Goal: Task Accomplishment & Management: Manage account settings

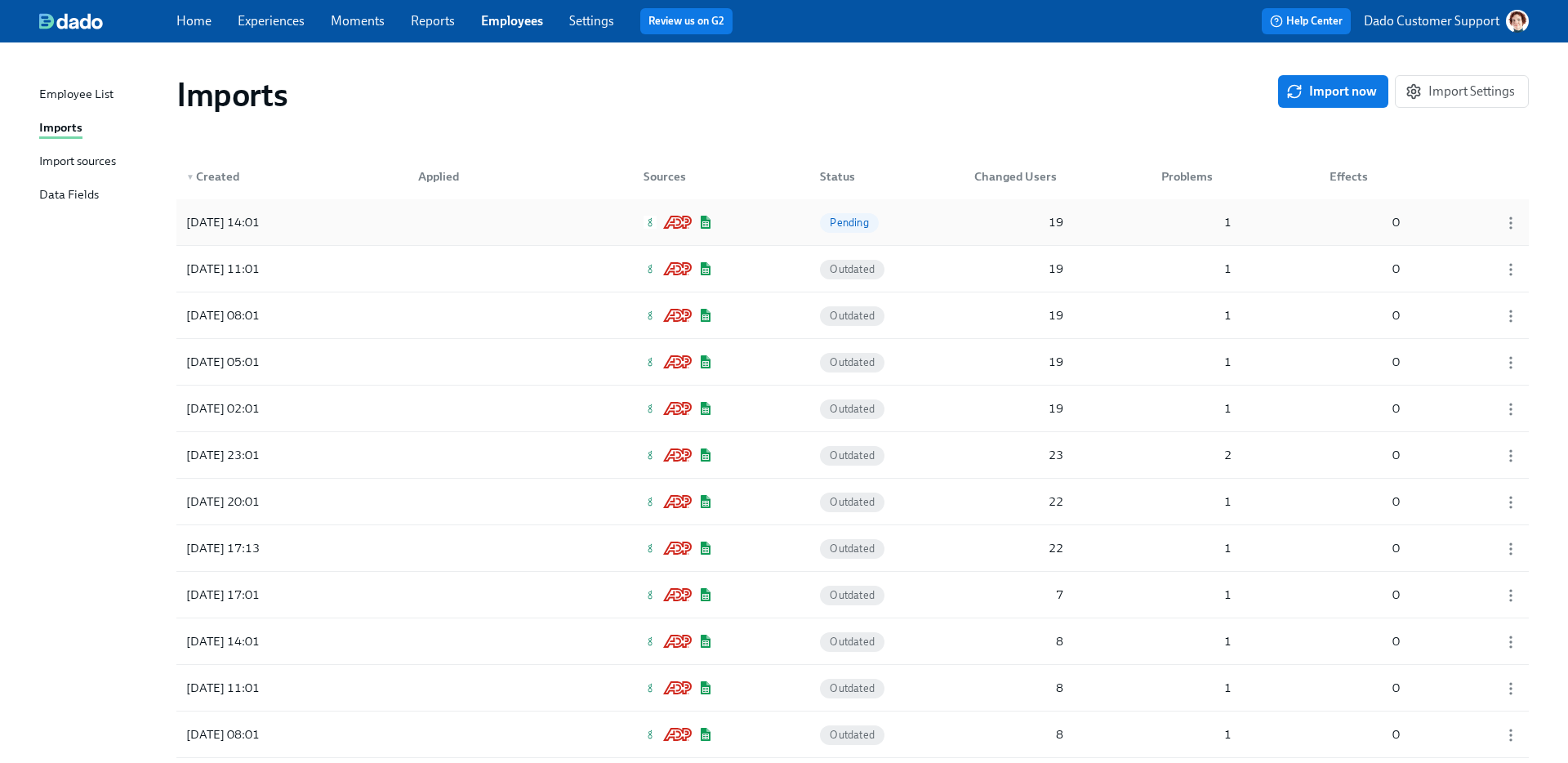
click at [240, 222] on div "2025/08/12 14:01" at bounding box center [222, 222] width 87 height 20
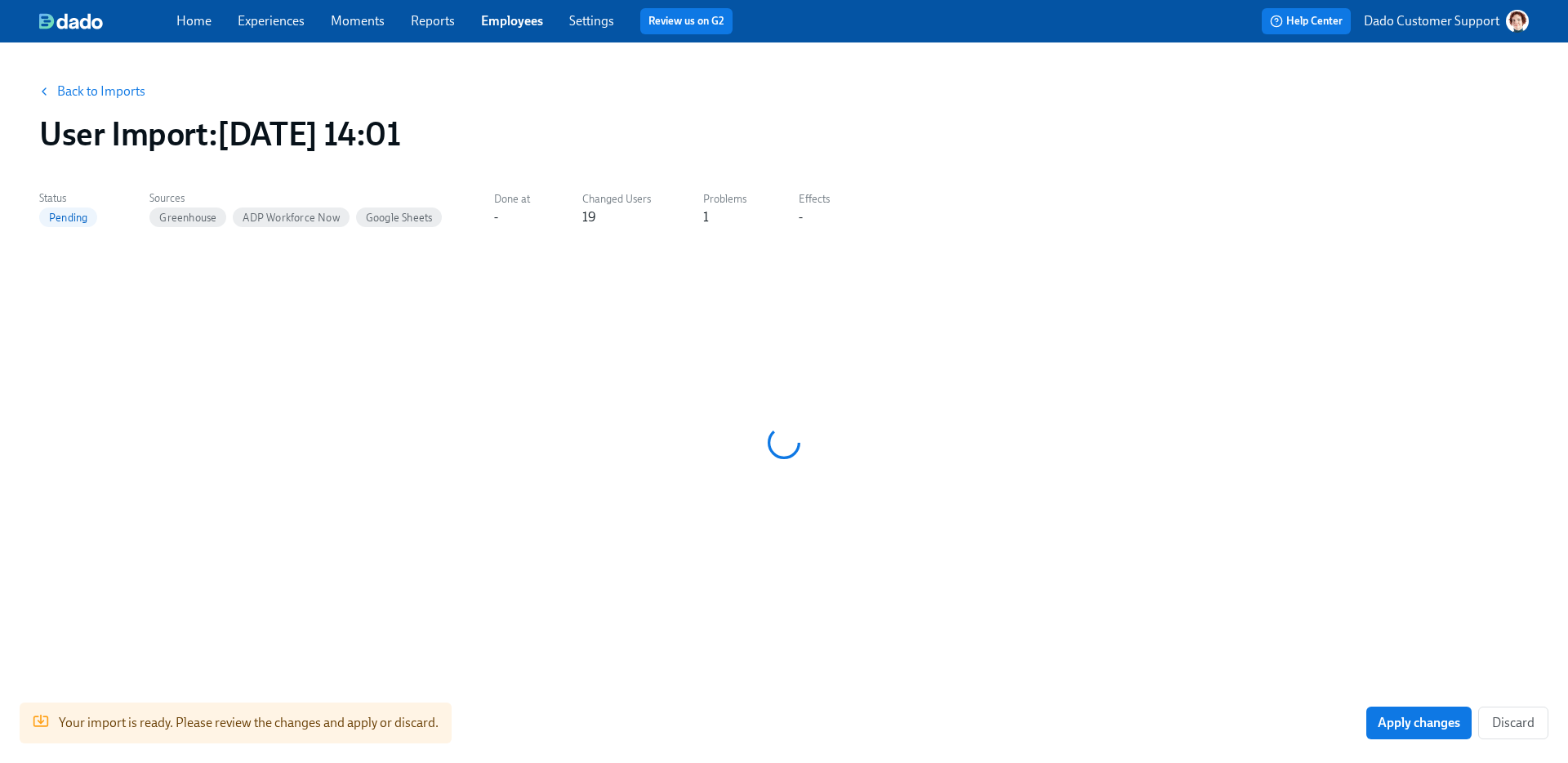
click at [87, 96] on link "Back to Imports" at bounding box center [101, 92] width 88 height 17
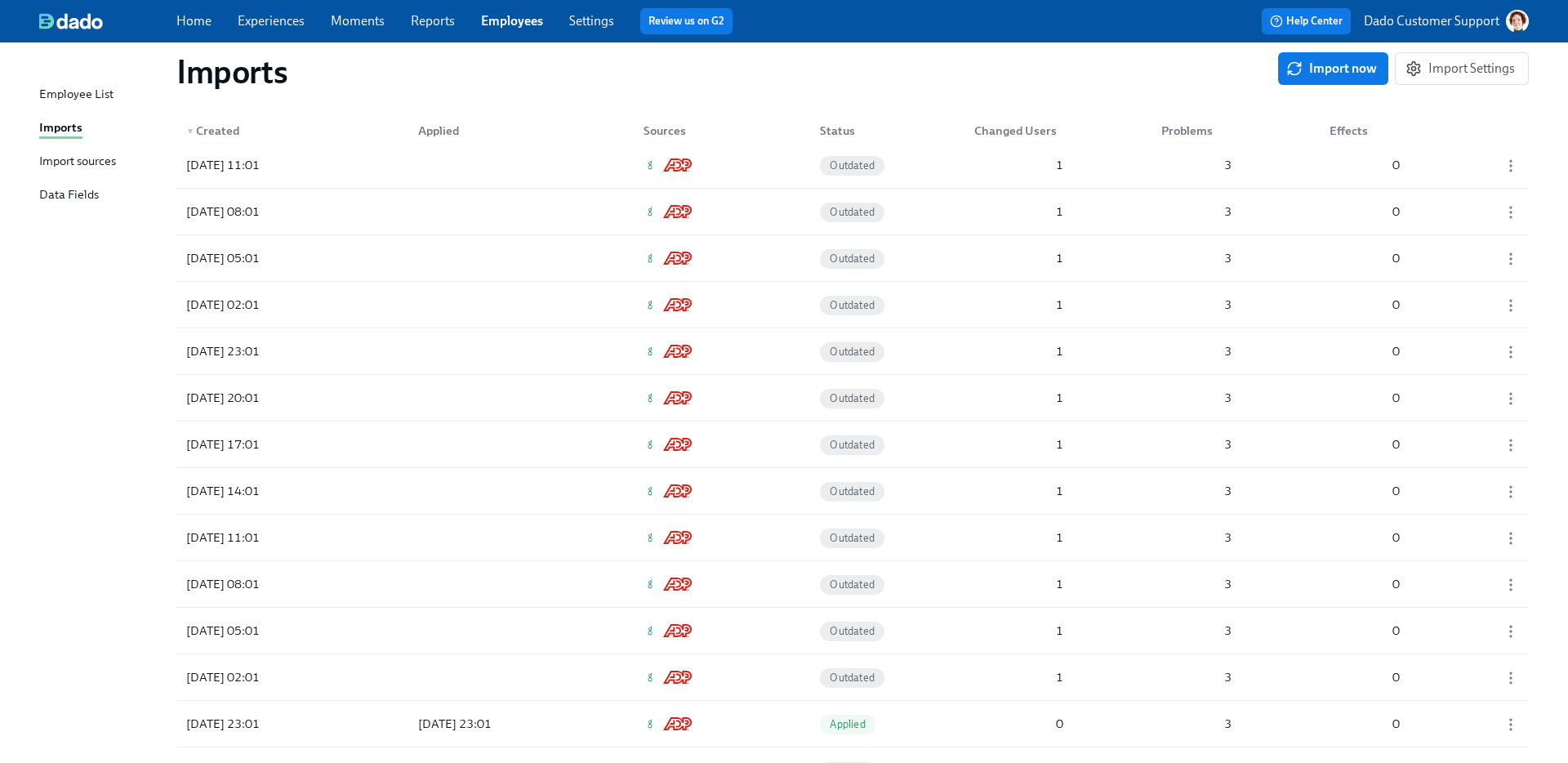
scroll to position [7872, 0]
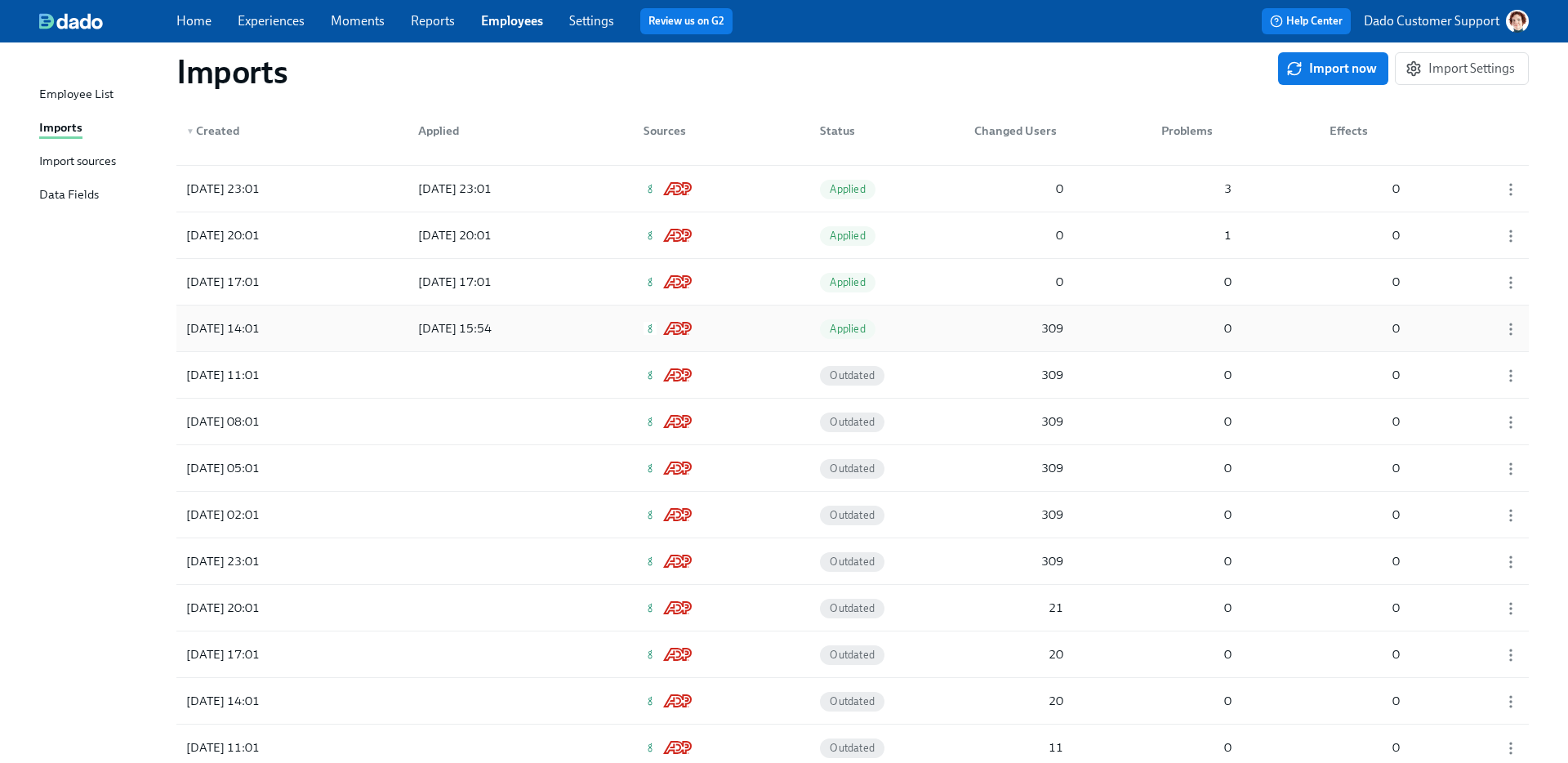
click at [357, 327] on div "2025/07/18 14:01 2025/07/18 15:54 Applied 309 0 0" at bounding box center [852, 328] width 1352 height 45
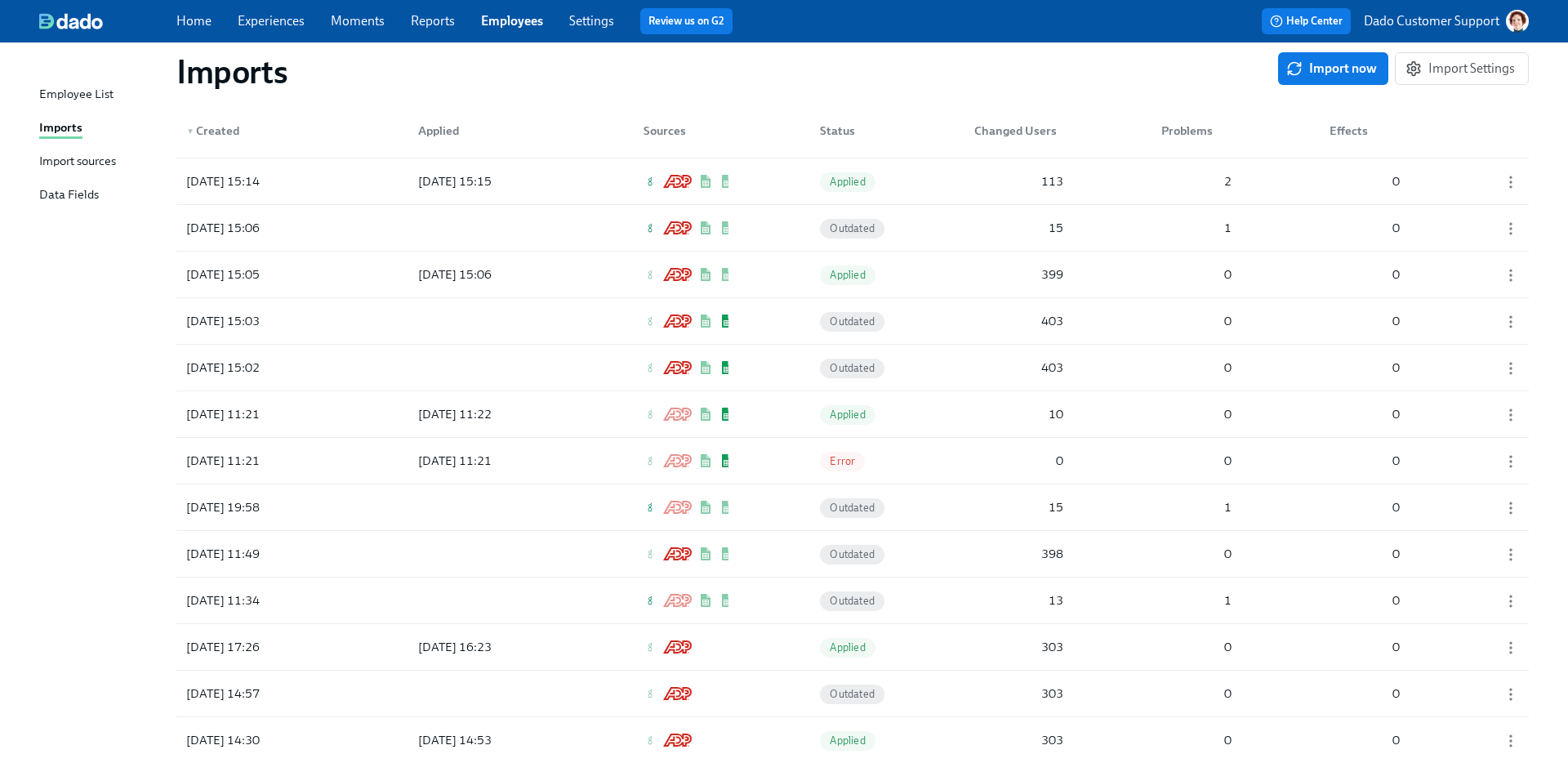
scroll to position [9788, 0]
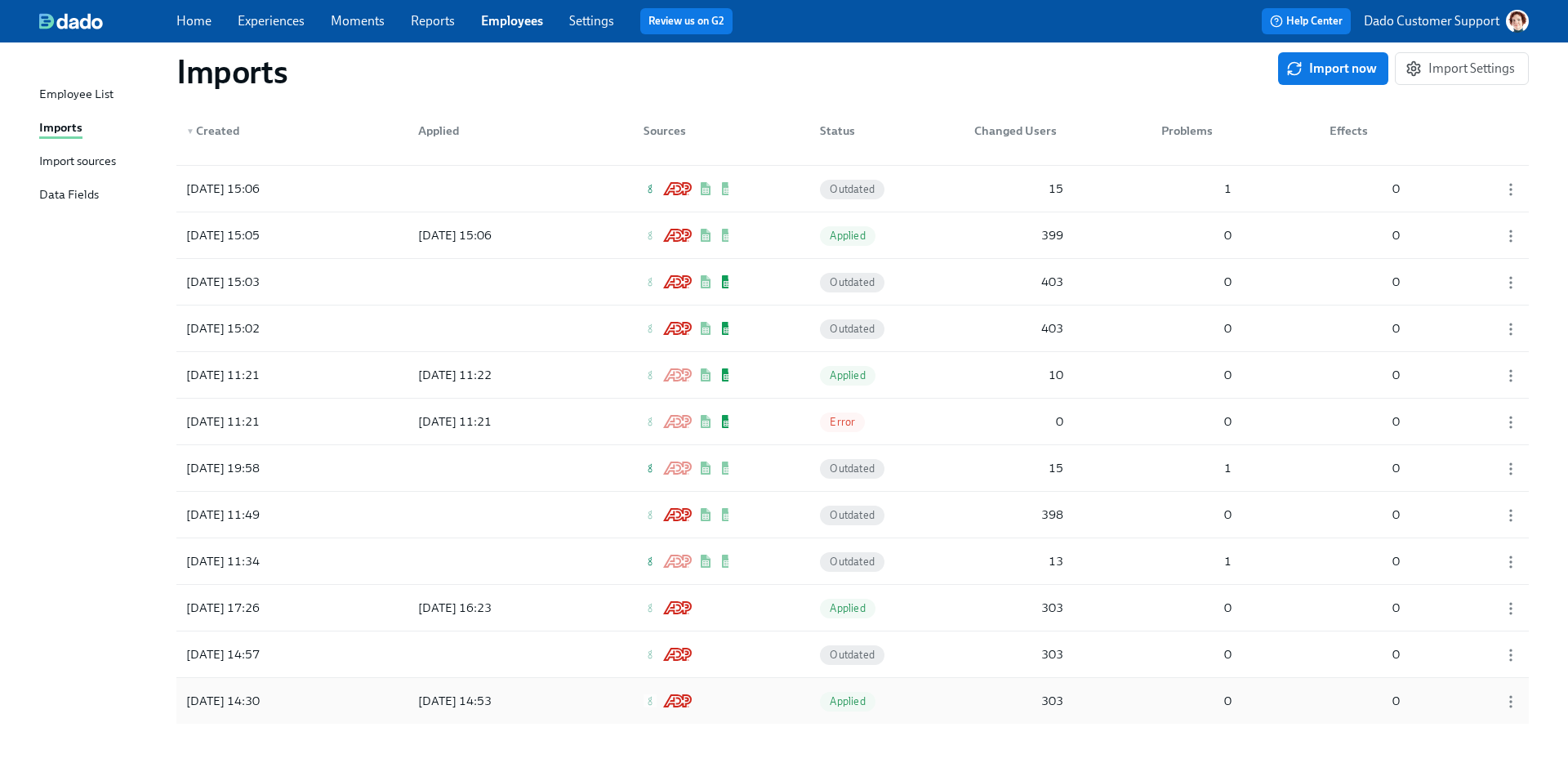
click at [365, 678] on div "2025/05/06 14:30 2025/05/06 14:53 Applied 303 0 0" at bounding box center [852, 700] width 1352 height 45
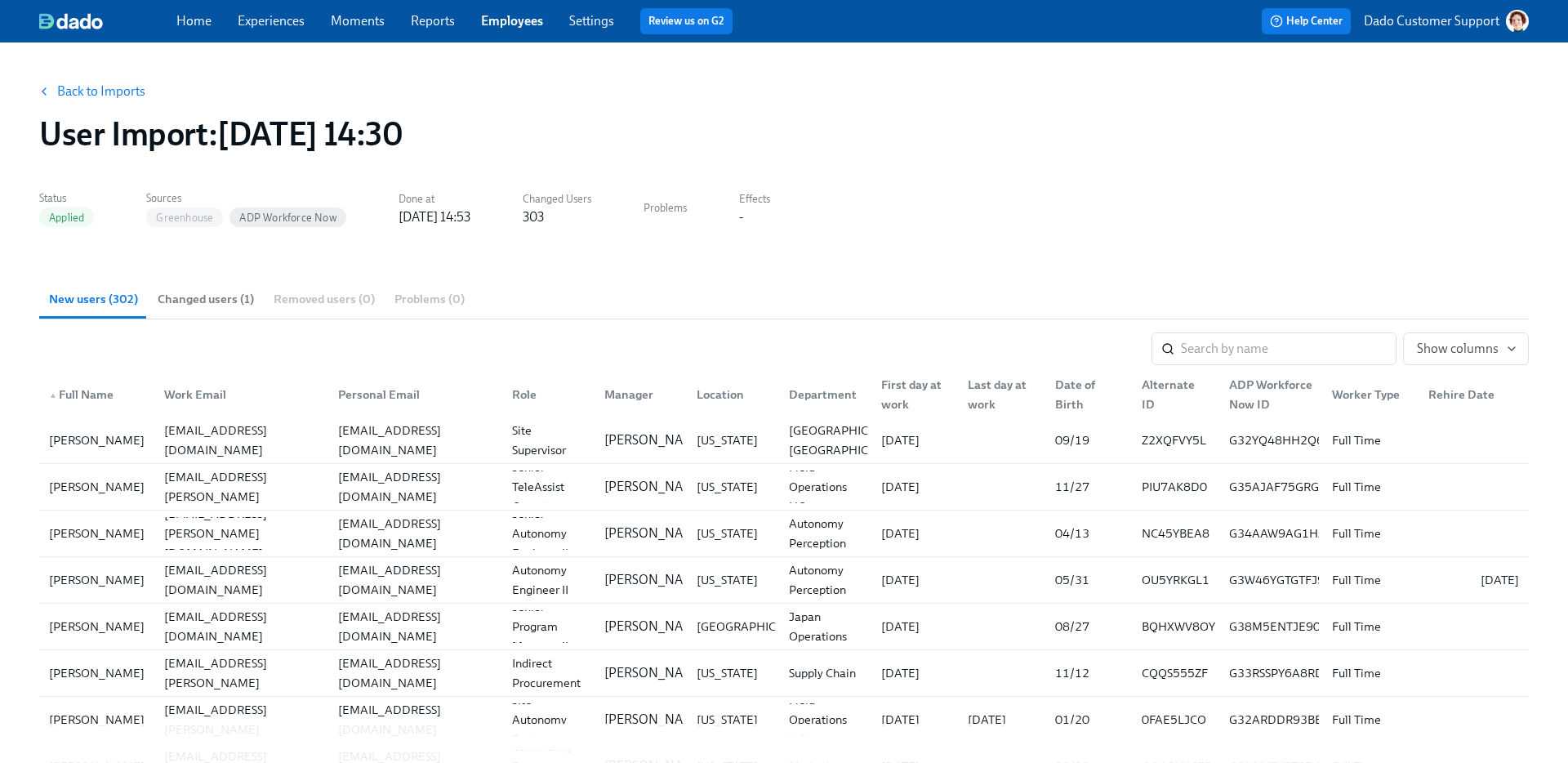
click at [272, 20] on link "Experiences" at bounding box center [271, 21] width 67 height 16
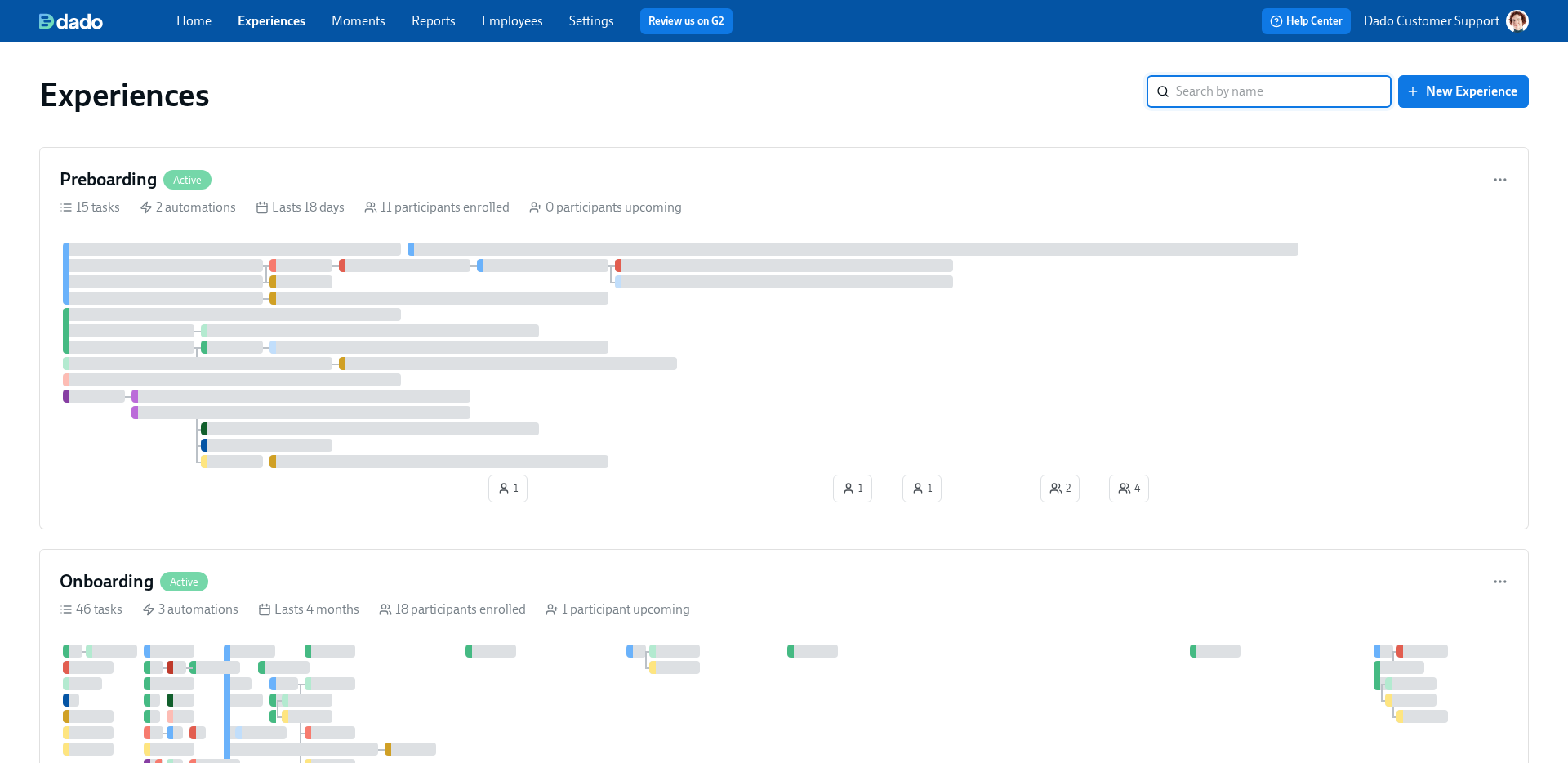
click at [513, 11] on div "Home Experiences Moments Reports Employees Settings Review us on G2" at bounding box center [514, 21] width 676 height 26
click at [512, 18] on link "Employees" at bounding box center [512, 21] width 61 height 16
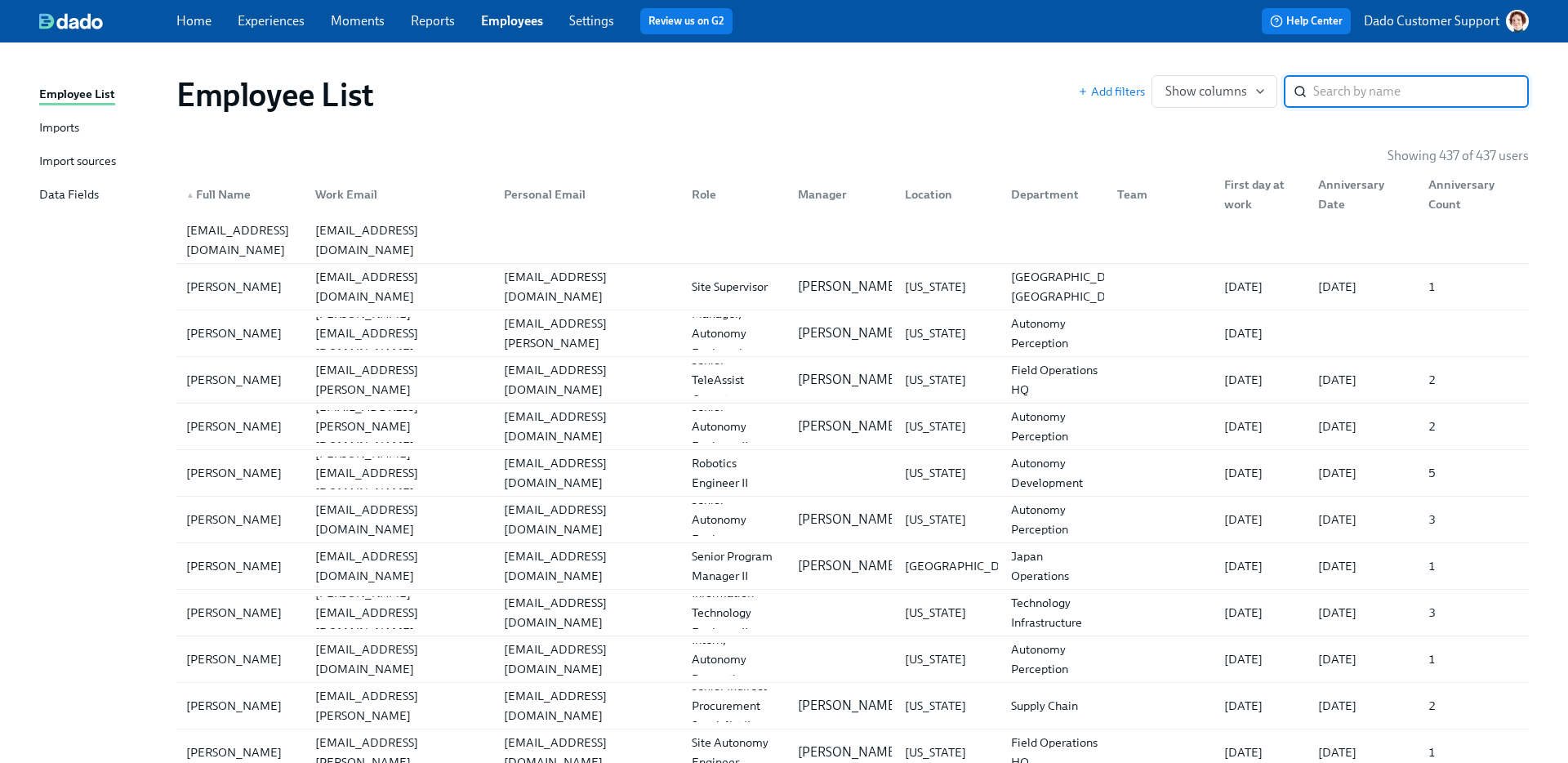
click at [55, 131] on div "Imports" at bounding box center [59, 128] width 40 height 21
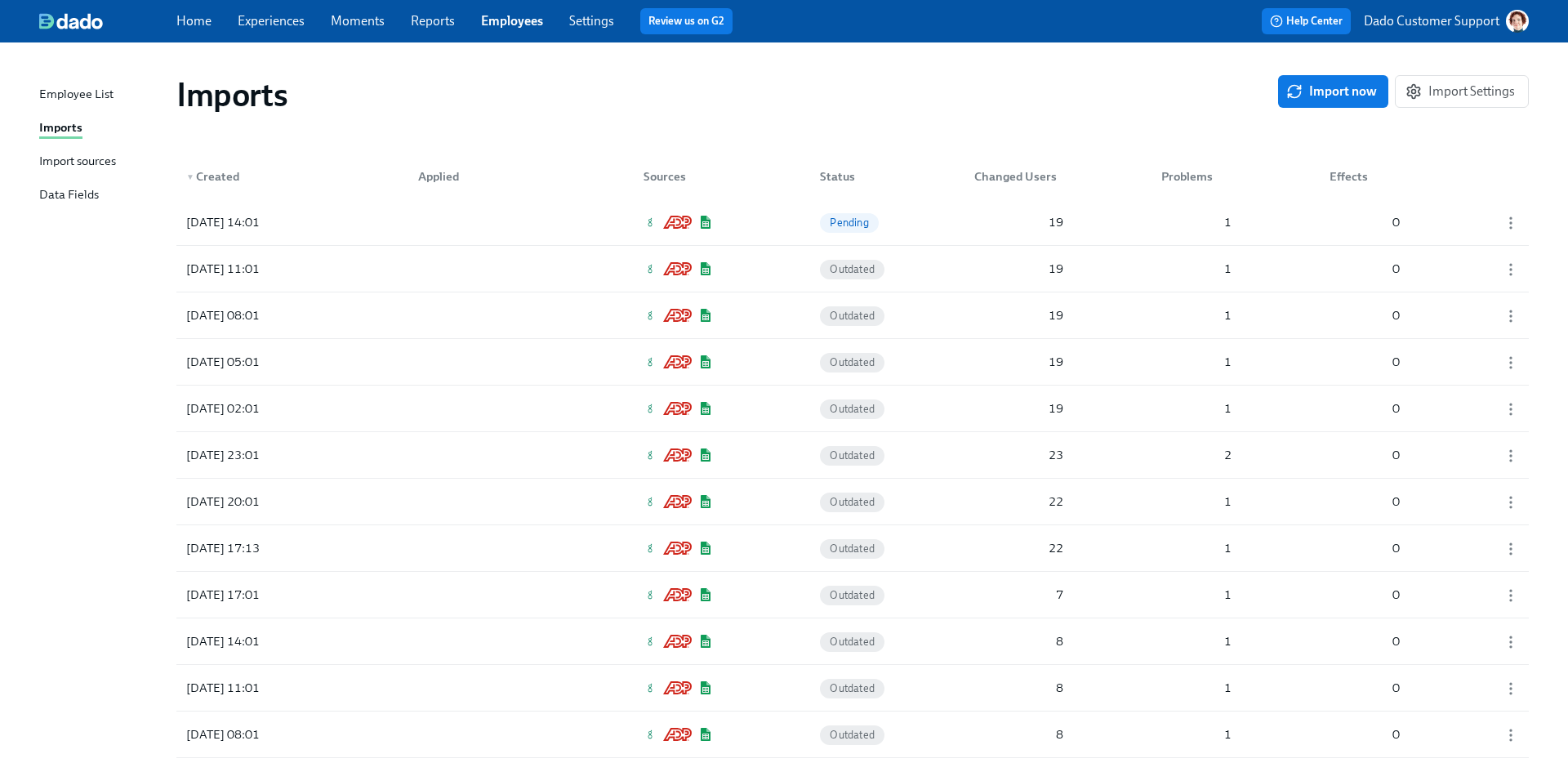
click at [92, 156] on div "Import sources" at bounding box center [77, 162] width 77 height 21
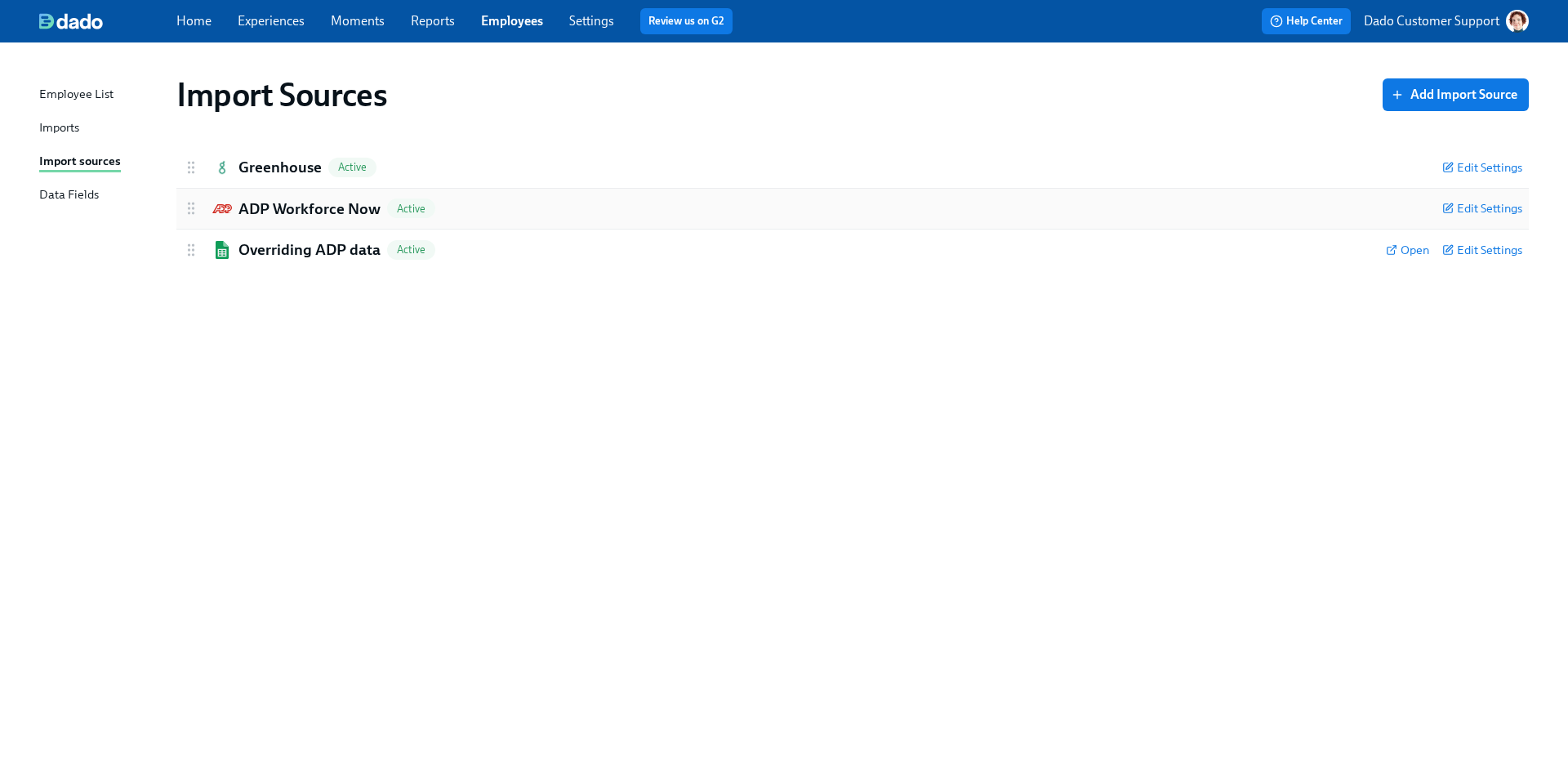
click at [283, 195] on div "ADP Workforce Now Active Edit Settings" at bounding box center [852, 208] width 1352 height 41
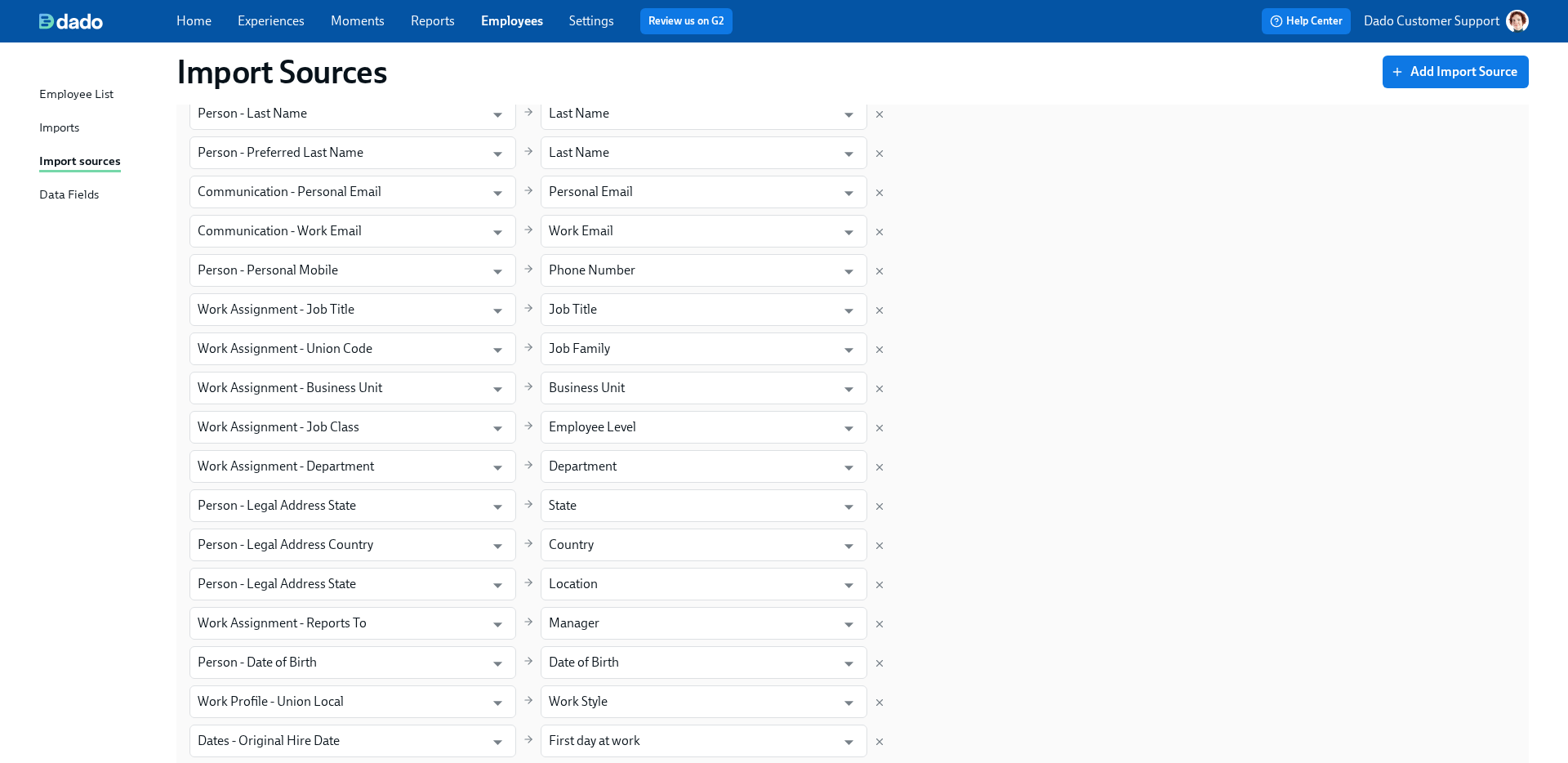
scroll to position [465, 0]
click at [51, 136] on div "Imports" at bounding box center [59, 128] width 40 height 21
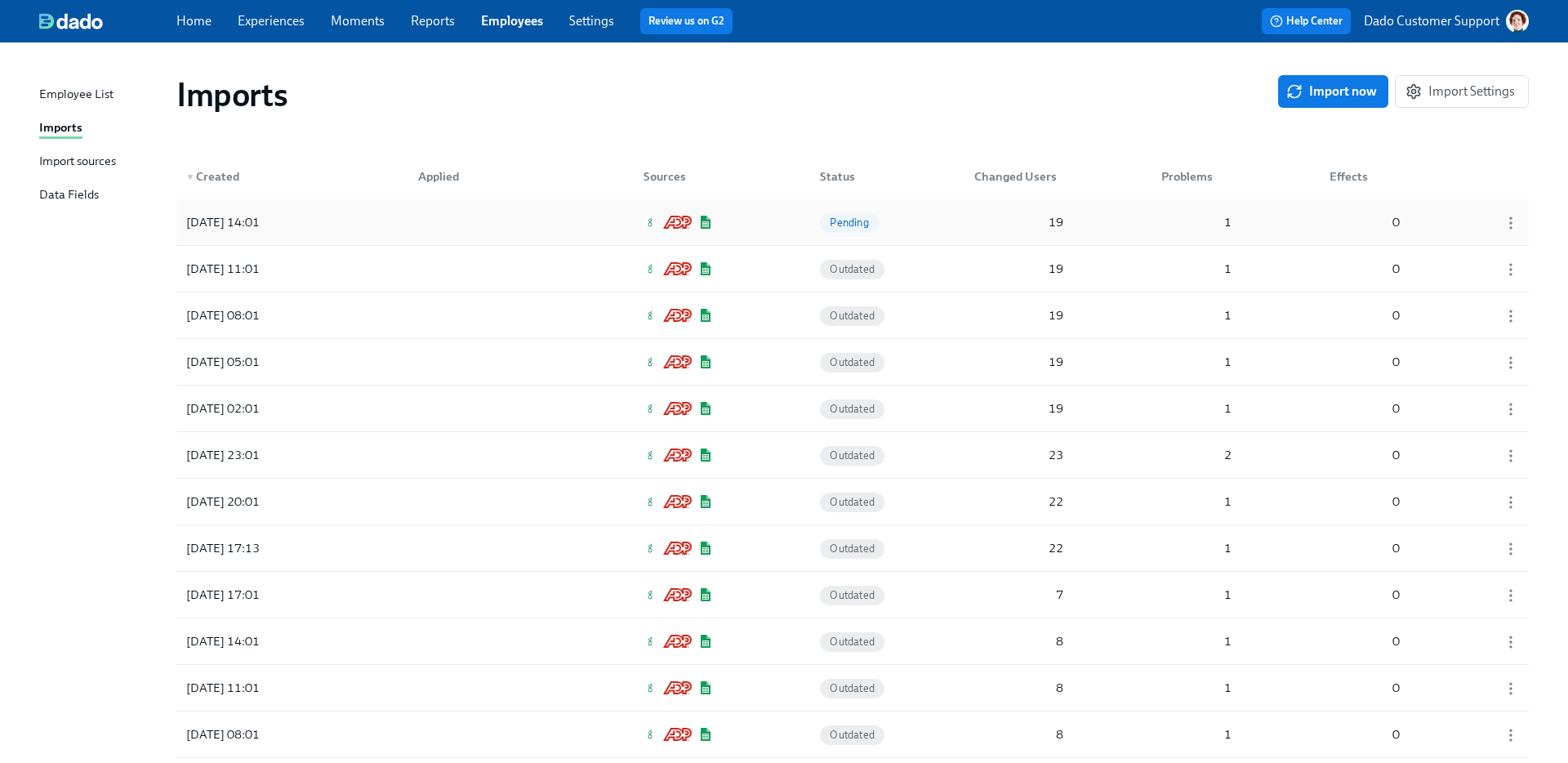
click at [266, 221] on div "[DATE] 14:01" at bounding box center [222, 222] width 87 height 20
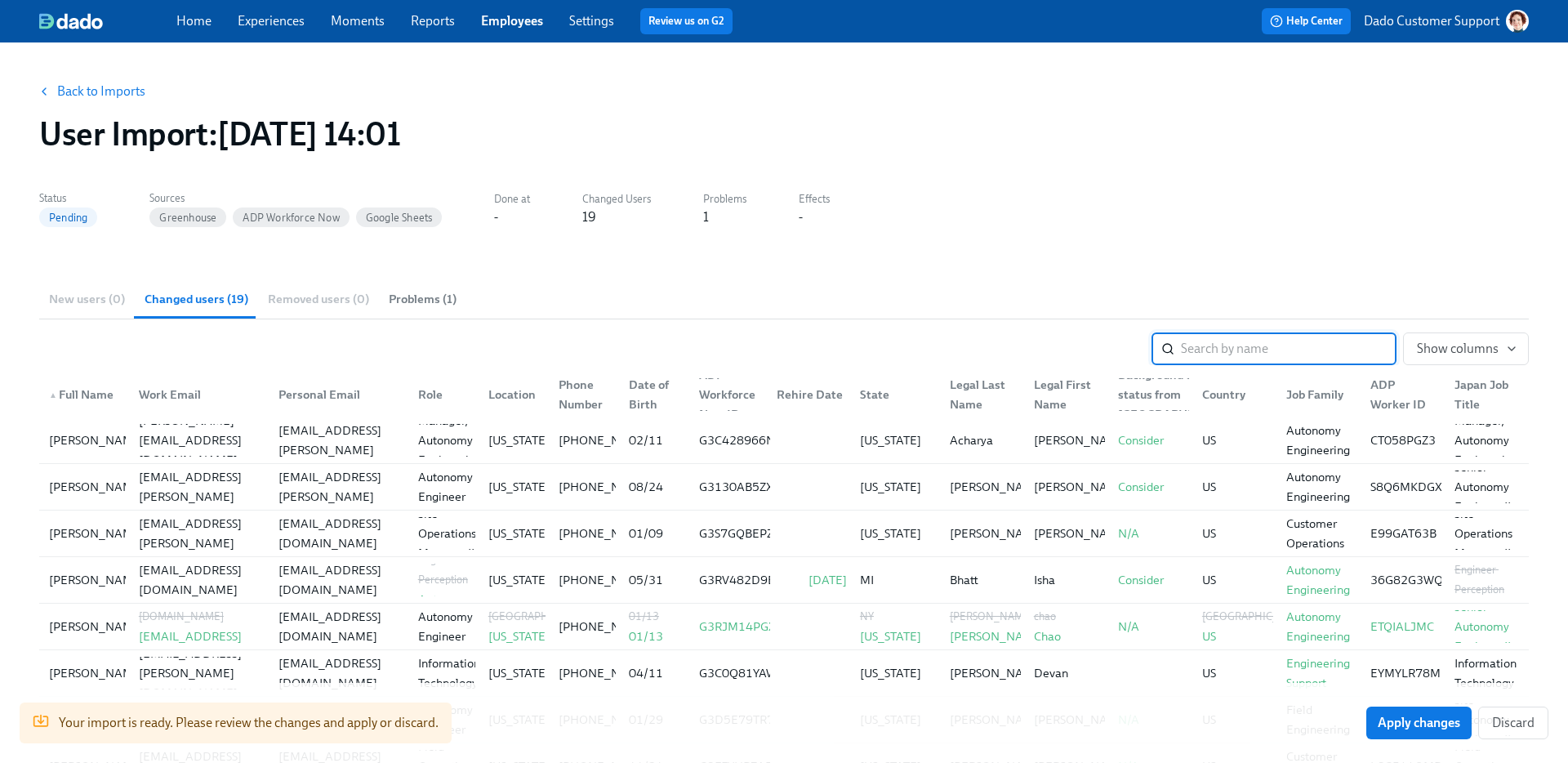
click at [112, 109] on div "Back to Imports User Import : 2025/08/12 14:01" at bounding box center [784, 114] width 1516 height 104
click at [103, 94] on link "Back to Imports" at bounding box center [101, 92] width 88 height 17
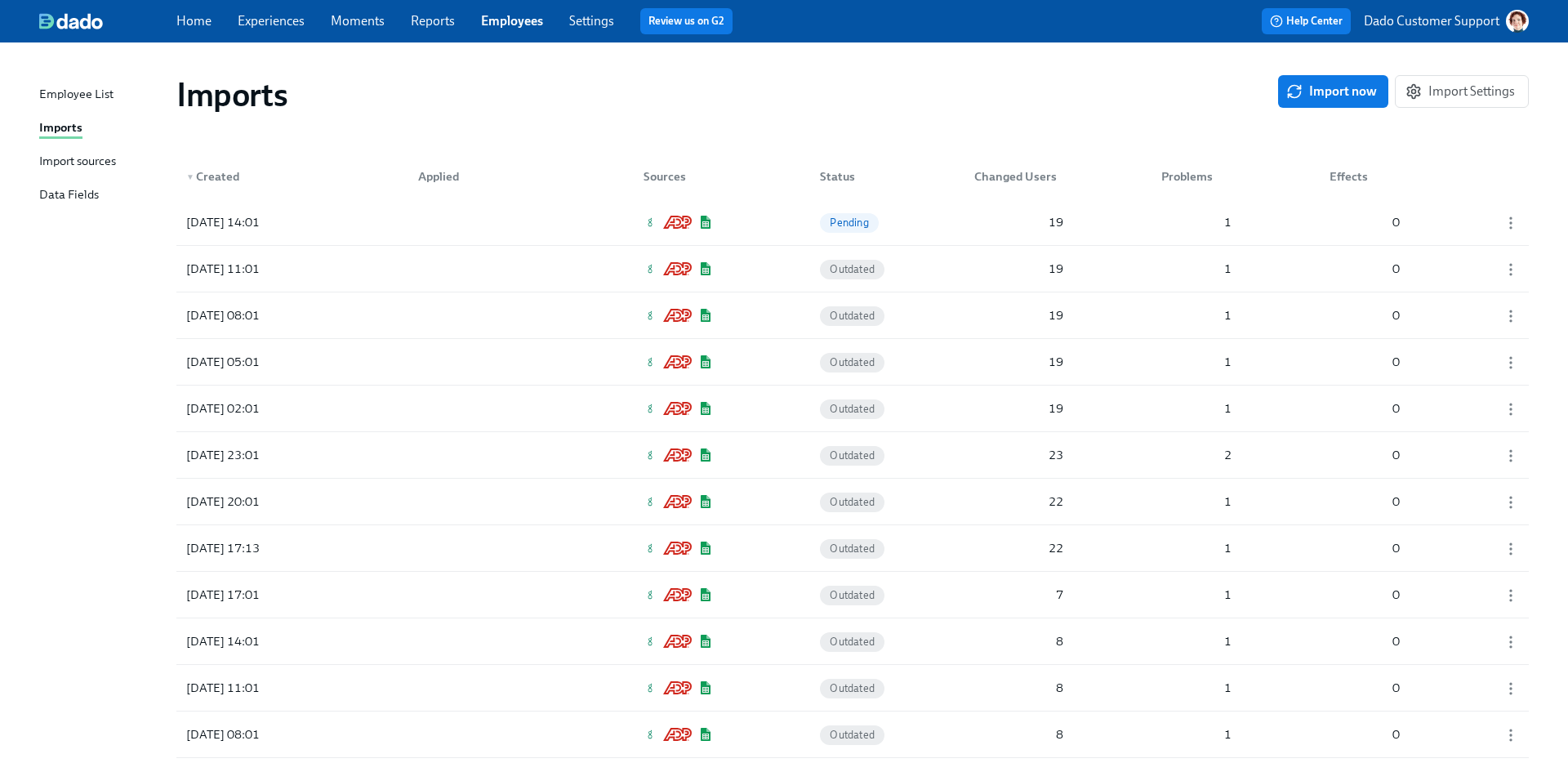
click at [512, 20] on link "Employees" at bounding box center [512, 21] width 62 height 16
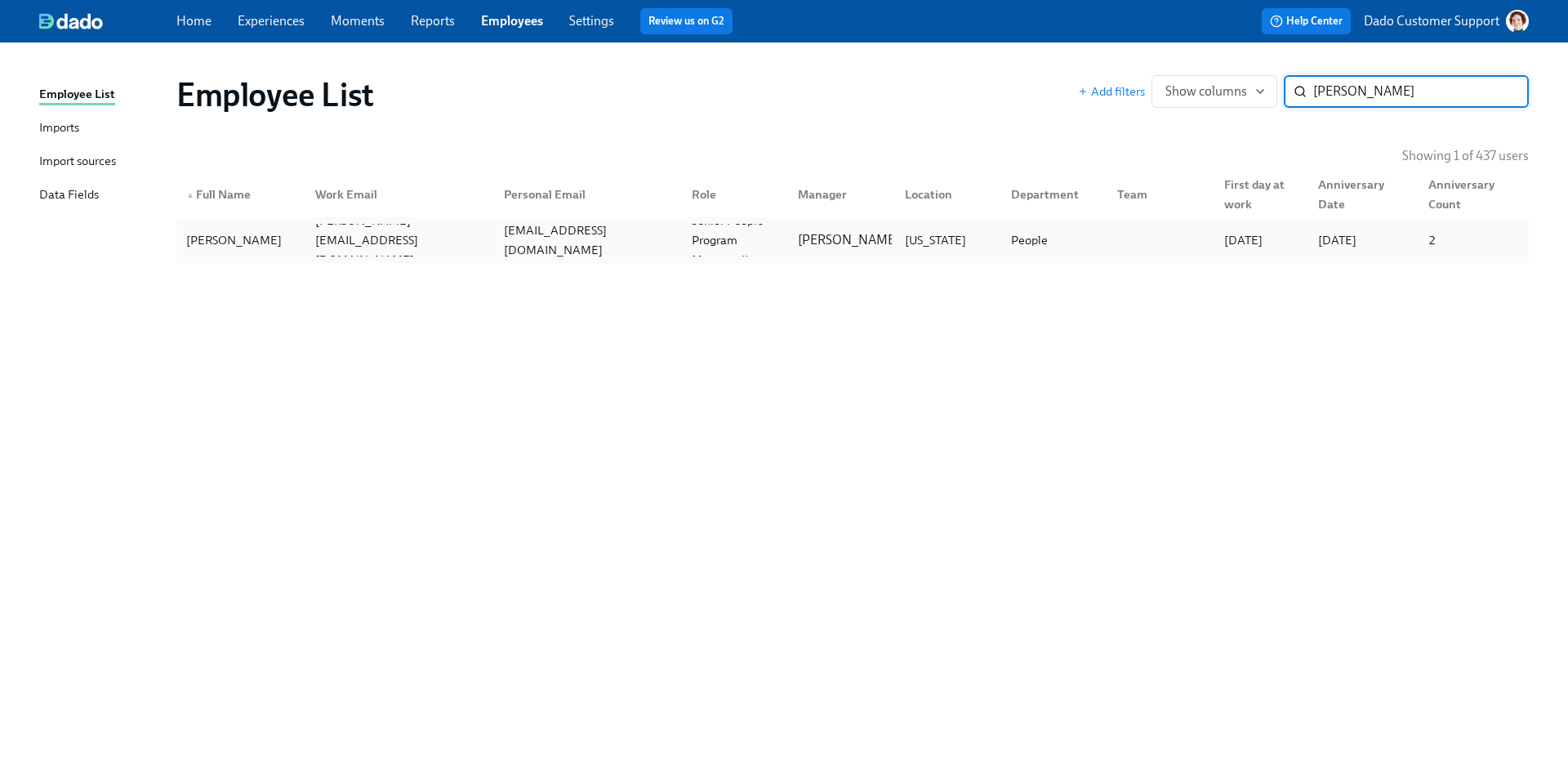
type input "irene"
click at [203, 217] on div "Irene Krpec irene.timashpolskiy@maymobility.com itimashpolskiy@gmail.com Senior…" at bounding box center [852, 240] width 1352 height 45
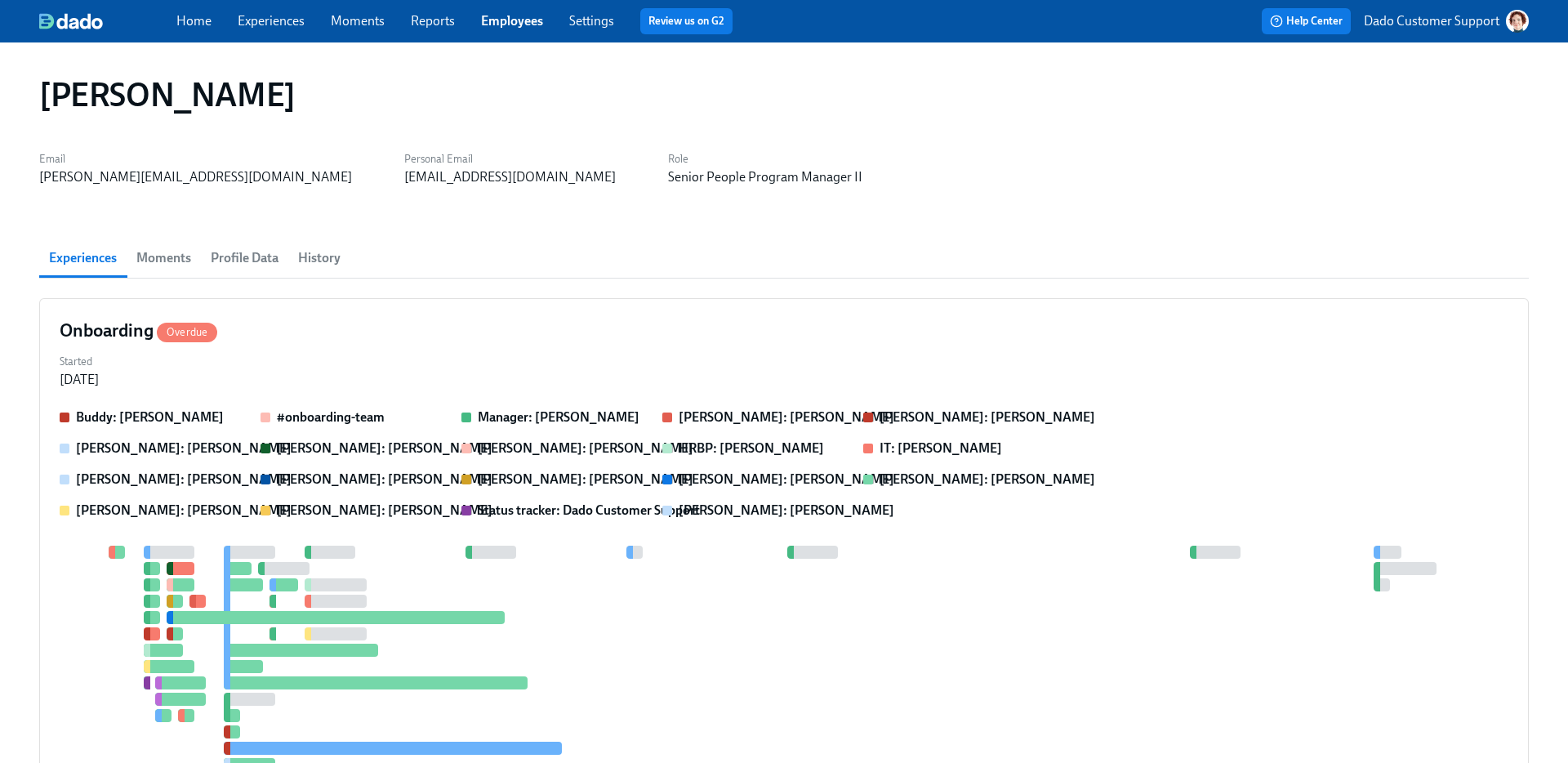
click at [228, 245] on button "Profile Data" at bounding box center [245, 258] width 88 height 39
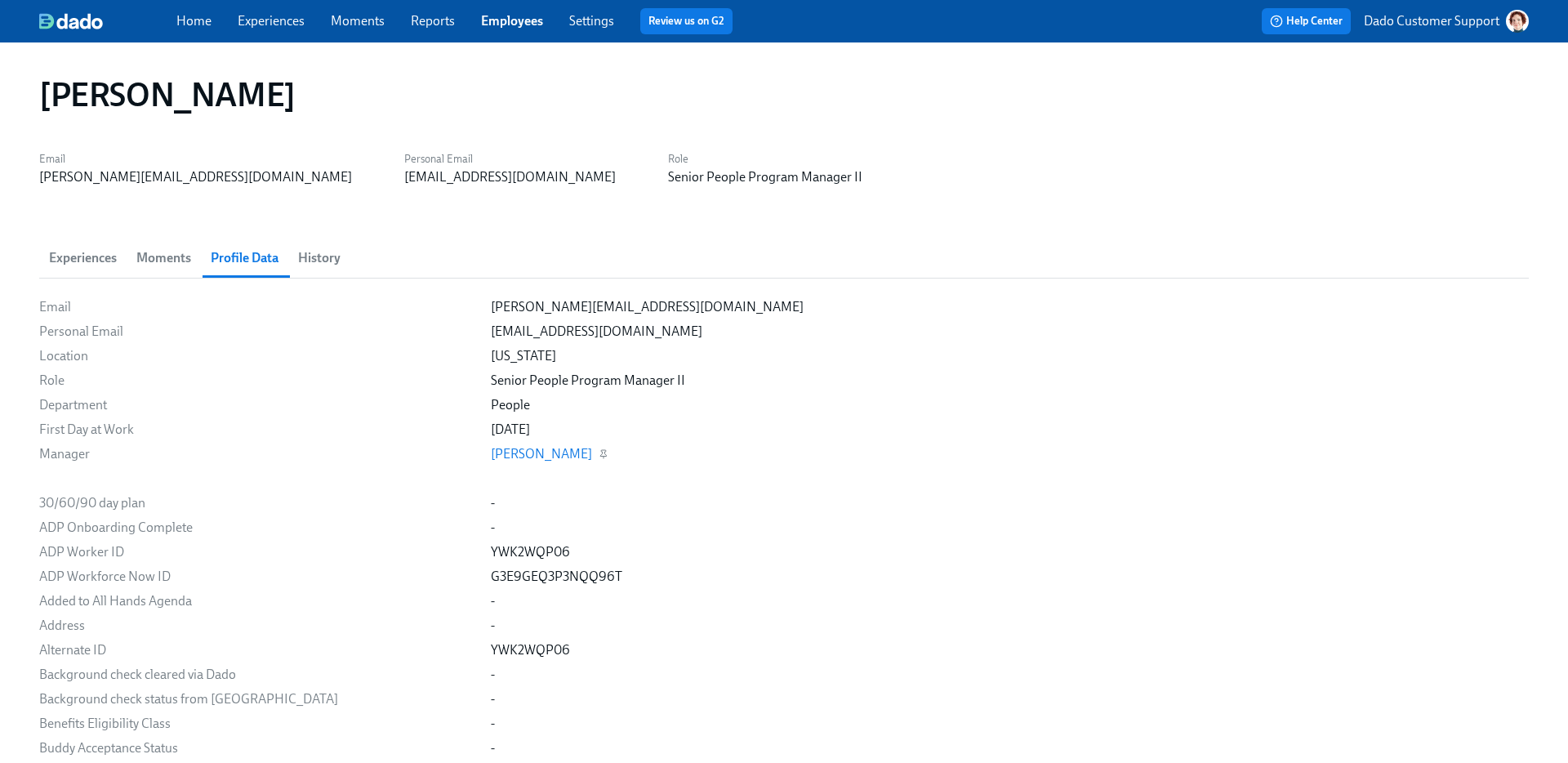
click at [491, 458] on link "Amanda Krause" at bounding box center [541, 454] width 102 height 16
click at [534, 22] on link "Employees" at bounding box center [512, 21] width 62 height 16
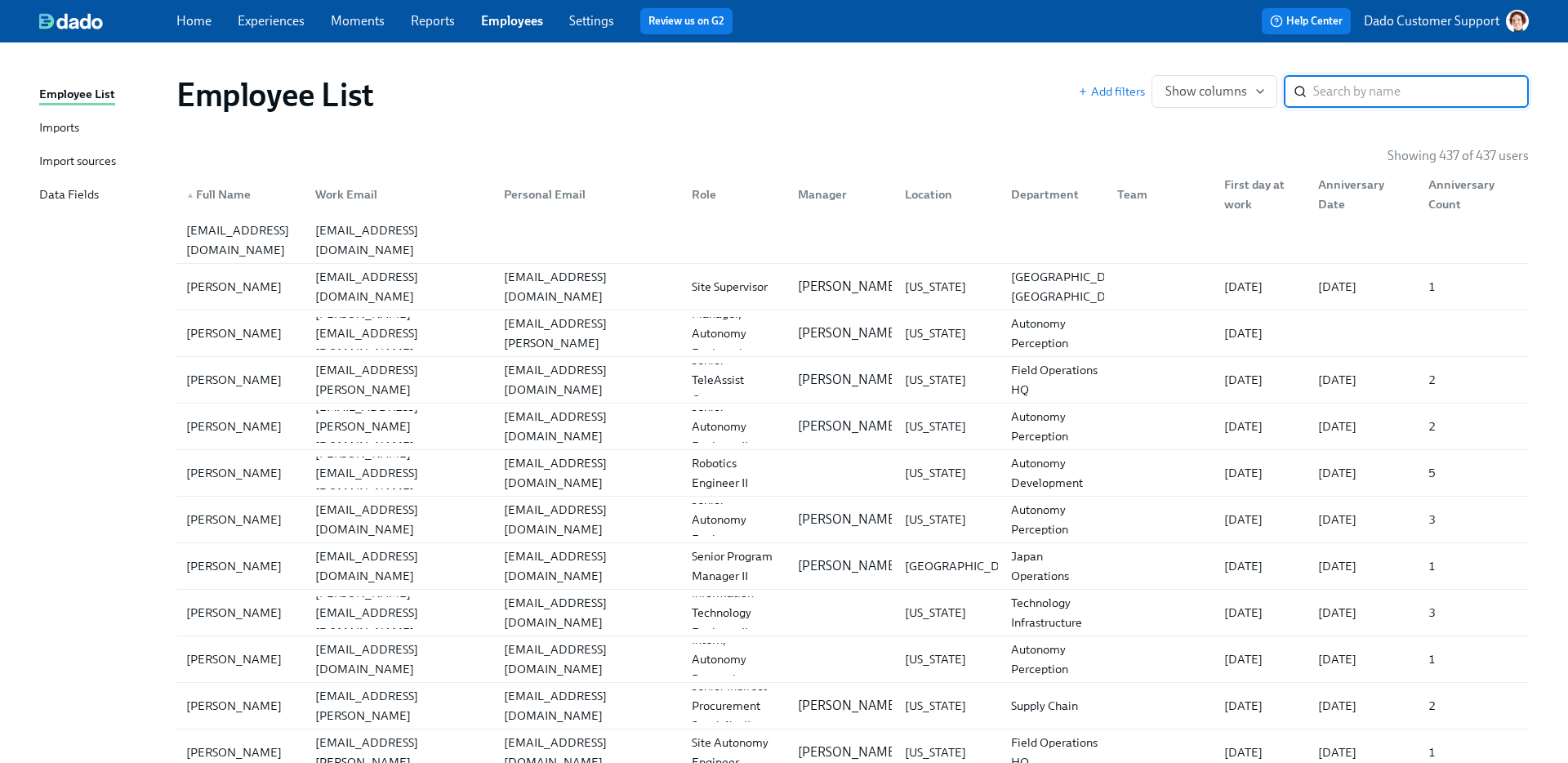
click at [60, 160] on div "Import sources" at bounding box center [77, 162] width 77 height 21
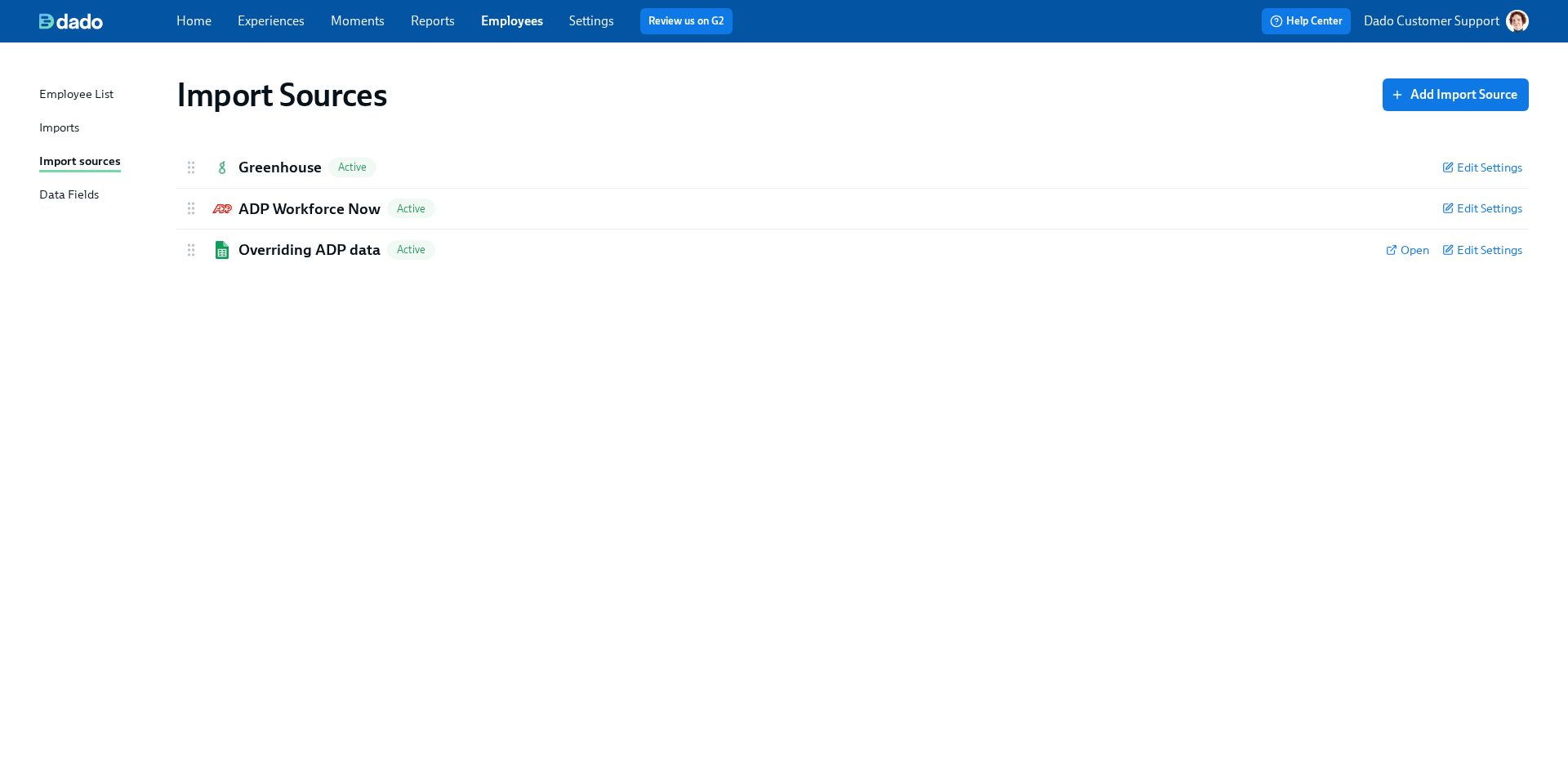
click at [60, 124] on div "Imports" at bounding box center [59, 128] width 40 height 21
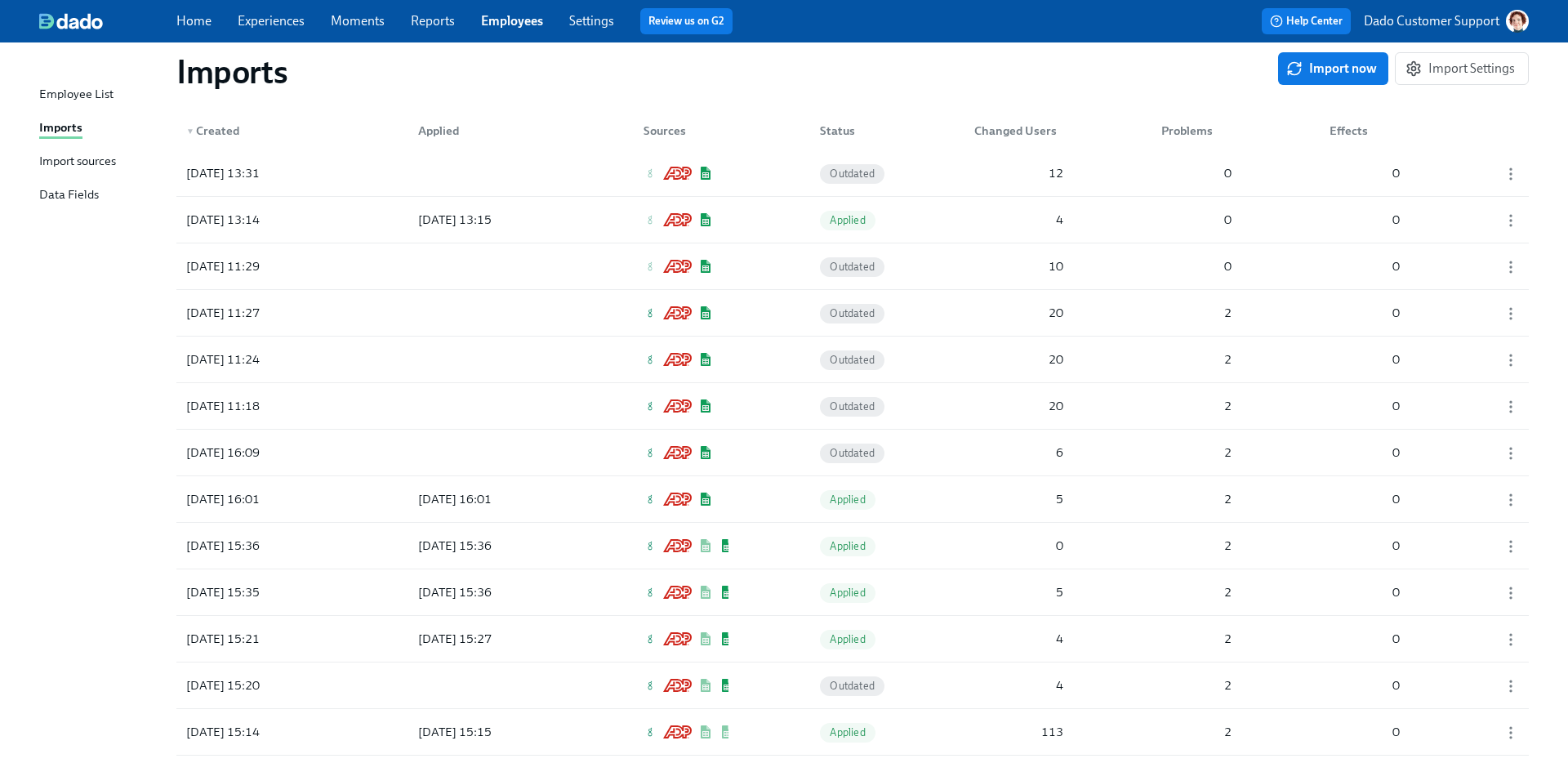
scroll to position [9835, 0]
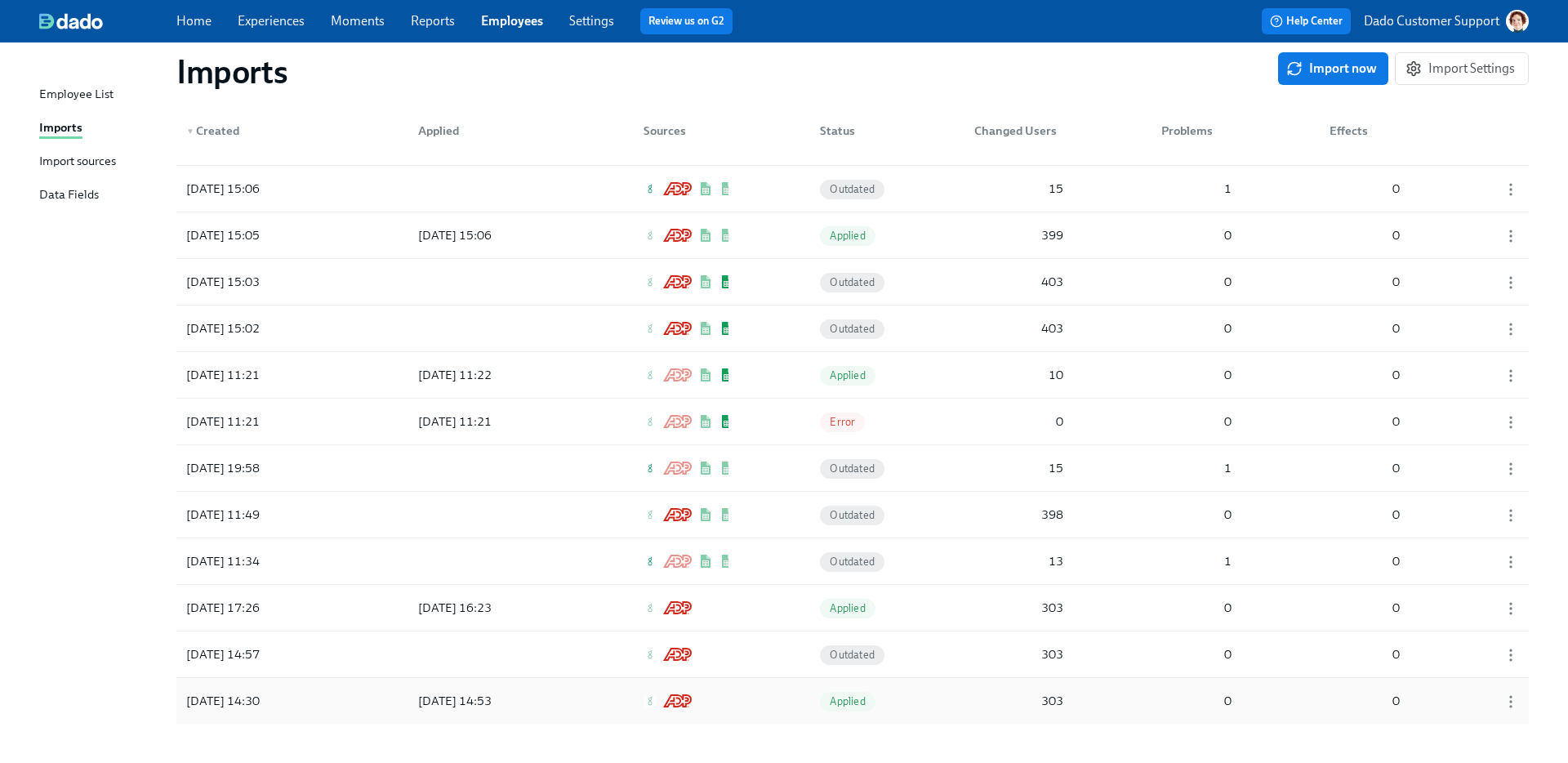
click at [703, 699] on div at bounding box center [679, 701] width 98 height 33
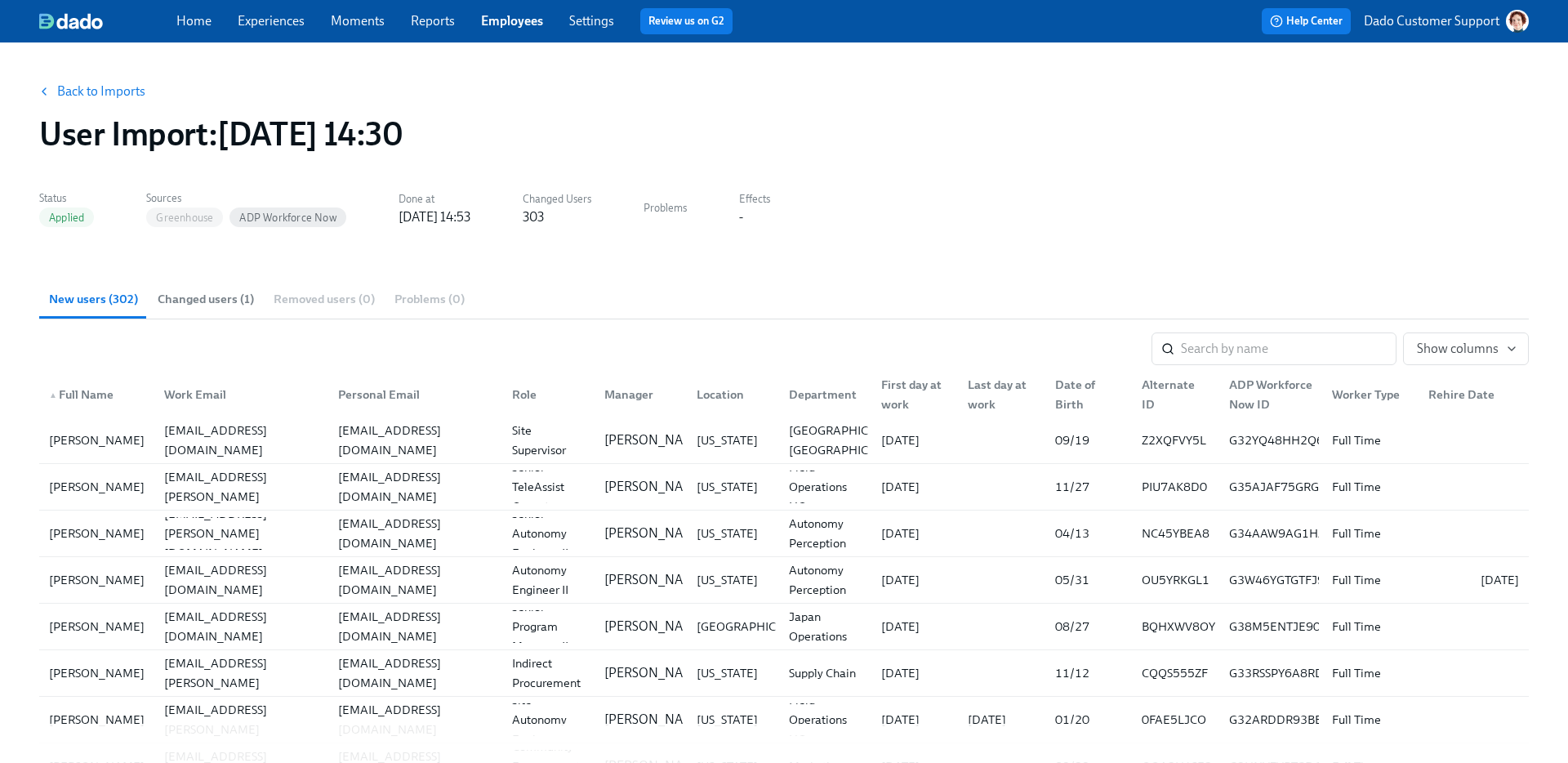
click at [629, 399] on div "Manager" at bounding box center [628, 394] width 62 height 20
click at [216, 285] on button "Changed users (1)" at bounding box center [206, 298] width 116 height 39
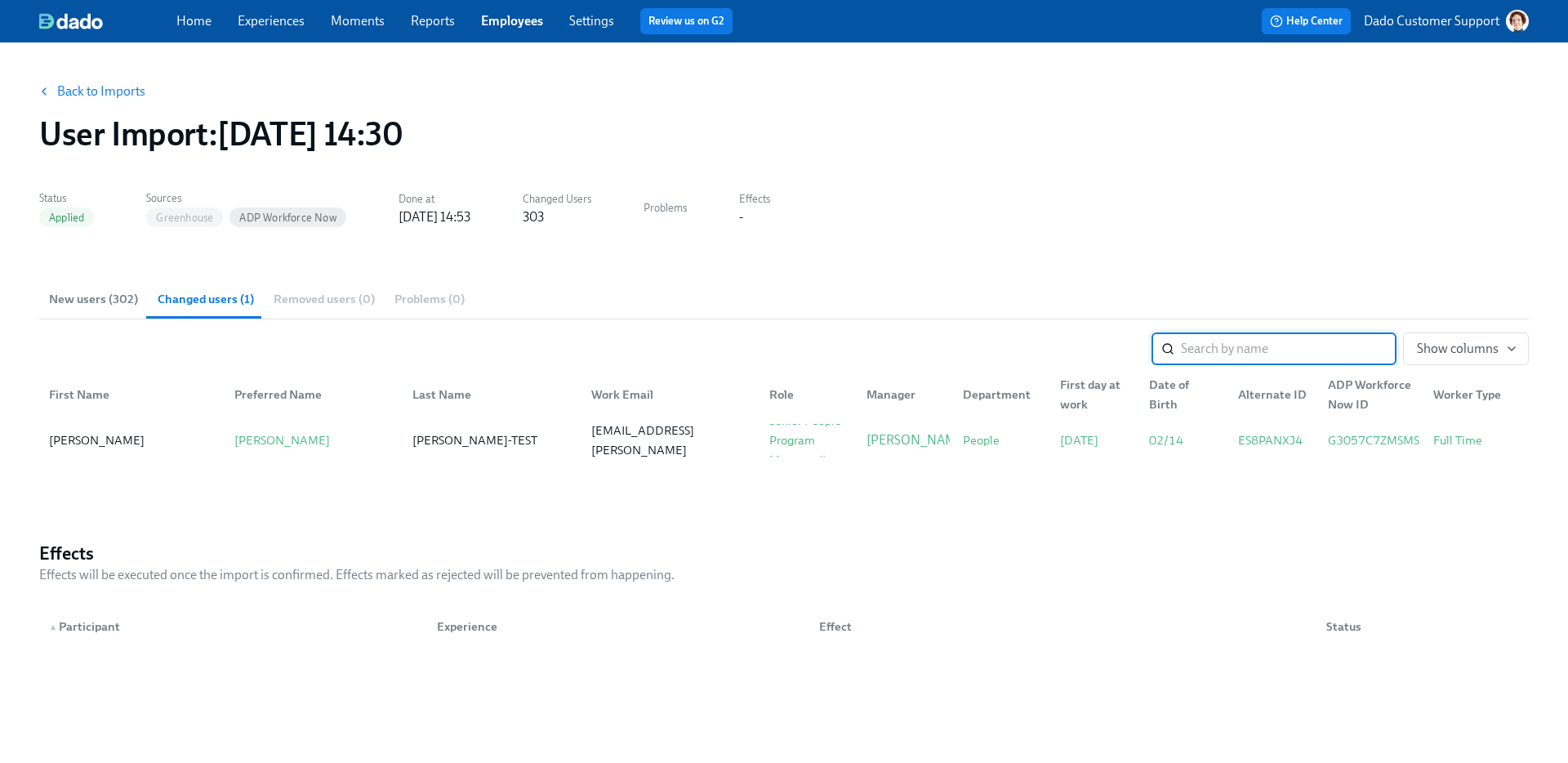
click at [102, 87] on link "Back to Imports" at bounding box center [101, 92] width 88 height 17
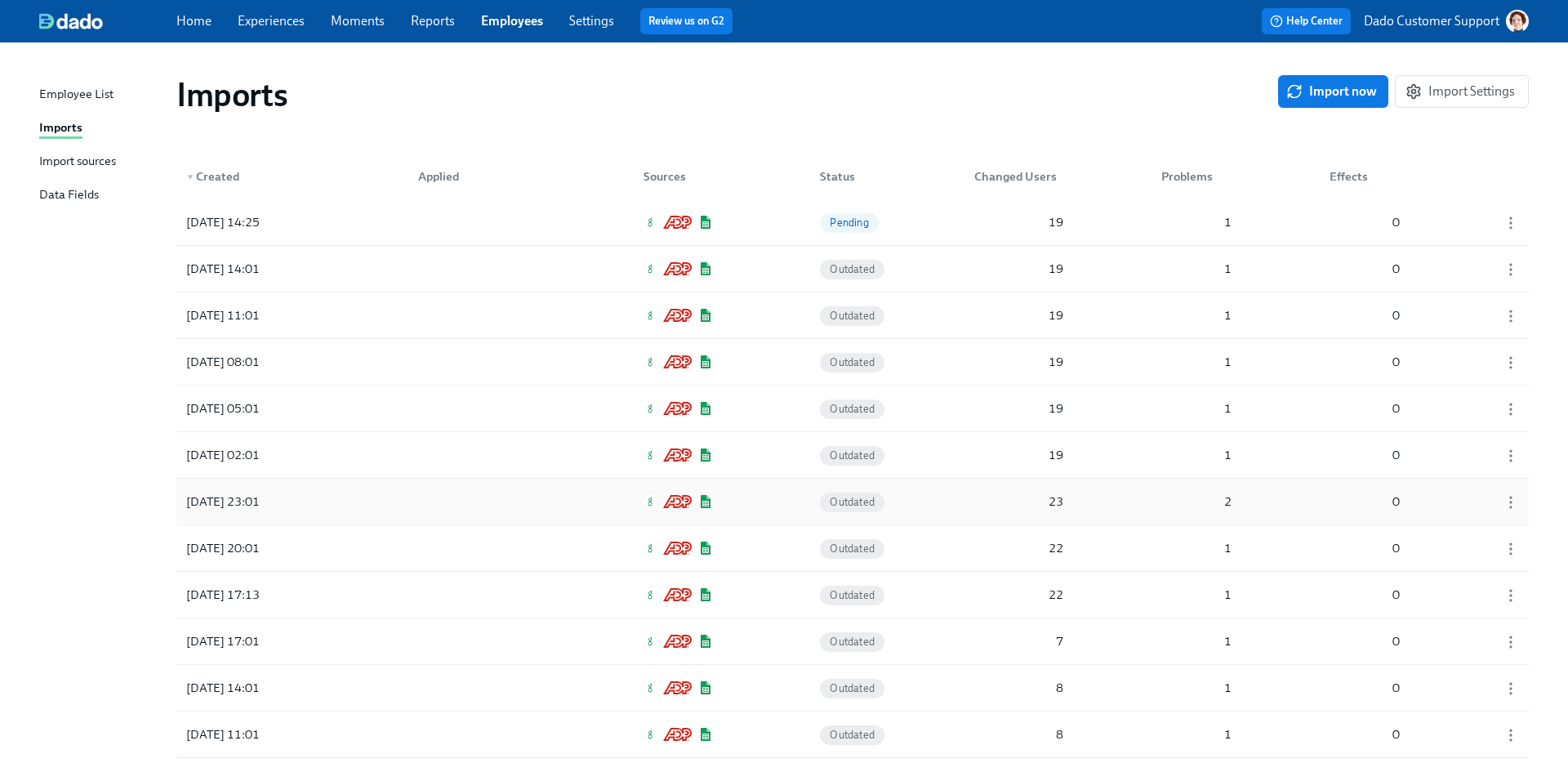
click at [232, 518] on div "2025/08/11 23:01 Outdated 23 2 0" at bounding box center [852, 501] width 1352 height 45
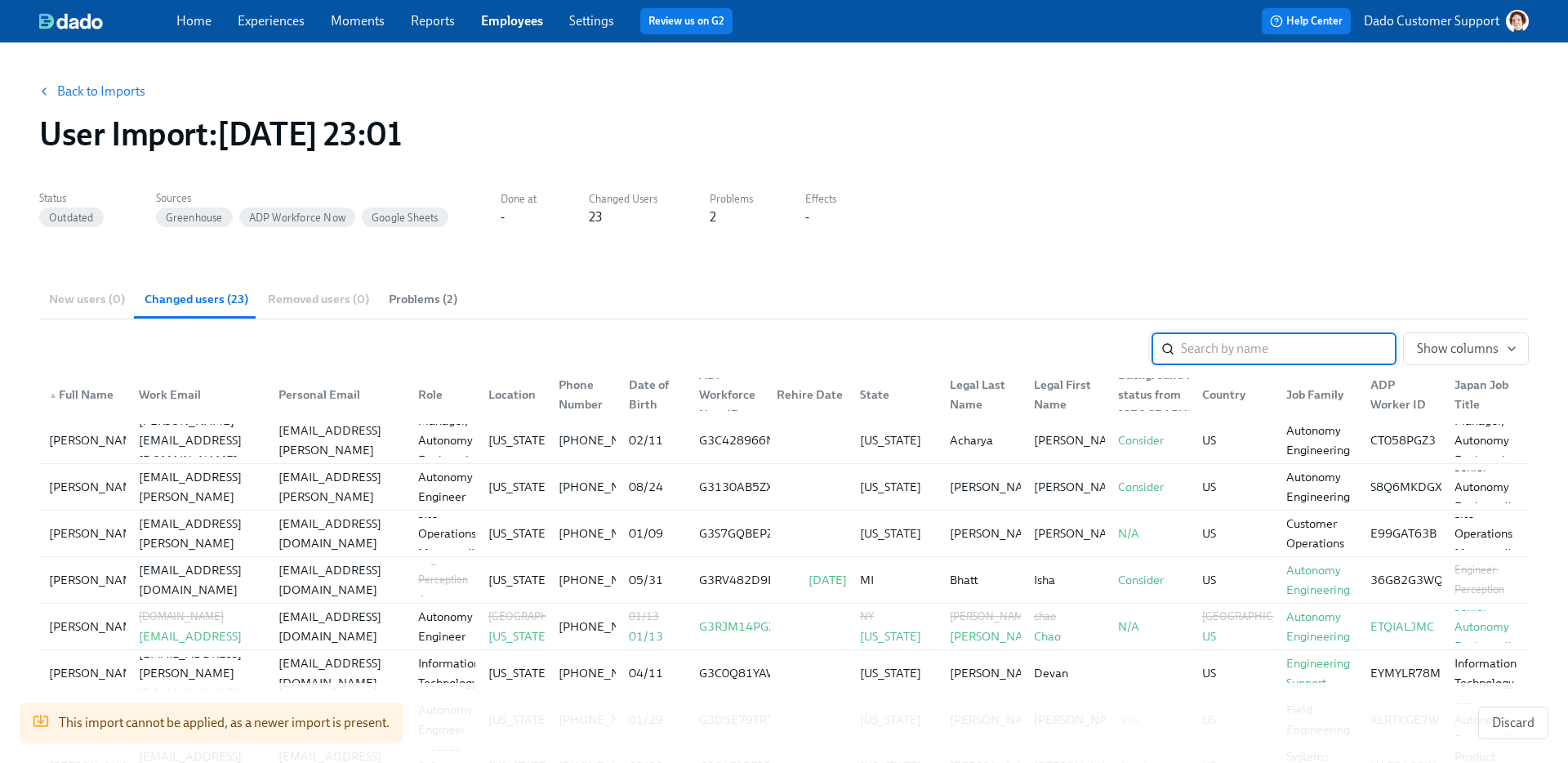
click at [65, 89] on link "Back to Imports" at bounding box center [101, 92] width 88 height 17
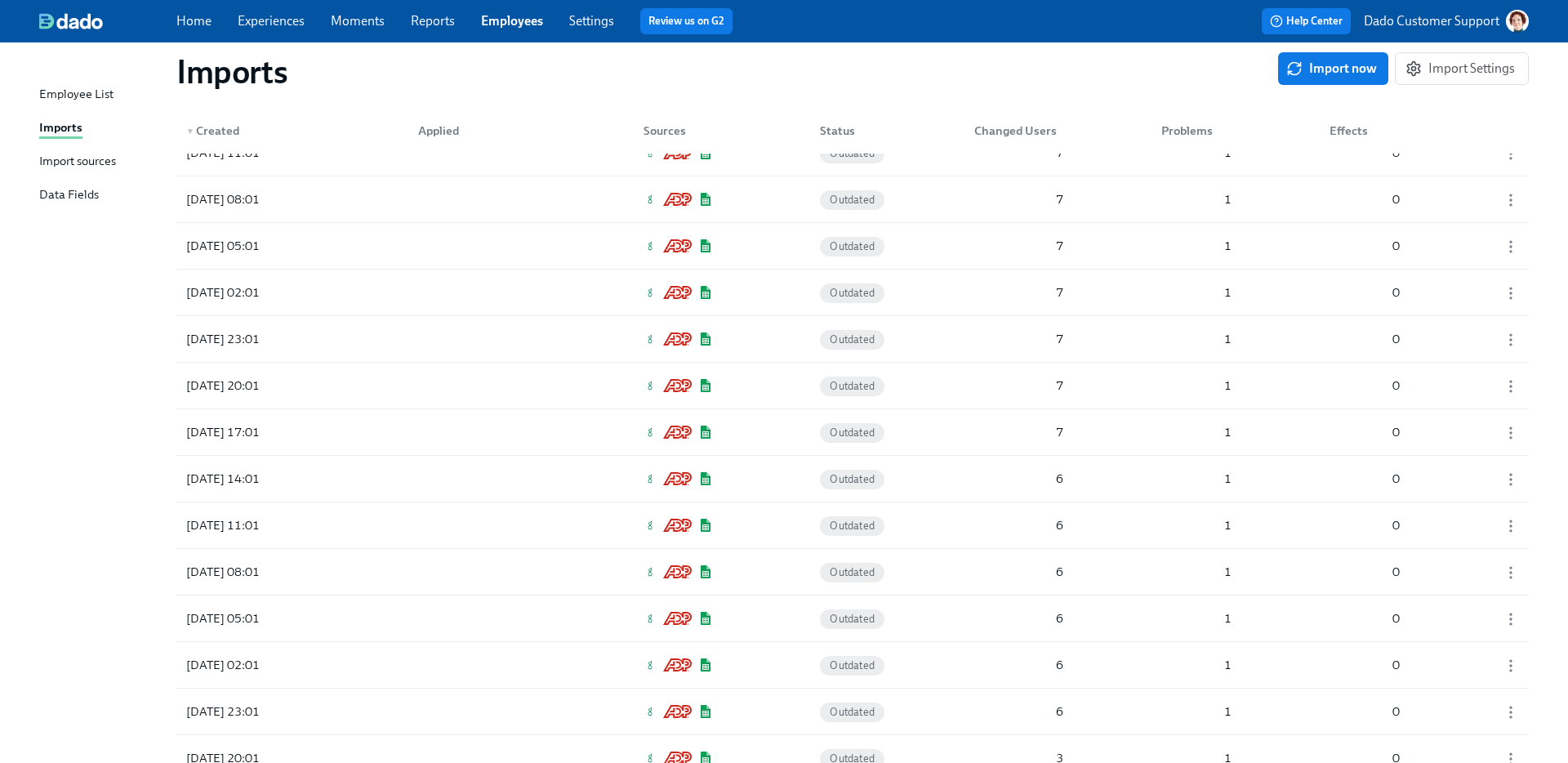
scroll to position [1337, 0]
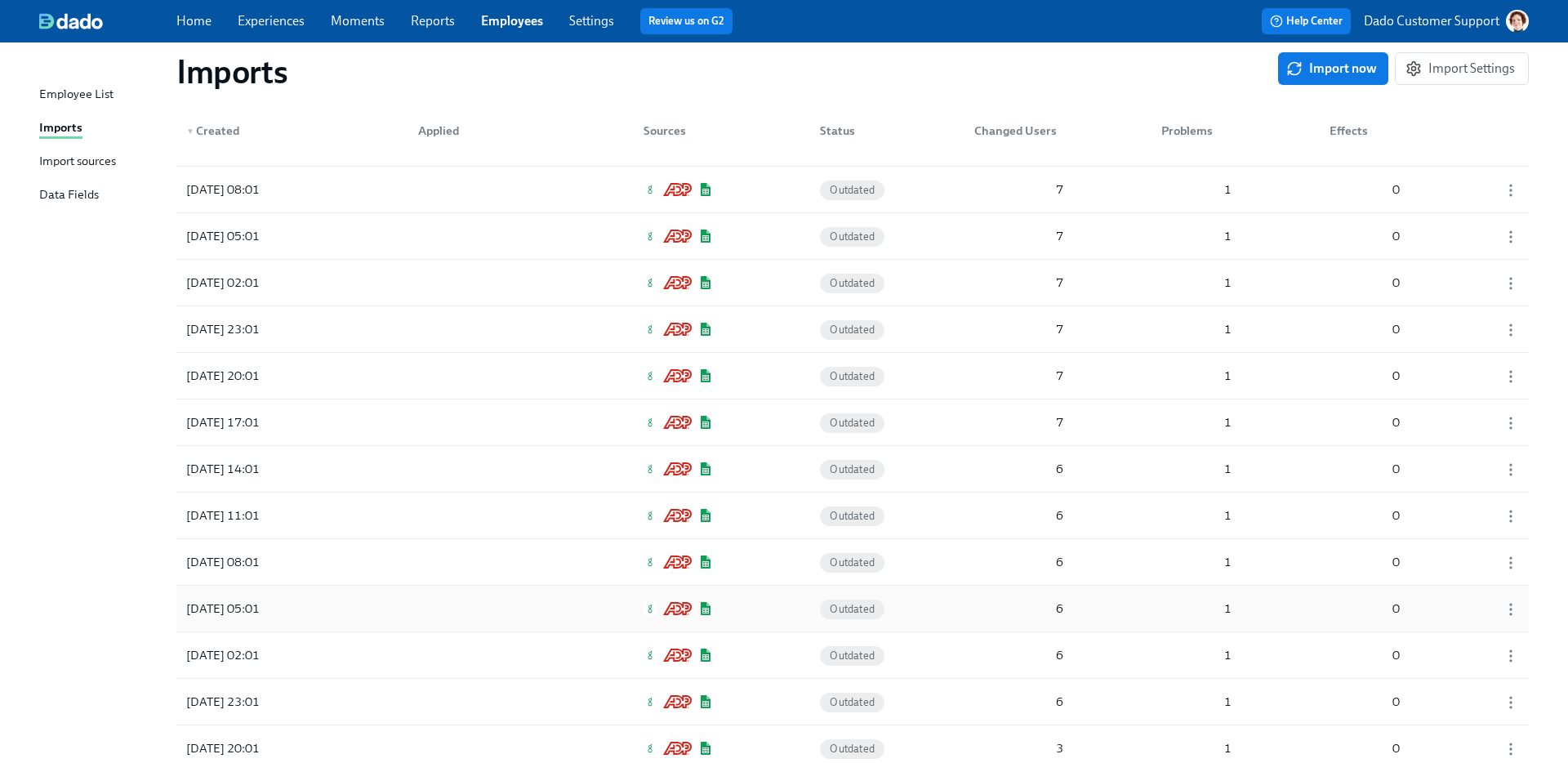
click at [357, 606] on div "2025/08/08 05:01 Outdated 6 1 0" at bounding box center [852, 608] width 1352 height 45
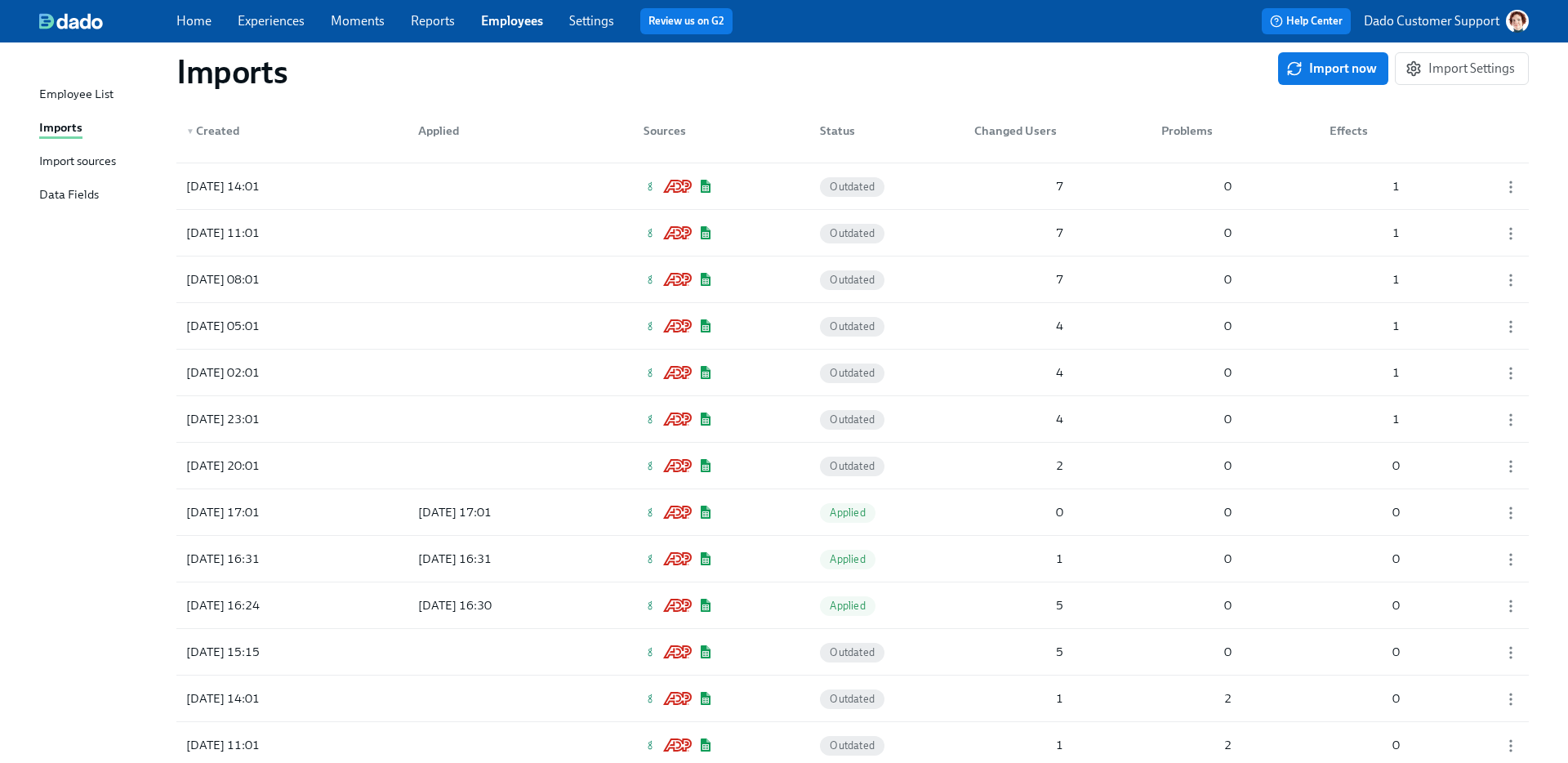
scroll to position [3924, 0]
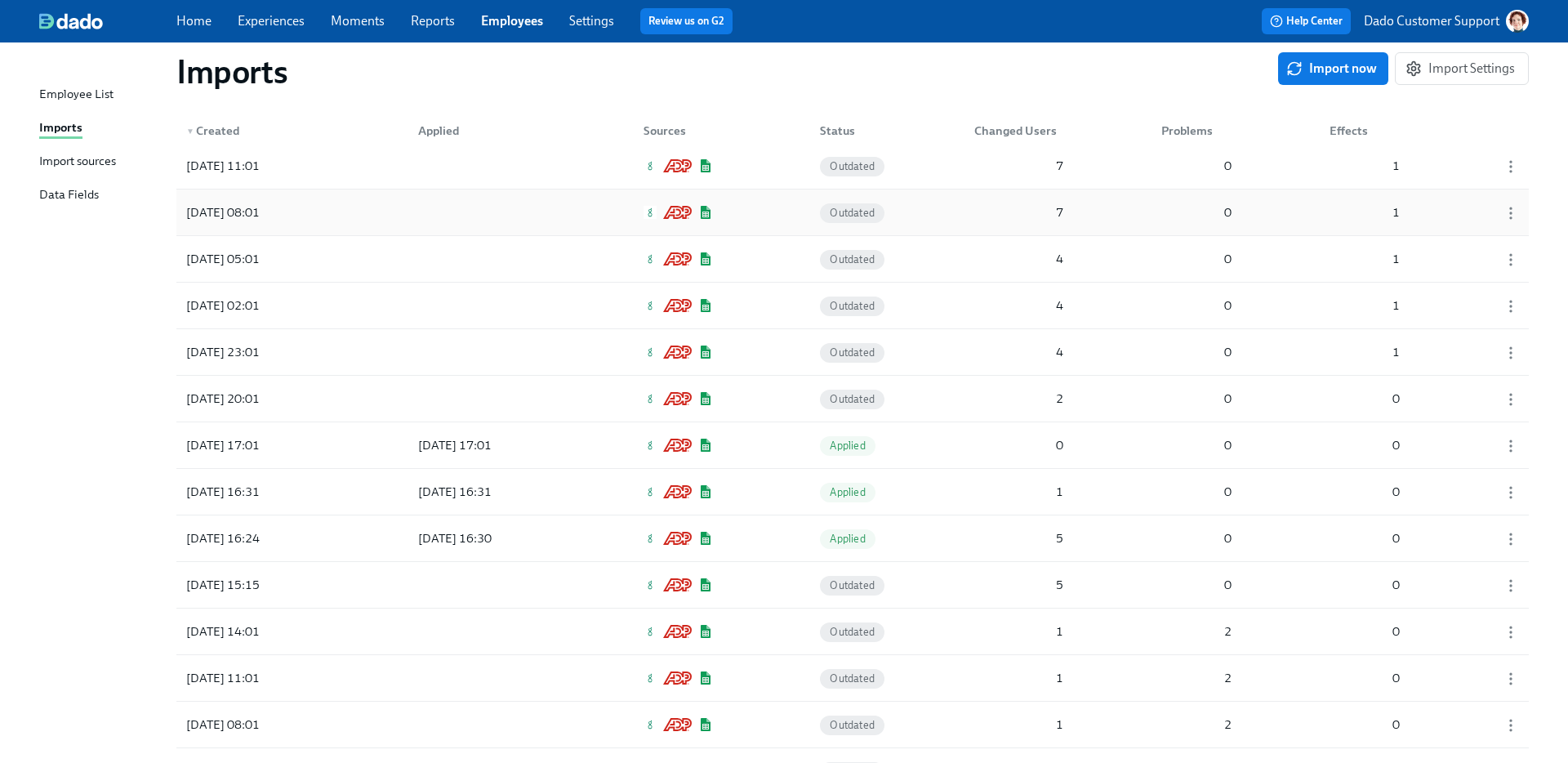
click at [355, 222] on div "2025/08/01 08:01 Outdated 7 0 1" at bounding box center [852, 212] width 1352 height 45
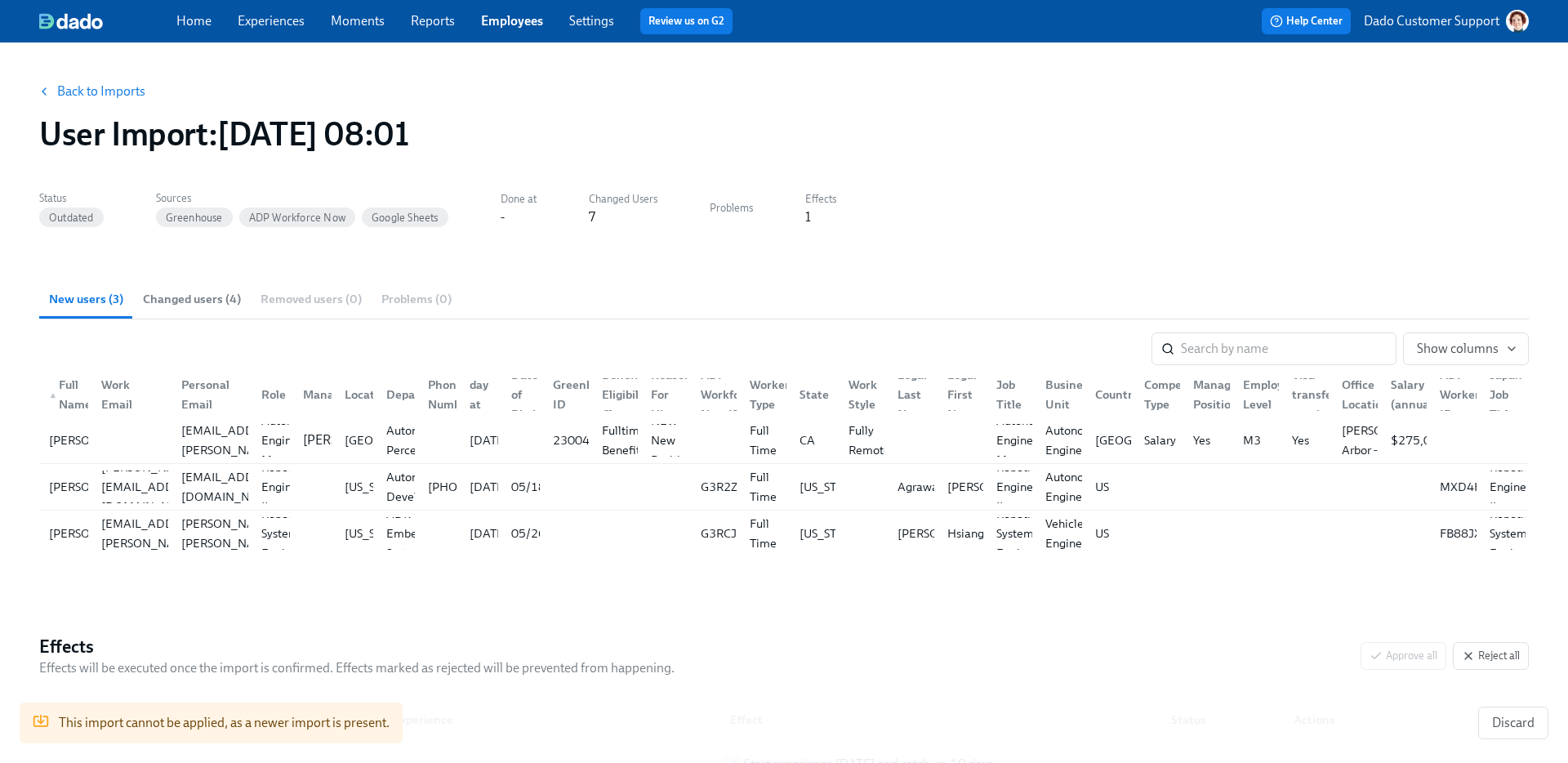
click at [182, 297] on span "Changed users (4)" at bounding box center [192, 299] width 98 height 19
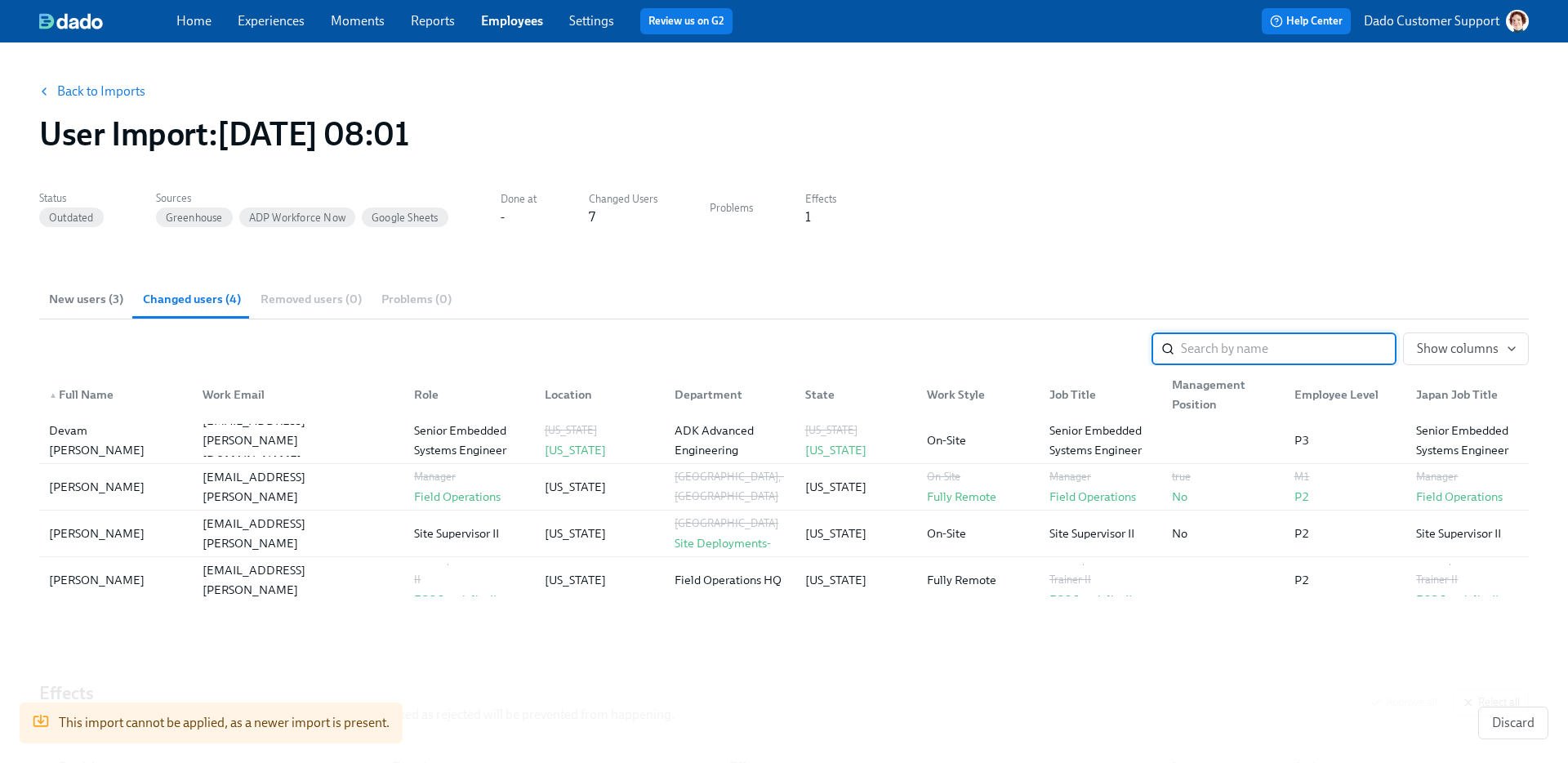
click at [88, 95] on link "Back to Imports" at bounding box center [101, 92] width 88 height 17
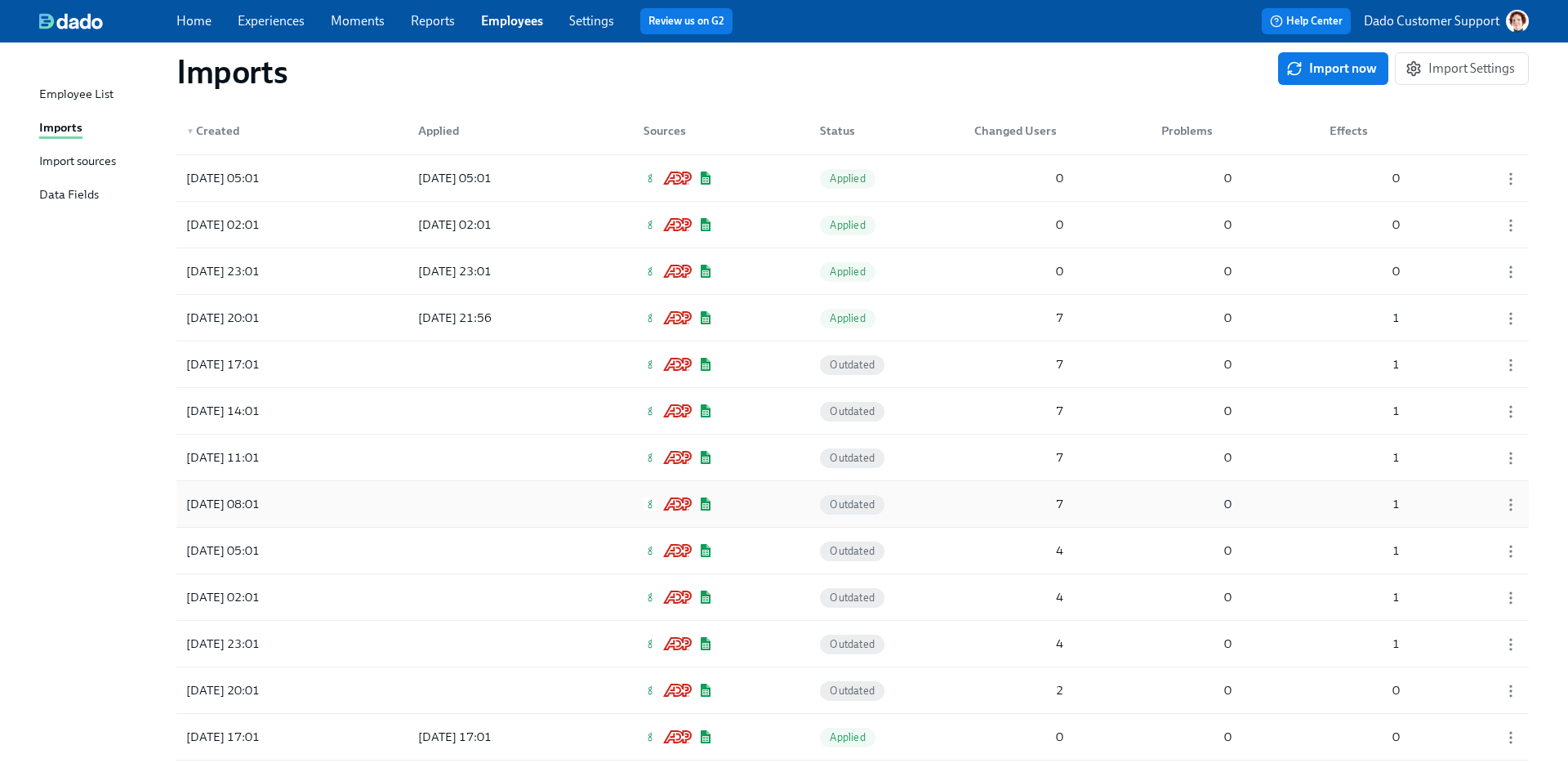
scroll to position [3634, 0]
click at [951, 323] on div "2025/08/01 20:01 2025/08/01 21:56 Applied 7 0 1" at bounding box center [852, 316] width 1352 height 45
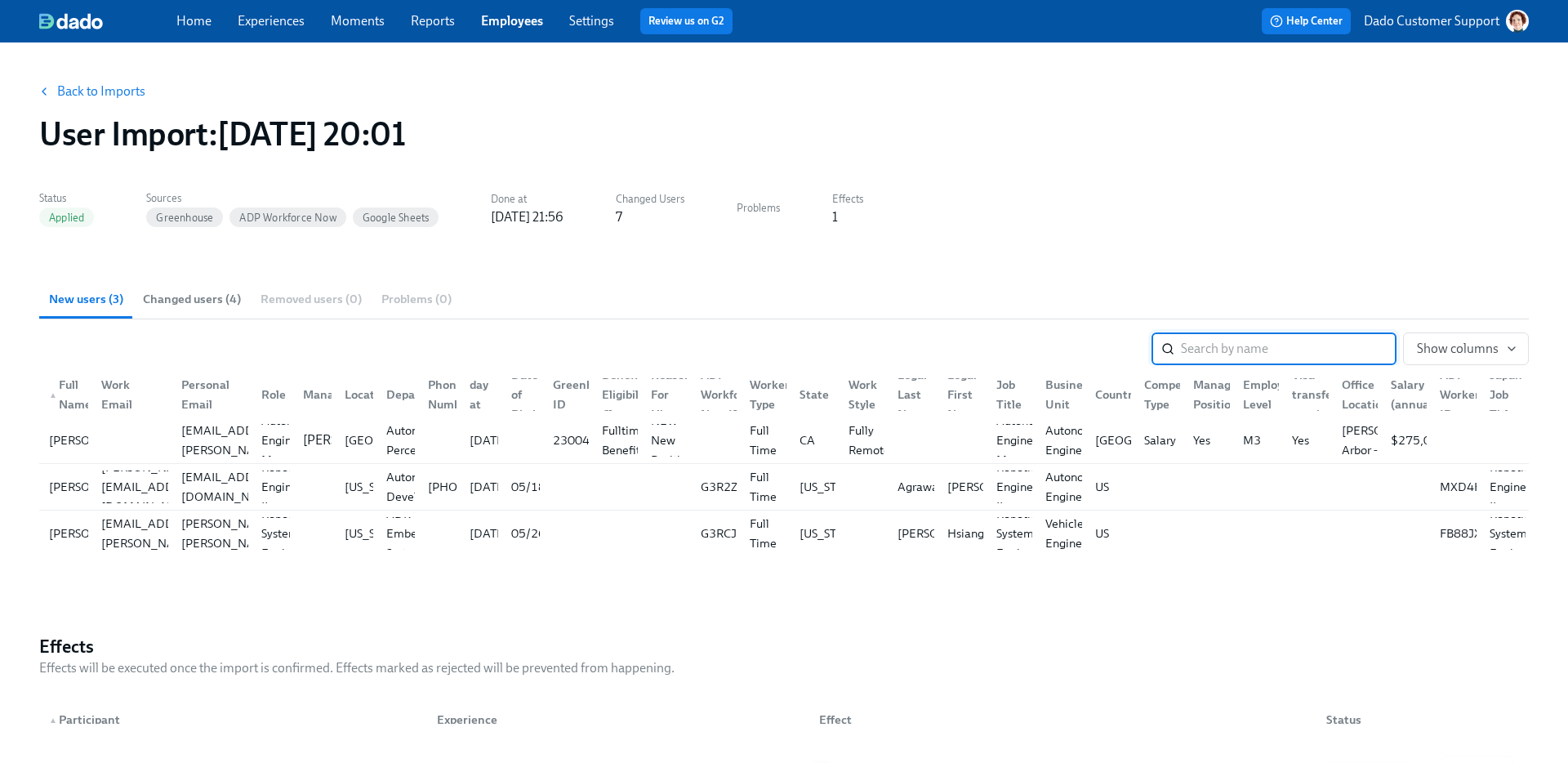
click at [197, 306] on span "Changed users (4)" at bounding box center [192, 299] width 98 height 19
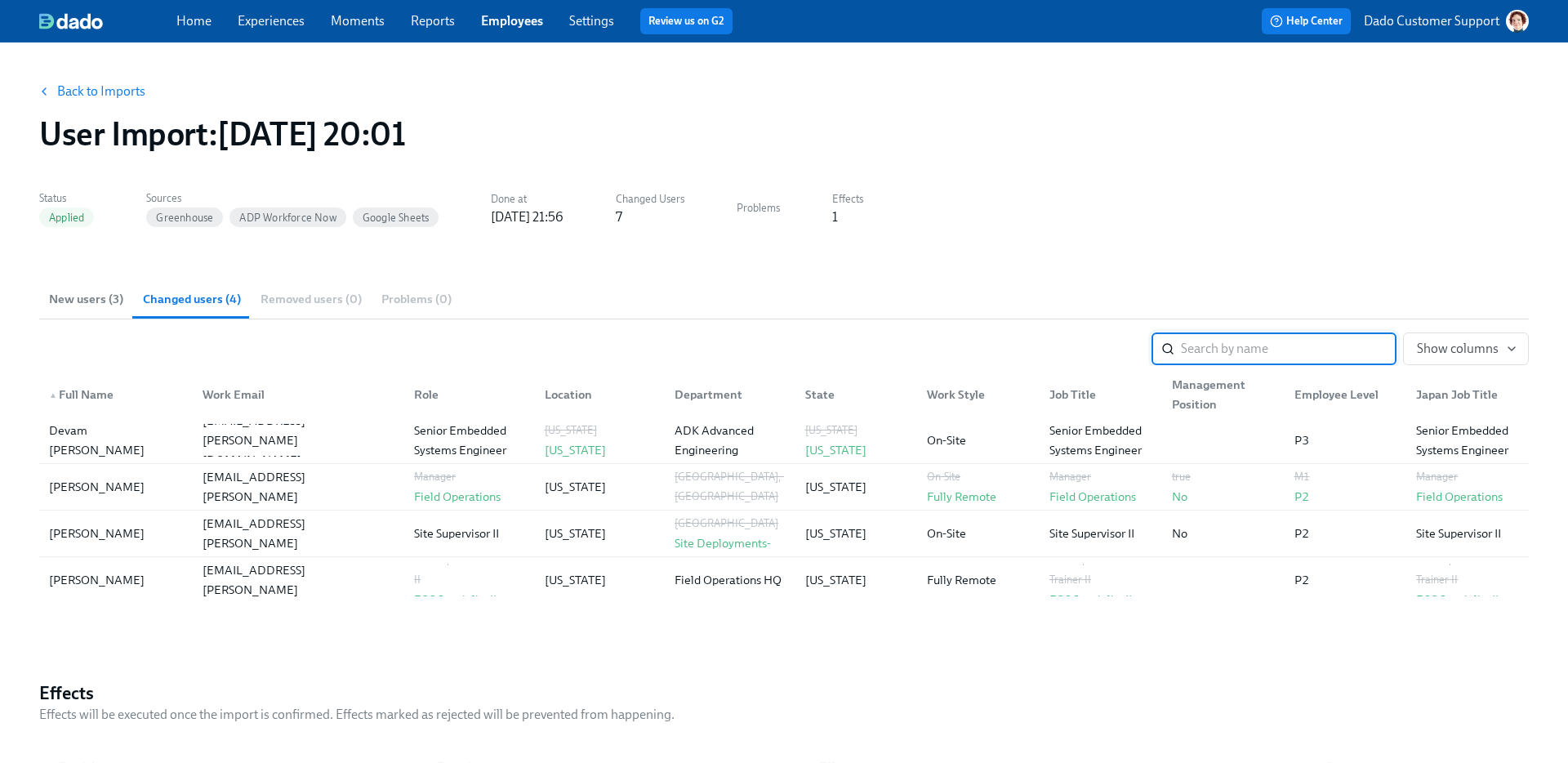
click at [97, 93] on link "Back to Imports" at bounding box center [101, 92] width 88 height 17
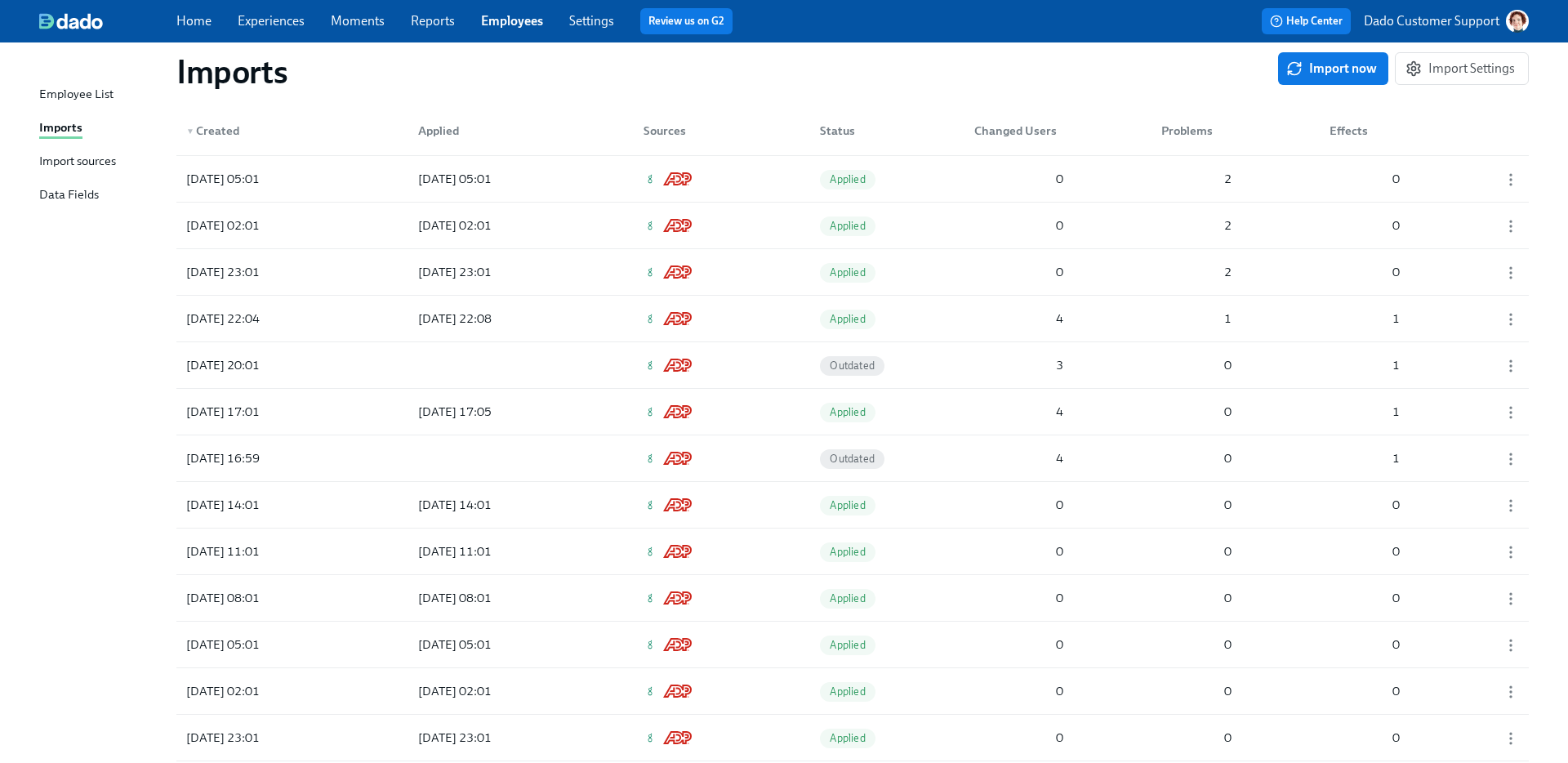
scroll to position [4566, 0]
click at [437, 330] on div "2025/07/29 22:08" at bounding box center [479, 320] width 147 height 33
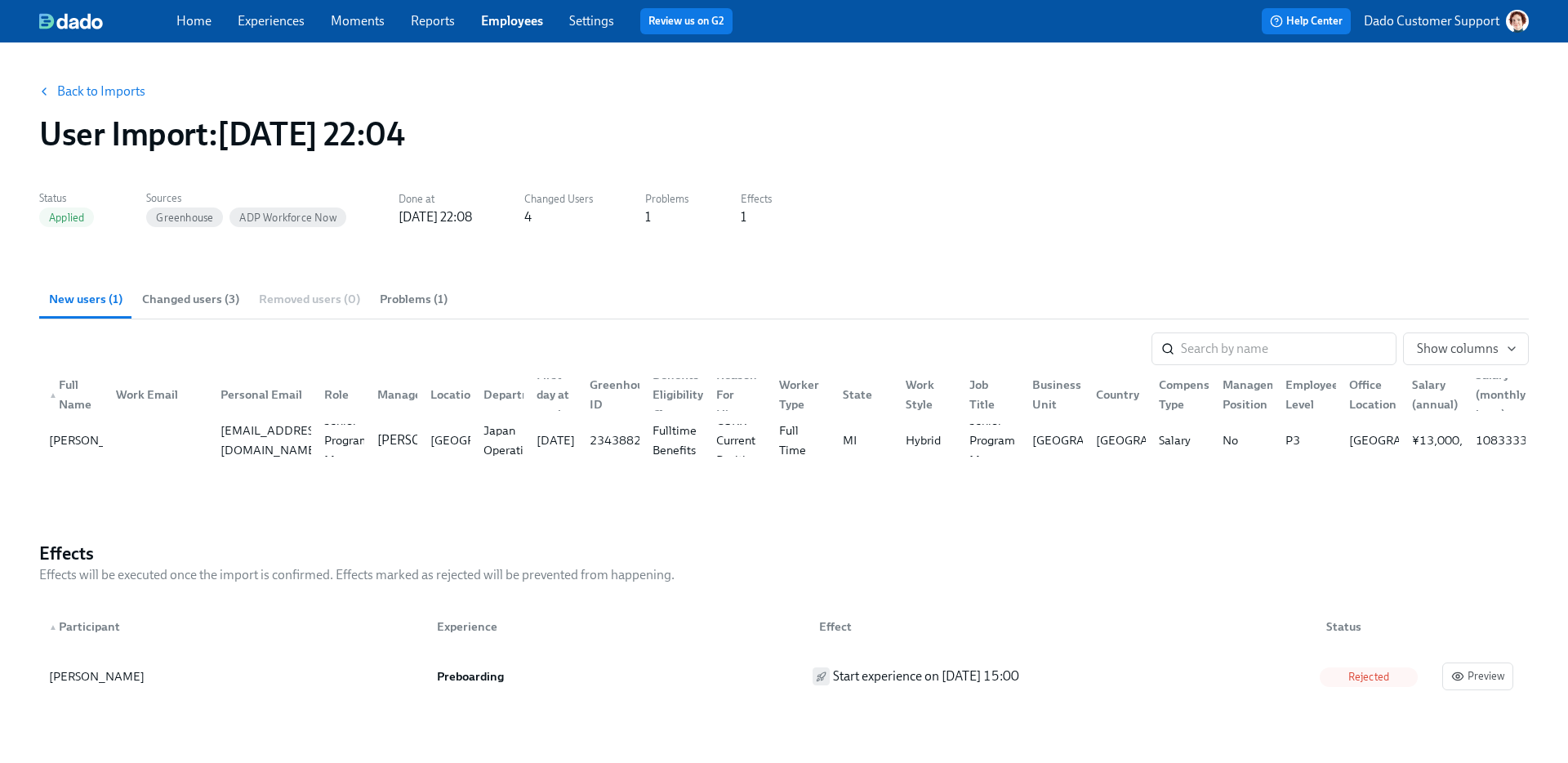
click at [201, 300] on span "Changed users (3)" at bounding box center [191, 299] width 98 height 19
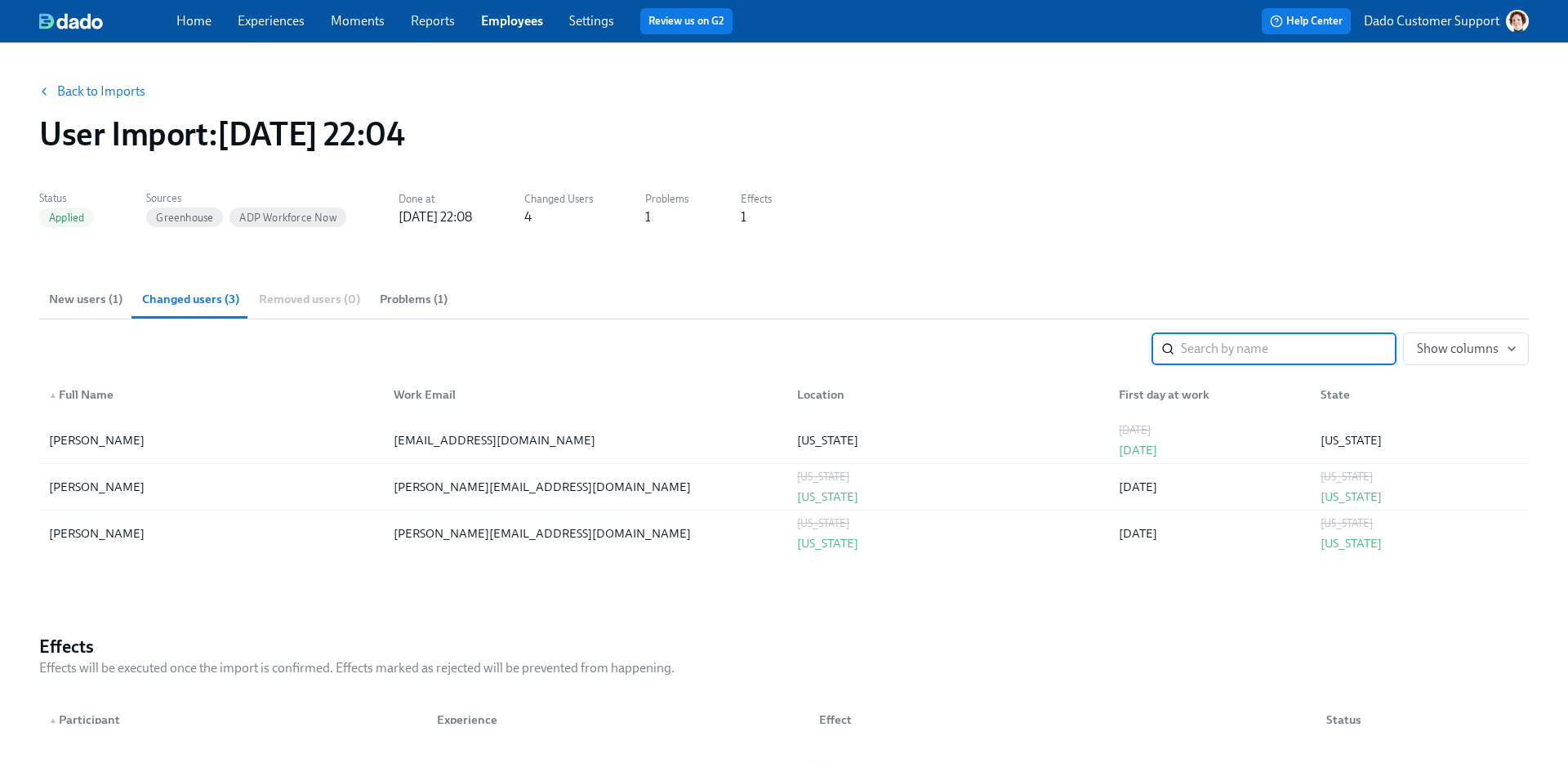
click at [82, 90] on link "Back to Imports" at bounding box center [101, 92] width 88 height 17
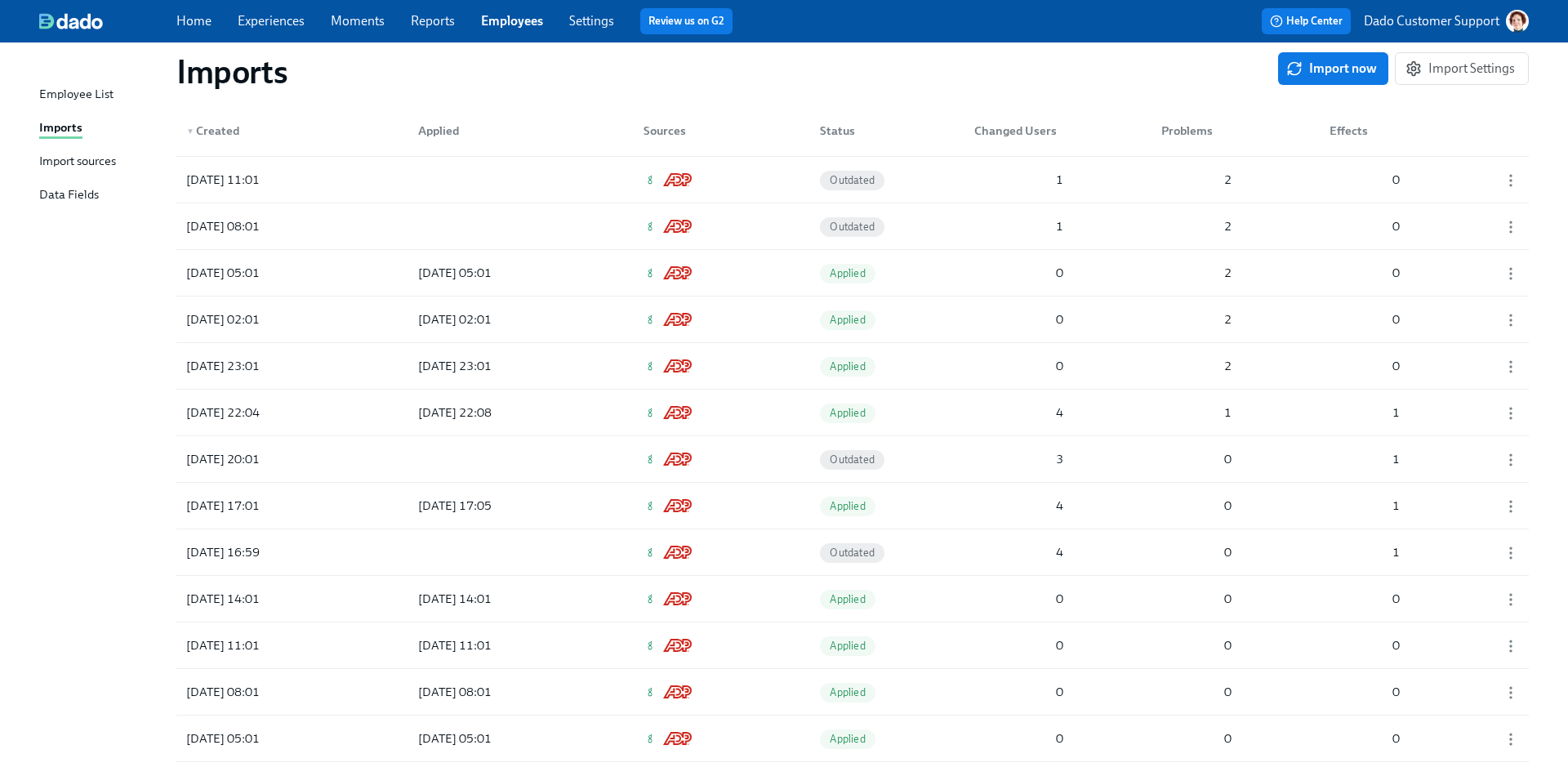
scroll to position [4471, 0]
click at [310, 611] on div "2025/07/29 14:01" at bounding box center [253, 601] width 147 height 33
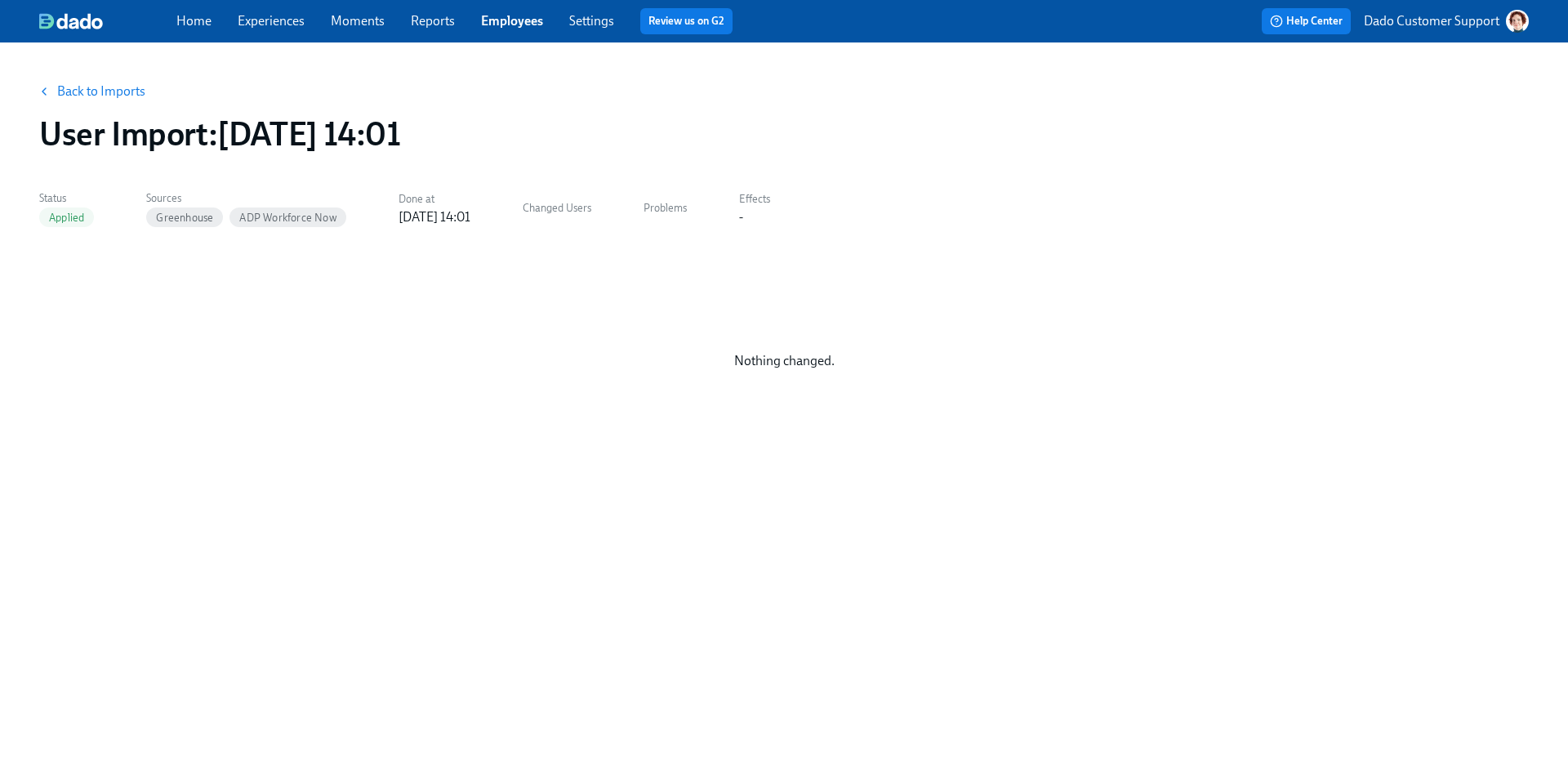
click at [96, 91] on link "Back to Imports" at bounding box center [101, 92] width 88 height 17
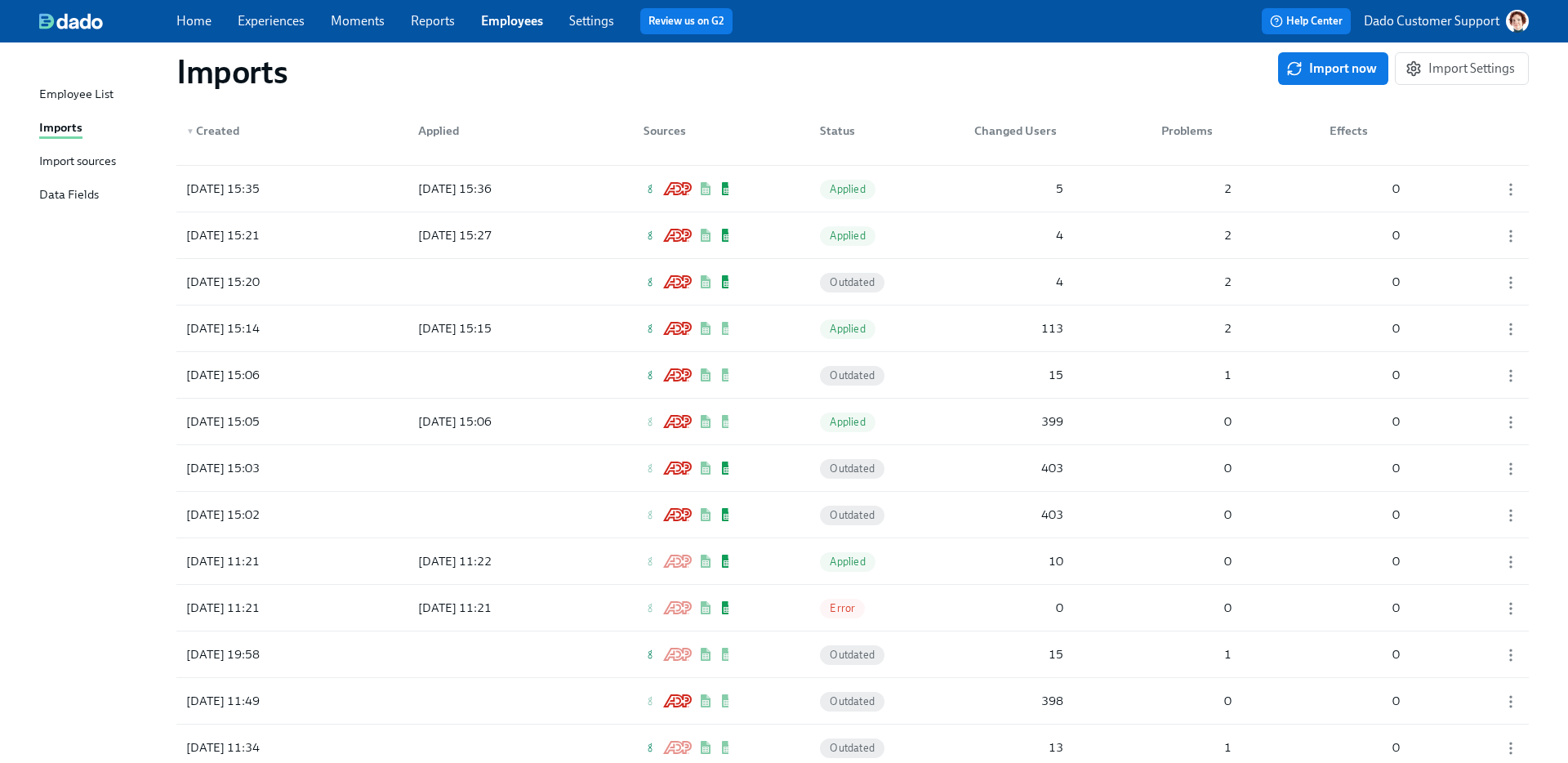
scroll to position [9704, 0]
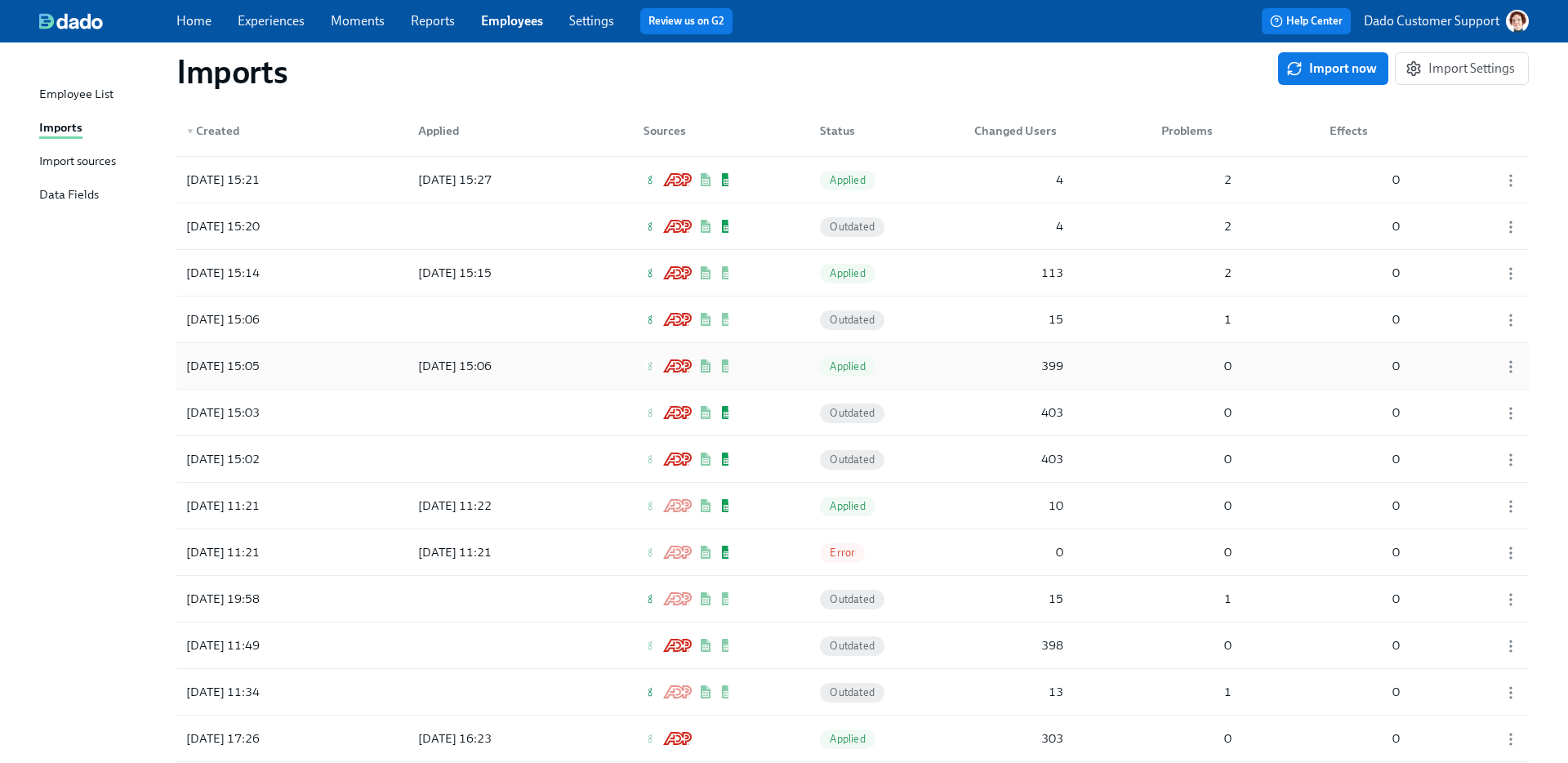
click at [892, 374] on div "2025/06/23 15:05 2025/06/23 15:06 Applied 399 0 0" at bounding box center [852, 365] width 1352 height 45
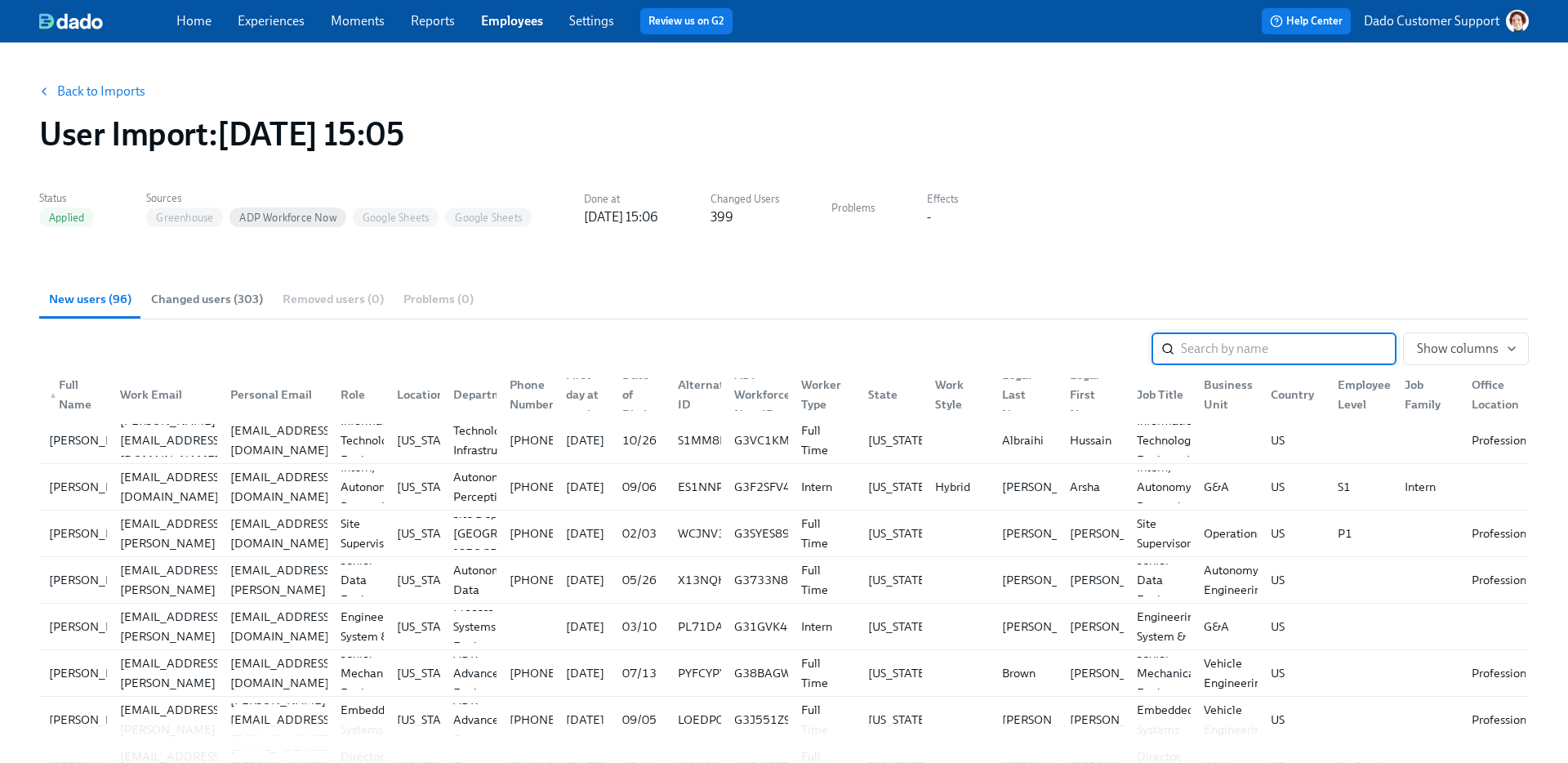
click at [234, 293] on span "Changed users (303)" at bounding box center [207, 299] width 112 height 19
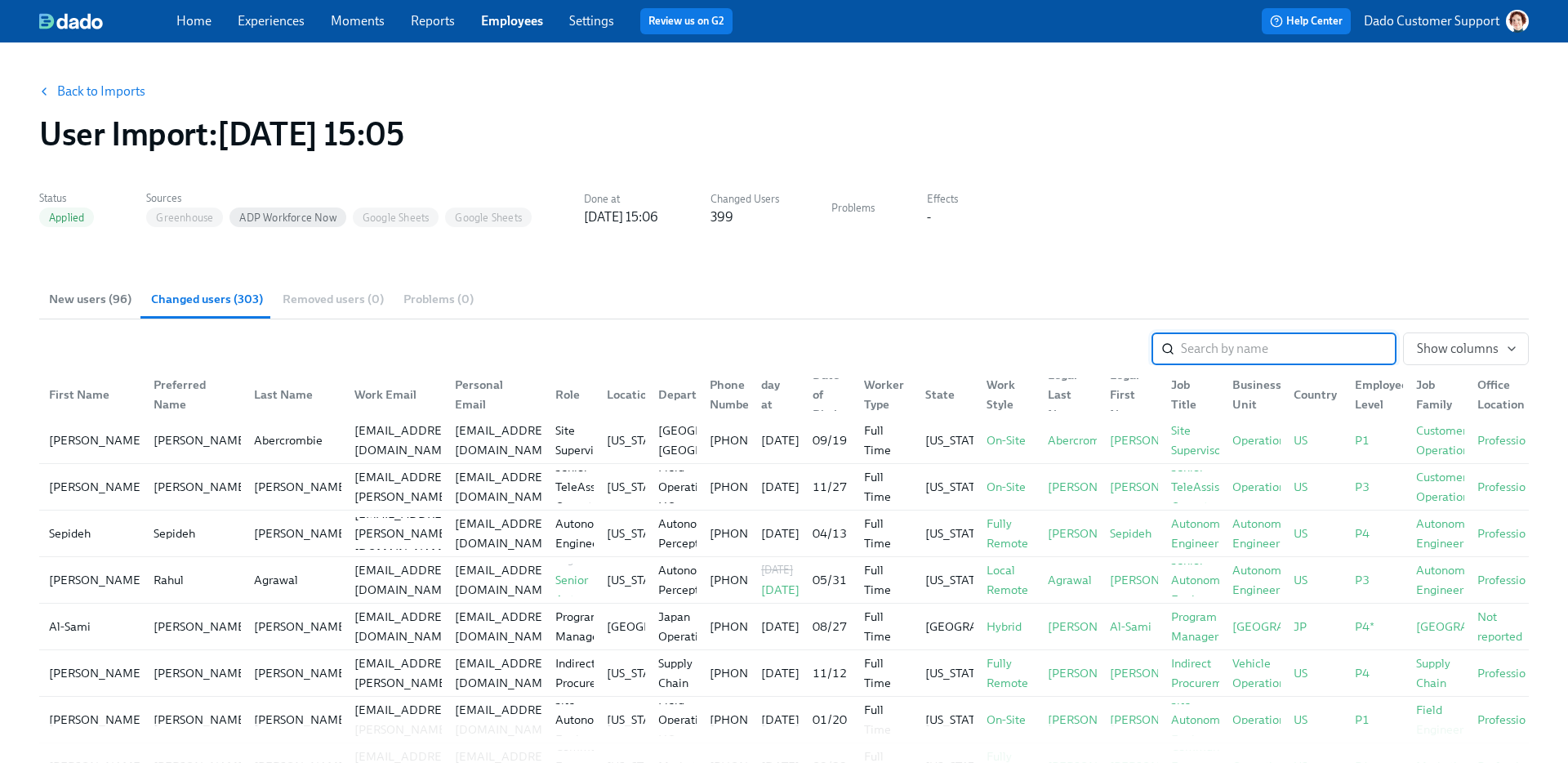
click at [90, 92] on link "Back to Imports" at bounding box center [101, 92] width 88 height 17
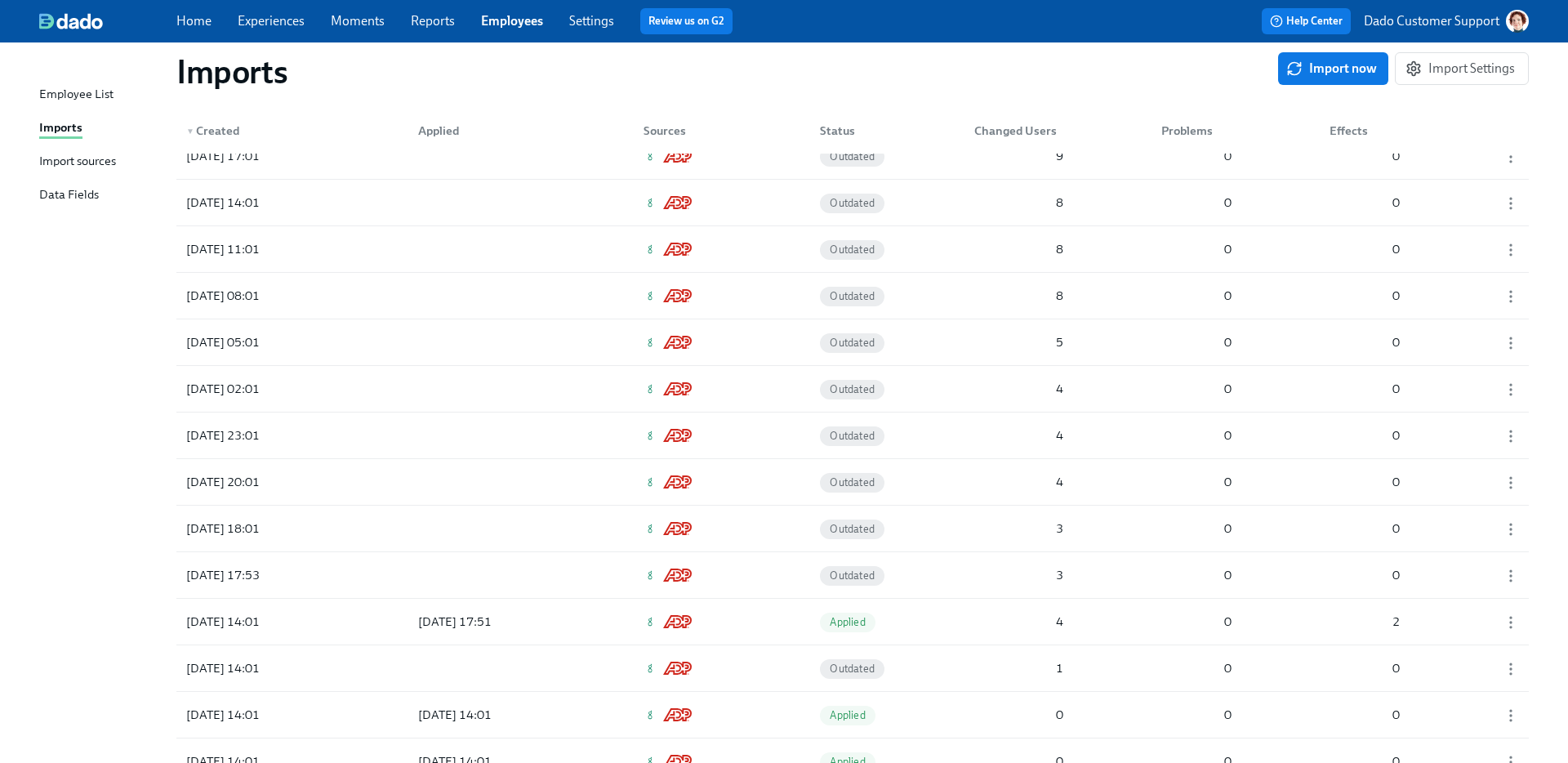
scroll to position [8561, 0]
click at [498, 427] on div "2025/07/15 17:51" at bounding box center [455, 435] width 87 height 20
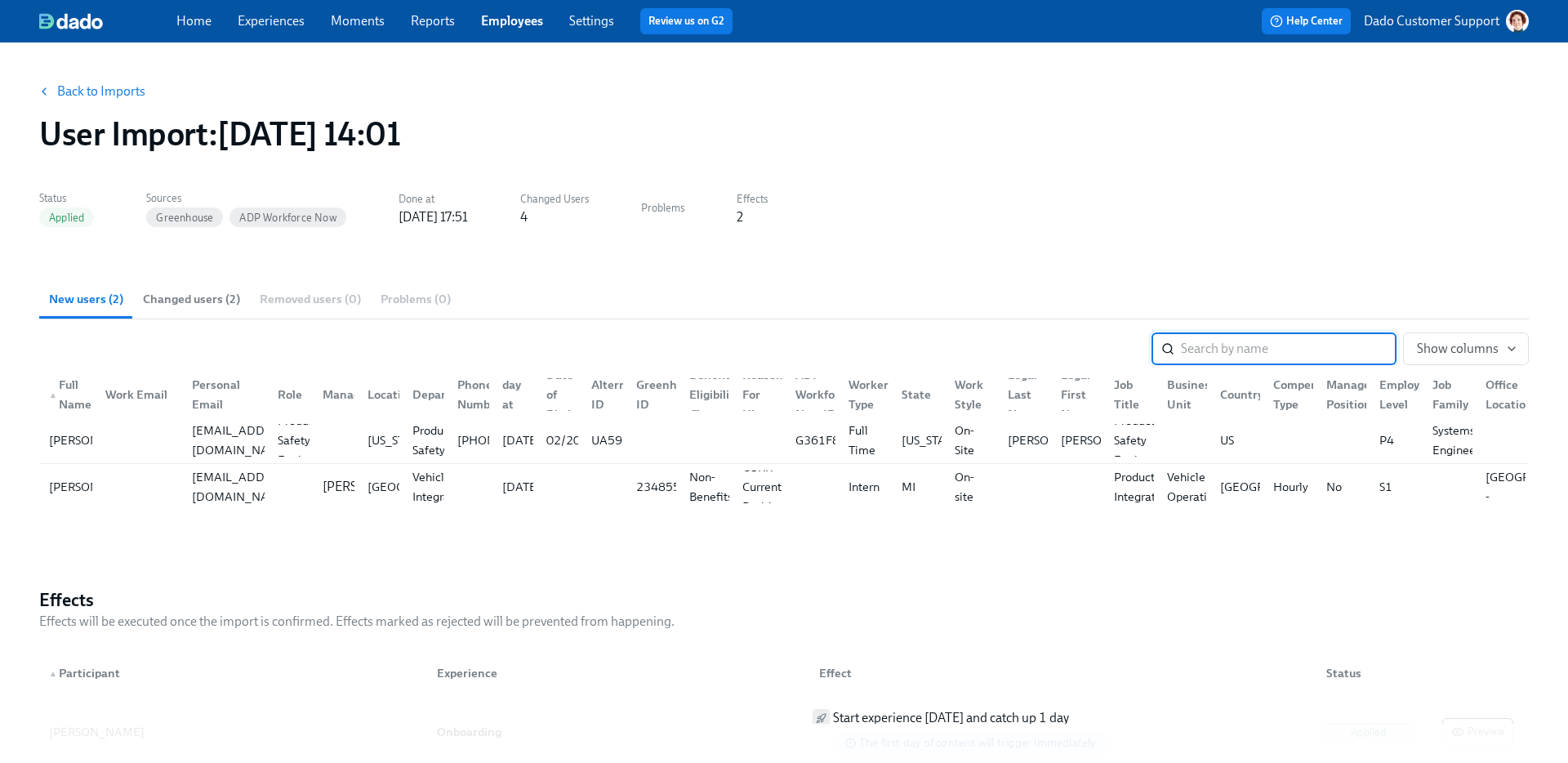
click at [177, 299] on span "Changed users (2)" at bounding box center [192, 299] width 98 height 19
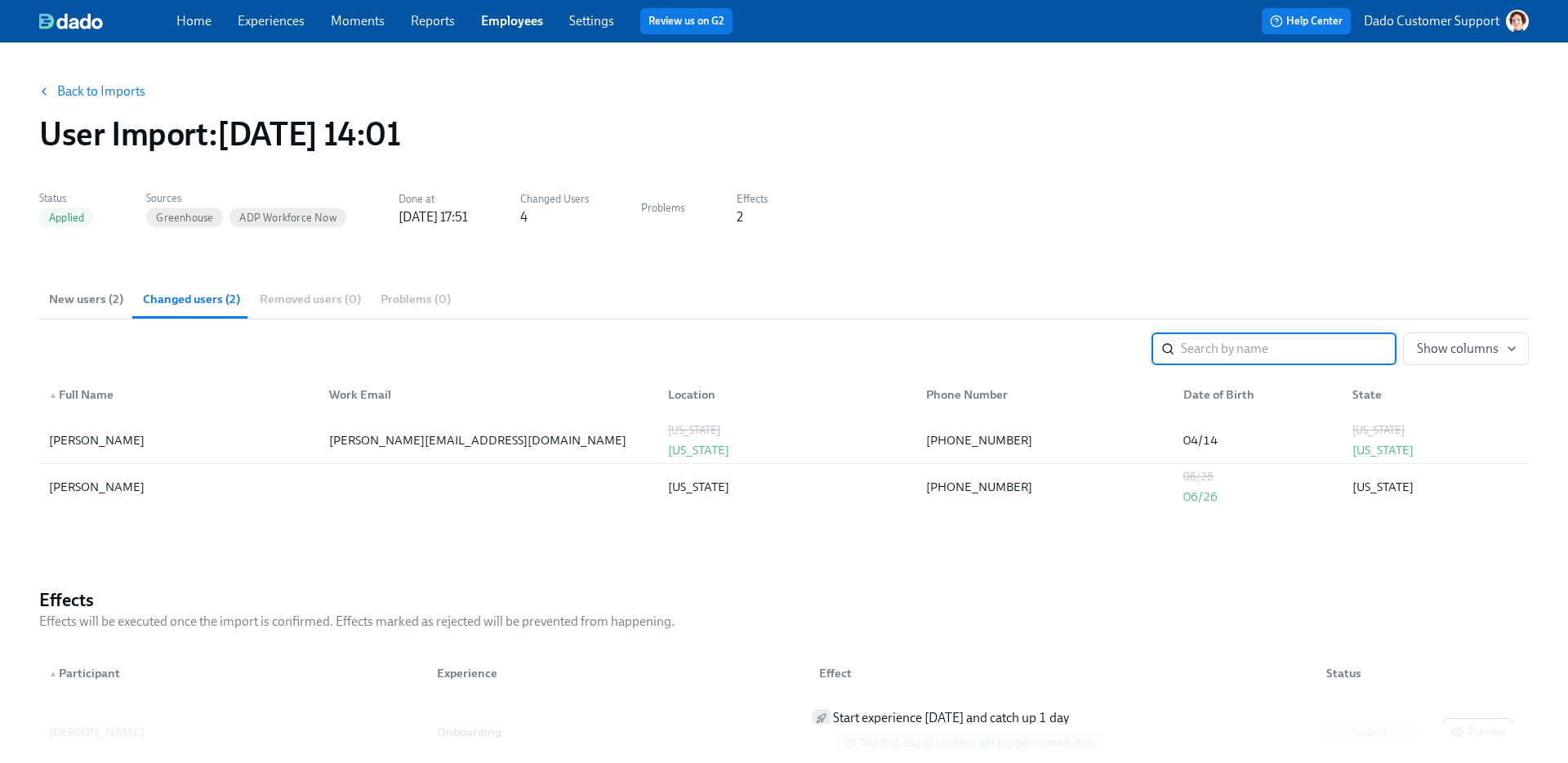
click at [105, 295] on span "New users (2)" at bounding box center [86, 299] width 74 height 19
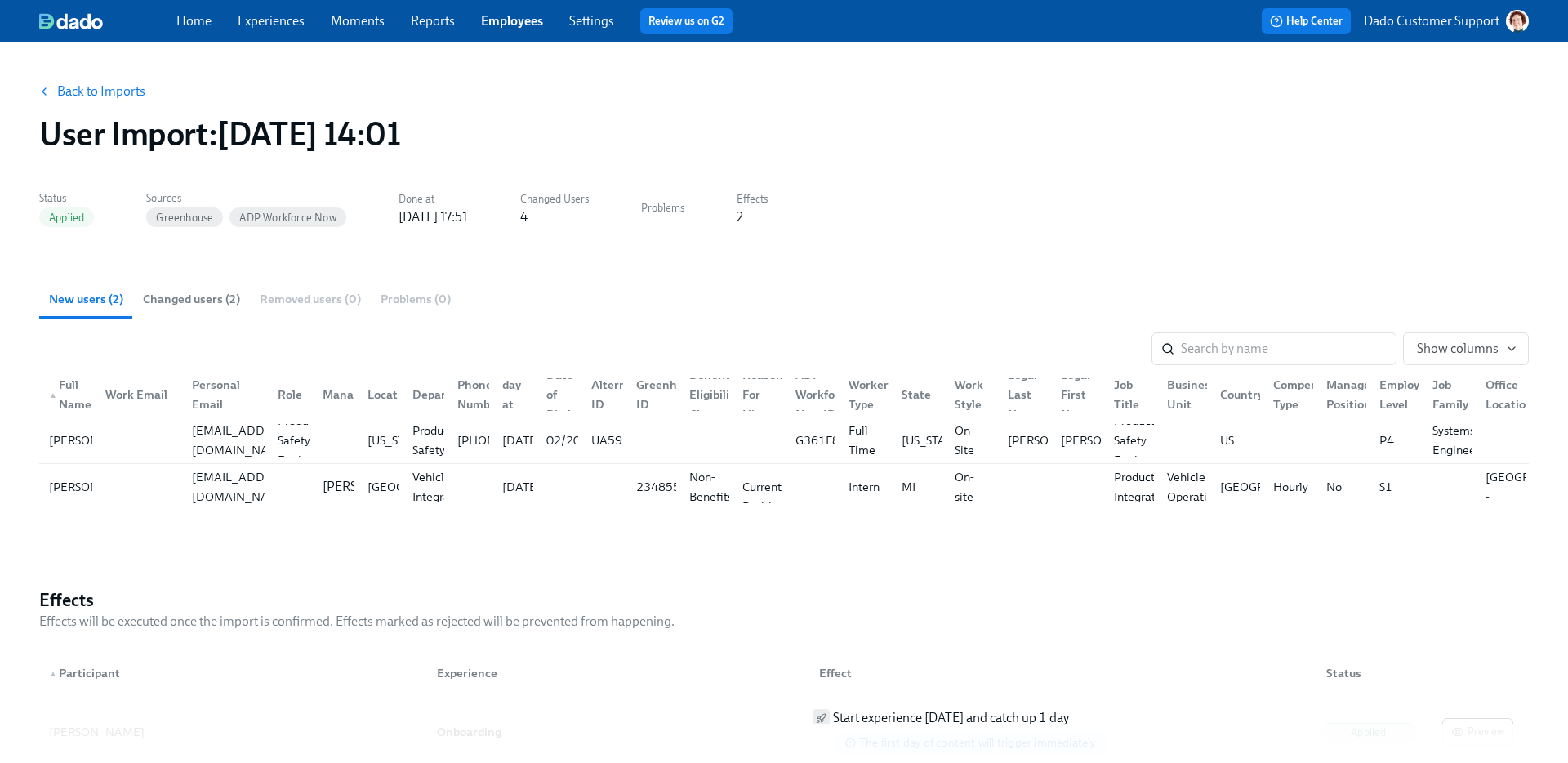
click at [93, 77] on button "Back to Imports" at bounding box center [93, 92] width 127 height 33
click at [82, 70] on div "Back to Imports User Import : 2025/07/15 14:01" at bounding box center [784, 114] width 1516 height 104
click at [83, 83] on link "Back to Imports" at bounding box center [101, 92] width 88 height 17
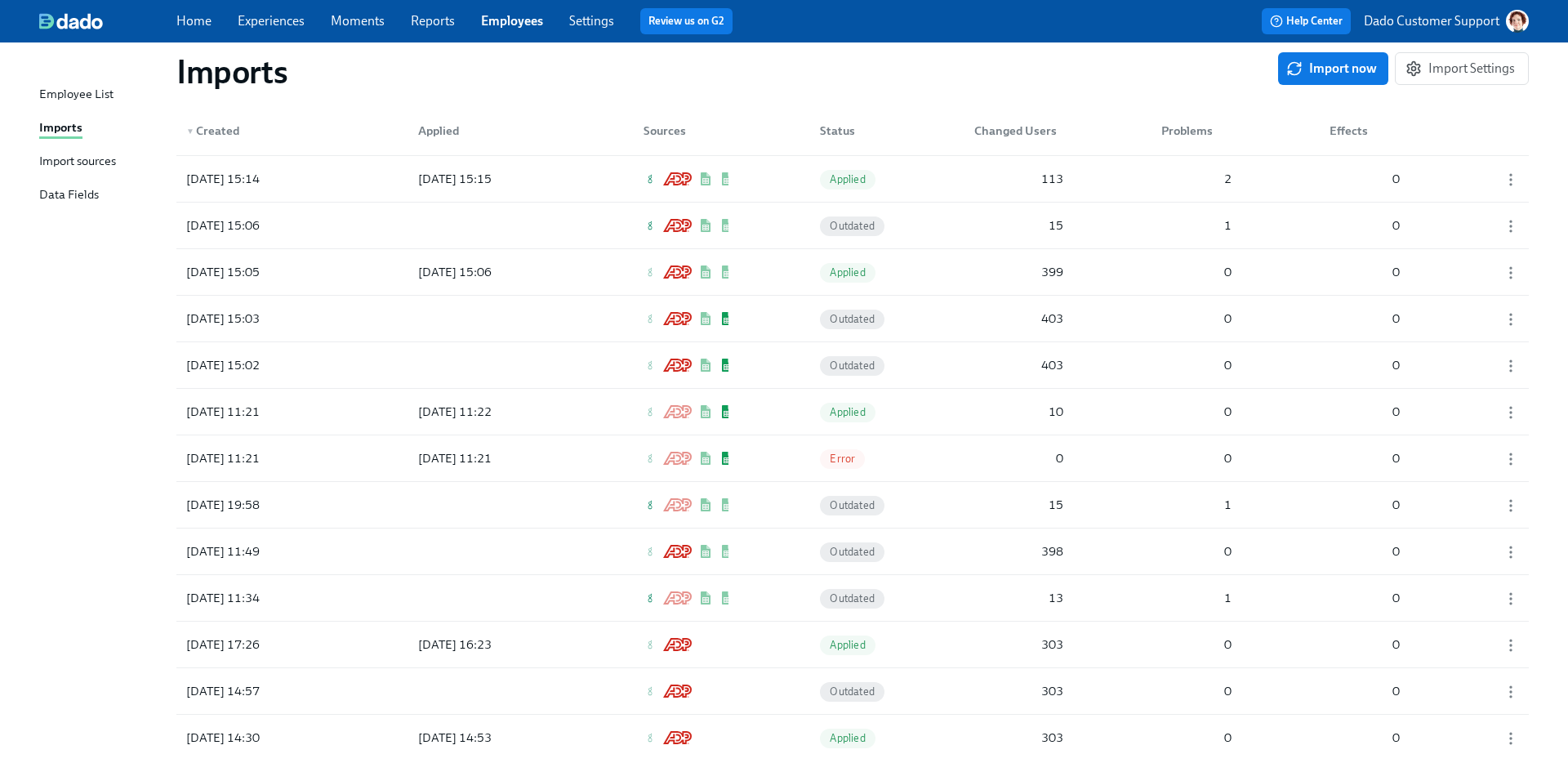
scroll to position [9835, 0]
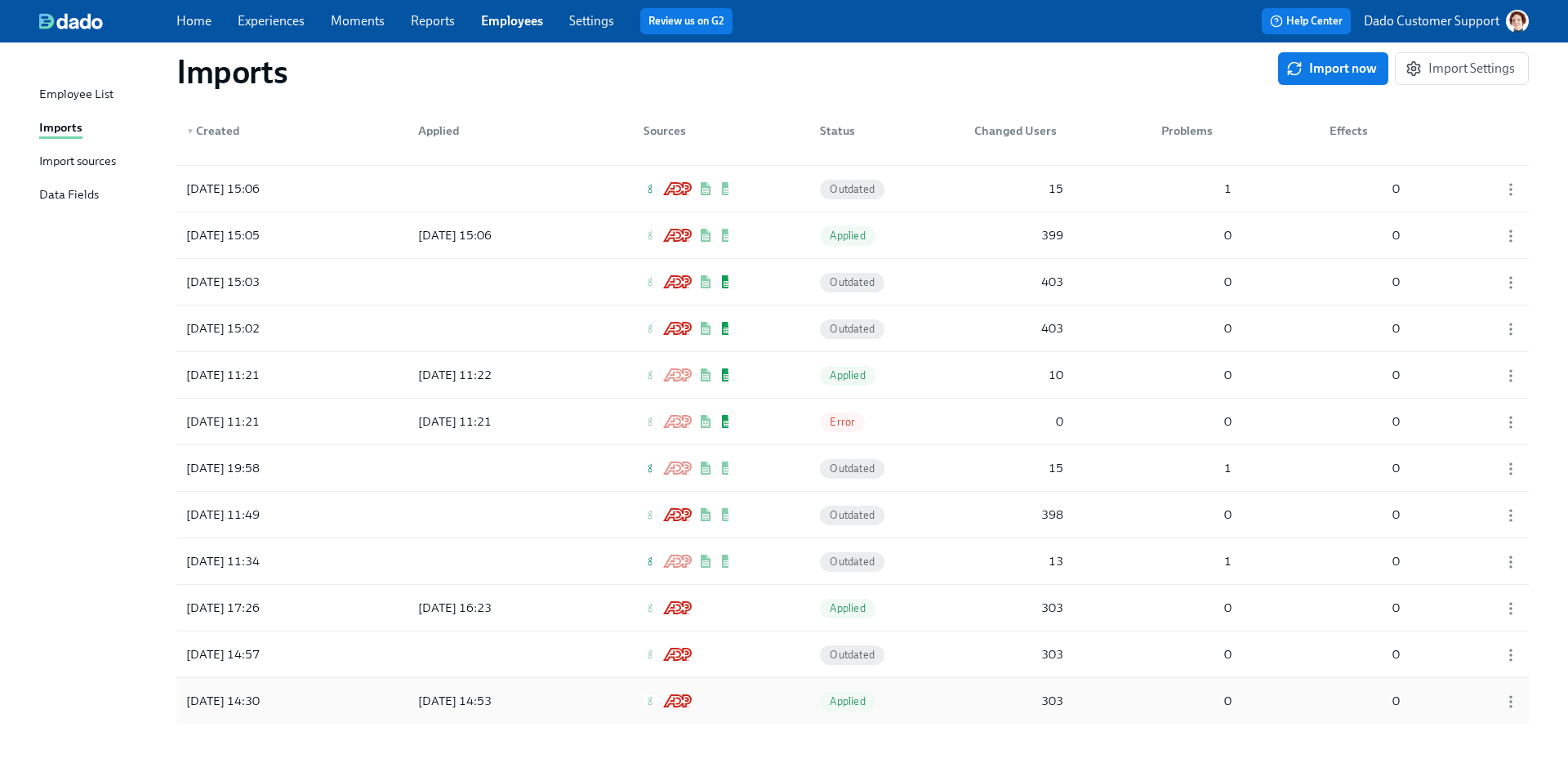
click at [302, 710] on div "2025/05/06 14:30" at bounding box center [253, 701] width 147 height 33
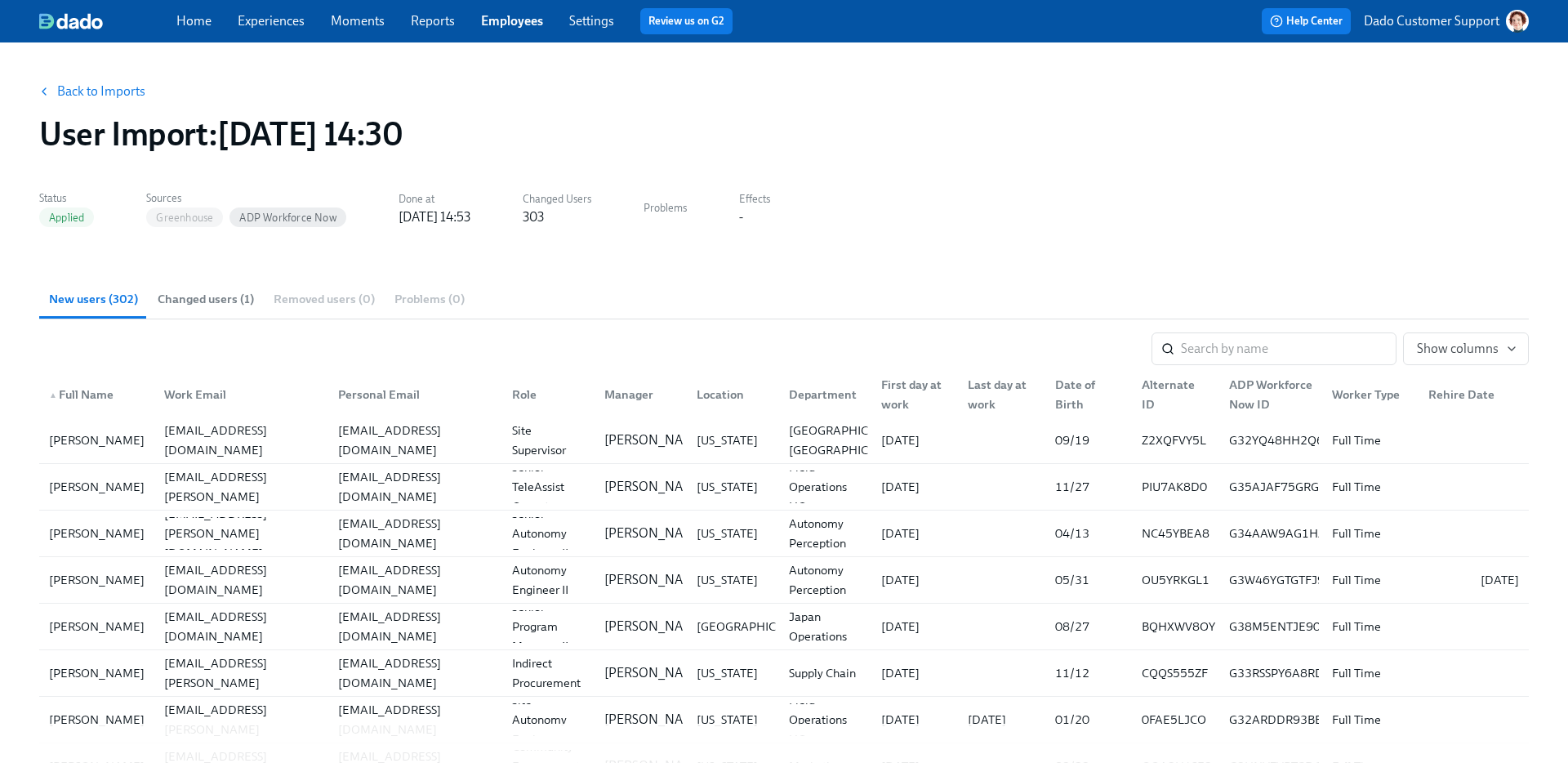
click at [83, 82] on button "Back to Imports" at bounding box center [93, 92] width 127 height 33
click at [79, 96] on link "Back to Imports" at bounding box center [101, 92] width 88 height 17
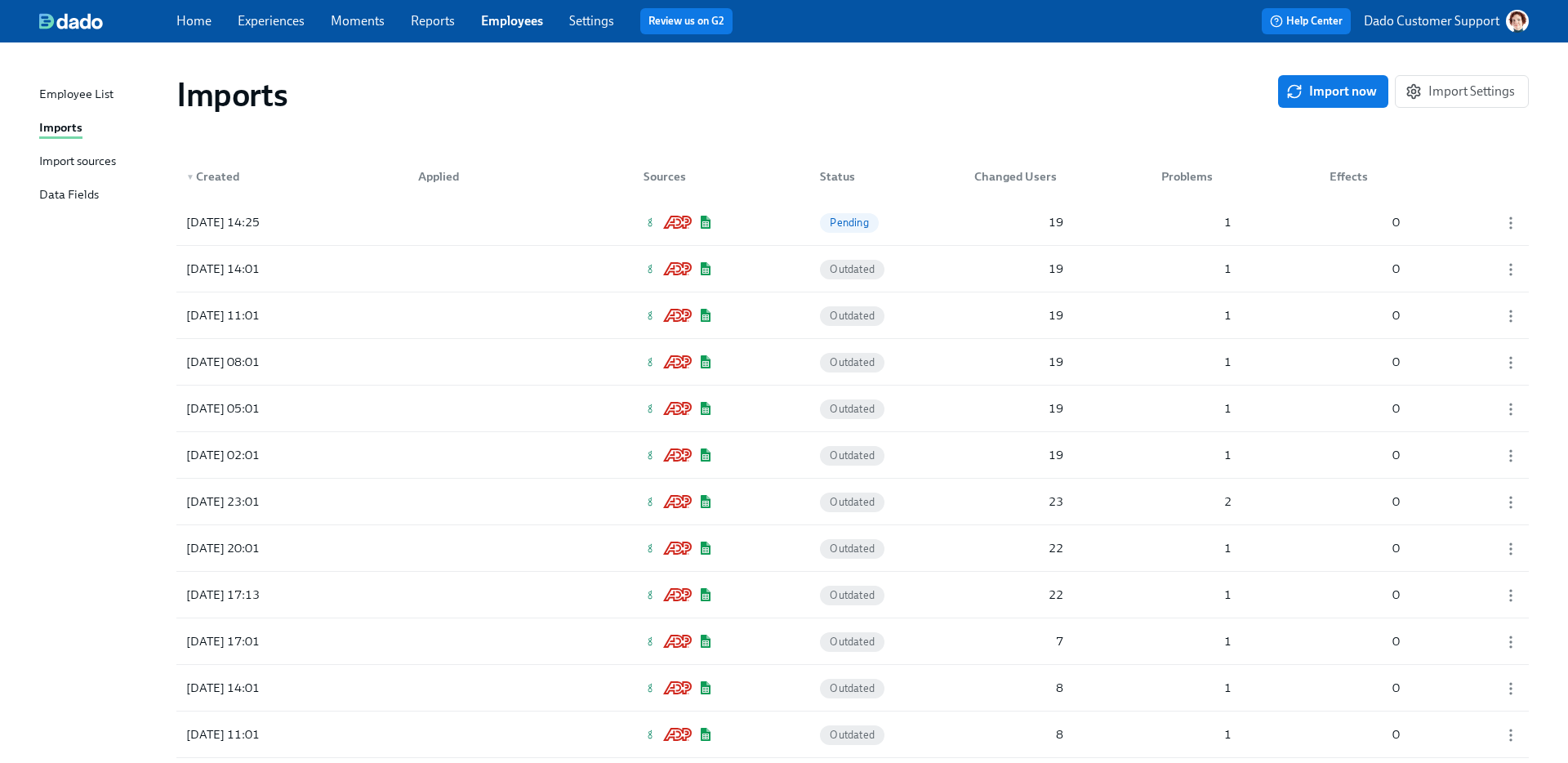
click at [80, 154] on div "Import sources" at bounding box center [77, 162] width 77 height 21
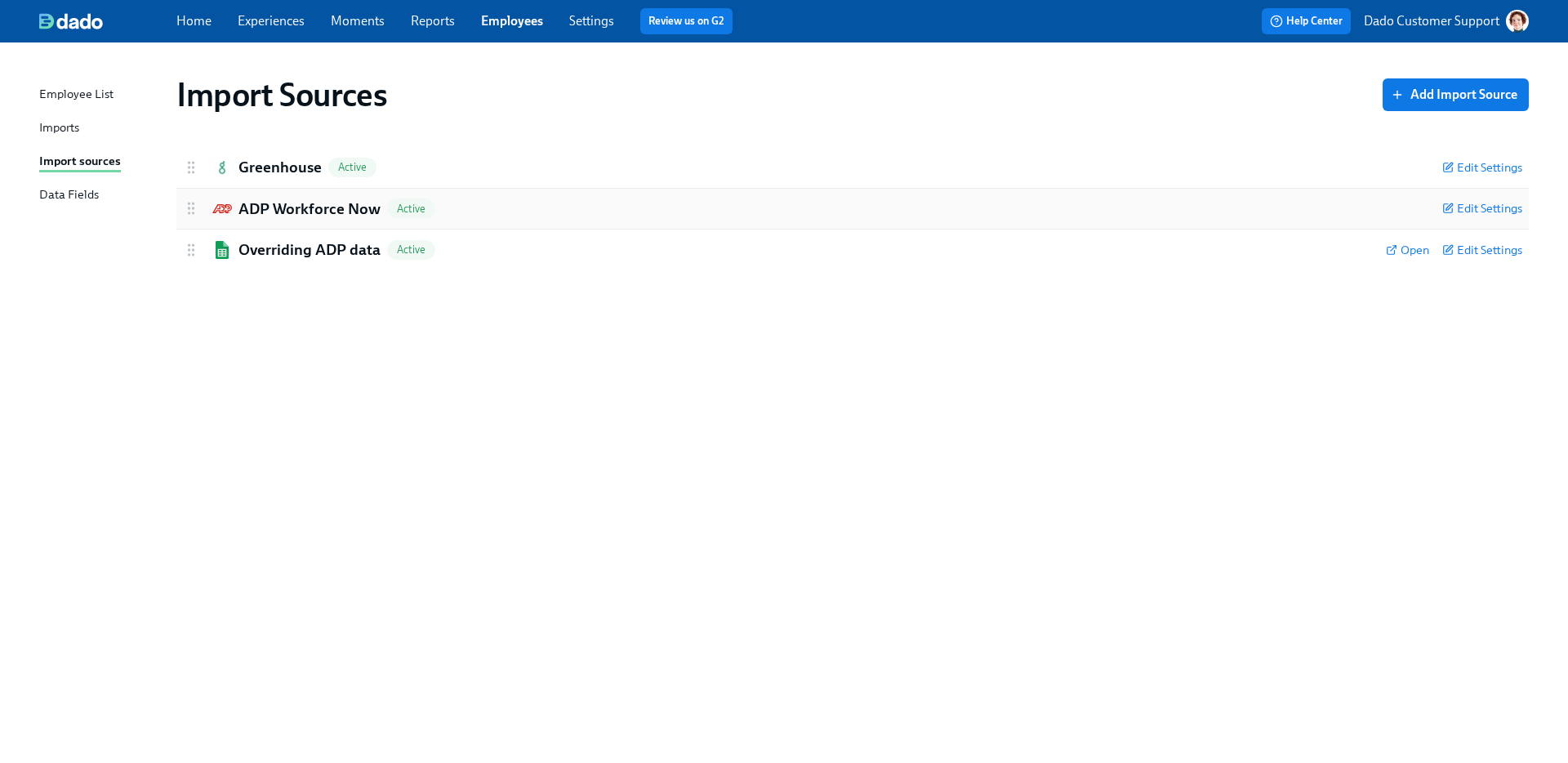
click at [283, 209] on h2 "ADP Workforce Now" at bounding box center [310, 209] width 142 height 21
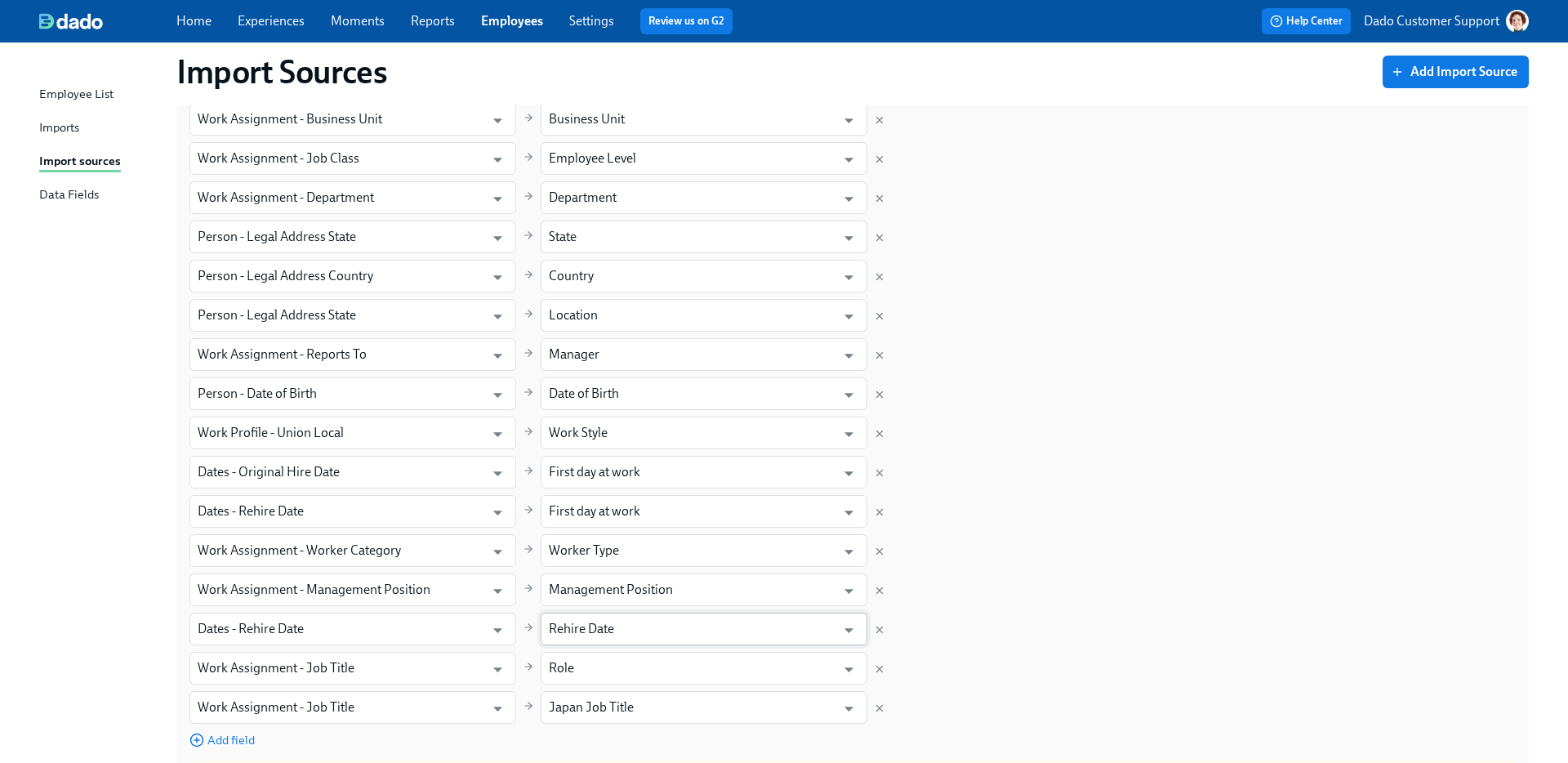
scroll to position [729, 0]
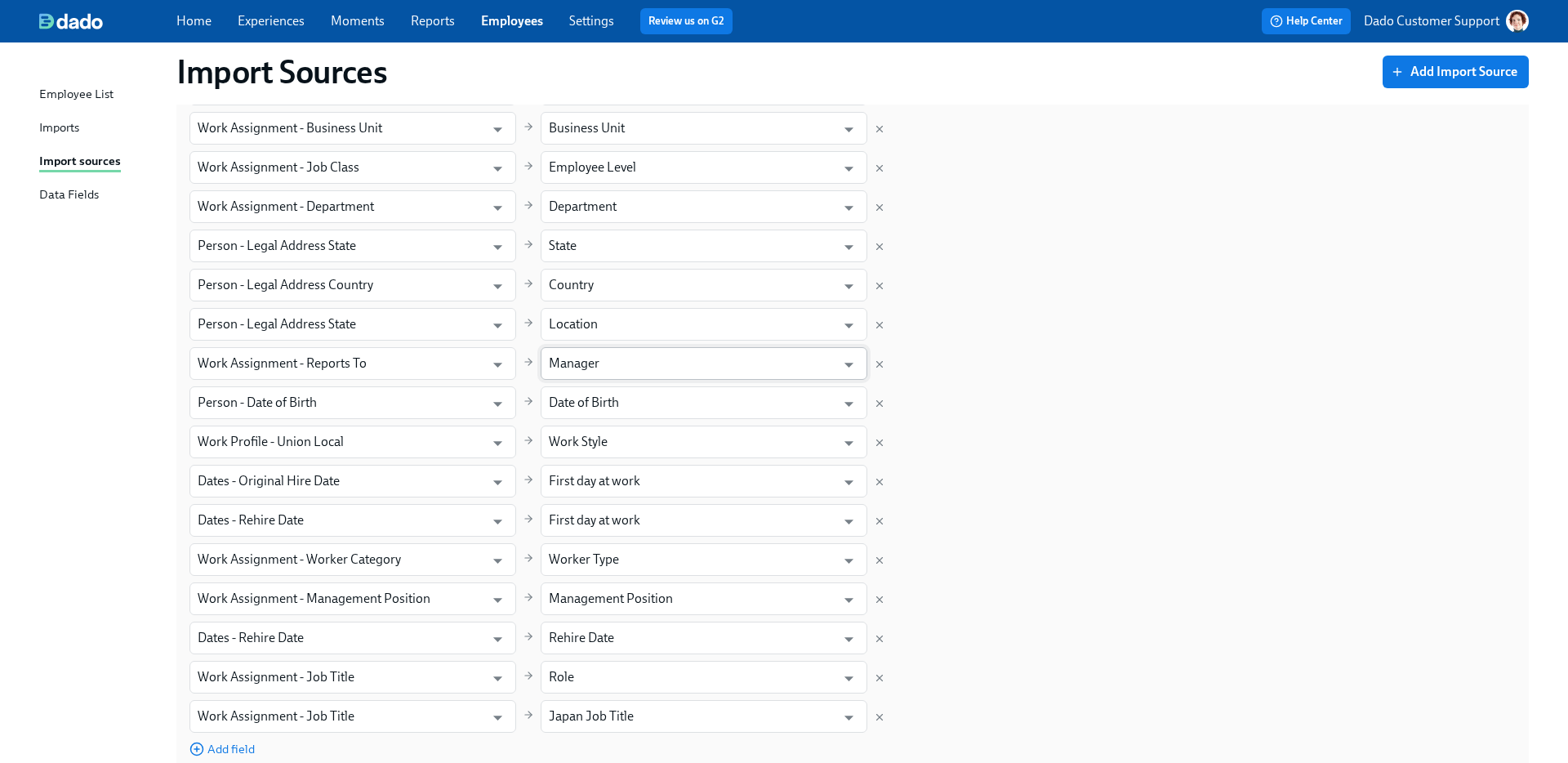
click at [572, 367] on input "Manager" at bounding box center [692, 364] width 287 height 33
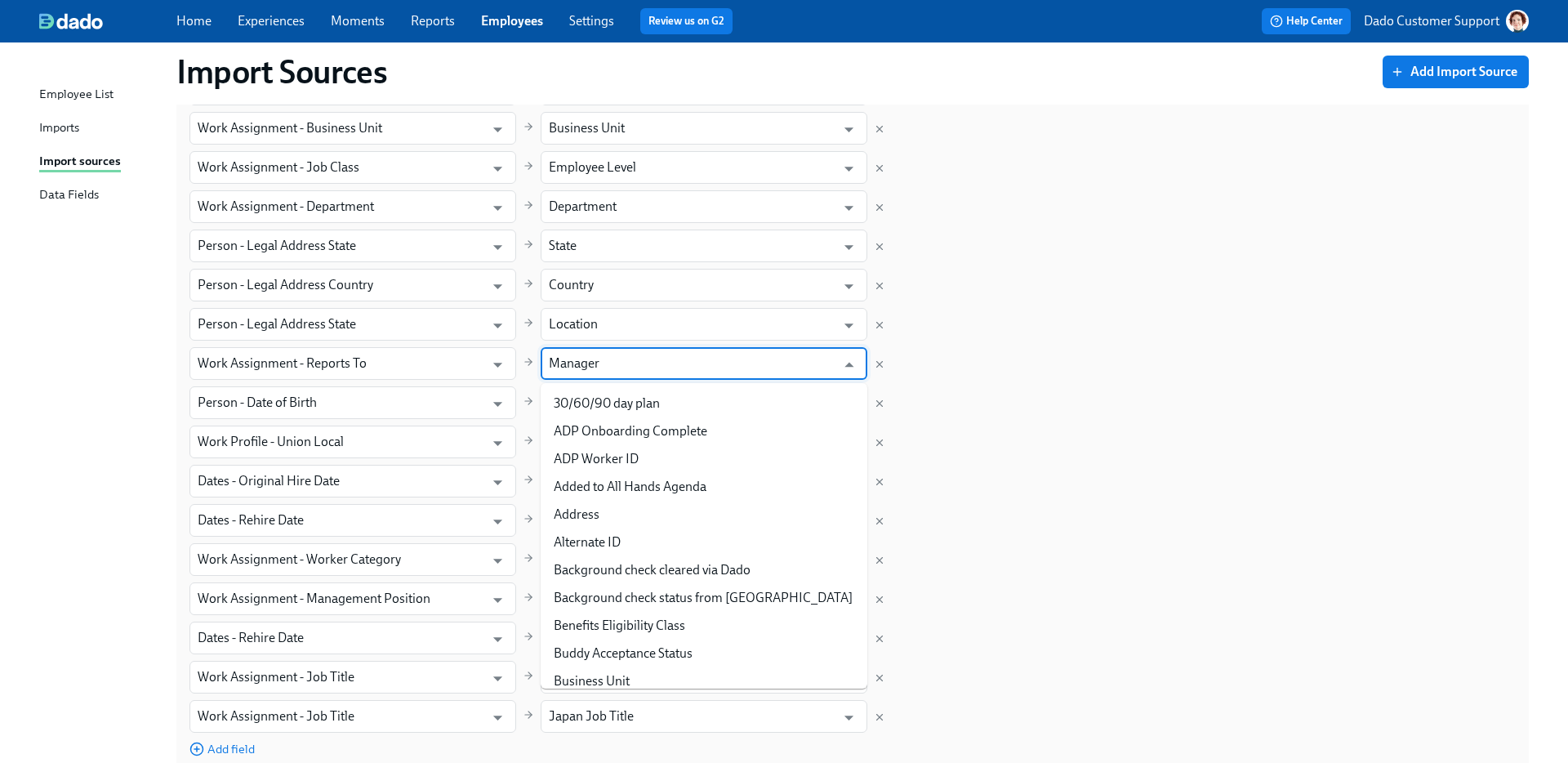
scroll to position [1554, 0]
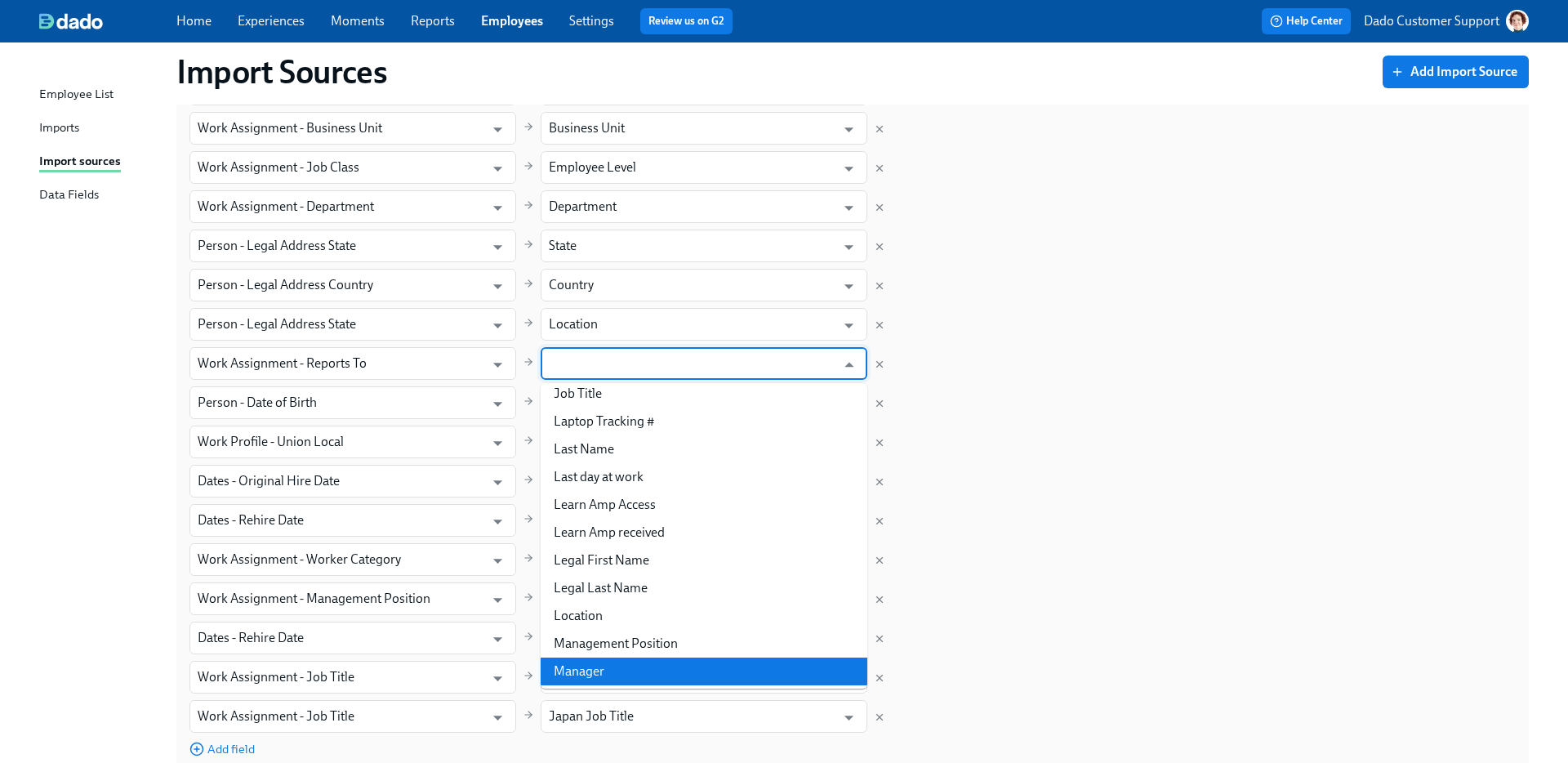
type input "Manager"
click at [1056, 319] on div "Field in ADP Workforce Now Field in Dado Worker ID ​ ADP Worker ID ​ Person - G…" at bounding box center [852, 187] width 1327 height 1140
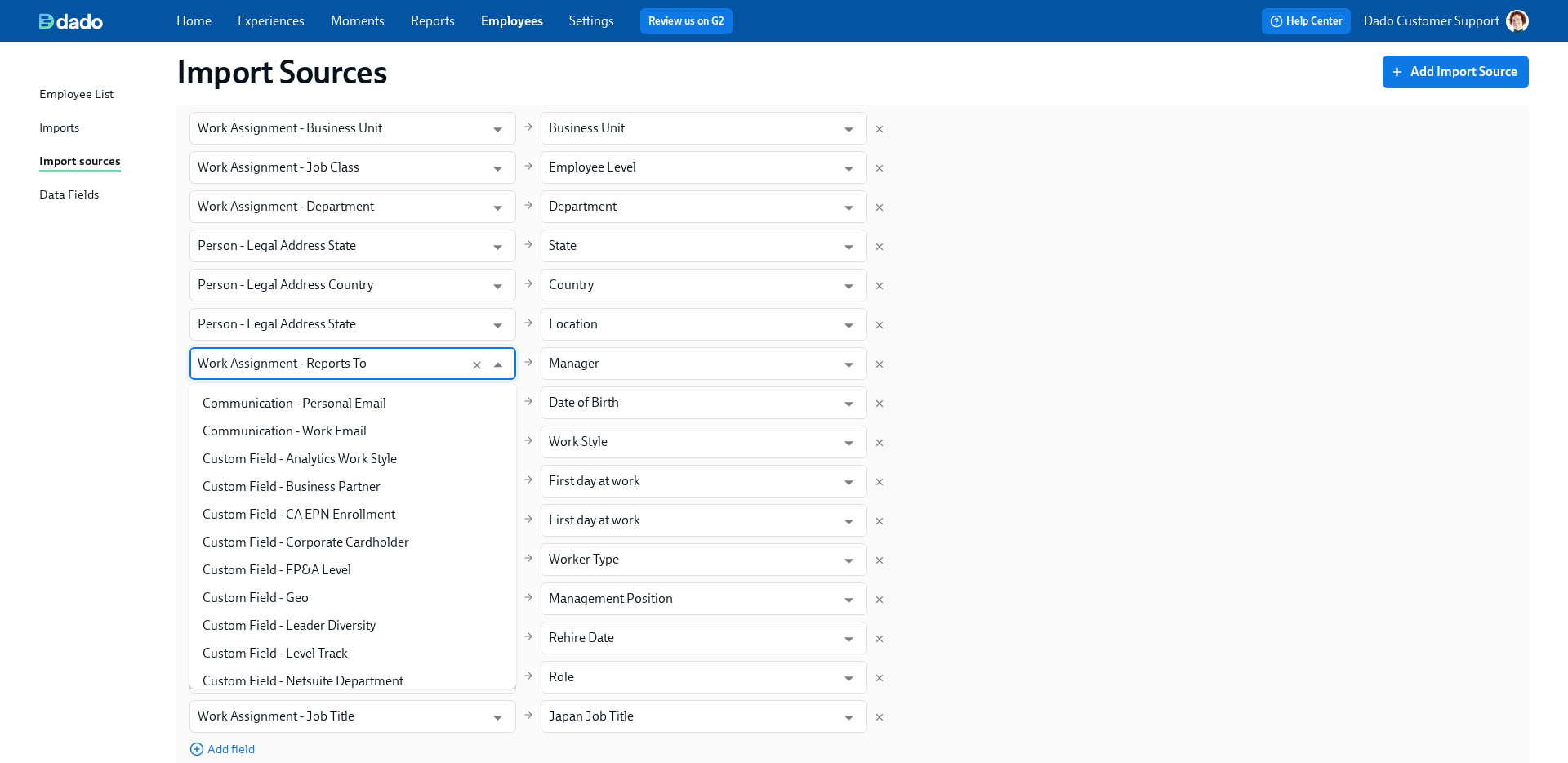
click at [402, 355] on input "Work Assignment - Reports To" at bounding box center [337, 364] width 279 height 33
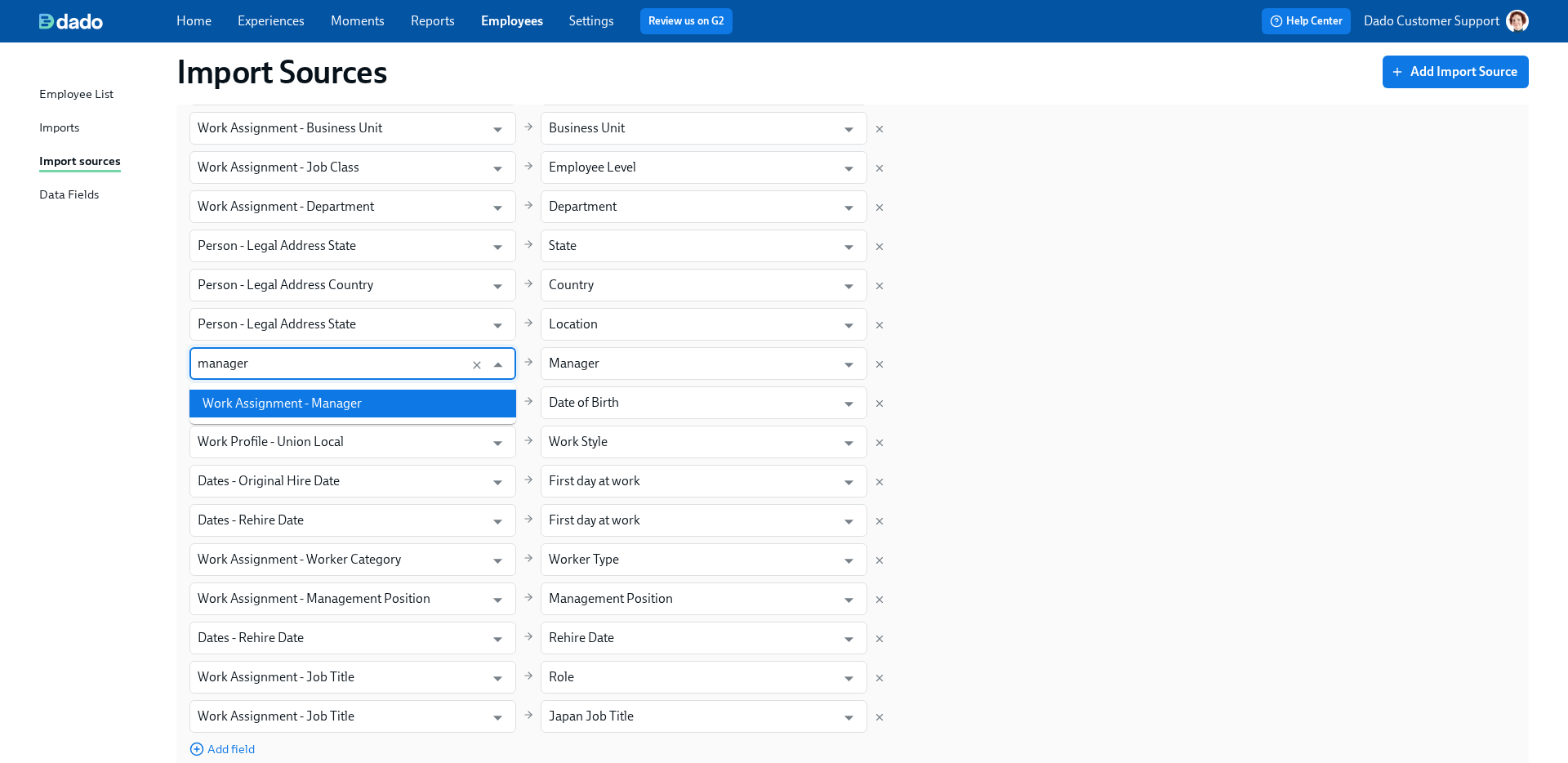
click at [399, 409] on li "Work Assignment - Manager" at bounding box center [352, 403] width 326 height 28
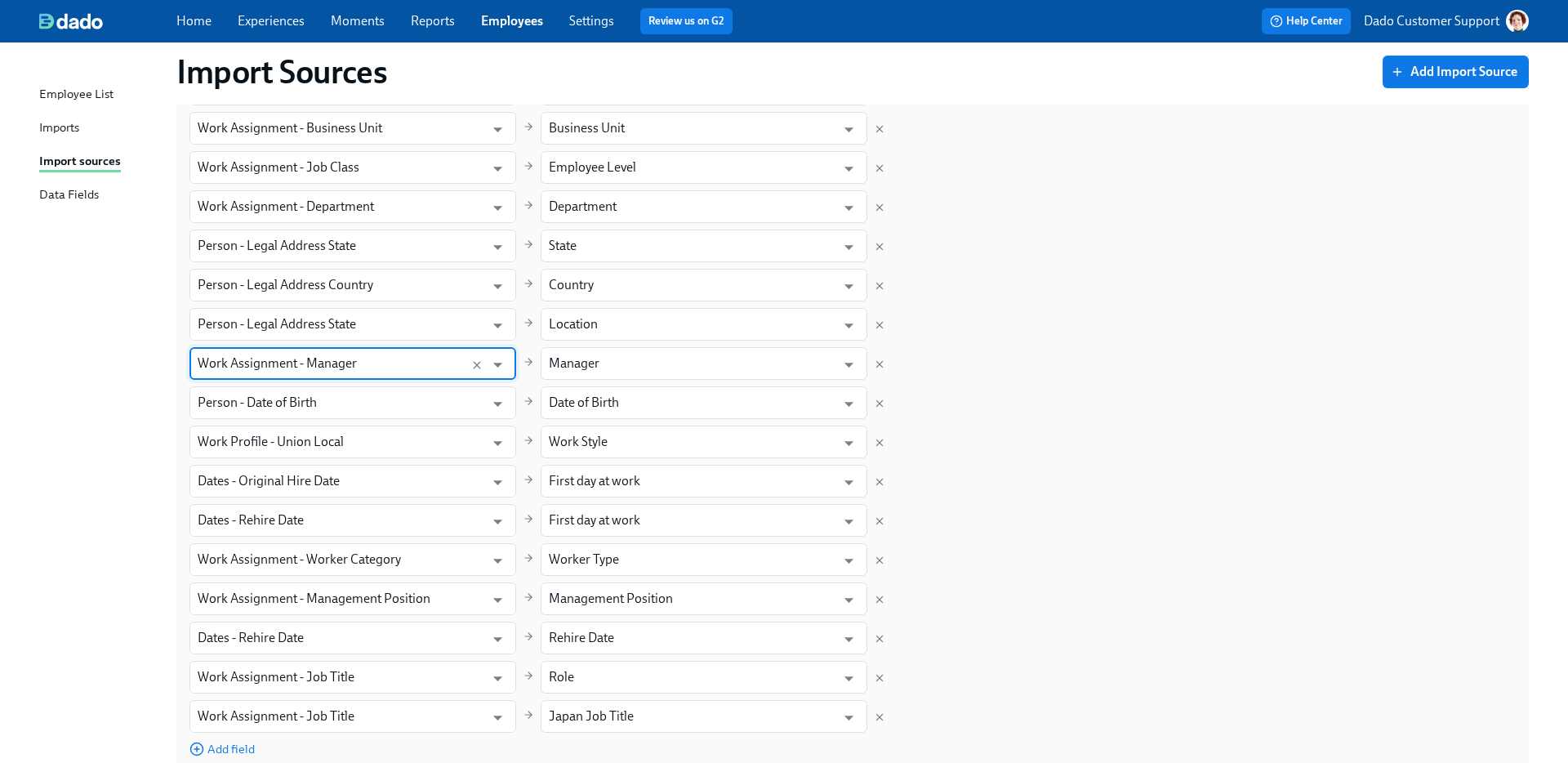
type input "Work Assignment - Manager"
click at [84, 422] on div "Import Sources Add Import Source Greenhouse Active Edit Settings Active: data w…" at bounding box center [784, 127] width 1489 height 1589
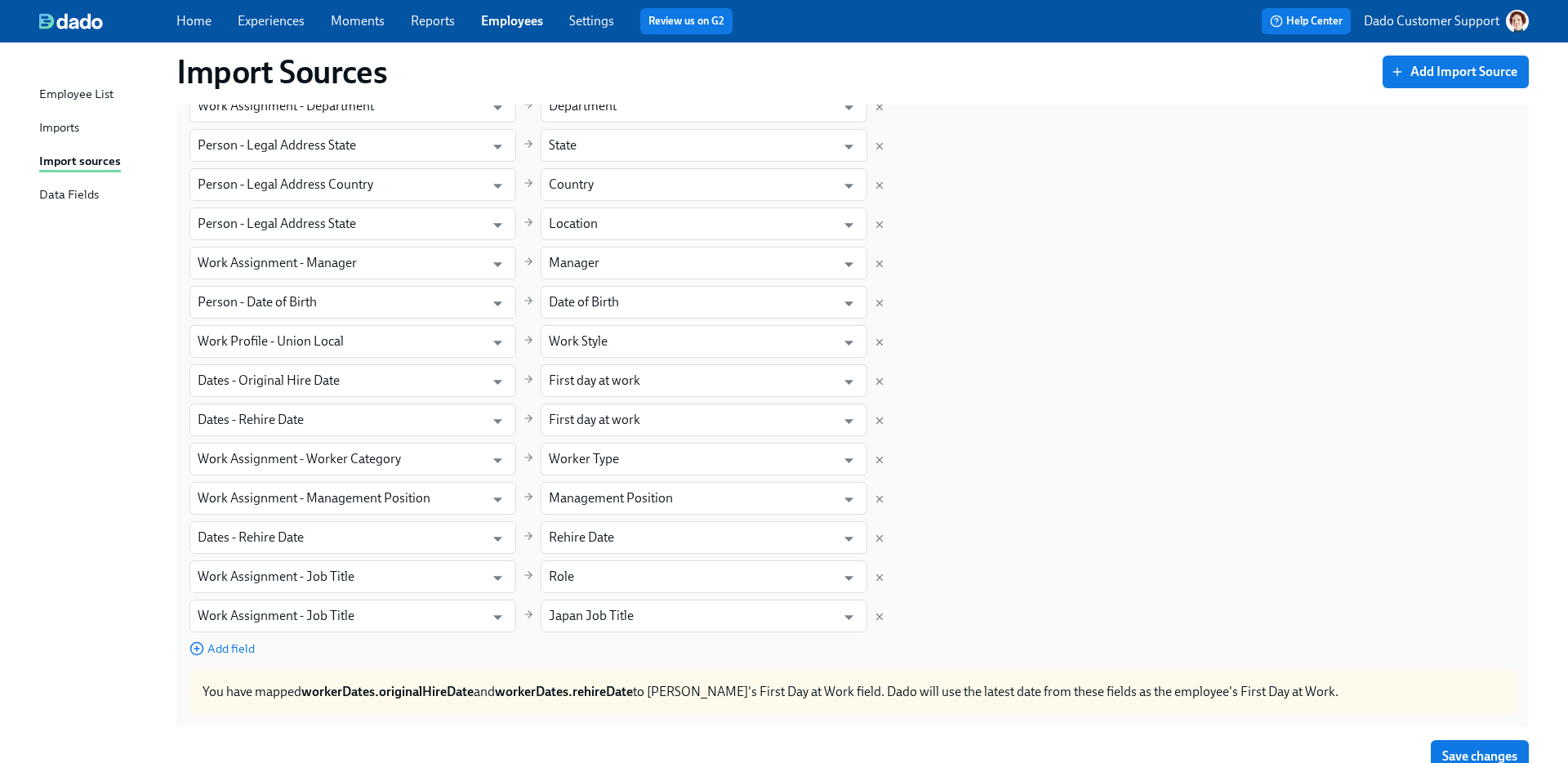
scroll to position [928, 0]
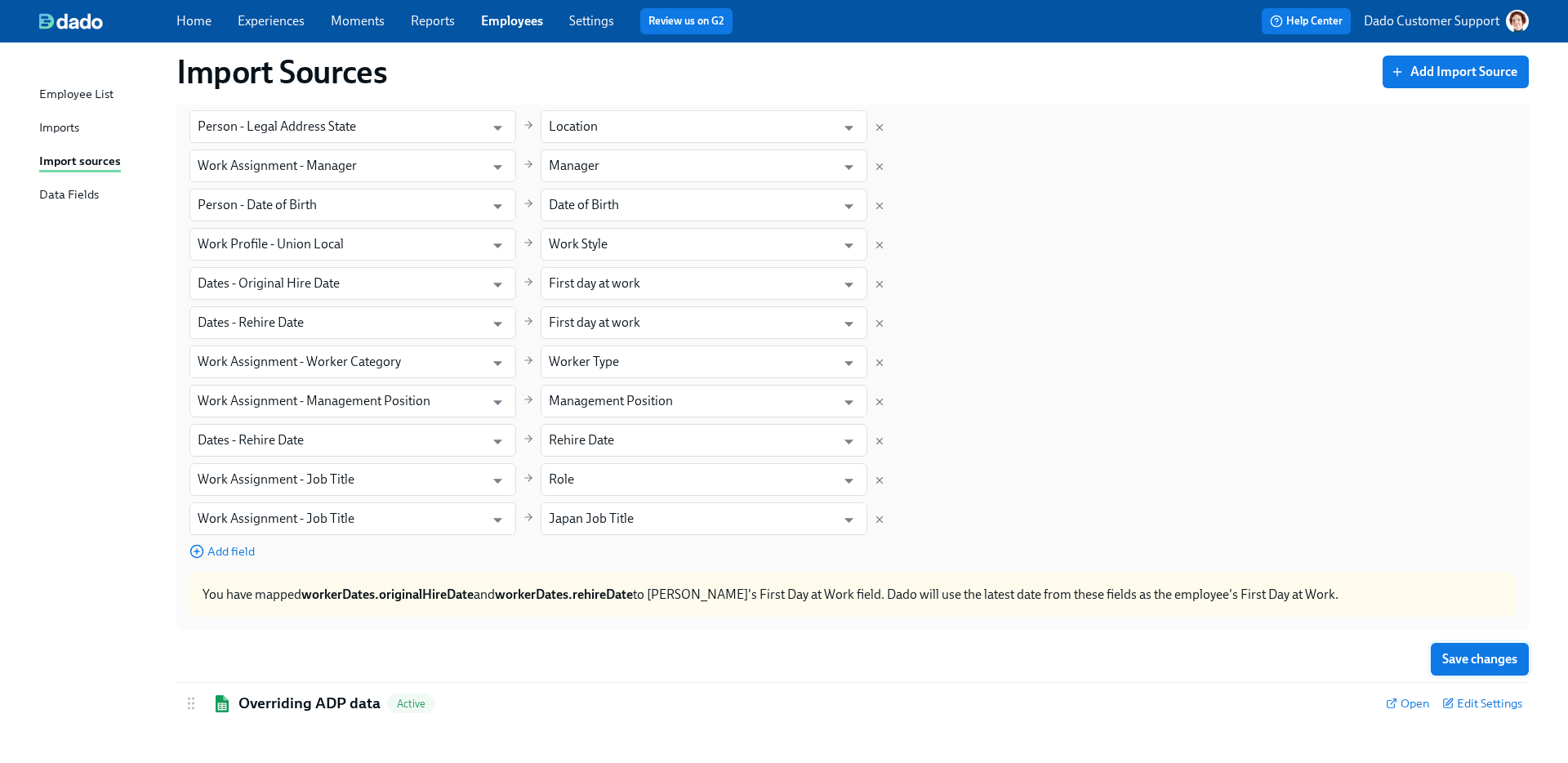
click at [1453, 651] on span "Save changes" at bounding box center [1480, 660] width 75 height 17
click at [69, 122] on div "Imports" at bounding box center [59, 128] width 40 height 21
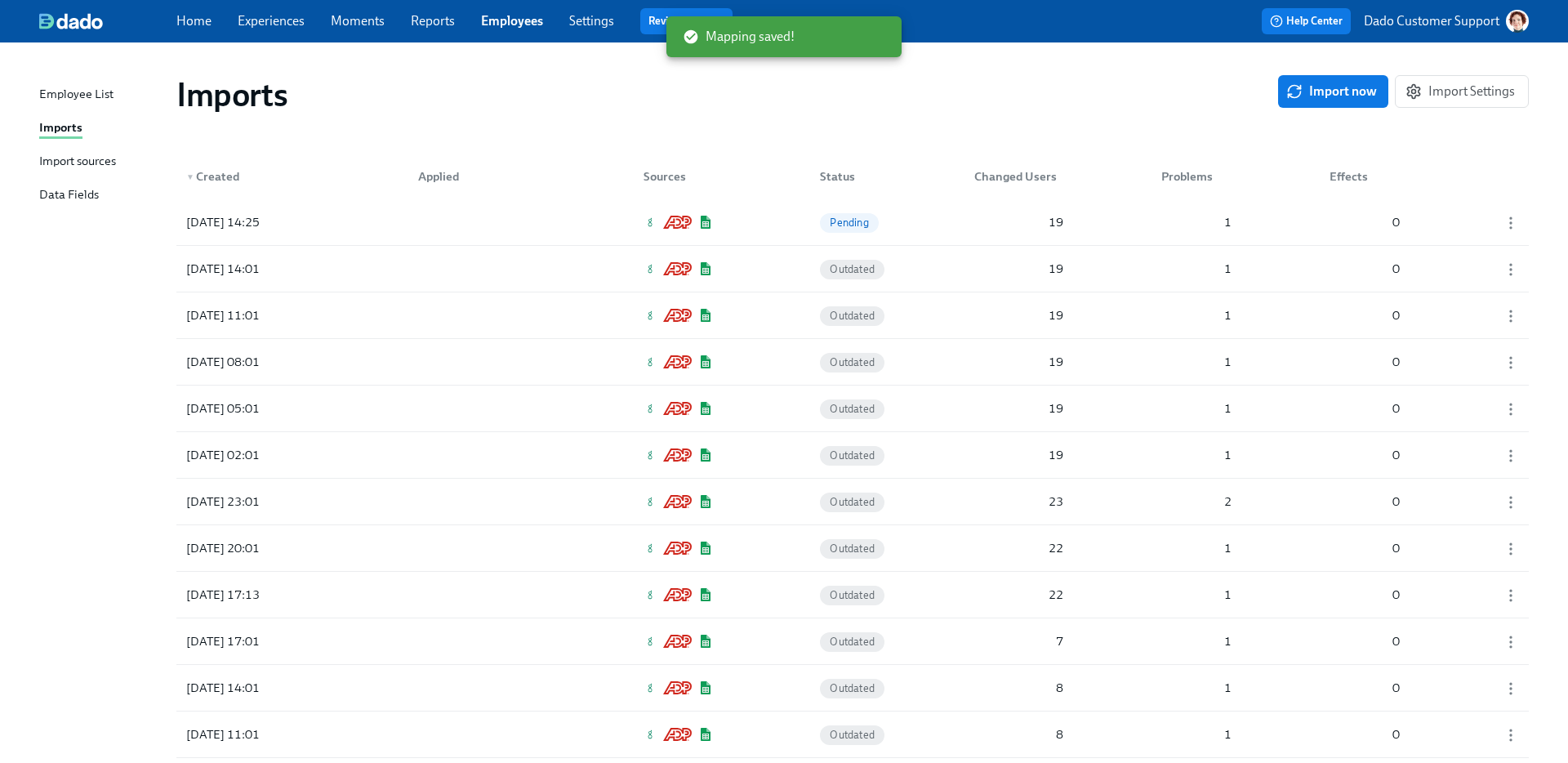
click at [1325, 95] on span "Import now" at bounding box center [1333, 92] width 88 height 17
click at [291, 211] on div "2025/08/12 14:39" at bounding box center [253, 222] width 147 height 33
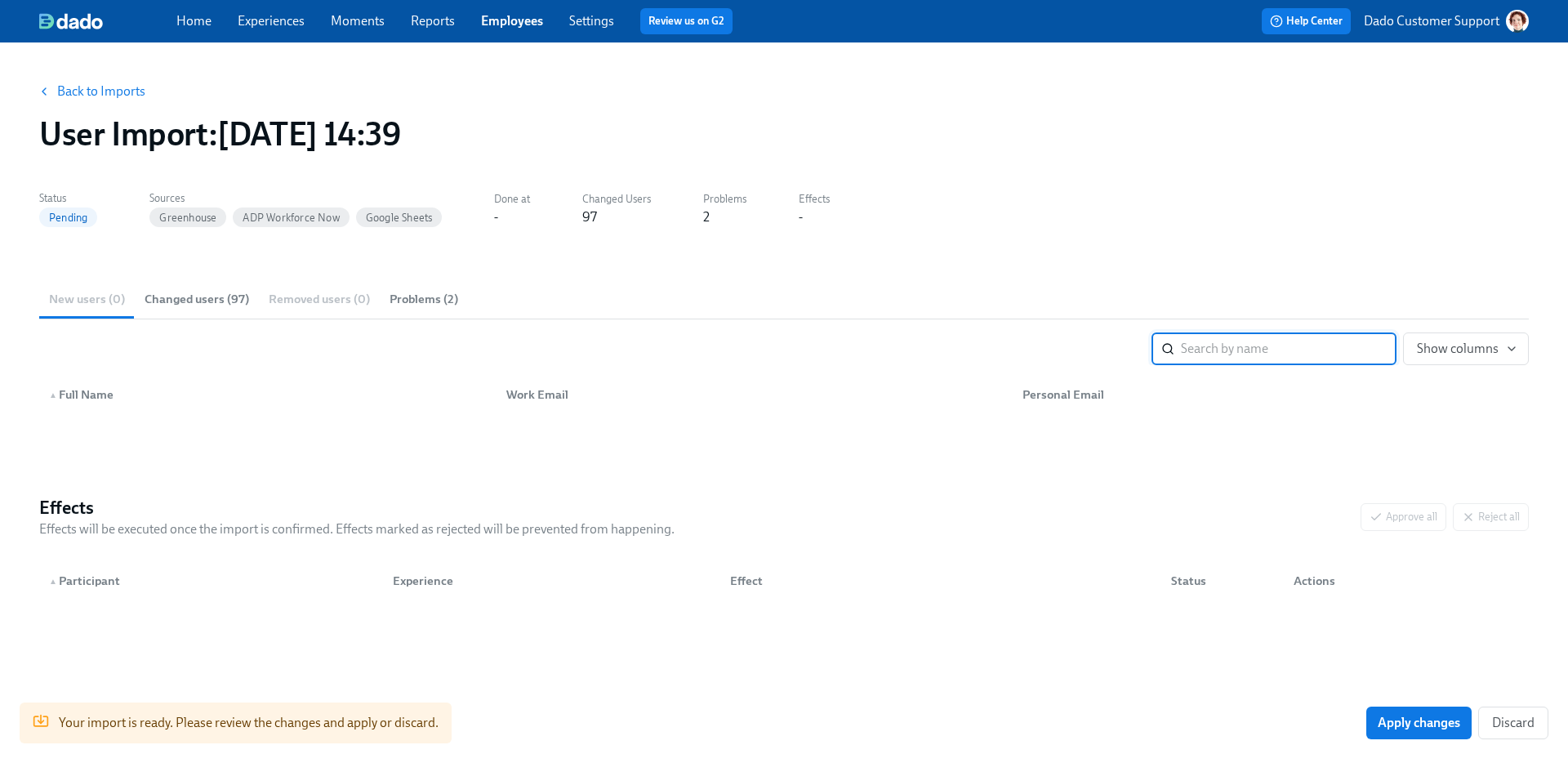
click at [169, 288] on button "Changed users (97)" at bounding box center [197, 298] width 124 height 39
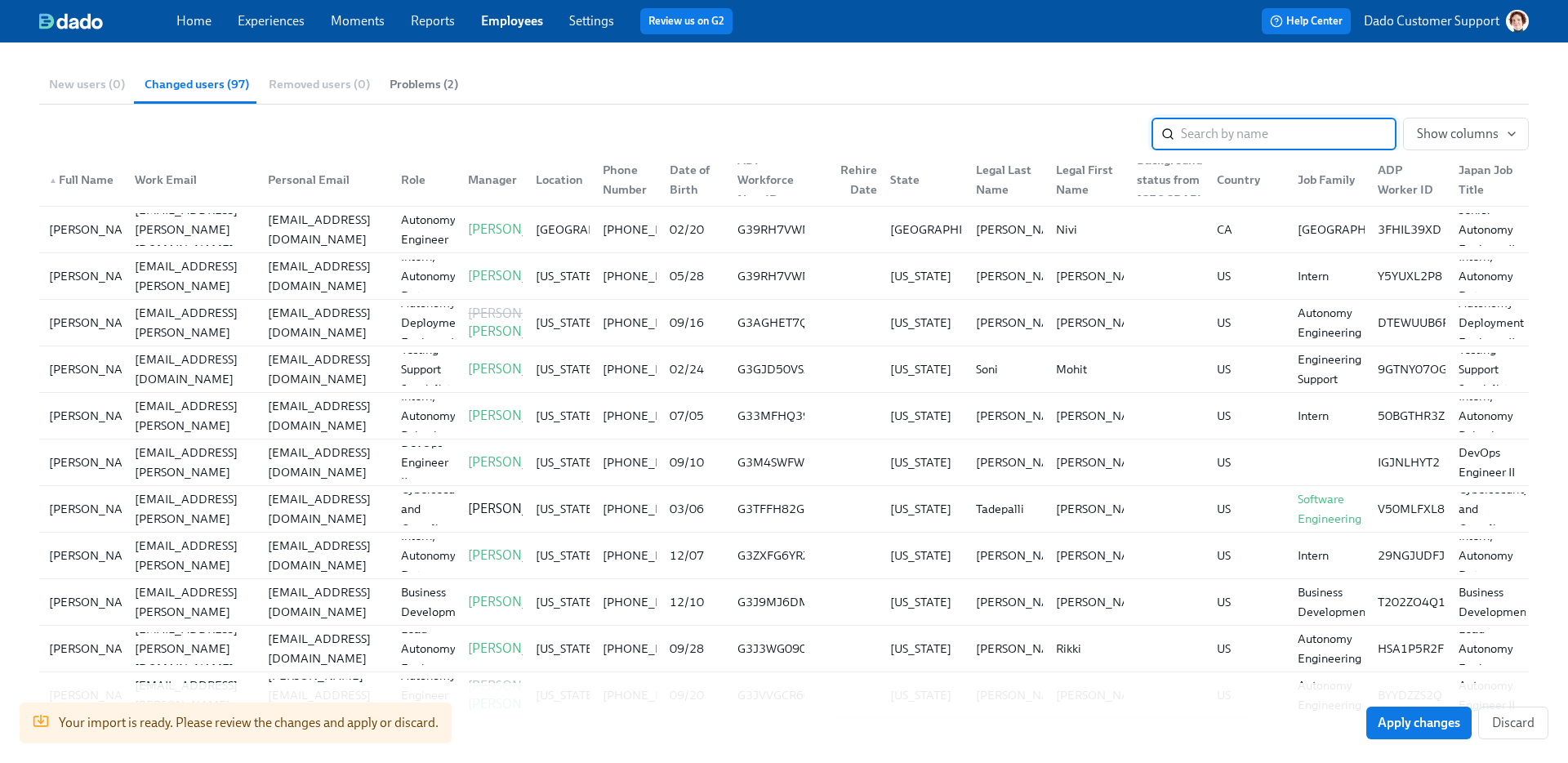
scroll to position [3580, 0]
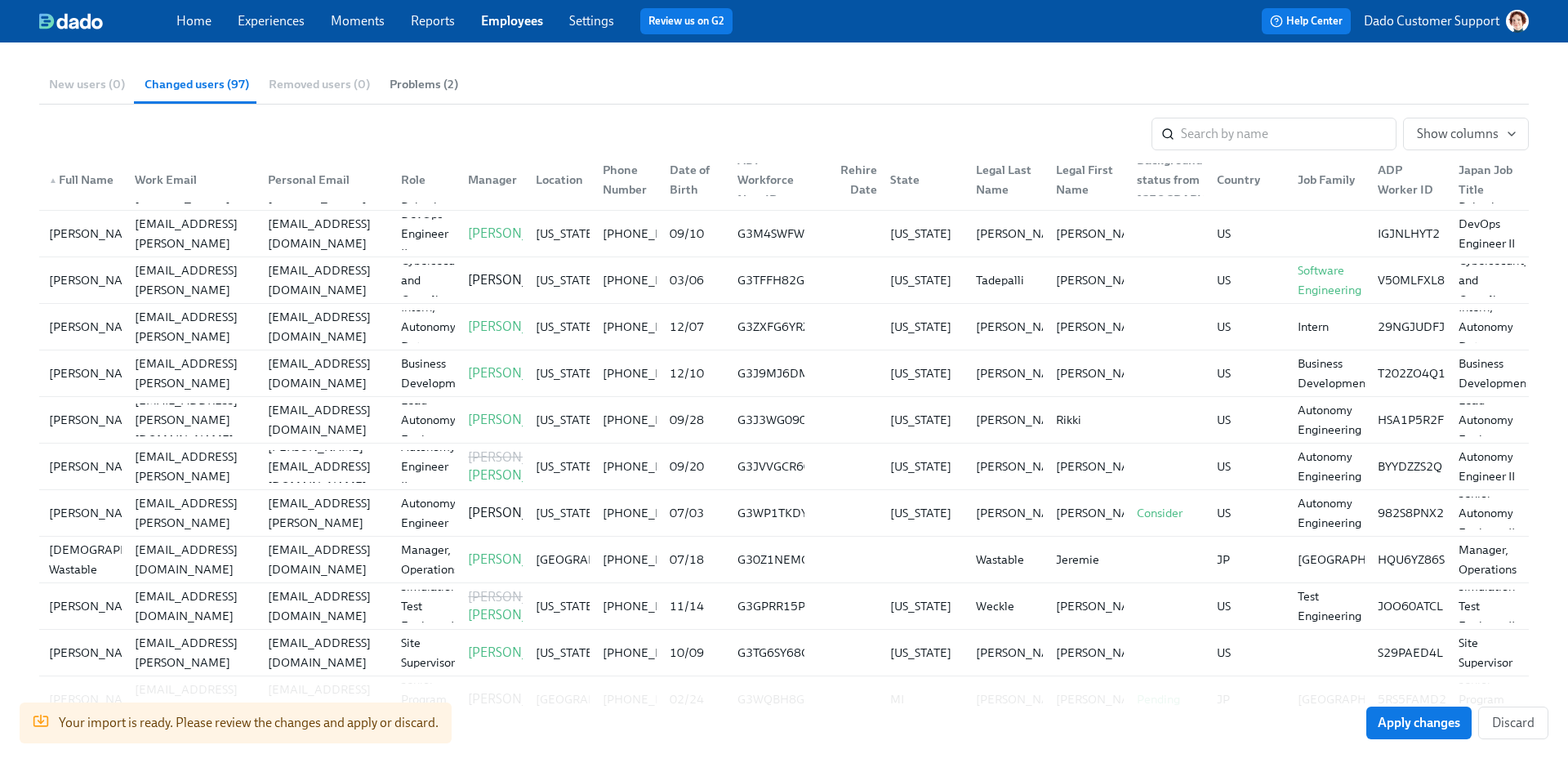
click at [520, 17] on link "Employees" at bounding box center [512, 21] width 62 height 16
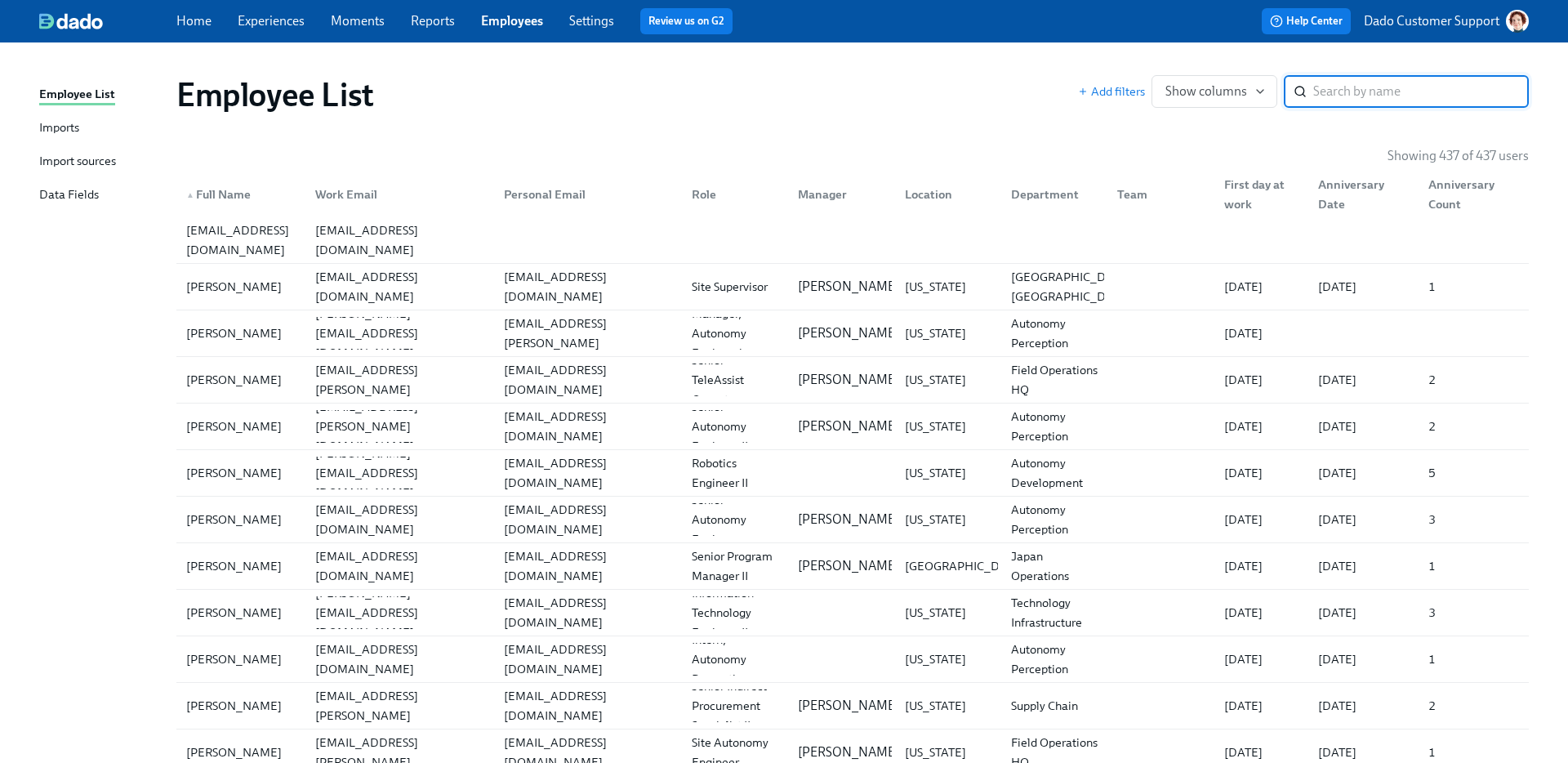
click at [46, 155] on div "Import sources" at bounding box center [77, 162] width 77 height 21
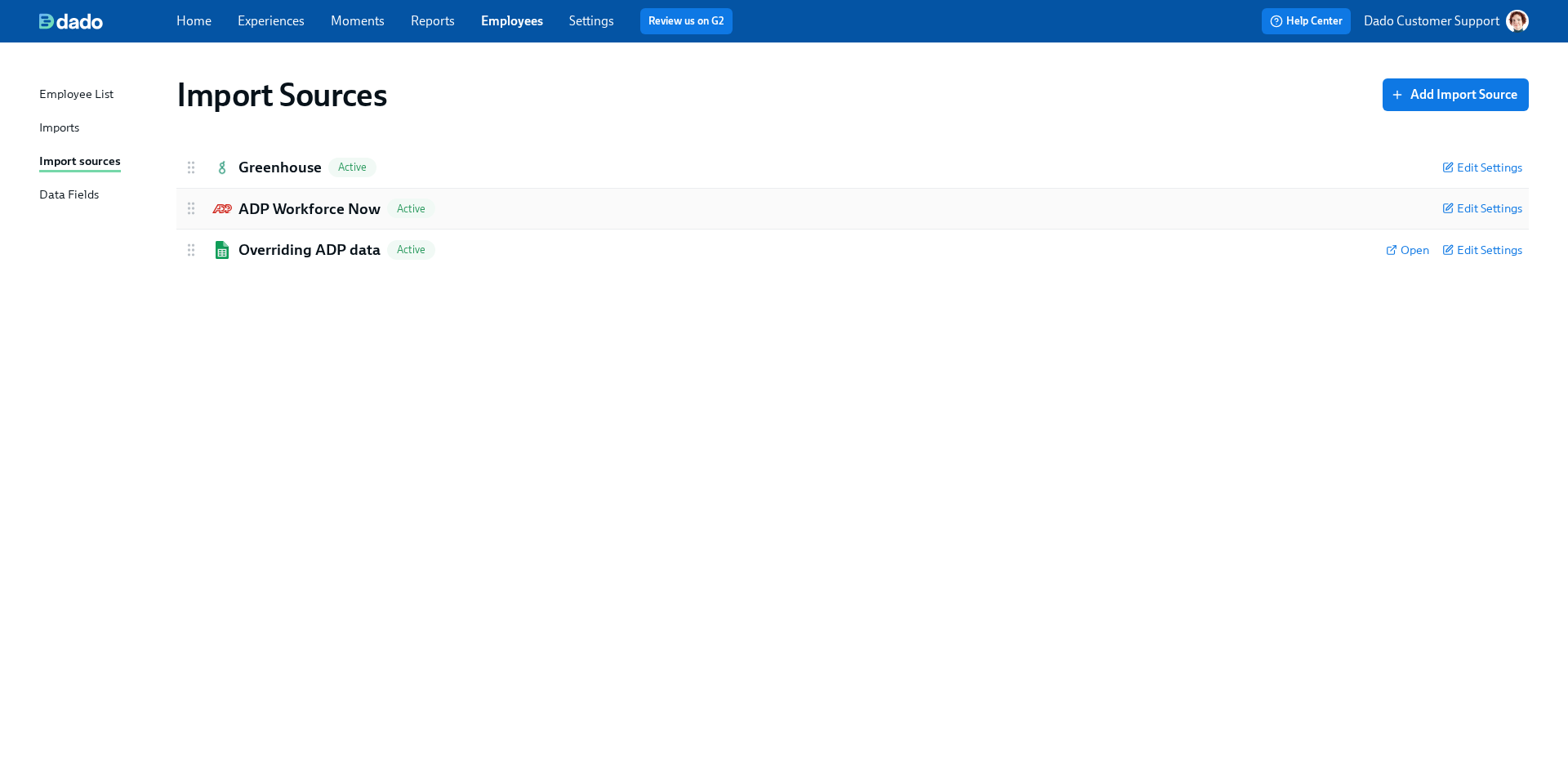
click at [290, 203] on h2 "ADP Workforce Now" at bounding box center [310, 209] width 142 height 21
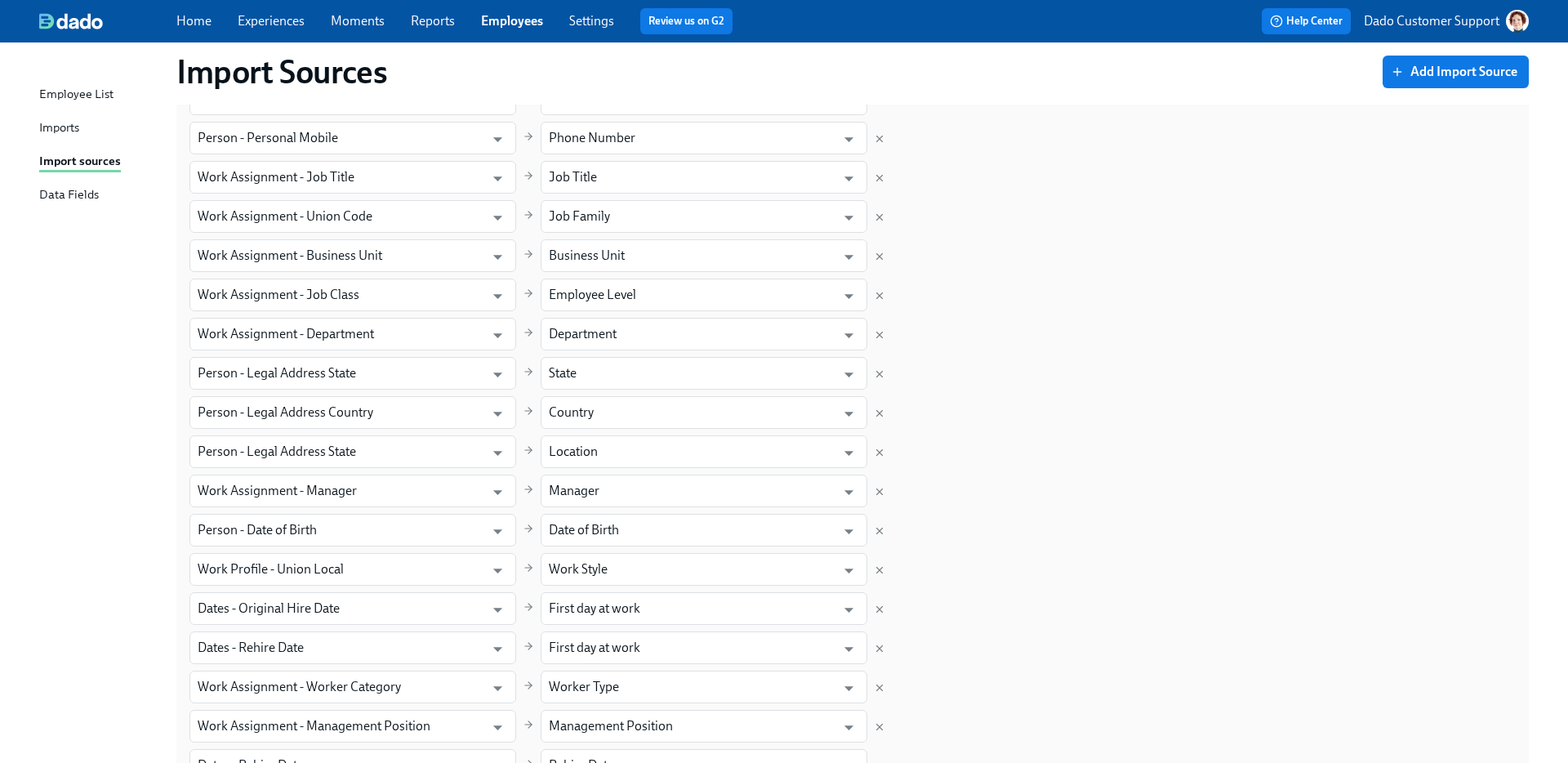
scroll to position [603, 0]
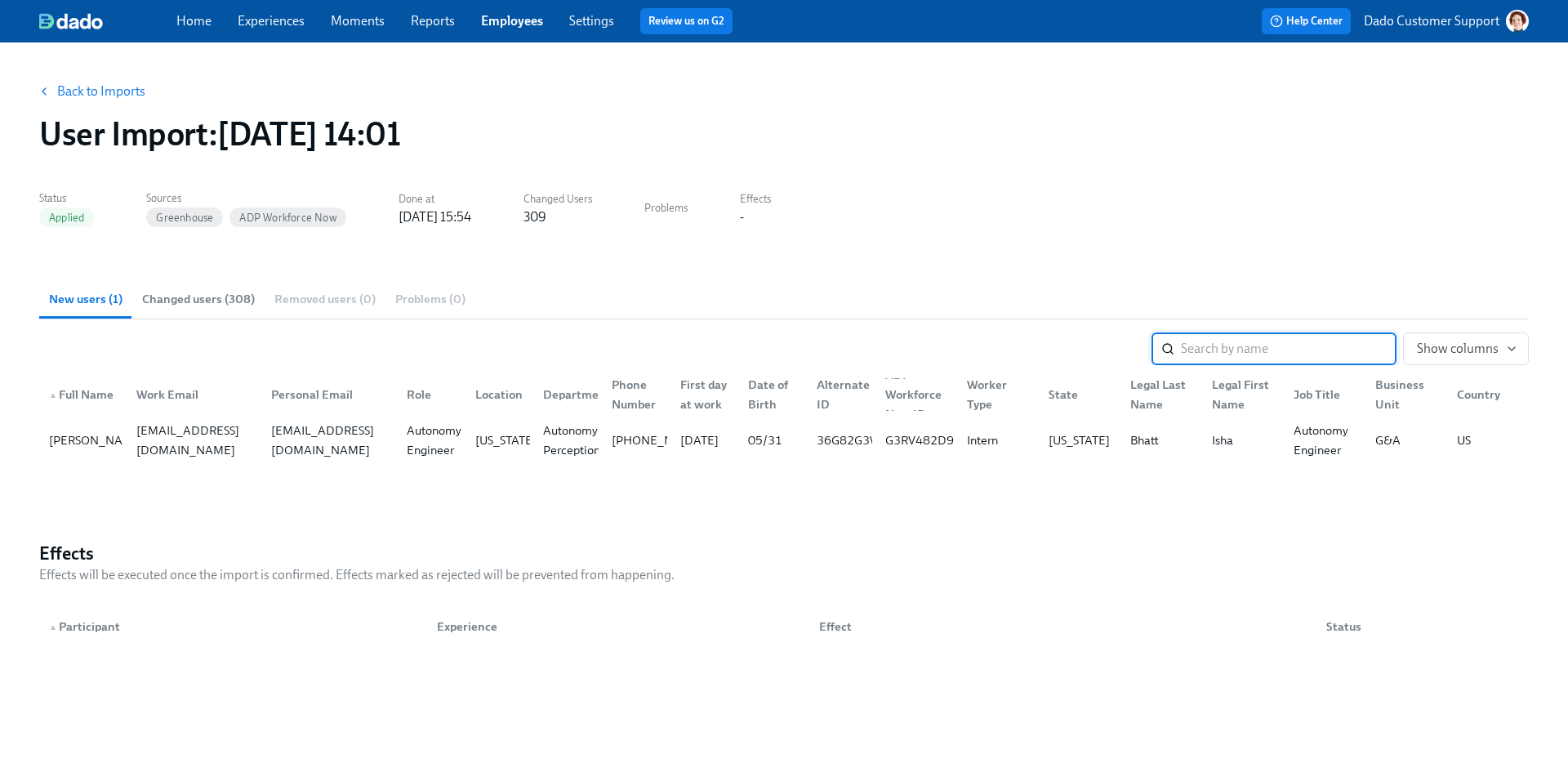
click at [514, 23] on link "Employees" at bounding box center [512, 21] width 62 height 16
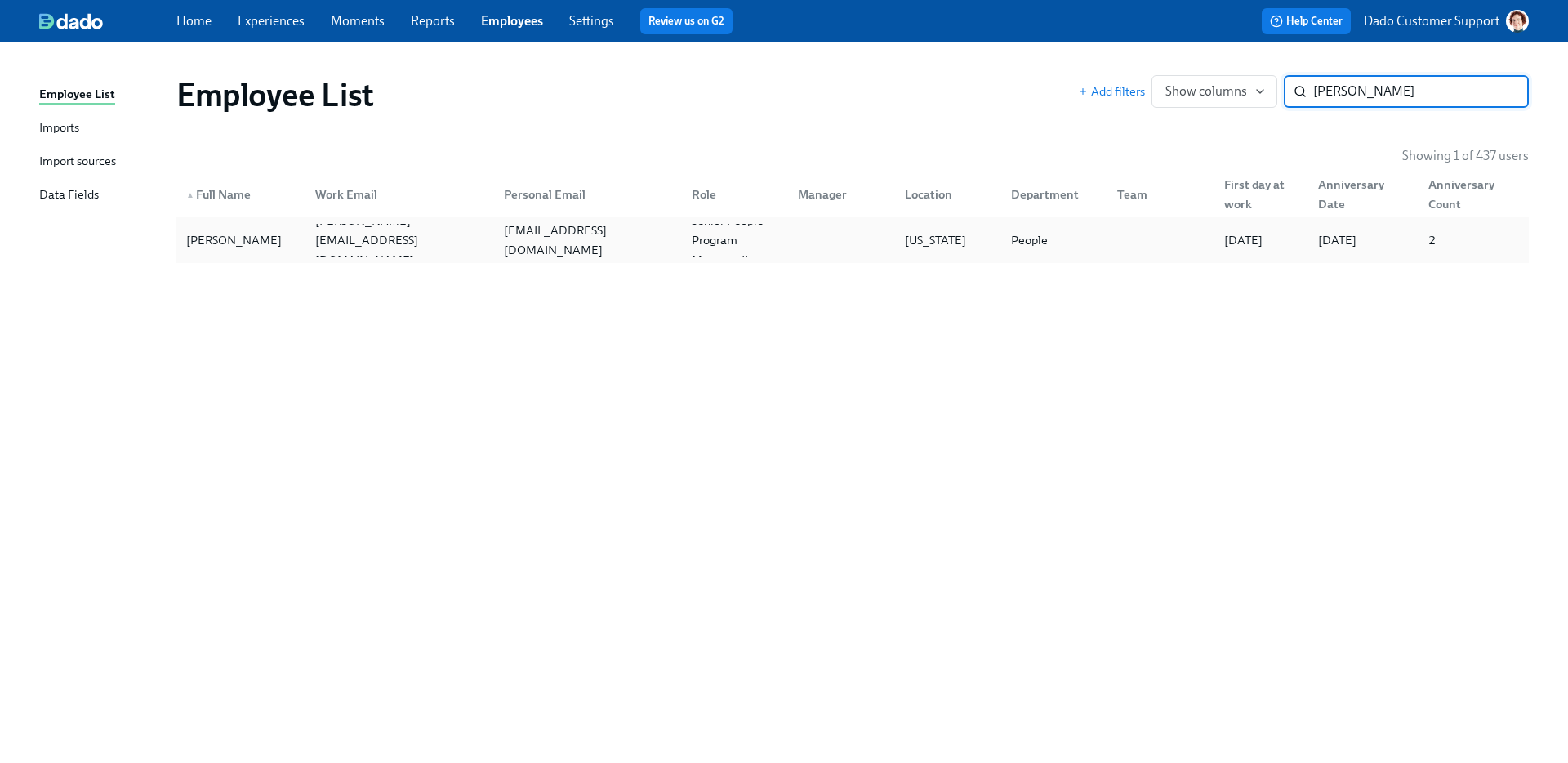
type input "[PERSON_NAME]"
click at [190, 227] on div "[PERSON_NAME]" at bounding box center [241, 241] width 122 height 33
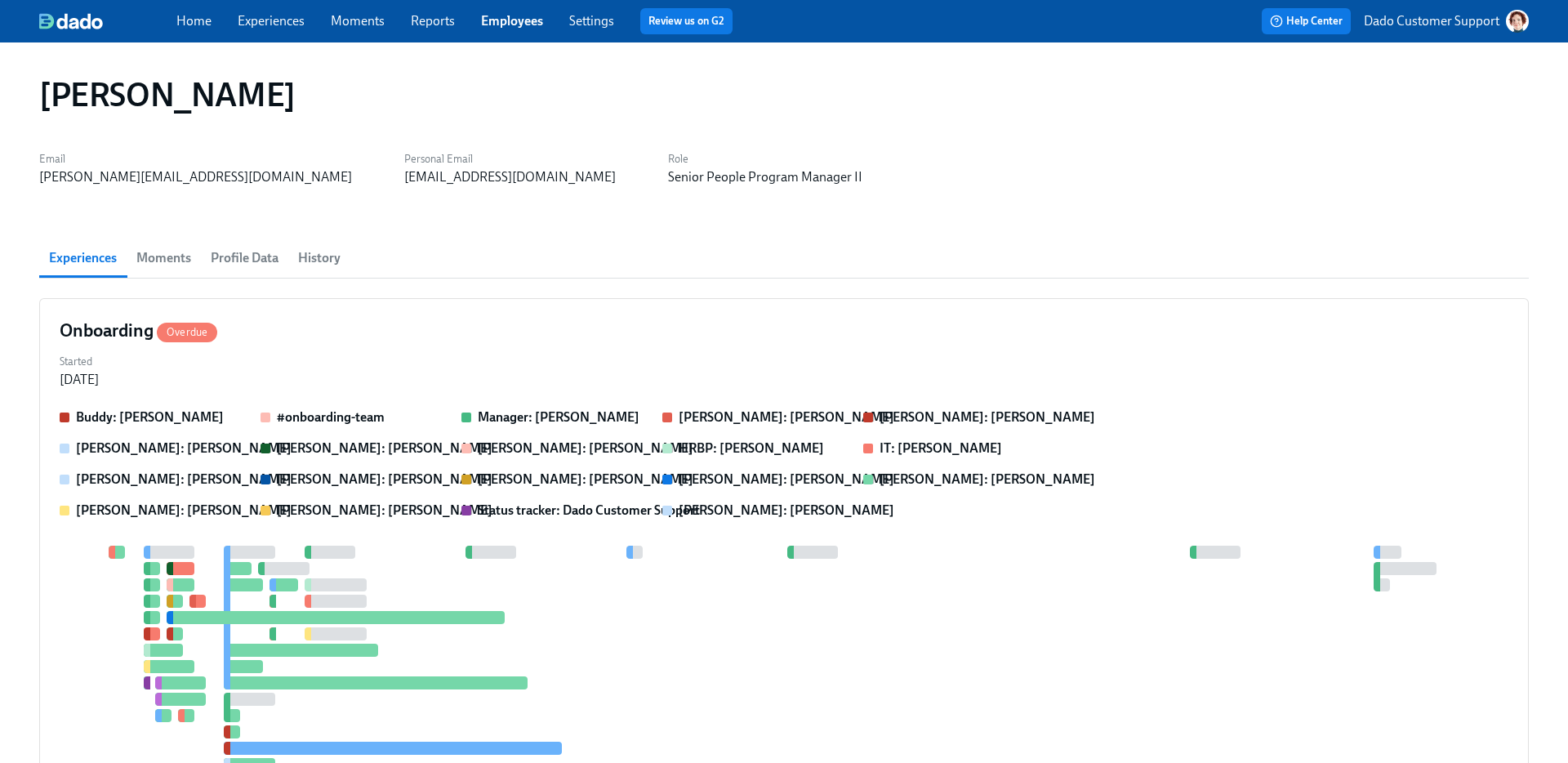
click at [252, 250] on span "Profile Data" at bounding box center [245, 258] width 68 height 23
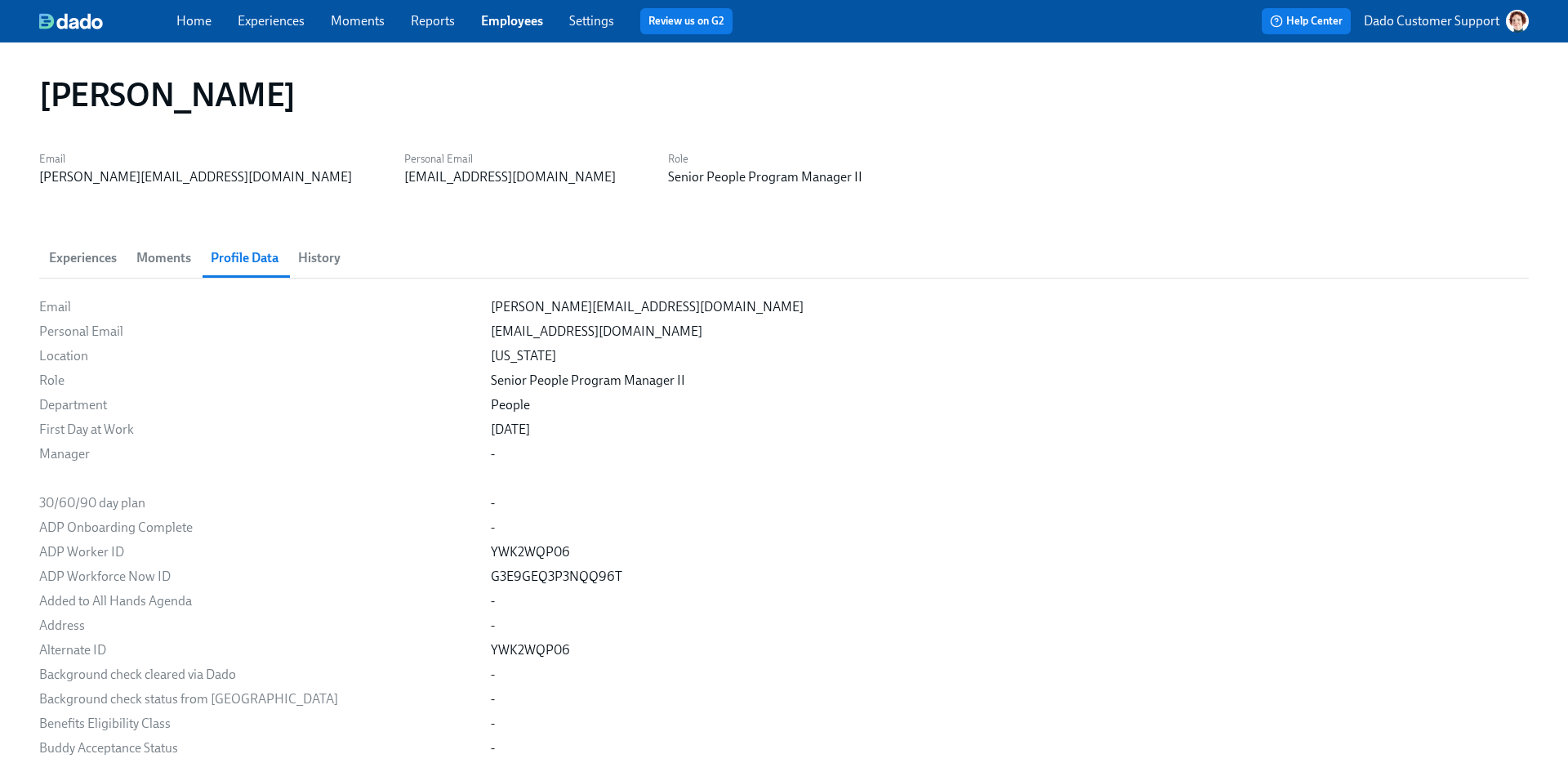
click at [501, 24] on link "Employees" at bounding box center [512, 21] width 62 height 16
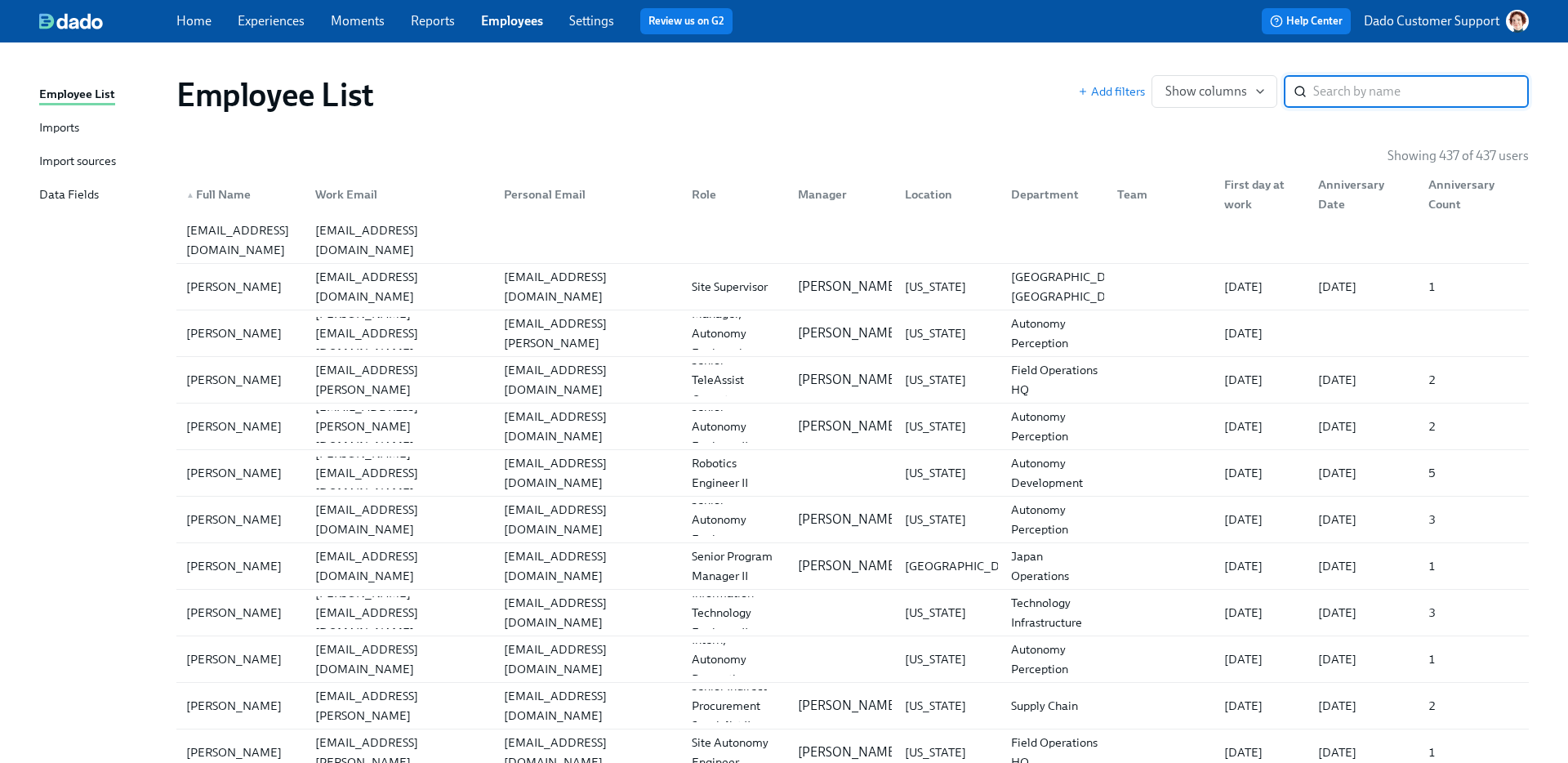
click at [58, 122] on div "Imports" at bounding box center [59, 128] width 40 height 21
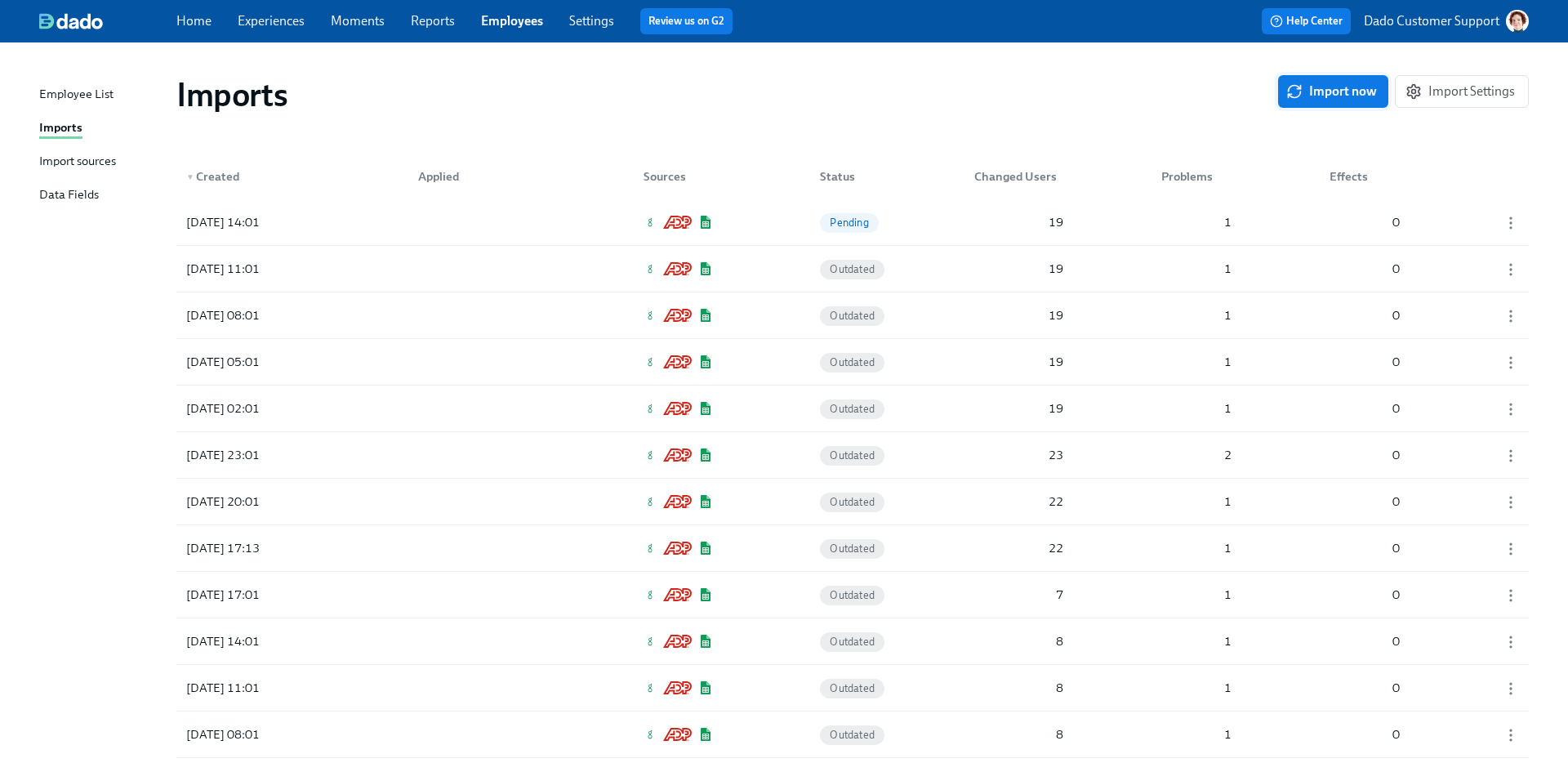
click at [1353, 89] on span "Import now" at bounding box center [1333, 92] width 88 height 17
click at [362, 222] on div "2025/08/12 14:25 Pending 19 1 0" at bounding box center [852, 222] width 1352 height 45
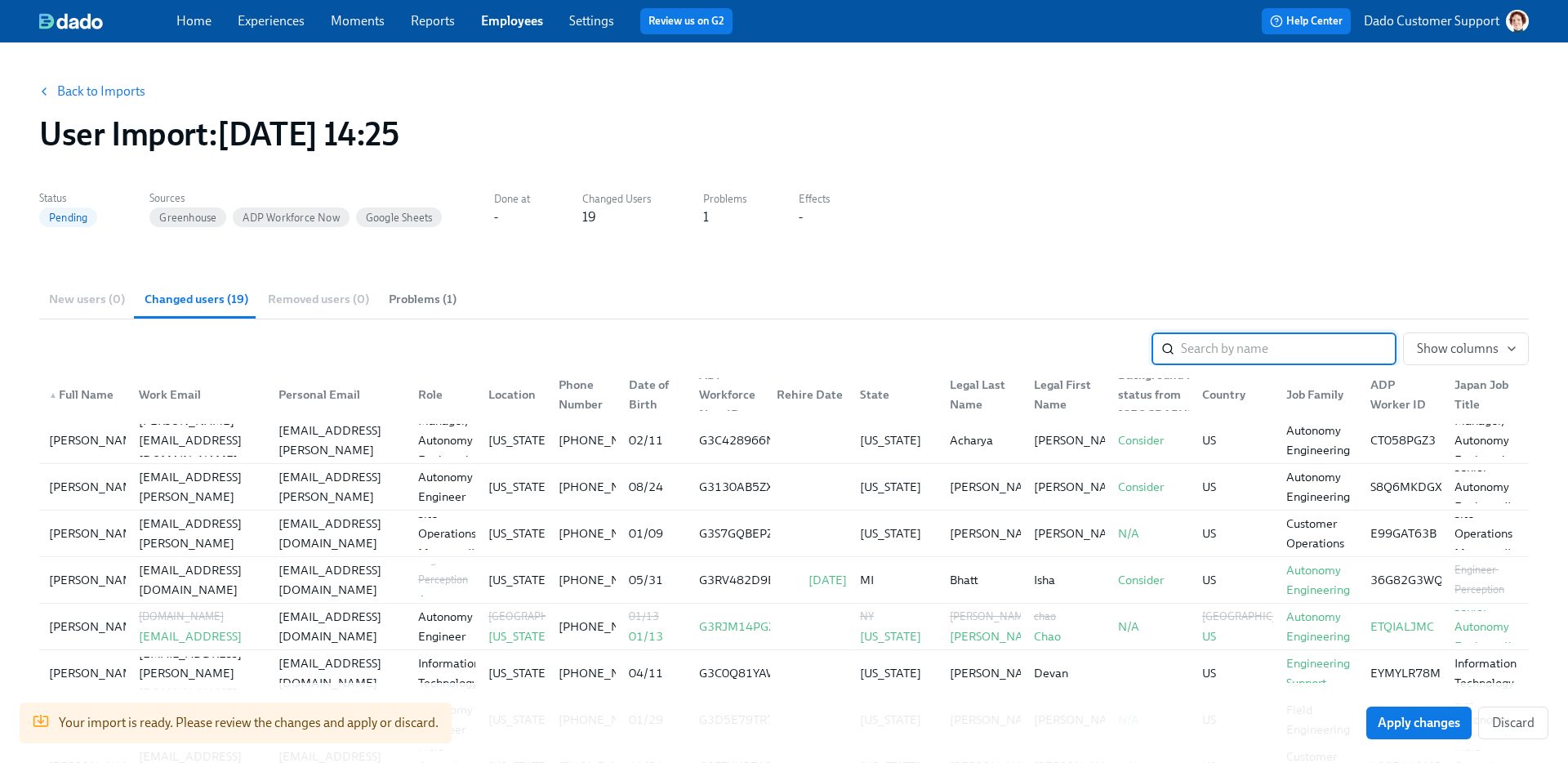
click at [1218, 311] on div "New users (0) Changed users (19) Removed users (0) Problems (1)" at bounding box center [784, 298] width 1489 height 39
click at [1216, 325] on section "New users (0) Changed users (19) Removed users (0) Problems (1) ​ Show columns …" at bounding box center [784, 621] width 1489 height 684
click at [1223, 355] on input "search" at bounding box center [1289, 349] width 216 height 33
type input "Irene"
click at [74, 93] on link "Back to Imports" at bounding box center [101, 92] width 88 height 17
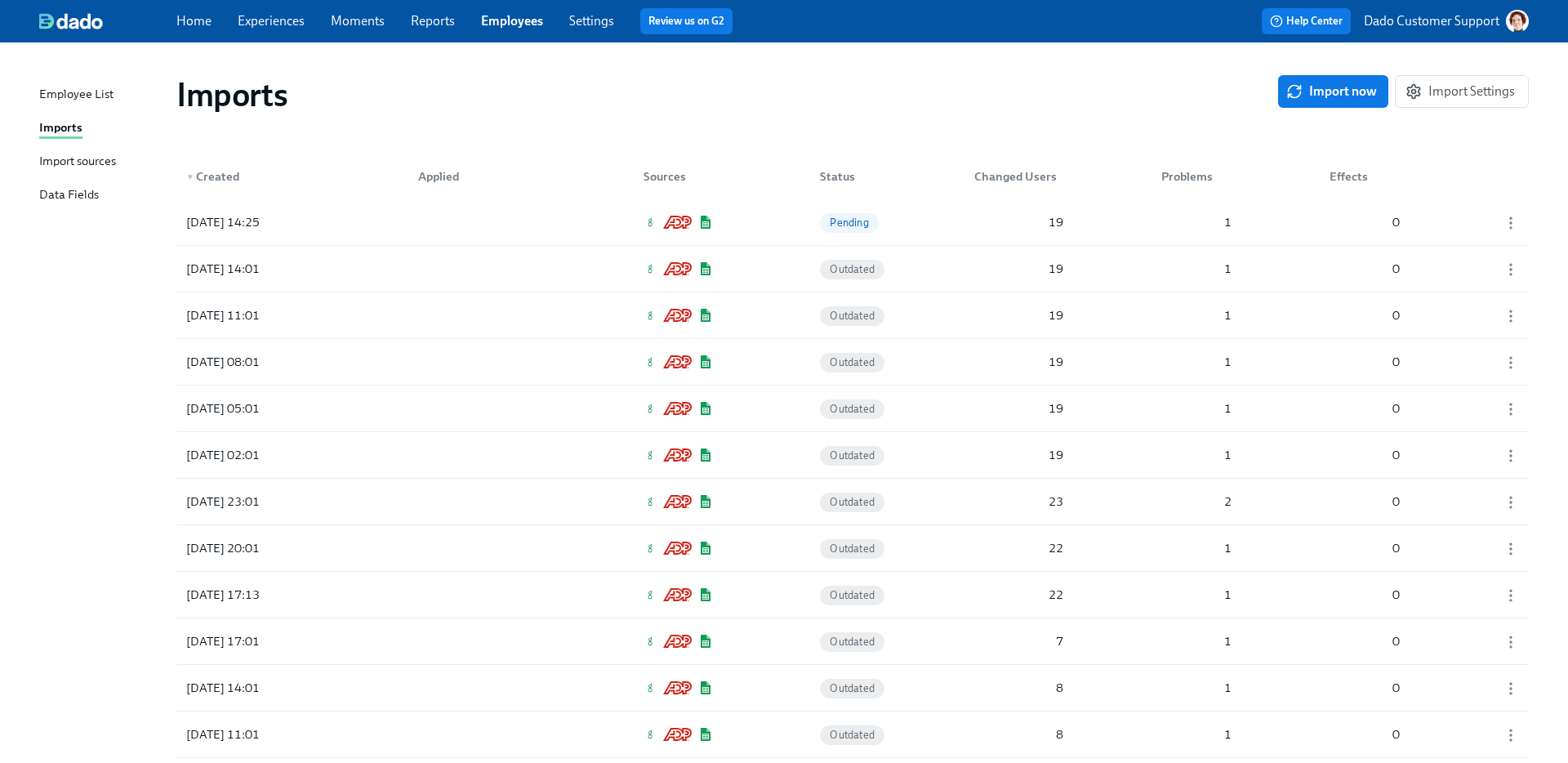
click at [84, 164] on div "Import sources" at bounding box center [77, 162] width 77 height 21
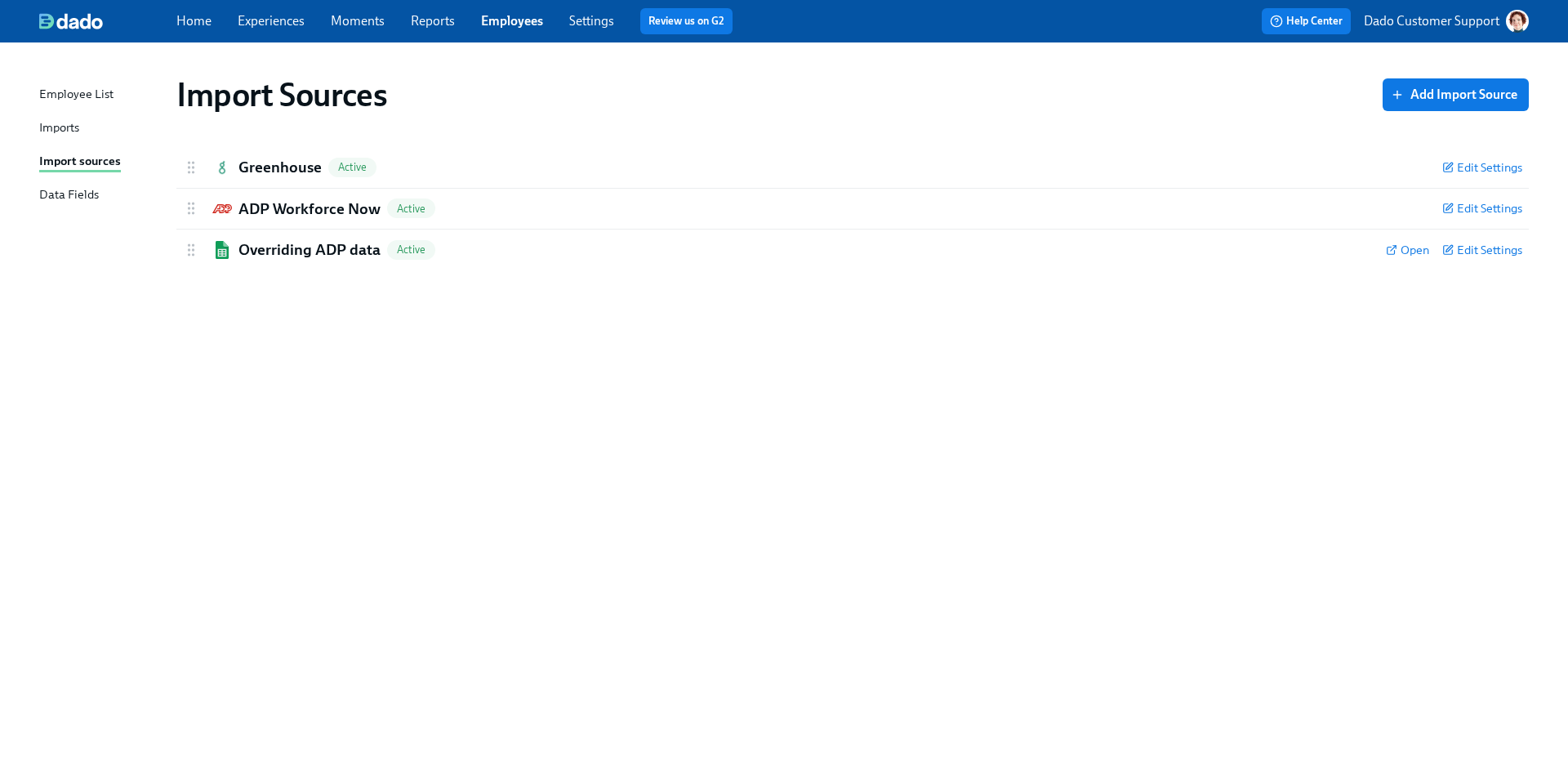
click at [45, 131] on div "Imports" at bounding box center [59, 128] width 40 height 21
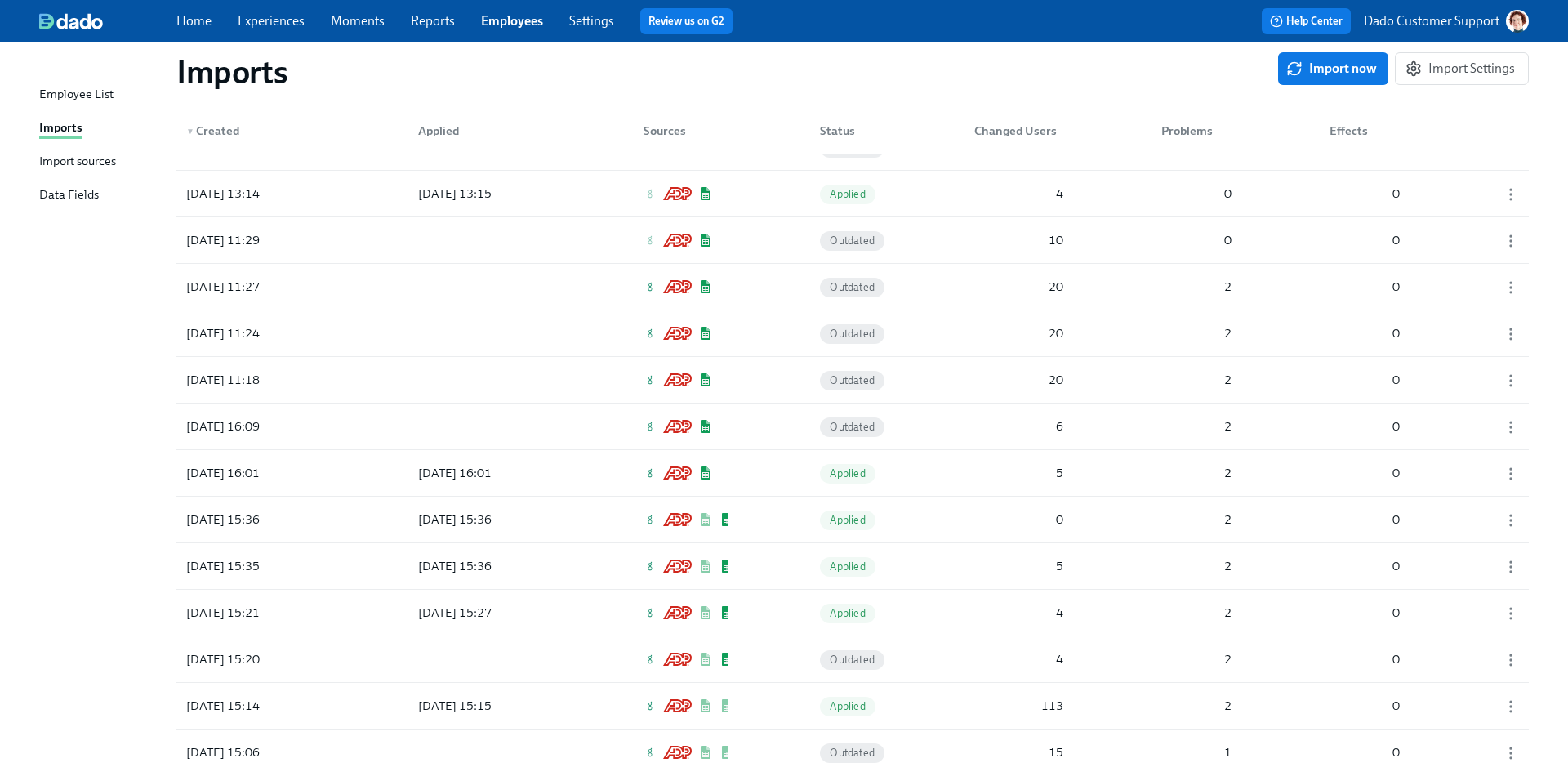
scroll to position [9358, 0]
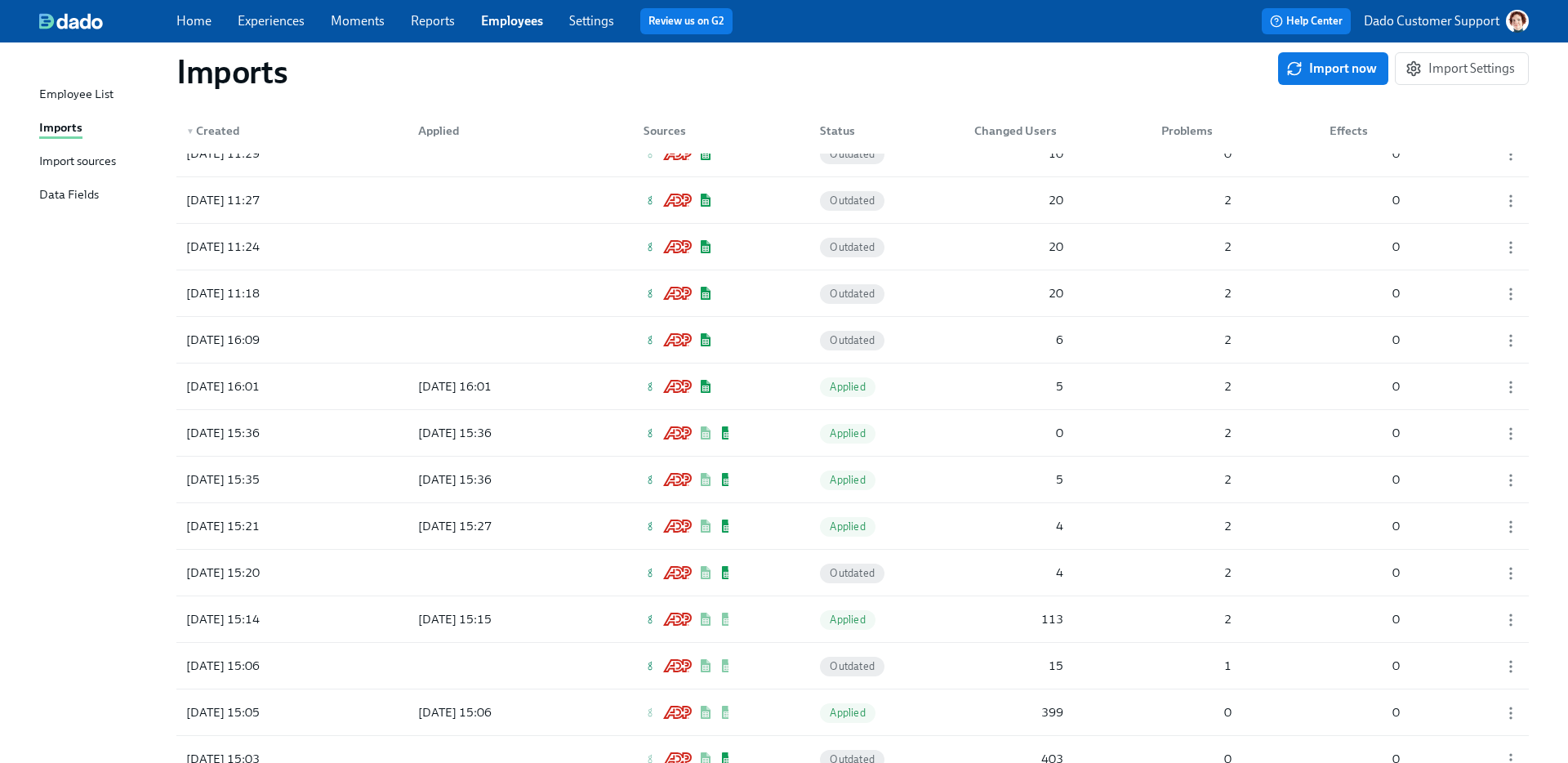
click at [80, 93] on div "Employee List" at bounding box center [76, 95] width 74 height 21
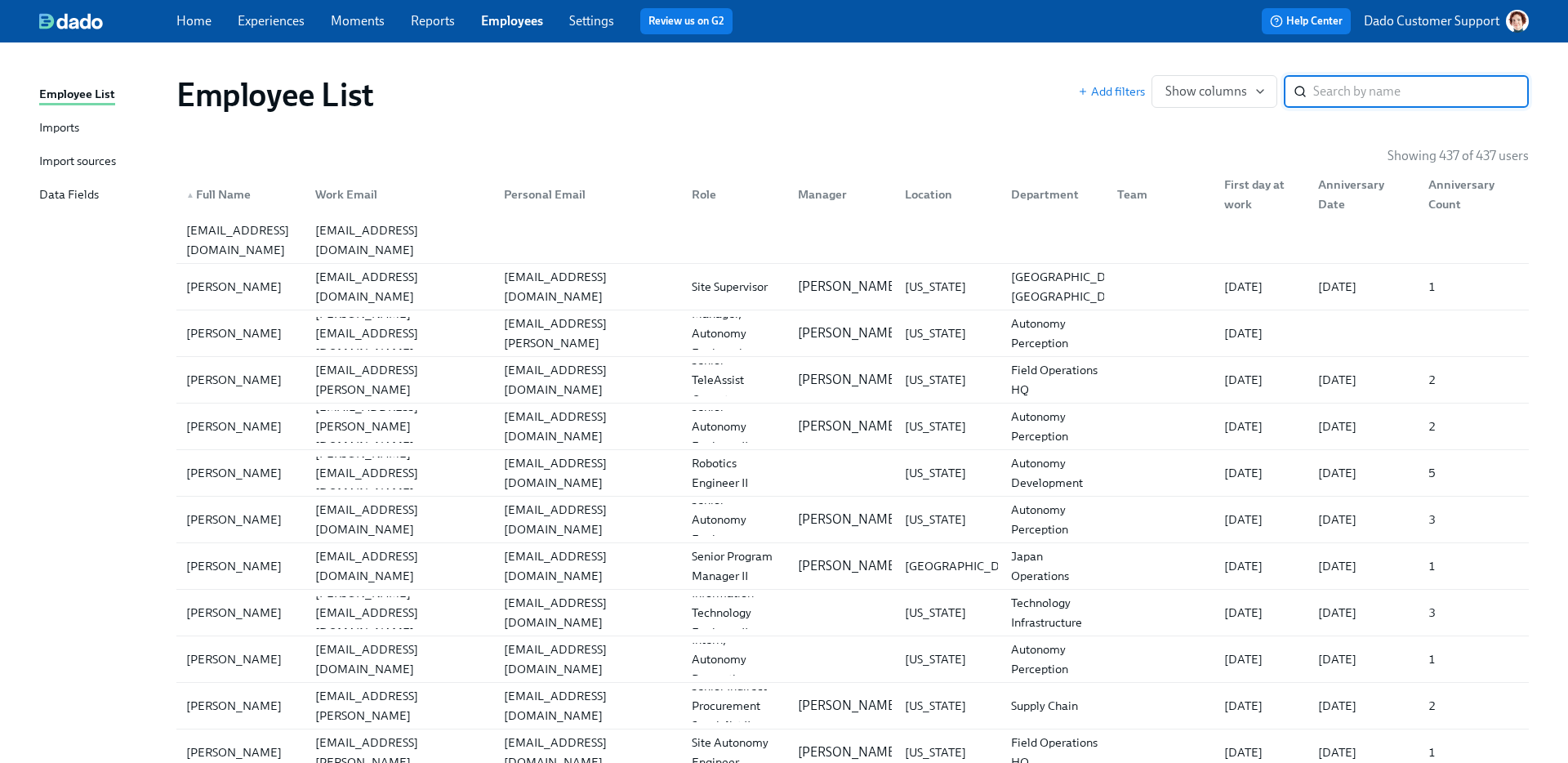
click at [1276, 188] on div "First day at work" at bounding box center [1261, 193] width 88 height 39
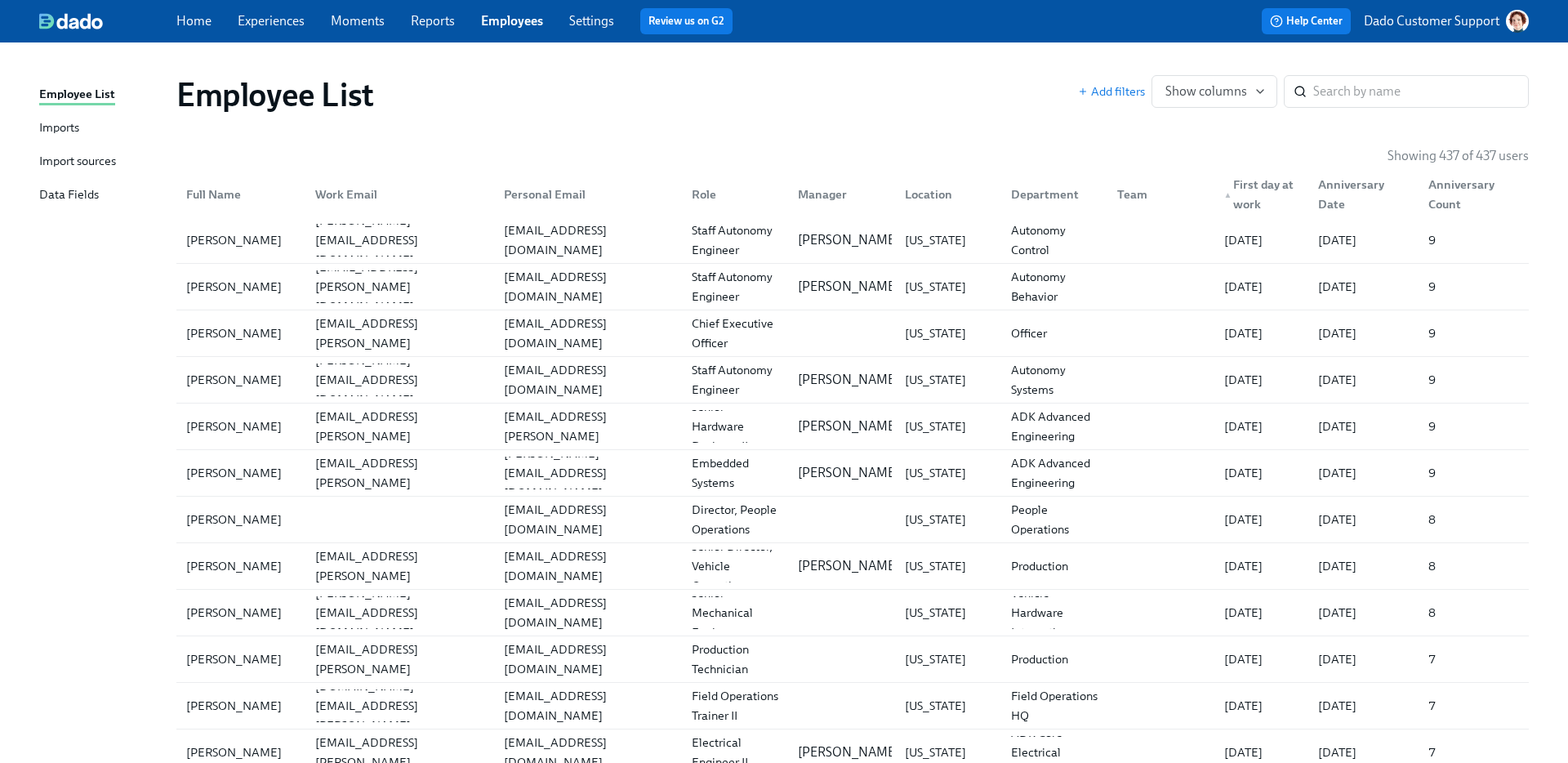
click at [62, 136] on div "Imports" at bounding box center [59, 128] width 40 height 21
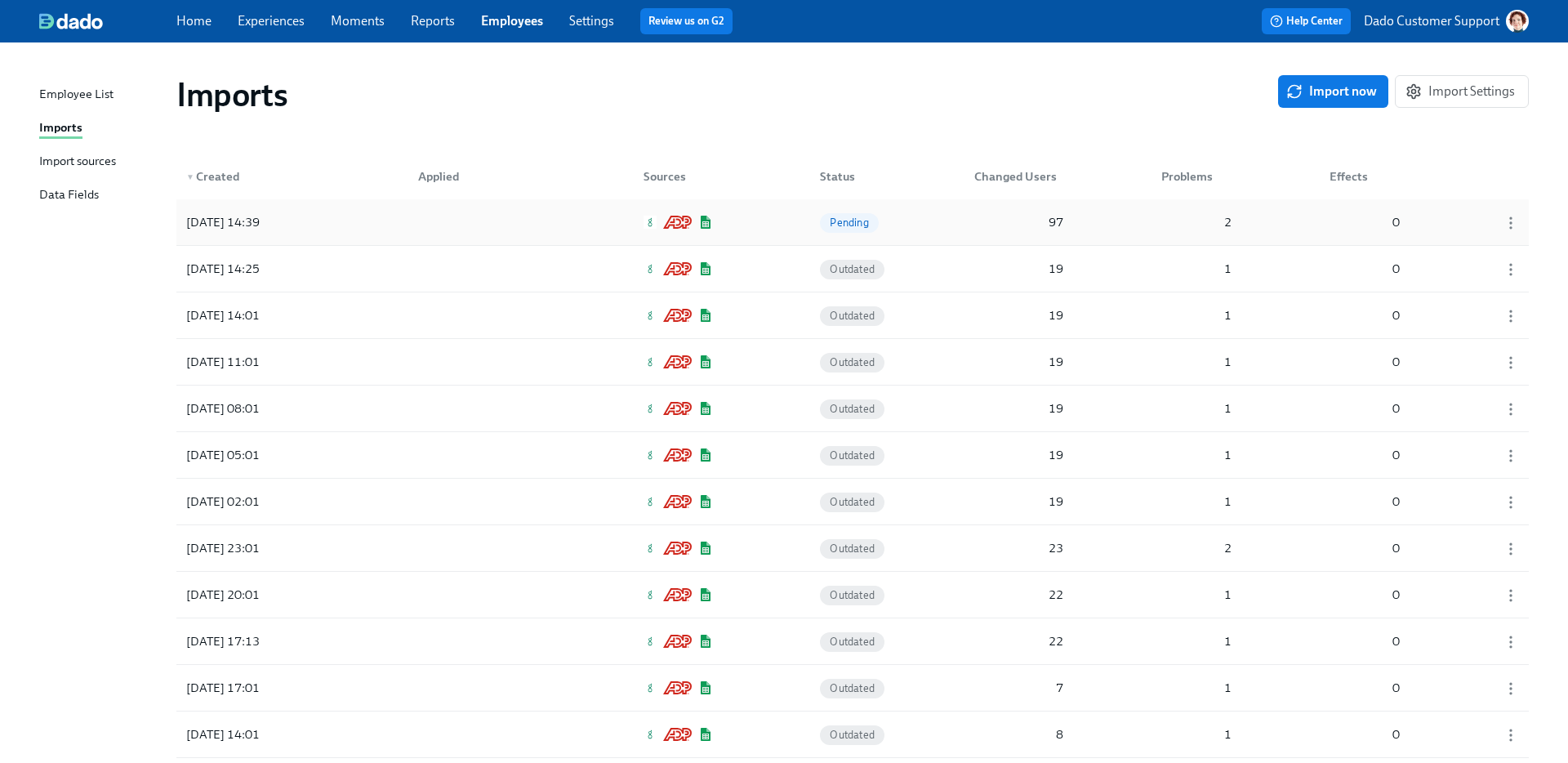
click at [307, 216] on div "2025/08/12 14:39" at bounding box center [253, 222] width 147 height 33
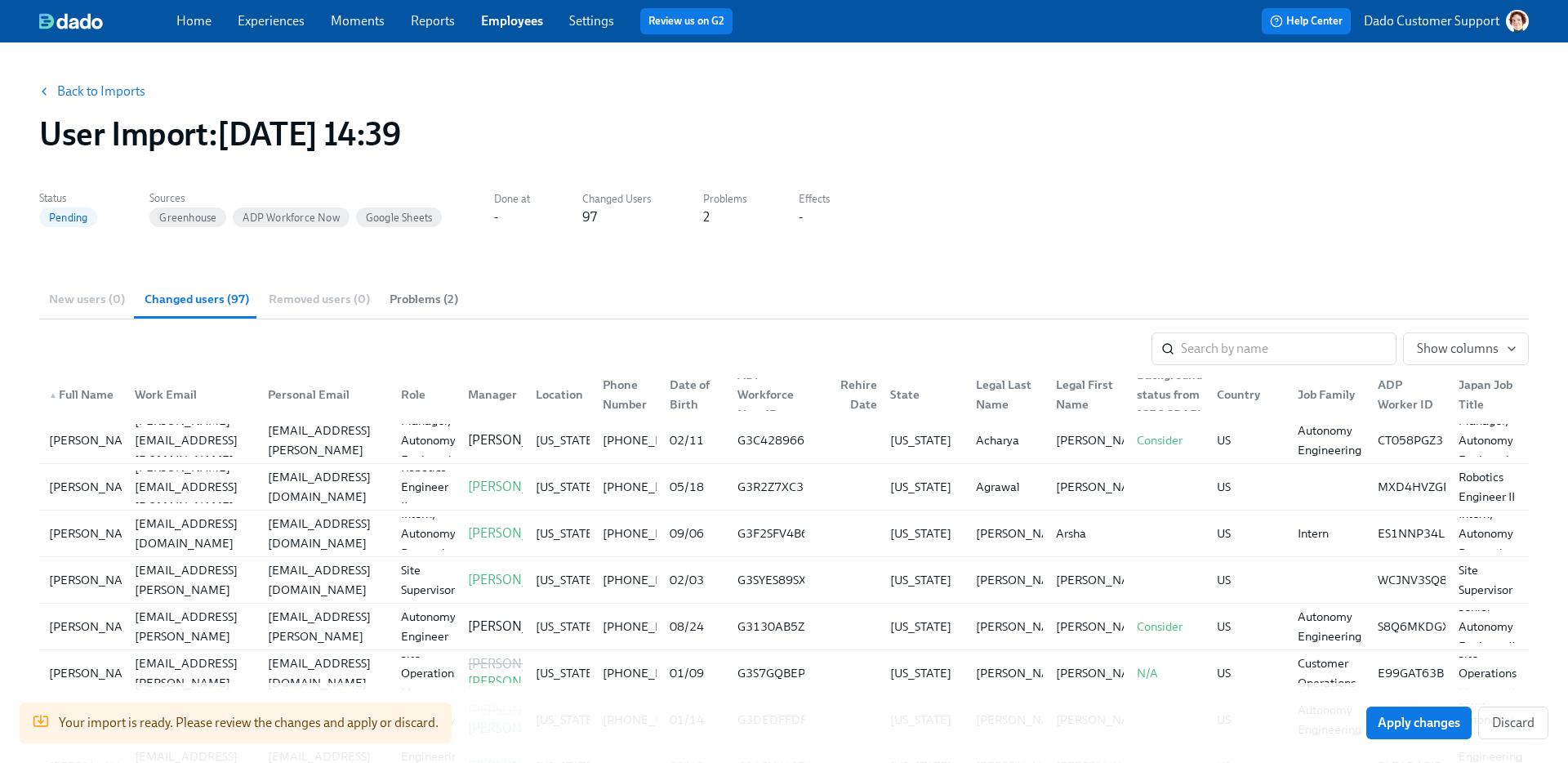
click at [89, 85] on link "Back to Imports" at bounding box center [101, 92] width 88 height 17
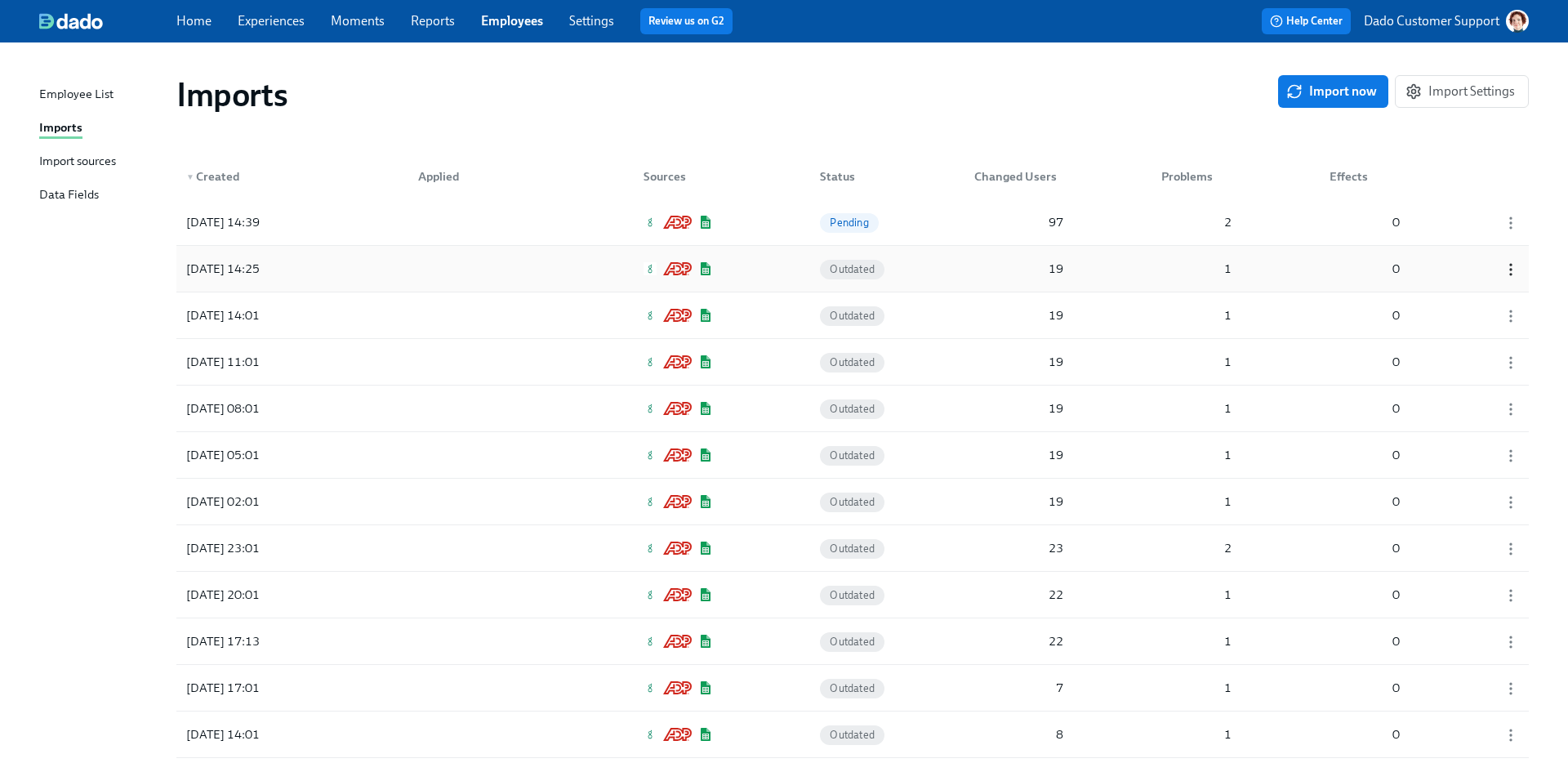
click at [1508, 266] on icon "button" at bounding box center [1511, 269] width 17 height 17
click at [1496, 270] on div "Discard" at bounding box center [1482, 269] width 42 height 18
click at [266, 227] on div "2025/08/12 14:39" at bounding box center [222, 222] width 87 height 20
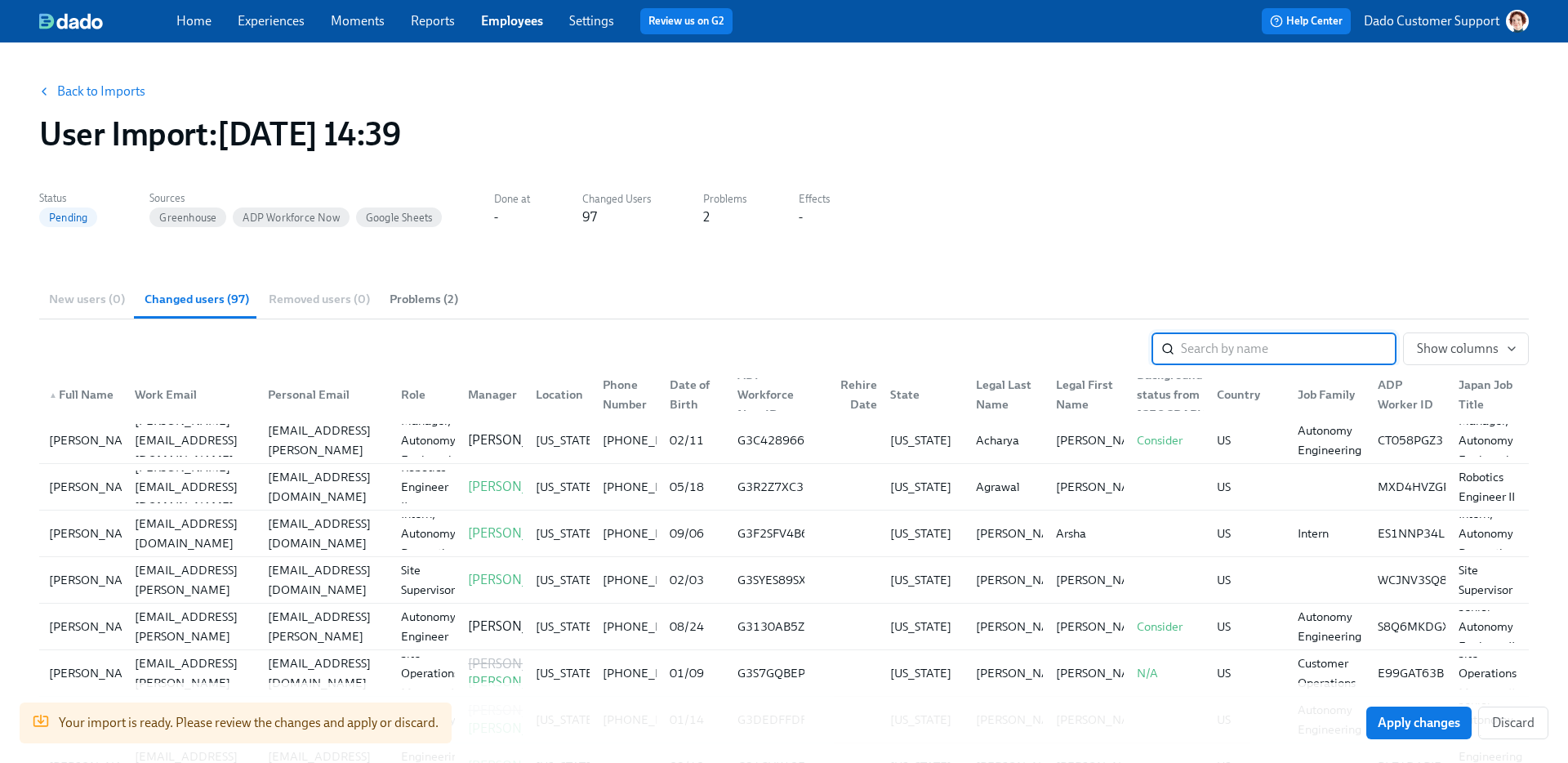
click at [491, 398] on div "Manager" at bounding box center [492, 394] width 62 height 20
click at [1268, 331] on section "New users (0) Changed users (97) Removed users (0) Problems (2) ​ Show columns …" at bounding box center [784, 621] width 1489 height 684
click at [1268, 341] on input "search" at bounding box center [1289, 349] width 216 height 33
paste input "Kotlyar"
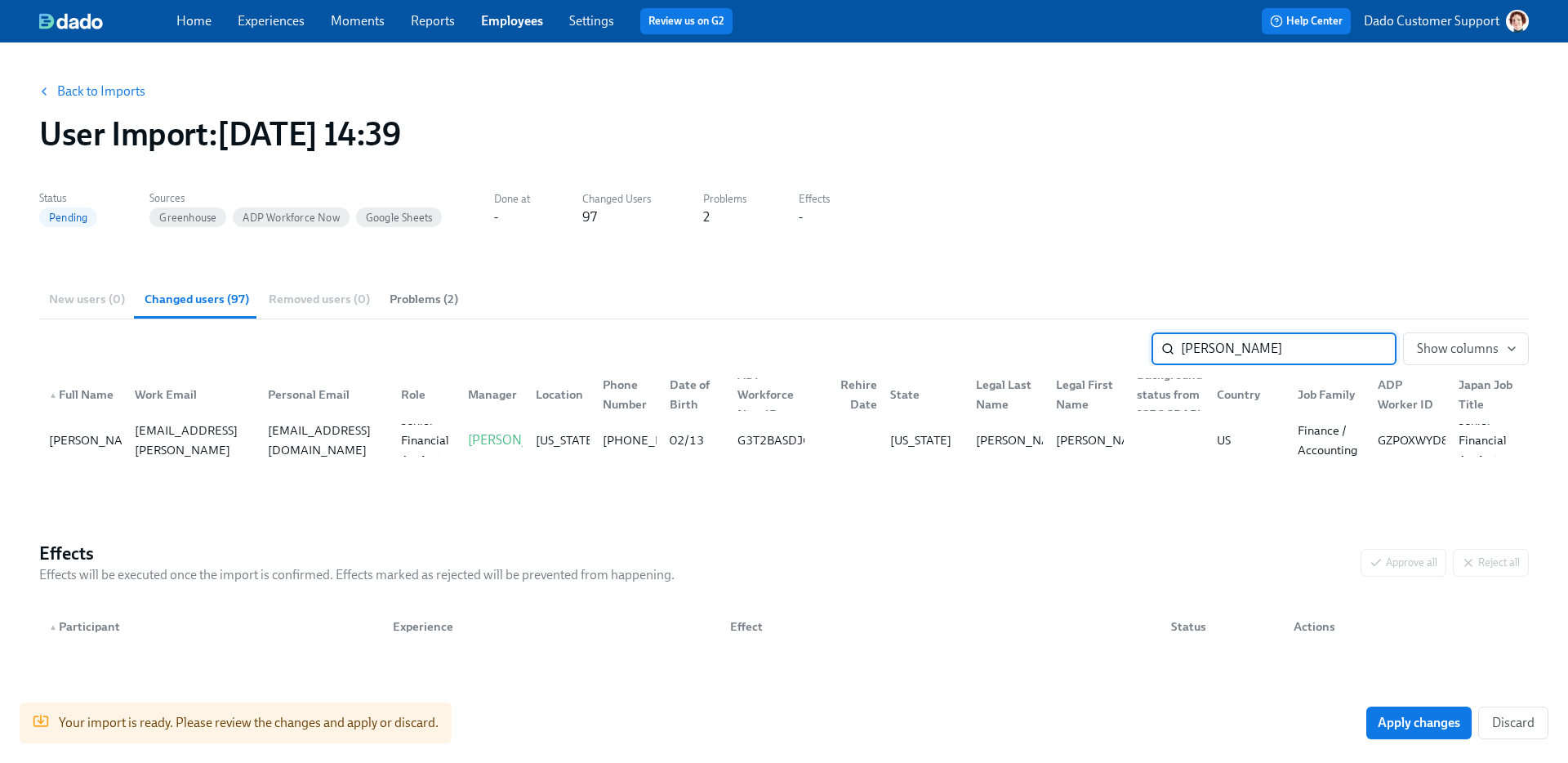
type input "Kotlyar"
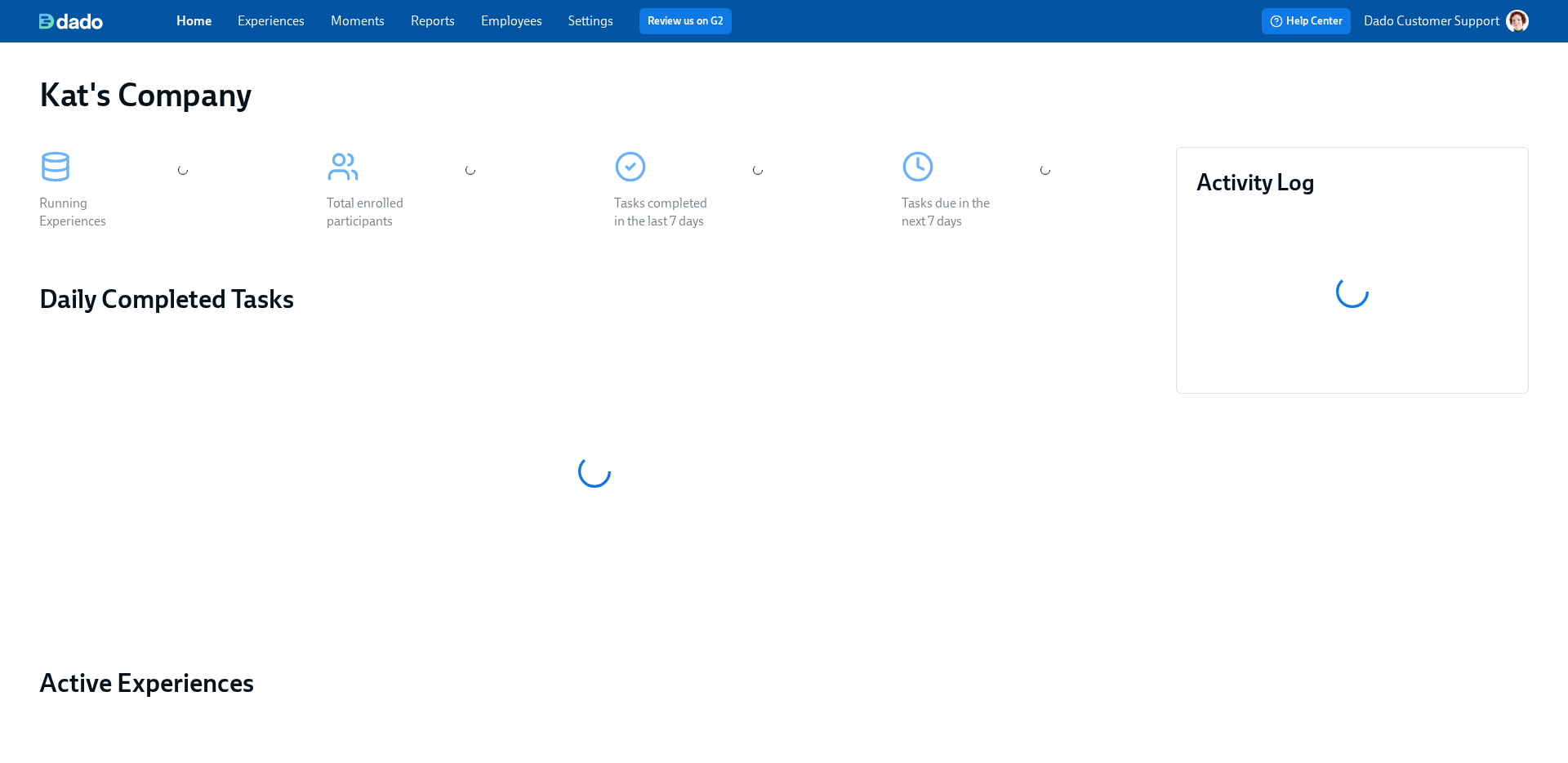
click at [250, 25] on link "Experiences" at bounding box center [271, 21] width 67 height 16
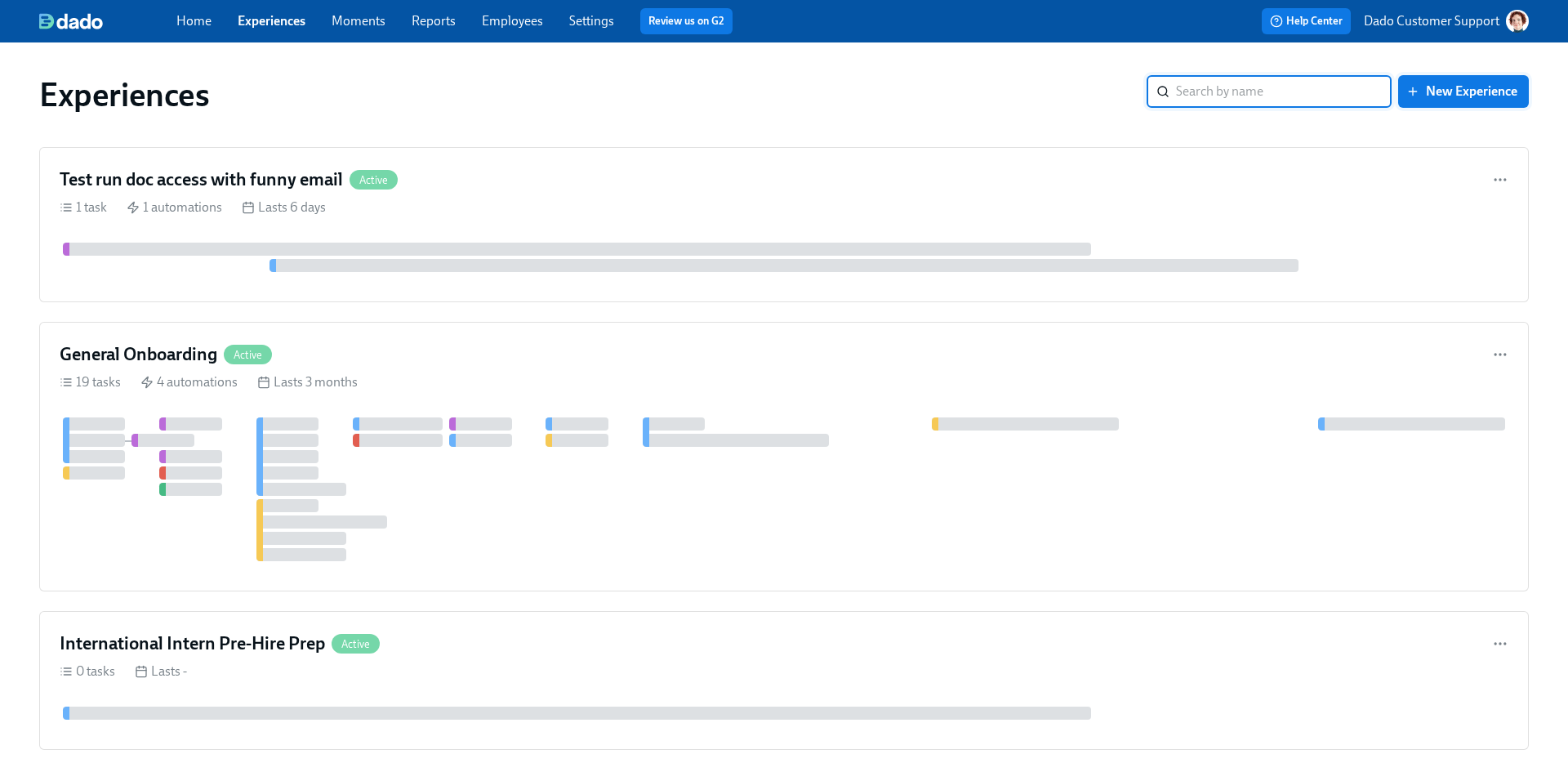
click at [1513, 83] on button "New Experience" at bounding box center [1464, 92] width 131 height 33
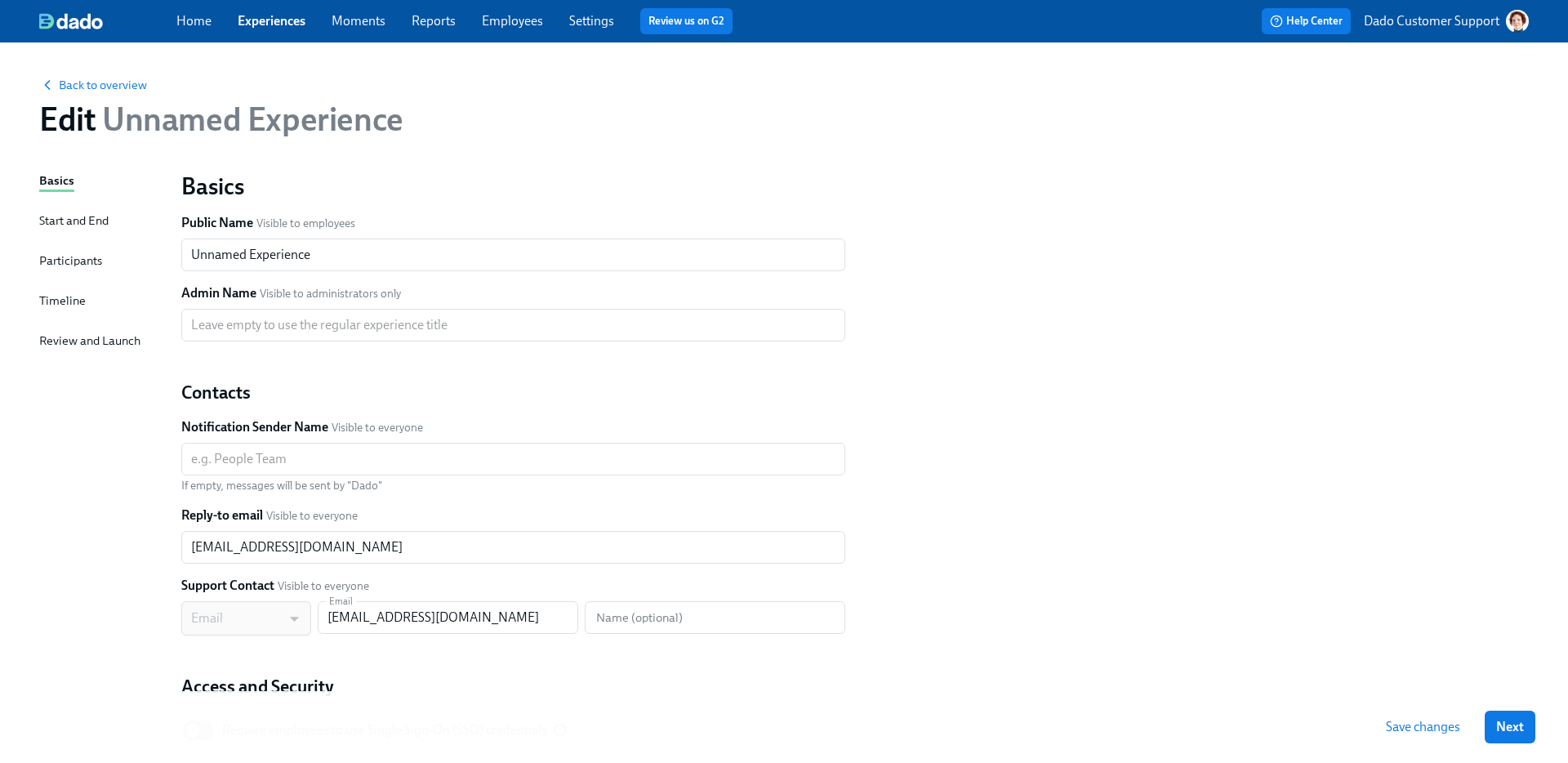
click at [61, 298] on div "Timeline" at bounding box center [62, 301] width 46 height 18
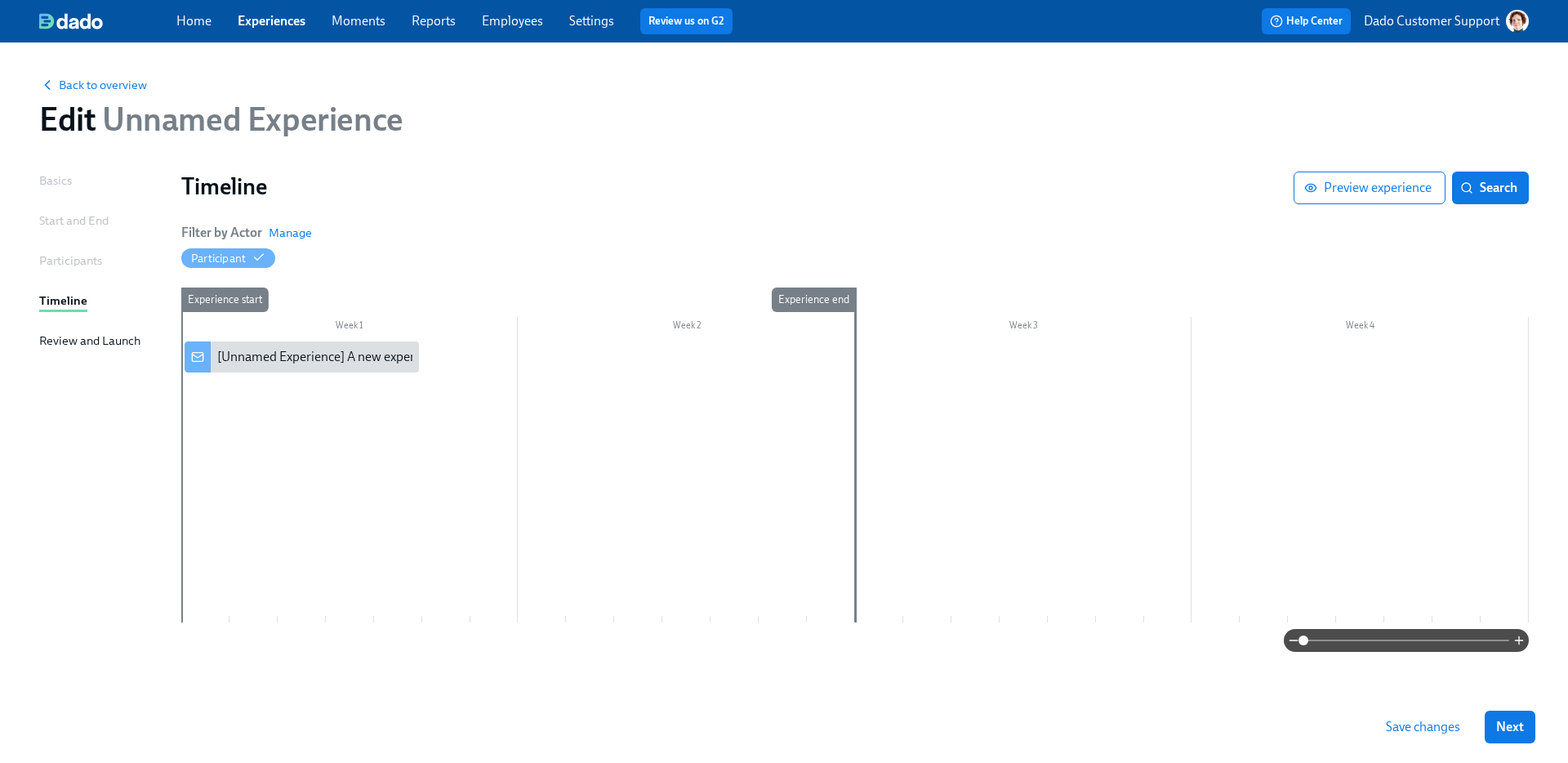
click at [770, 407] on div at bounding box center [855, 482] width 1347 height 281
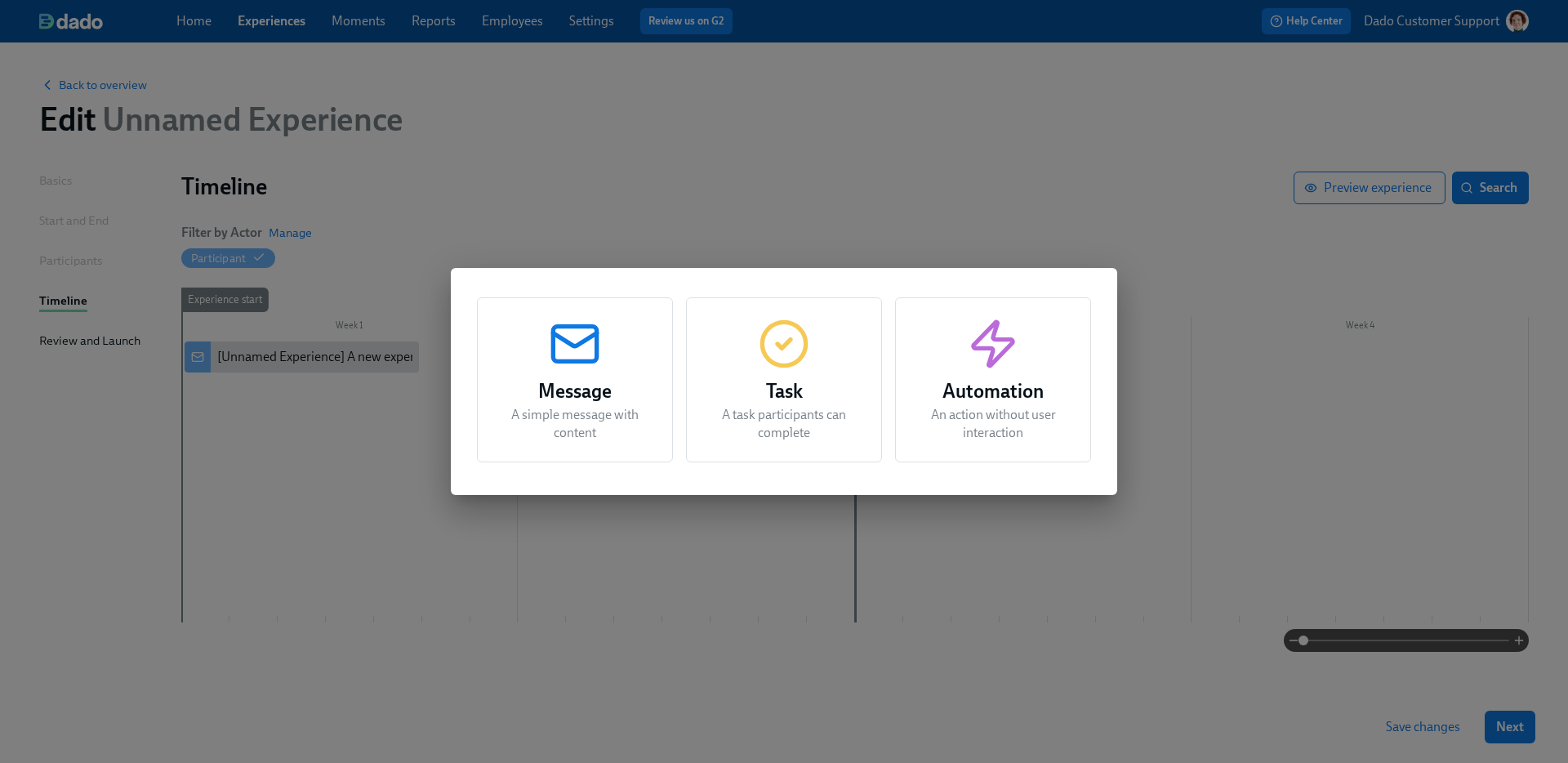
click at [832, 196] on div "Message A simple message with content Task A task participants can complete Aut…" at bounding box center [784, 381] width 1568 height 763
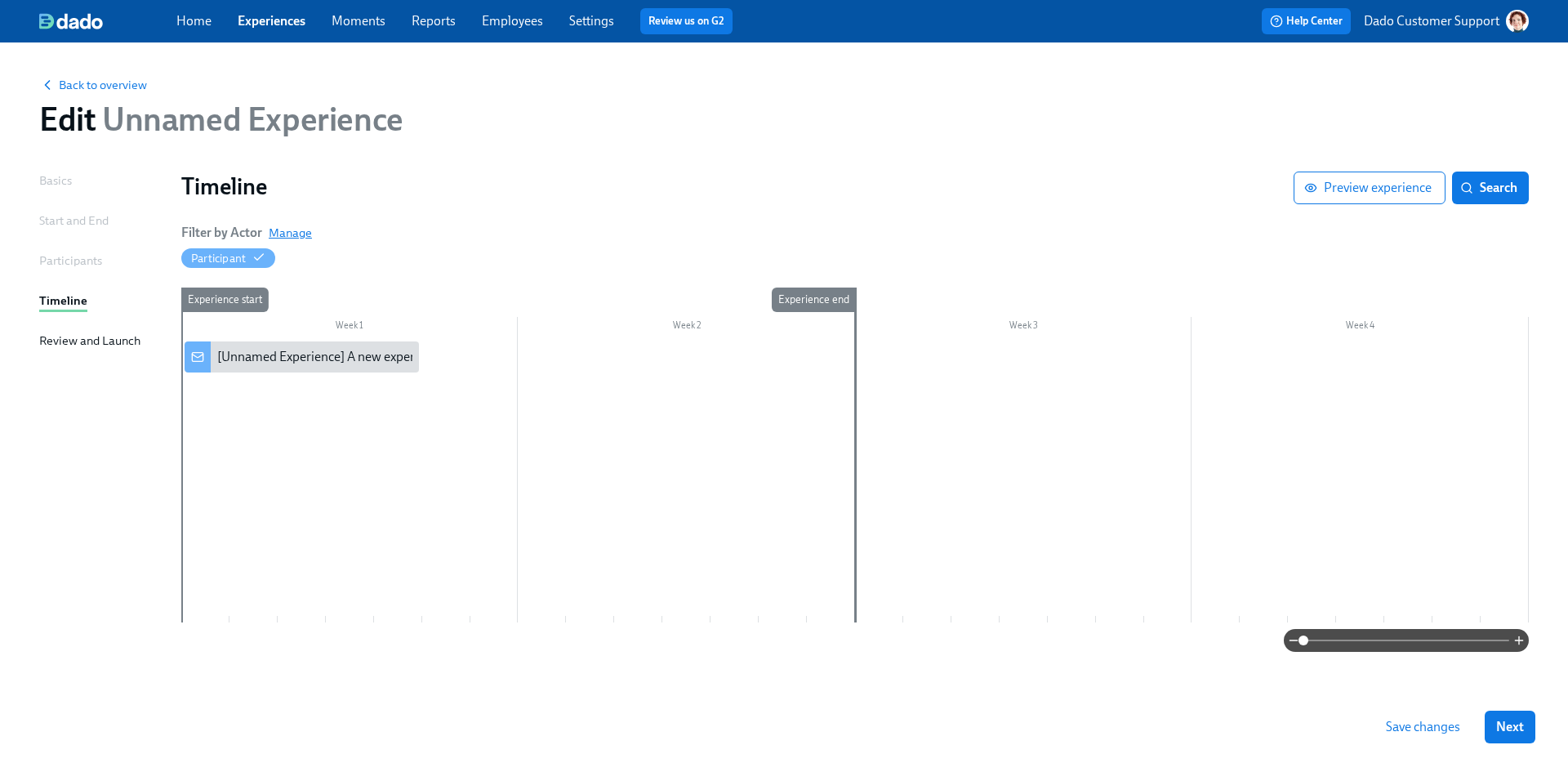
click at [296, 225] on span "Manage" at bounding box center [290, 233] width 43 height 17
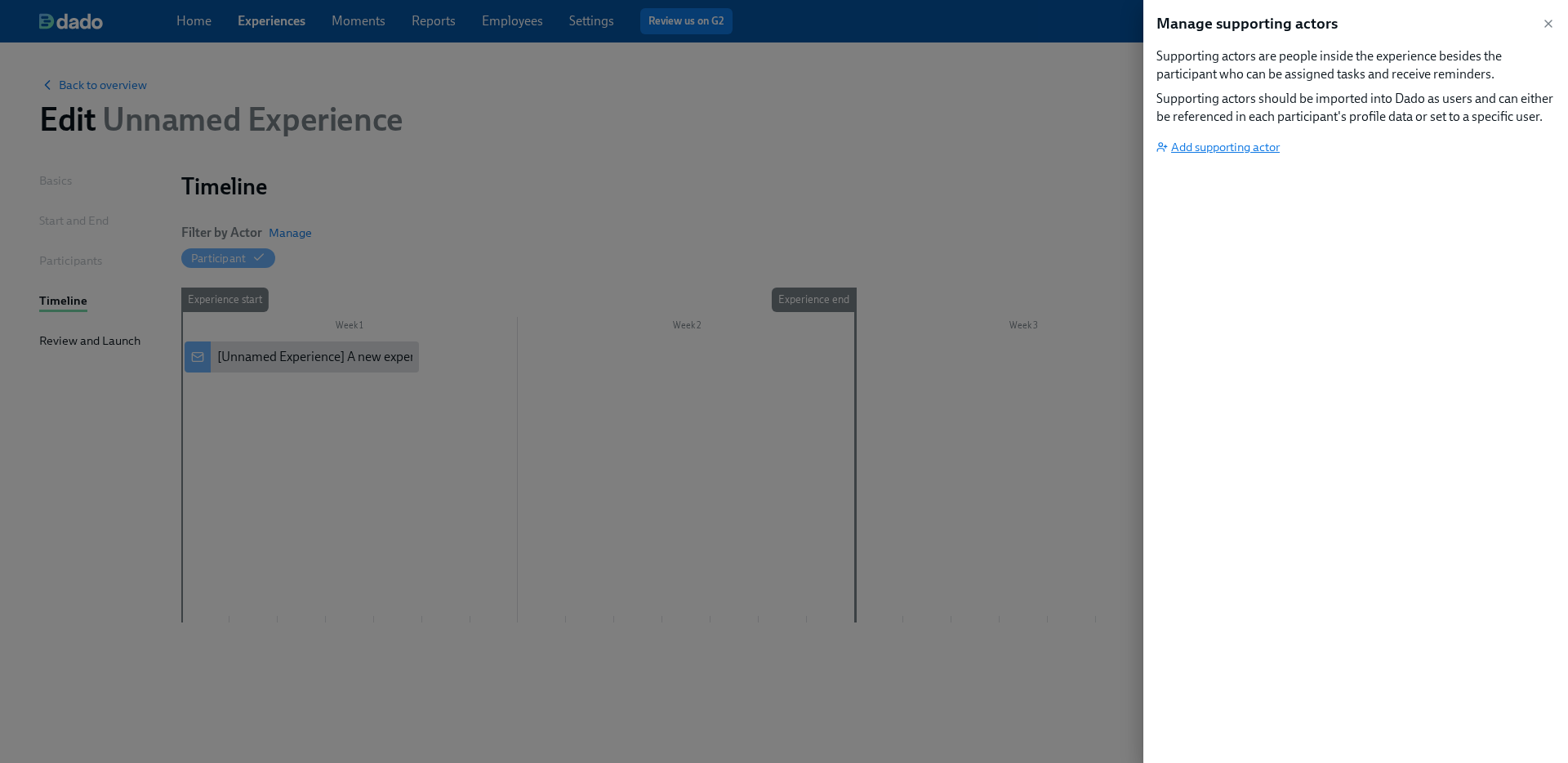
click at [1250, 147] on span "Add supporting actor" at bounding box center [1218, 147] width 123 height 17
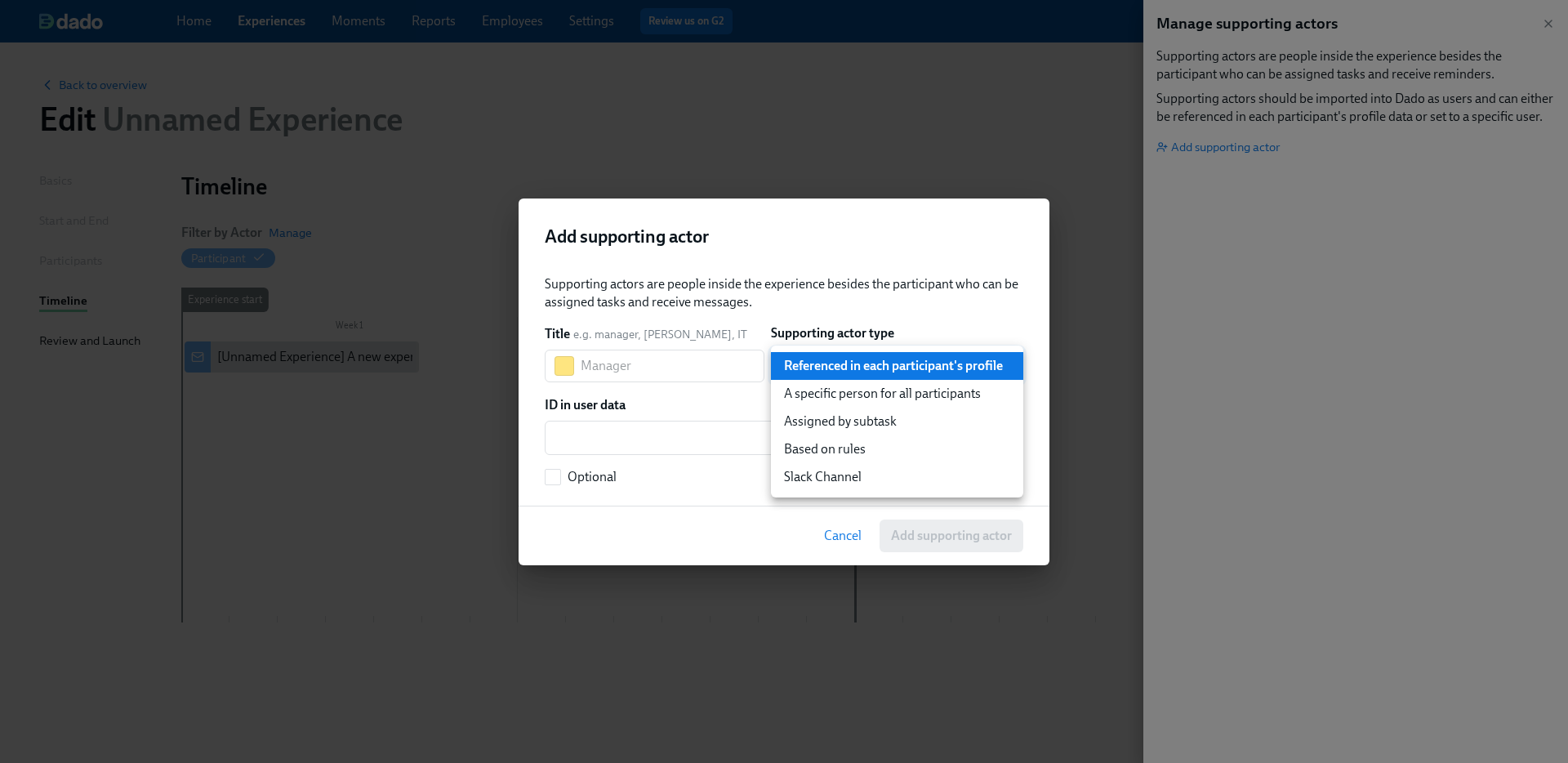
click at [890, 373] on body "Home Experiences Moments Reports Employees Settings Review us on G2 Help Center…" at bounding box center [784, 381] width 1568 height 763
click at [846, 393] on li "A specific person for all participants" at bounding box center [897, 394] width 252 height 28
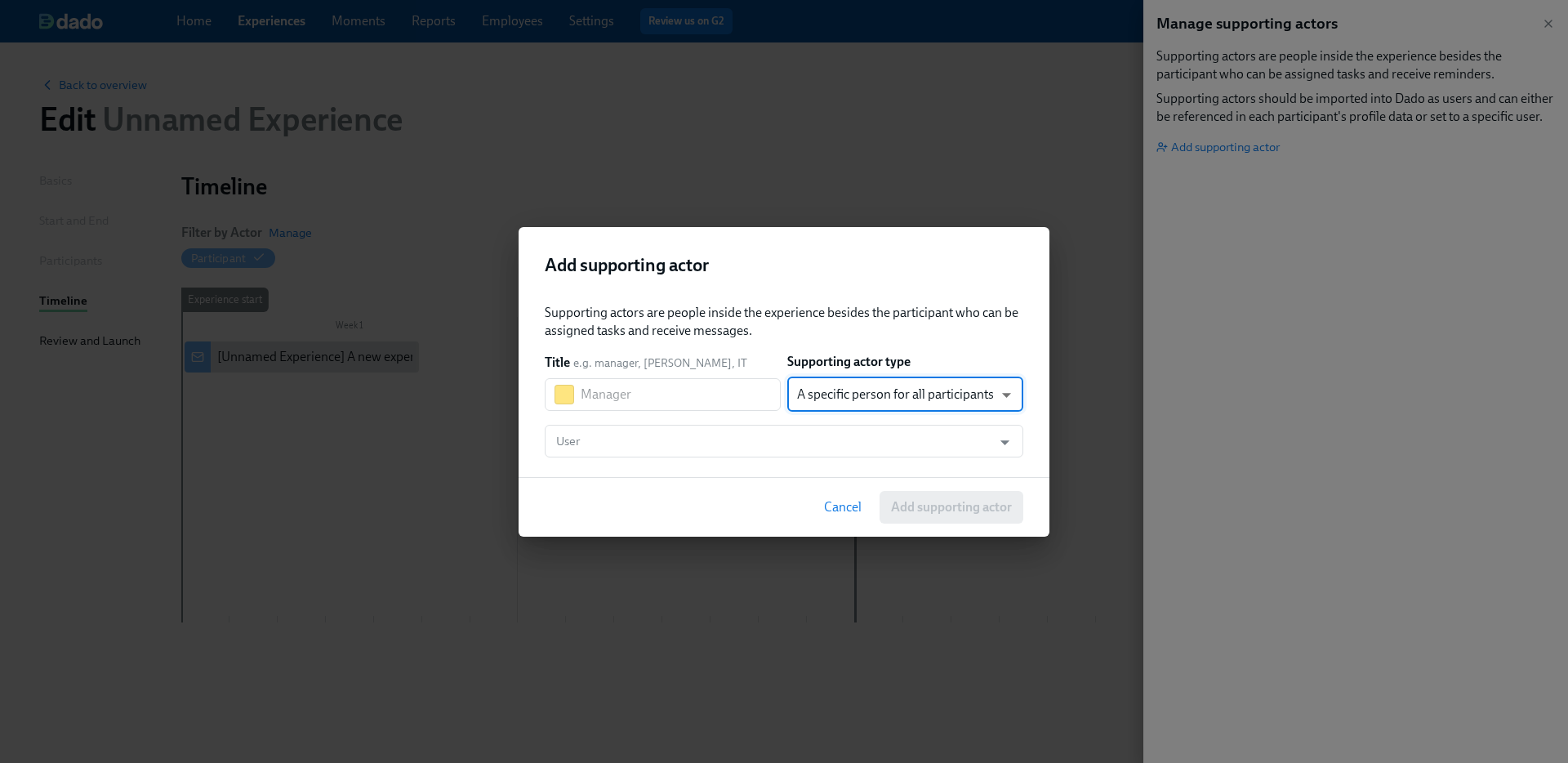
click at [849, 389] on body "Home Experiences Moments Reports Employees Settings Review us on G2 Help Center…" at bounding box center [784, 381] width 1568 height 763
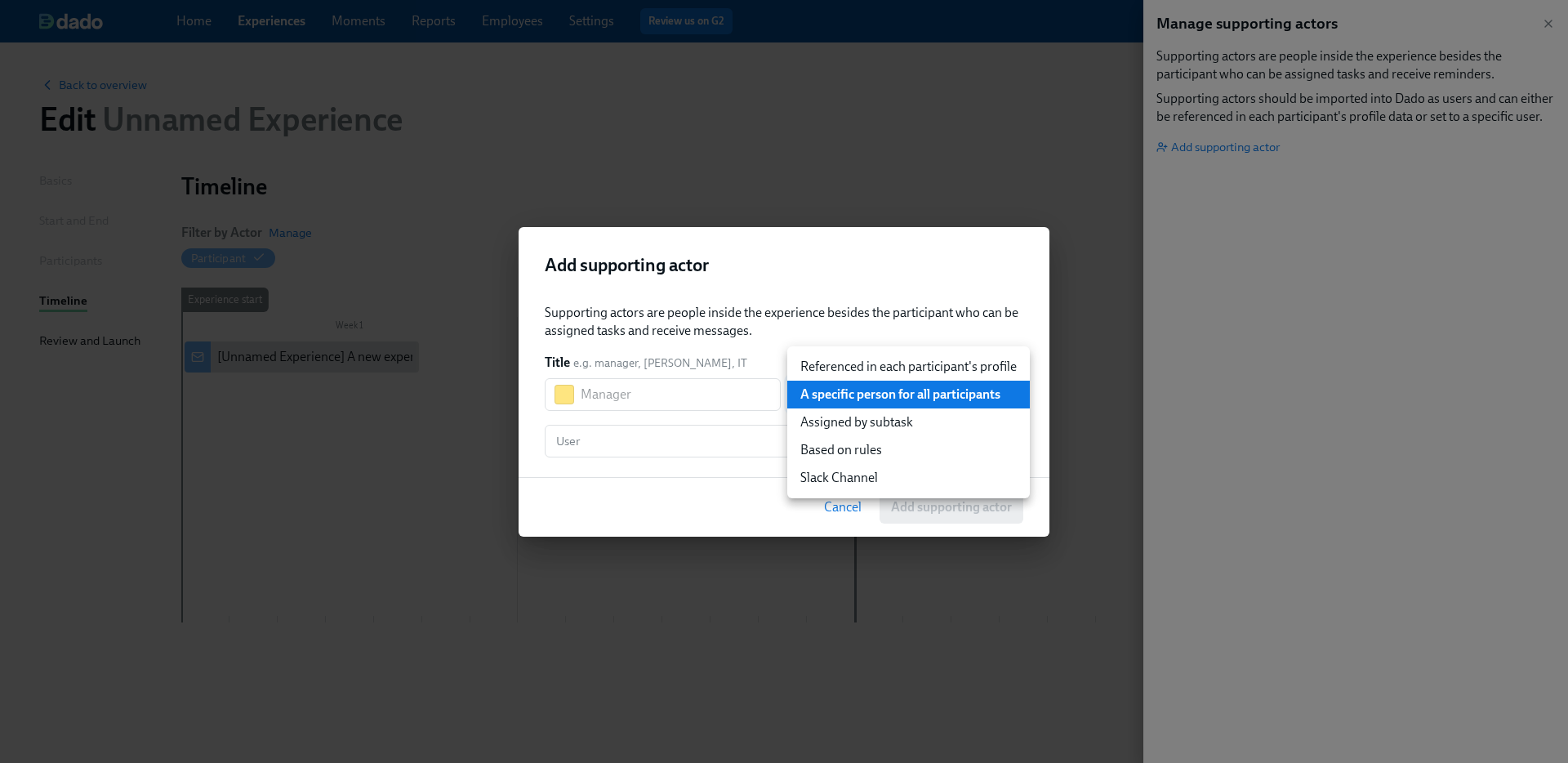
click at [846, 356] on li "Referenced in each participant's profile" at bounding box center [908, 367] width 242 height 28
type input "user"
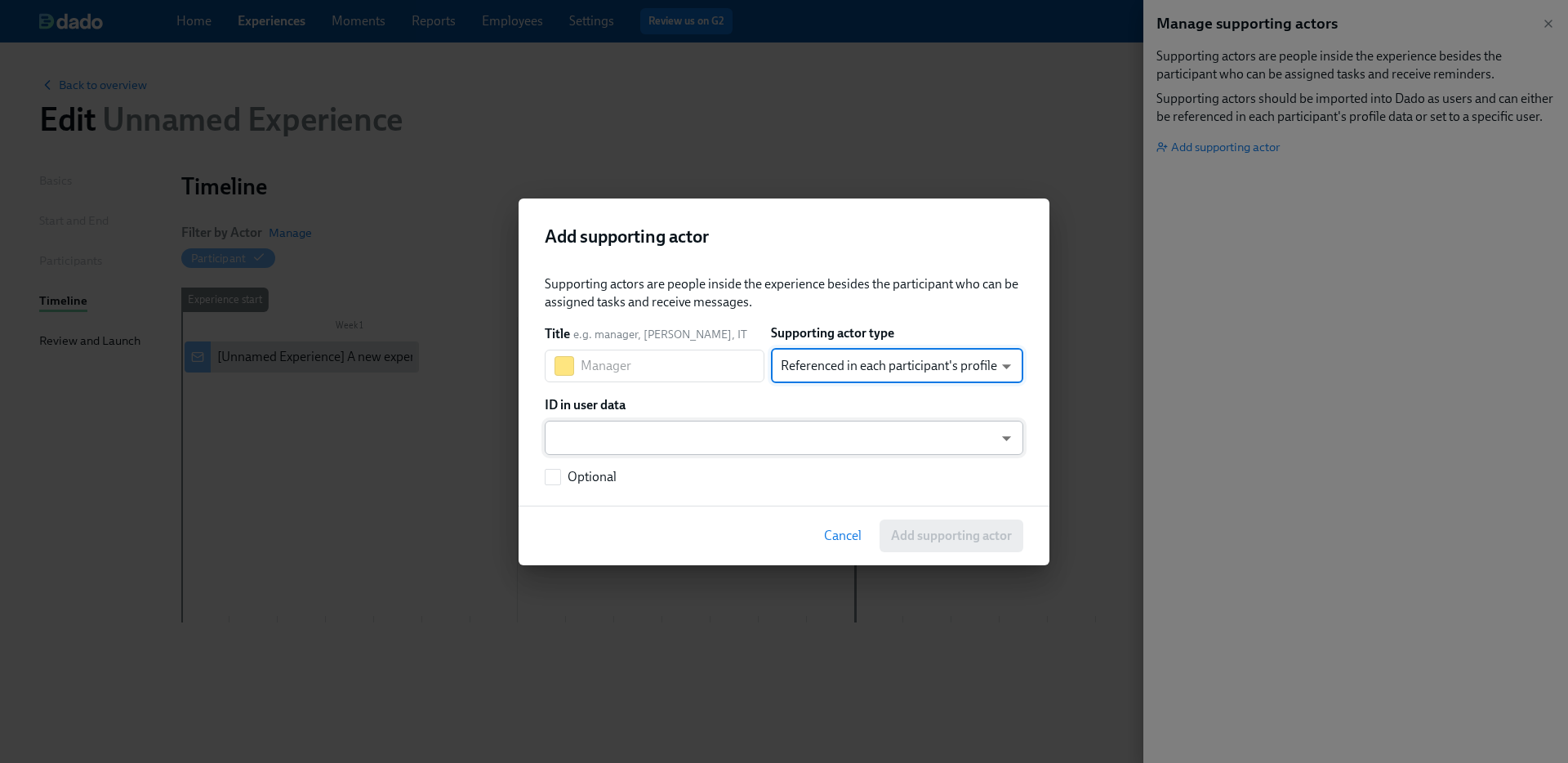
click at [695, 454] on body "Home Experiences Moments Reports Employees Settings Review us on G2 Help Center…" at bounding box center [784, 381] width 1568 height 763
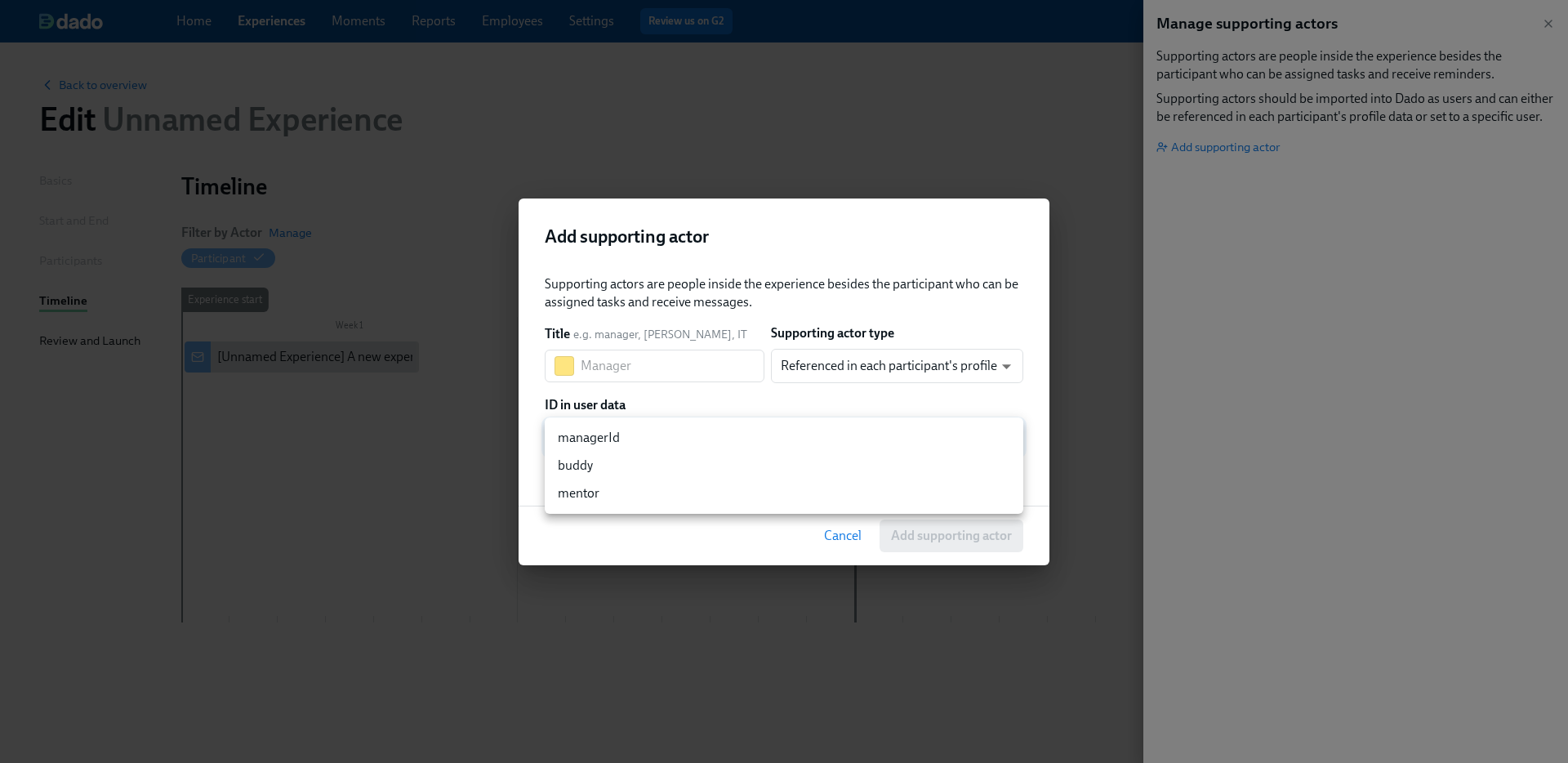
click at [688, 393] on div at bounding box center [784, 381] width 1568 height 763
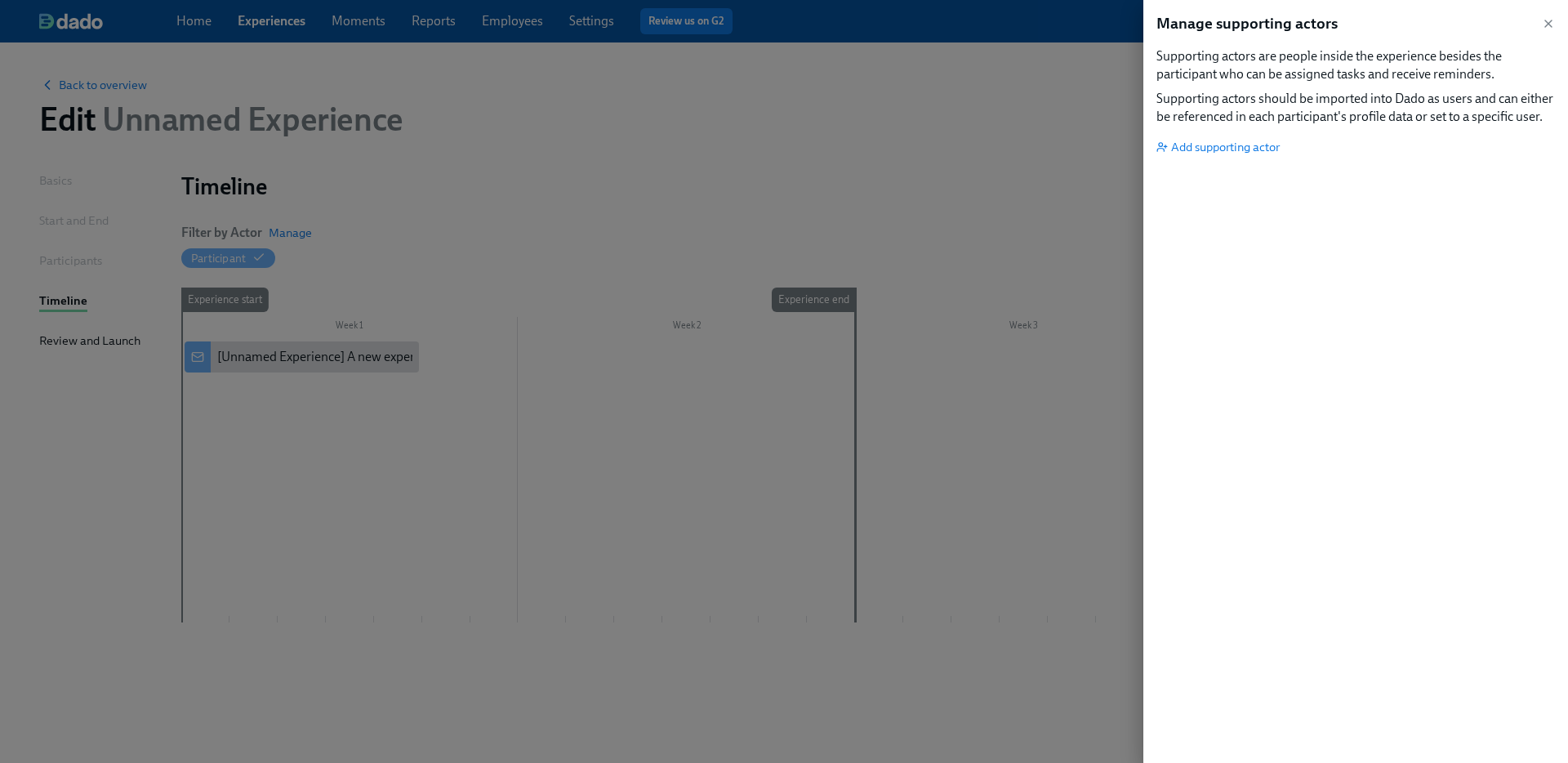
click at [594, 16] on div at bounding box center [784, 381] width 1568 height 763
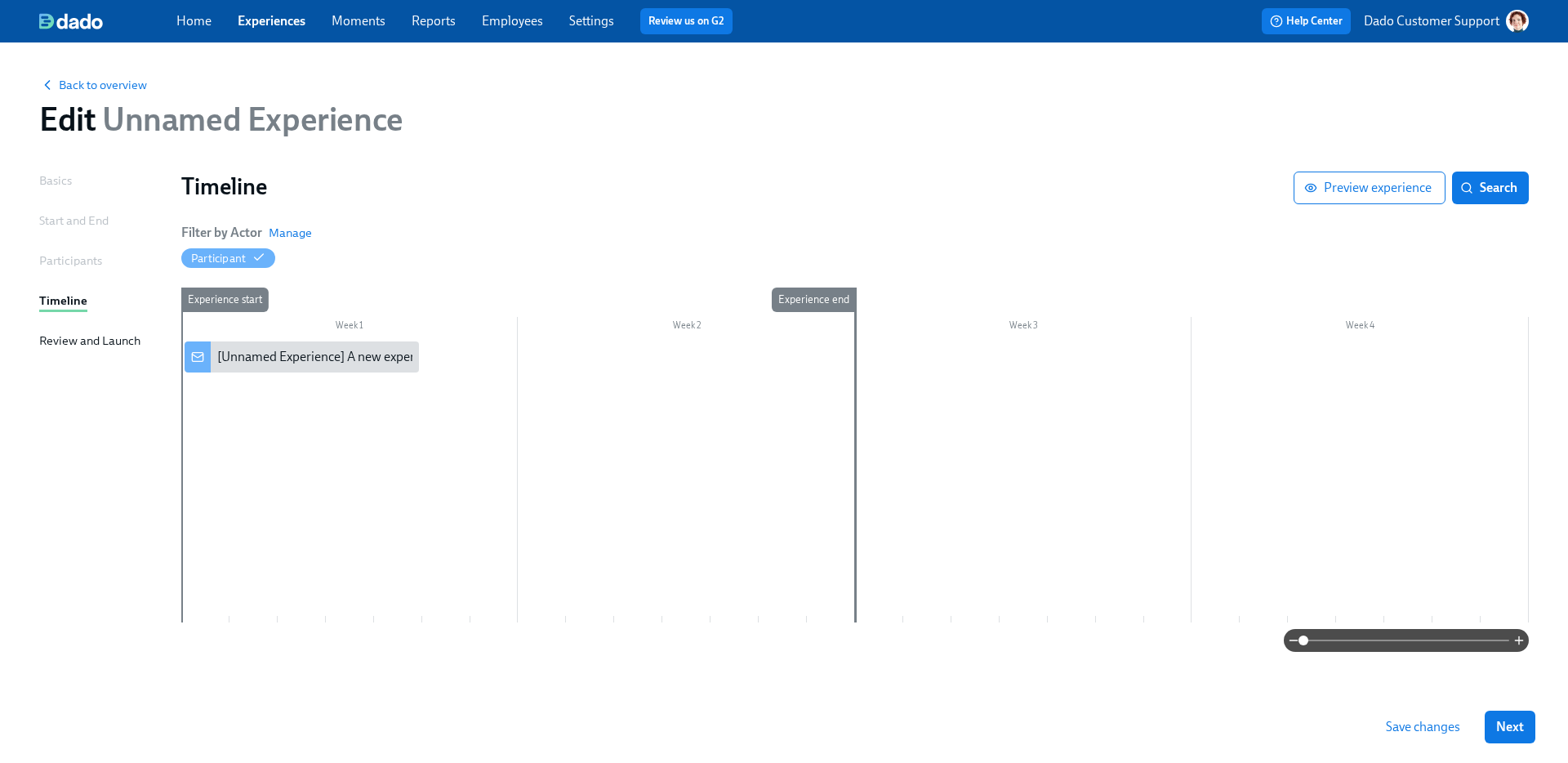
click at [606, 17] on link "Settings" at bounding box center [592, 21] width 45 height 16
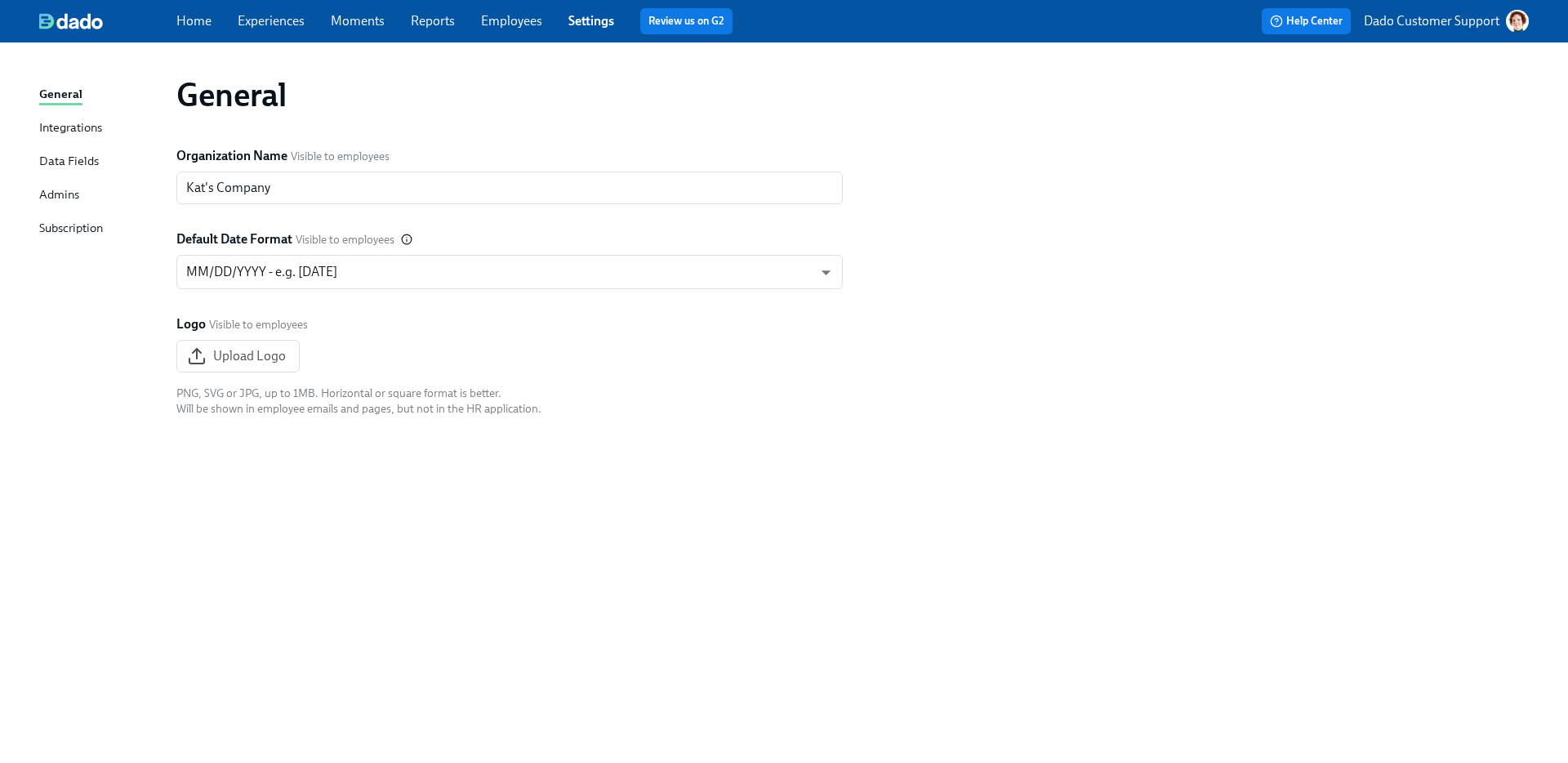
click at [56, 158] on div "Data Fields" at bounding box center [69, 162] width 60 height 21
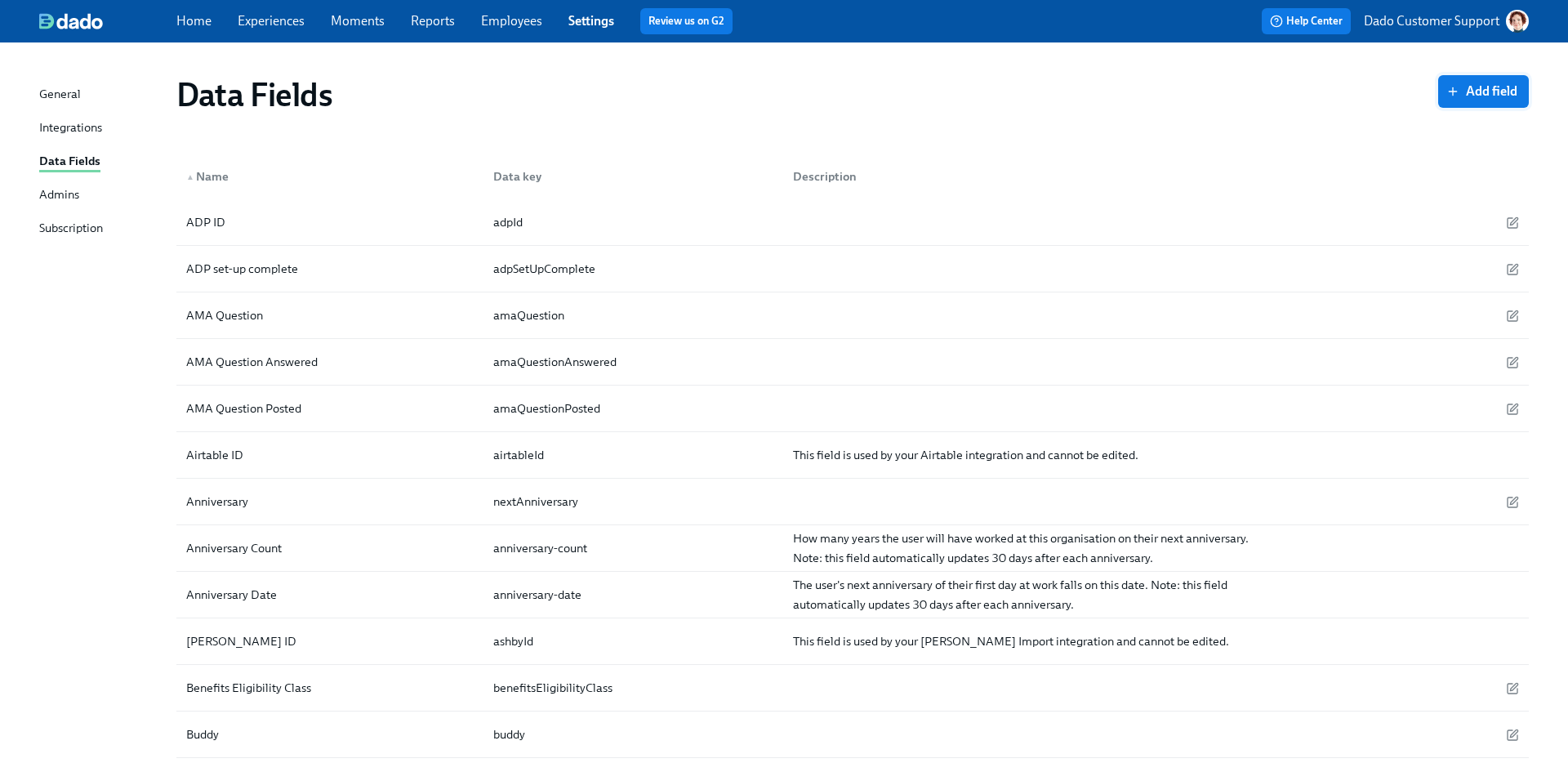
click at [1491, 90] on span "Add field" at bounding box center [1484, 92] width 68 height 17
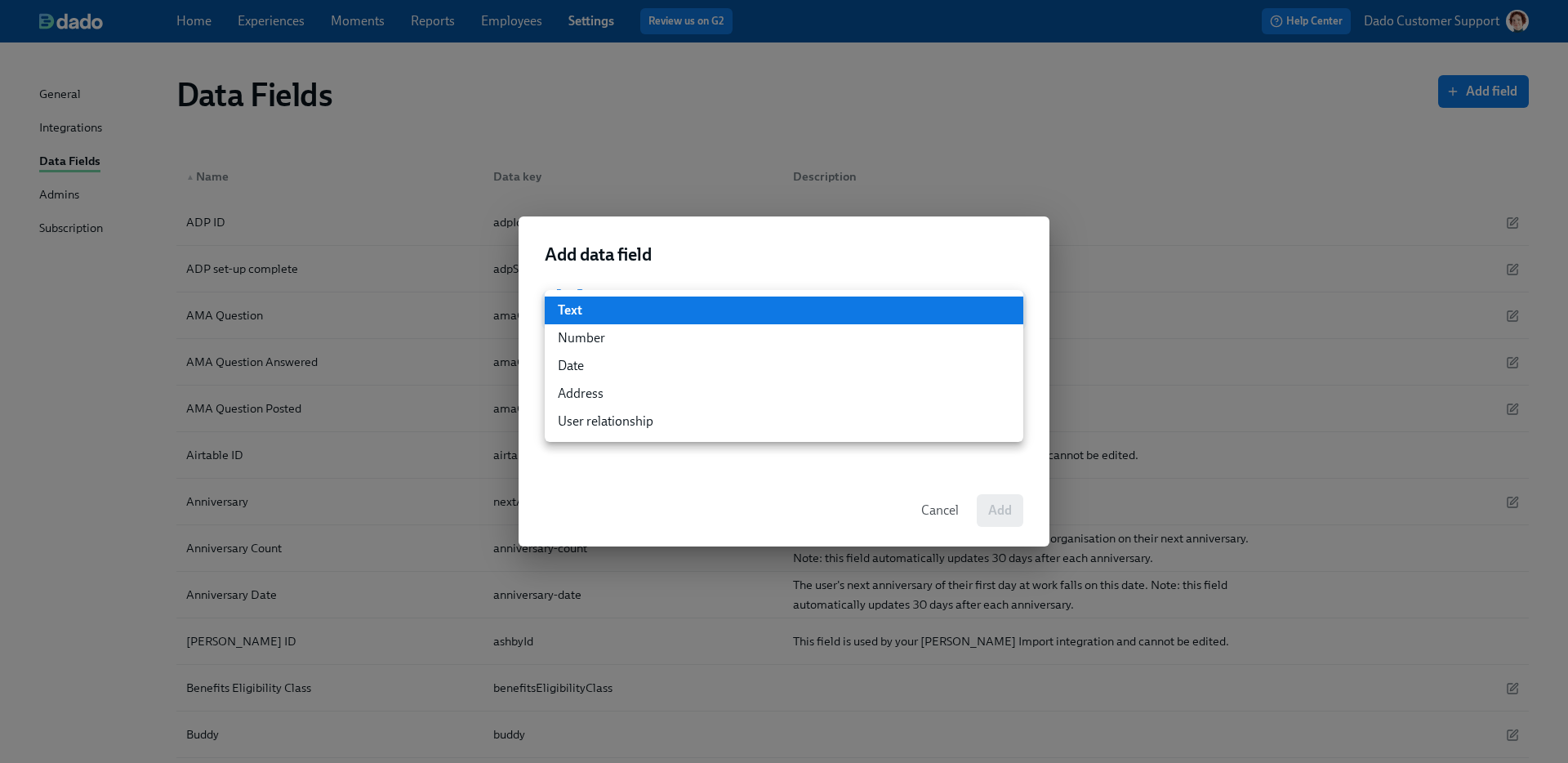
click at [574, 429] on li "User relationship" at bounding box center [784, 422] width 479 height 28
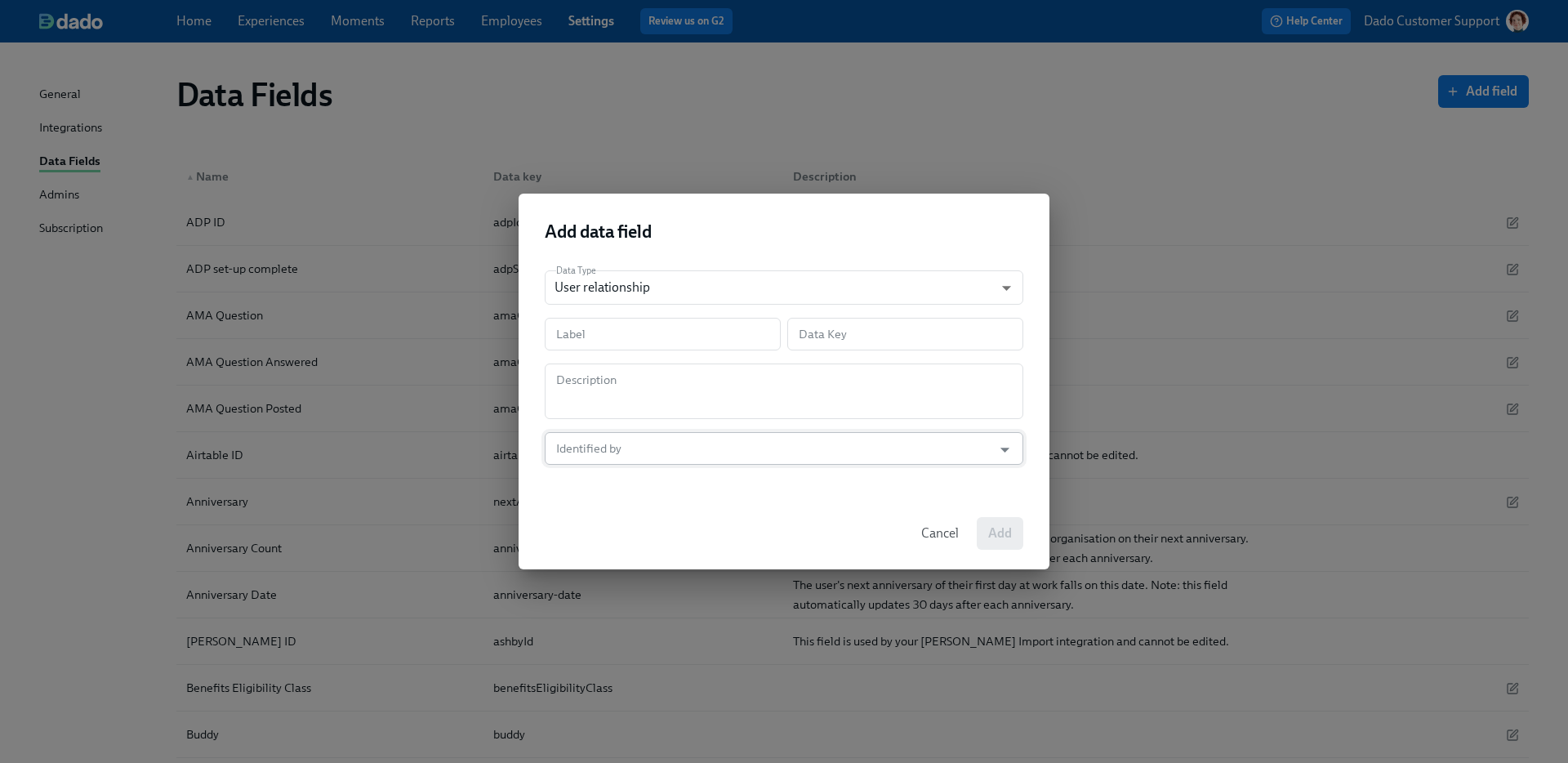
click at [639, 460] on input "Identified by" at bounding box center [769, 449] width 431 height 33
click at [623, 332] on input "text" at bounding box center [663, 334] width 236 height 33
type input "M"
type input "m"
type input "Me"
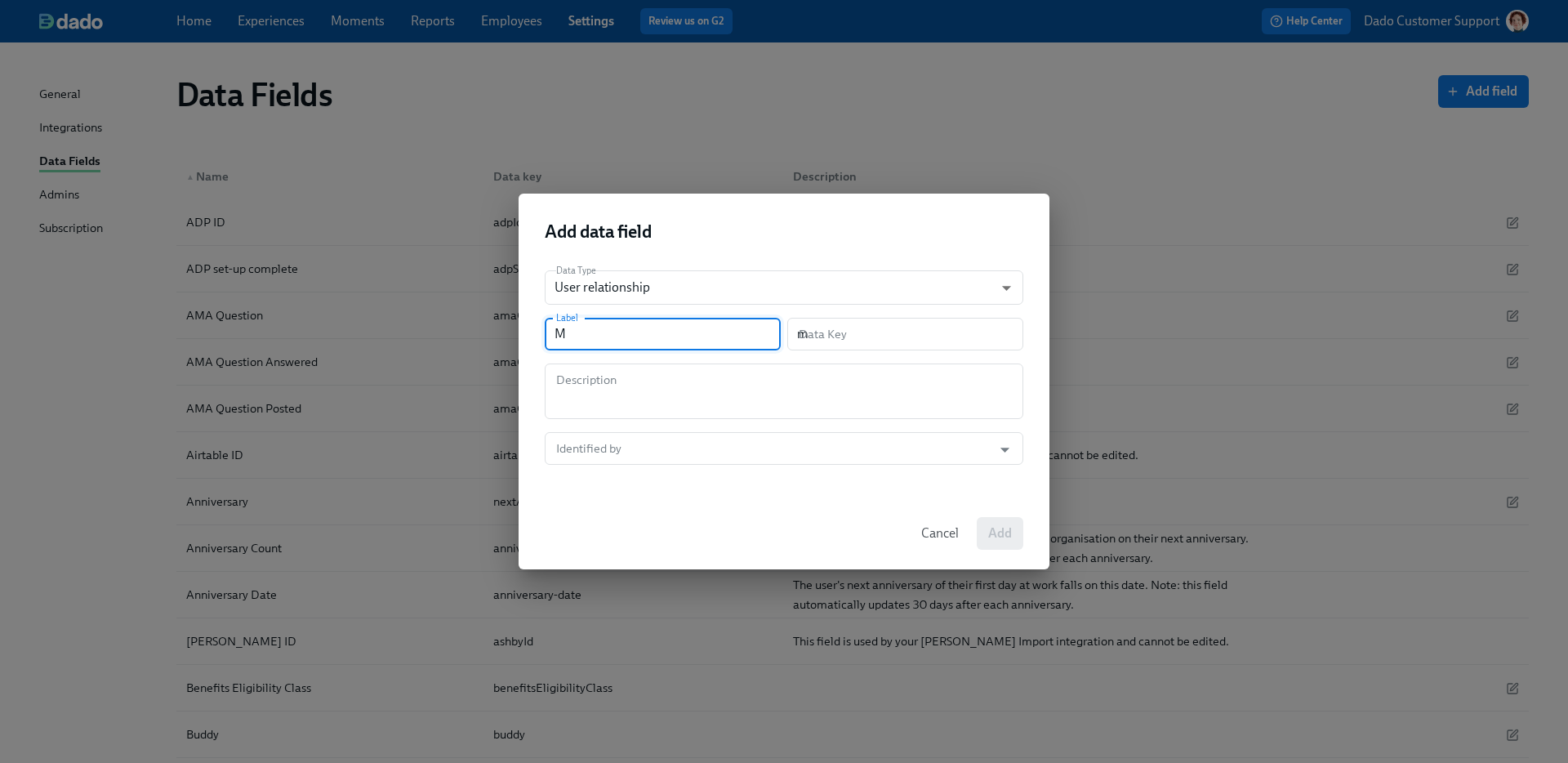
type input "me"
type input "Men"
type input "men"
type input "Ment"
type input "ment"
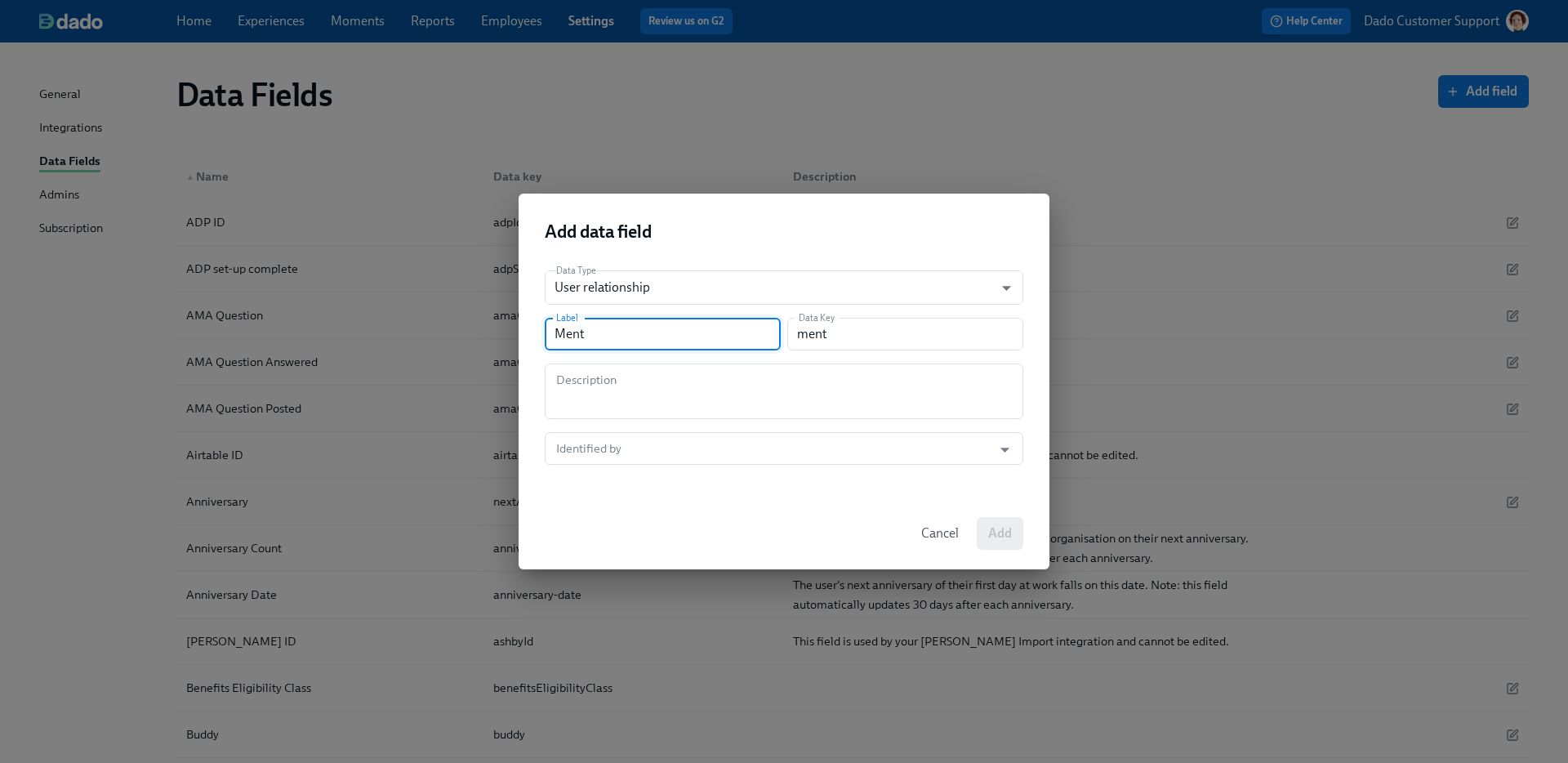
type input "Mento"
type input "mento"
type input "Mentor"
type input "mentor"
type input "Mentor"
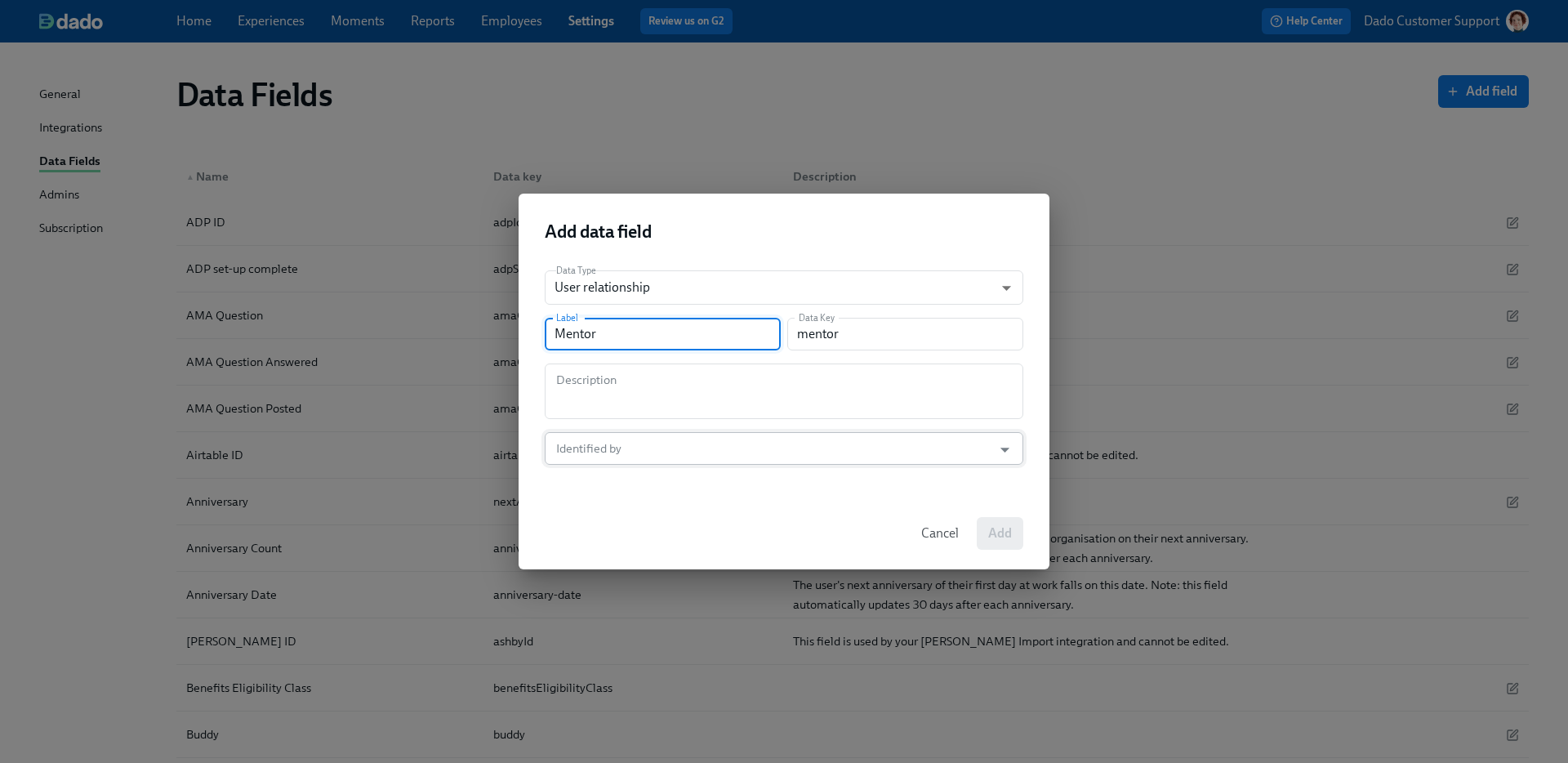
click at [623, 456] on input "Identified by" at bounding box center [769, 449] width 431 height 33
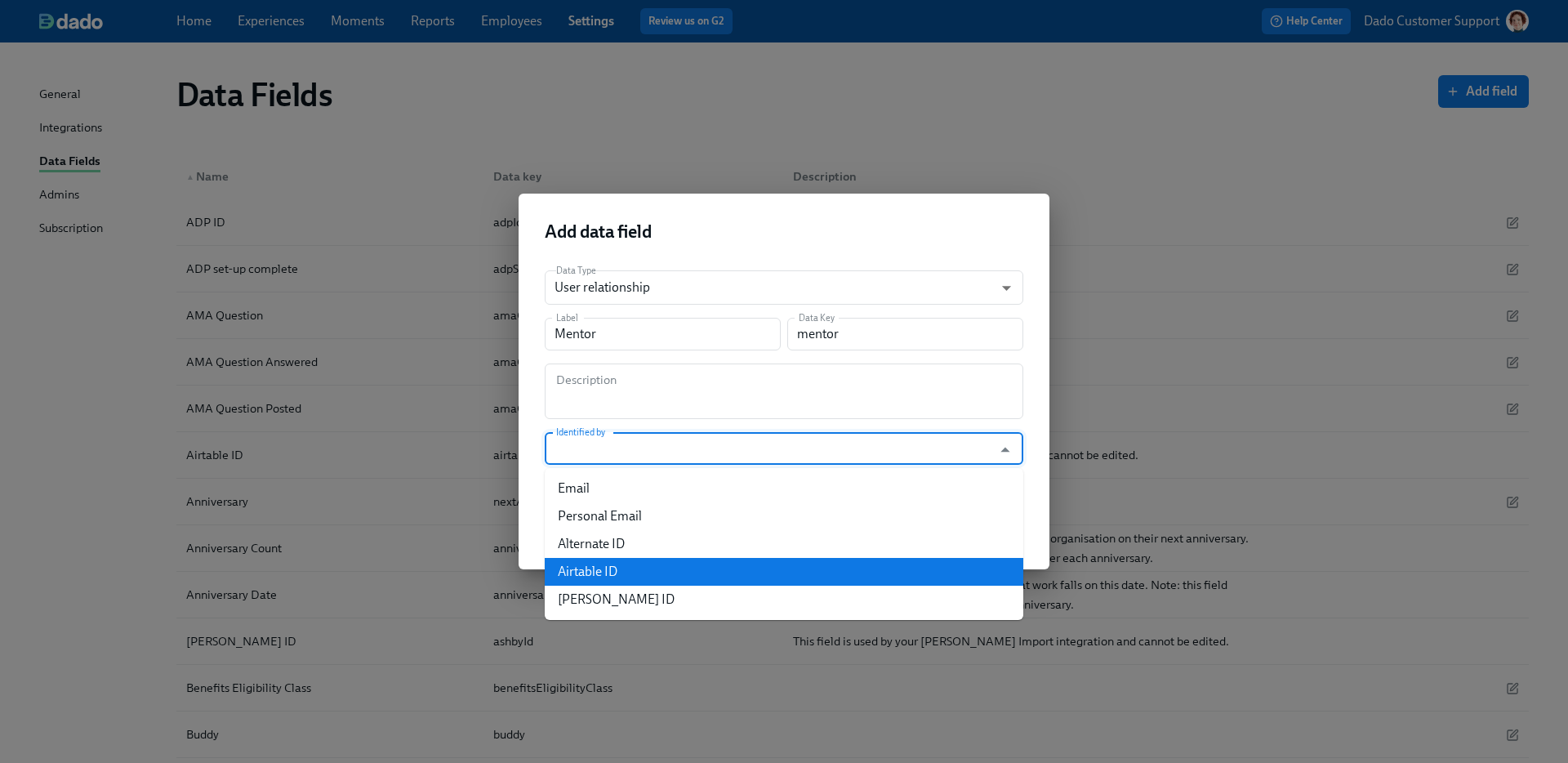
drag, startPoint x: 599, startPoint y: 551, endPoint x: 590, endPoint y: 570, distance: 21.0
click at [590, 570] on ul "Email Personal Email Alternate ID Airtable ID Ashby ID" at bounding box center [784, 544] width 479 height 152
click at [590, 570] on li "Airtable ID" at bounding box center [784, 572] width 479 height 28
type input "Airtable ID"
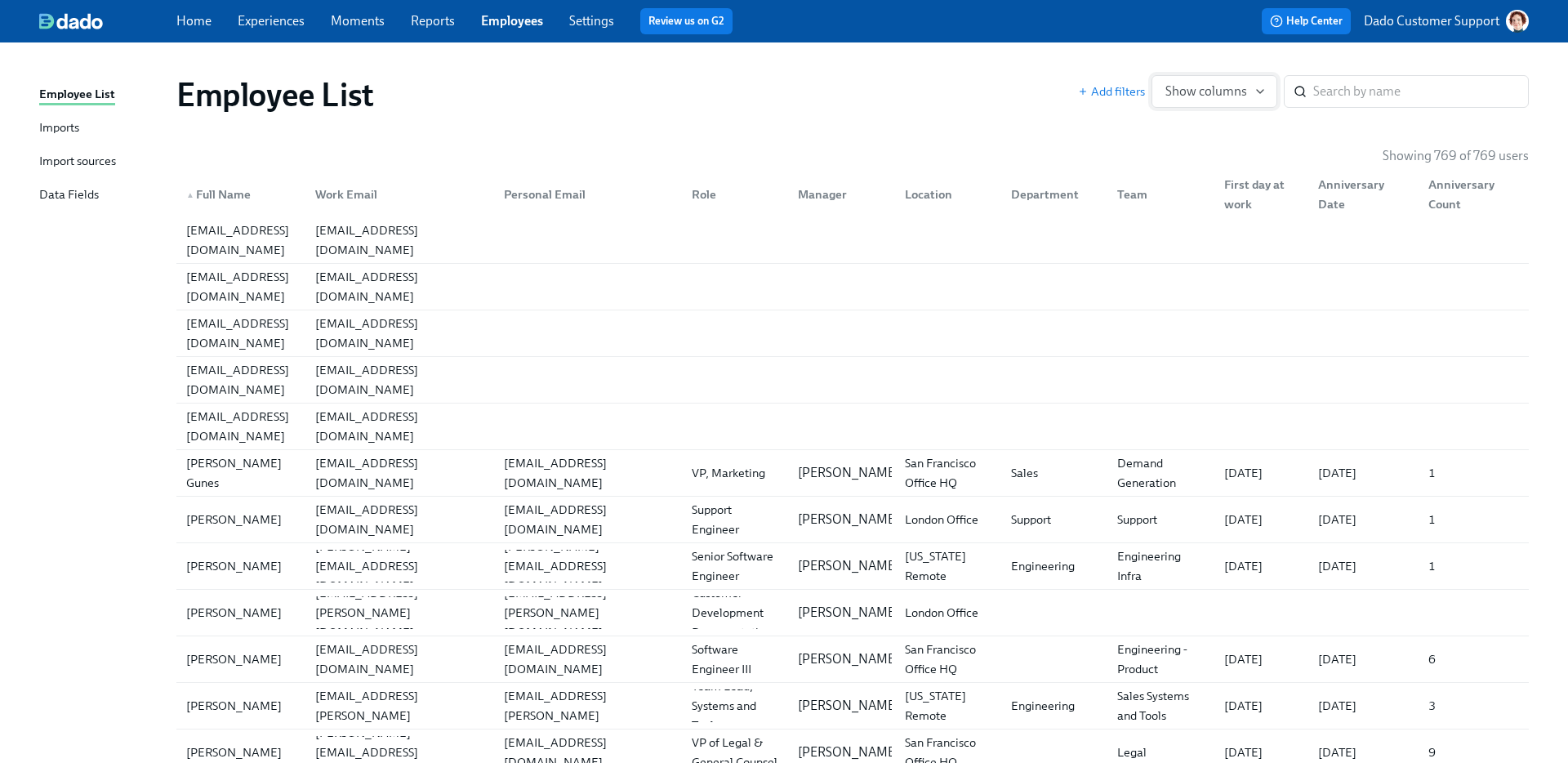
click at [1248, 102] on button "Show columns" at bounding box center [1214, 92] width 126 height 33
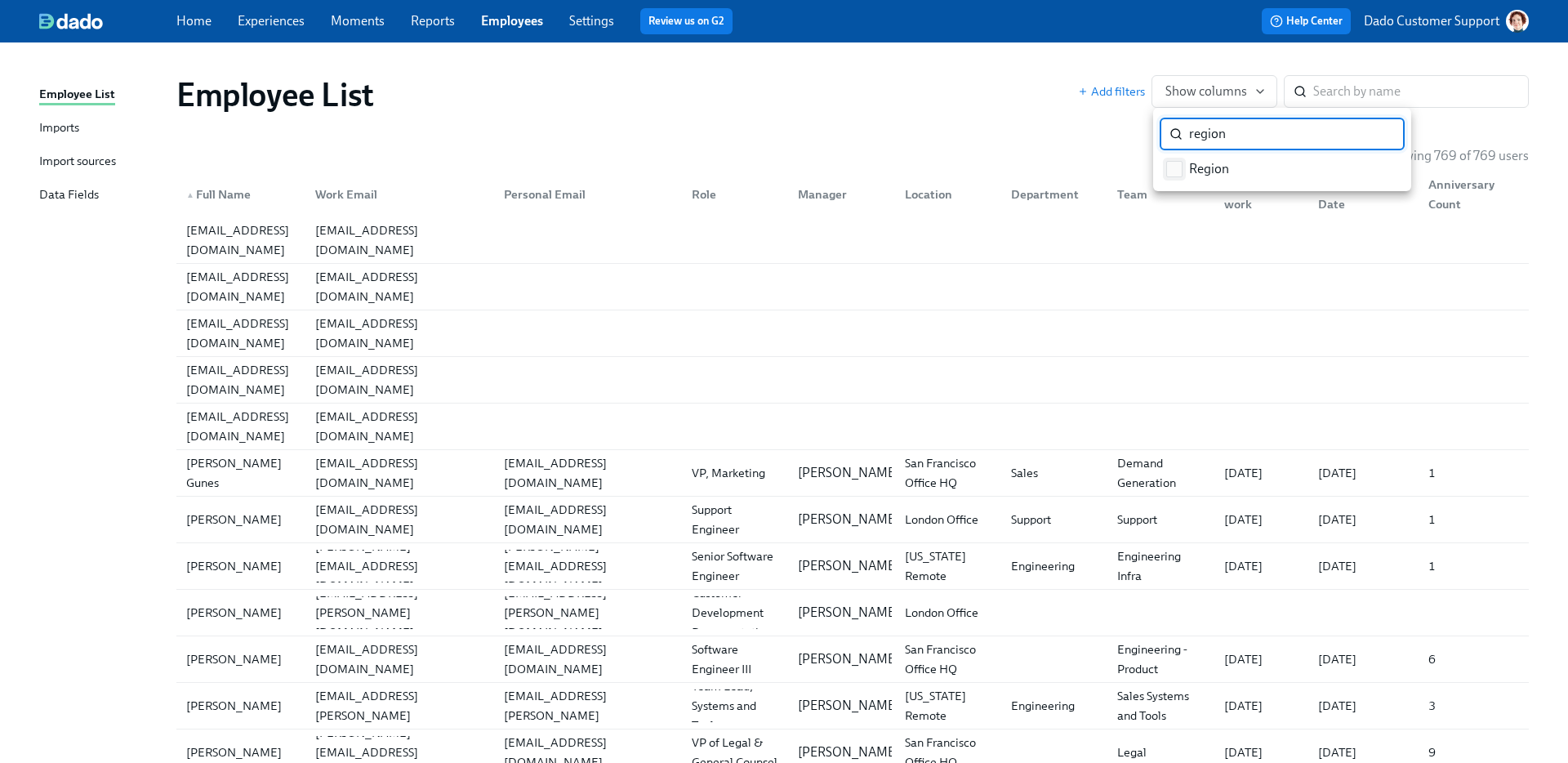
type input "region"
click at [1189, 178] on label "Region" at bounding box center [1198, 169] width 76 height 25
click at [1182, 176] on input "Region" at bounding box center [1175, 169] width 15 height 15
checkbox input "true"
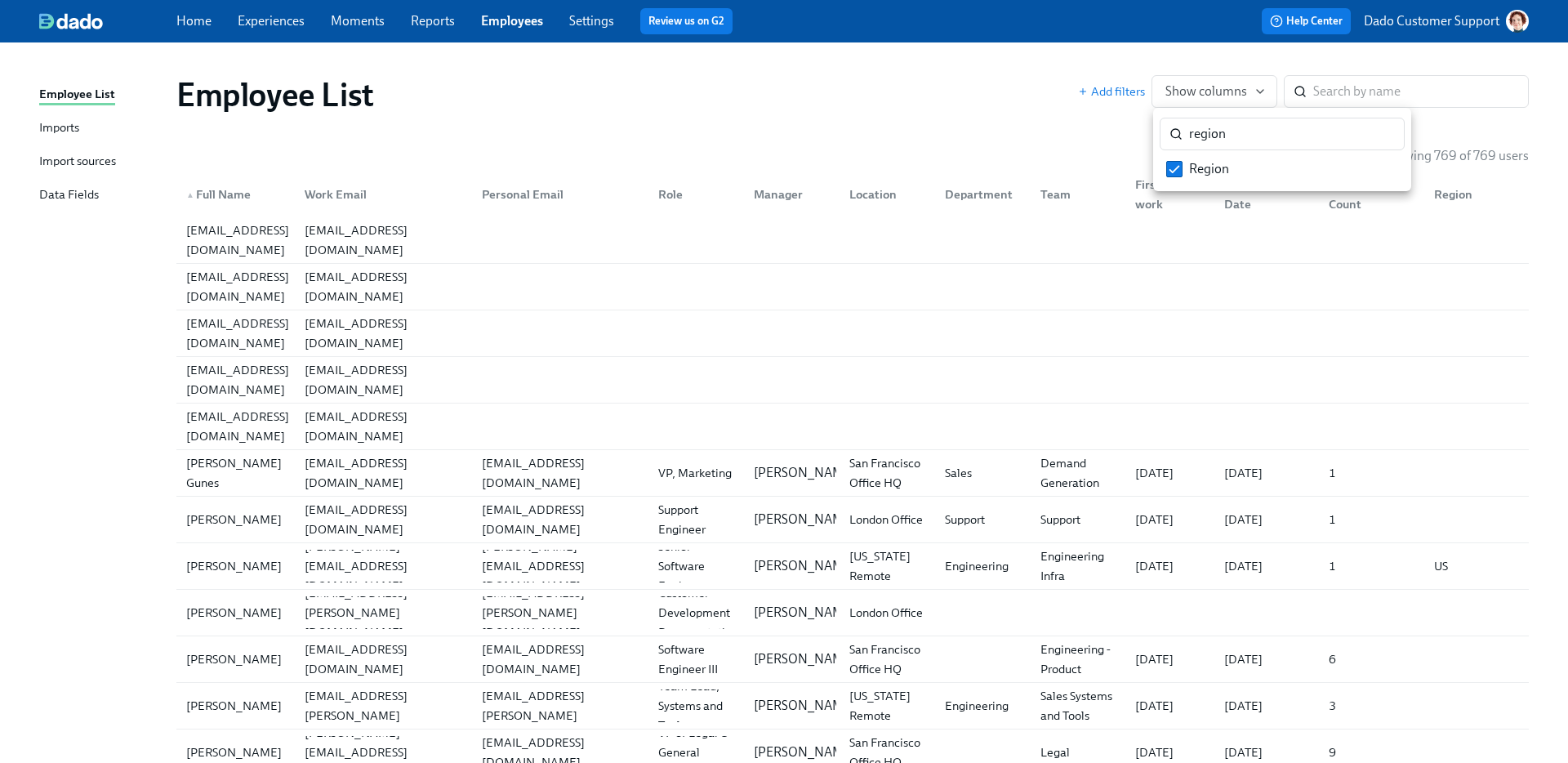
click at [1015, 129] on div at bounding box center [784, 381] width 1568 height 763
click at [1442, 200] on div "Region" at bounding box center [1453, 194] width 51 height 20
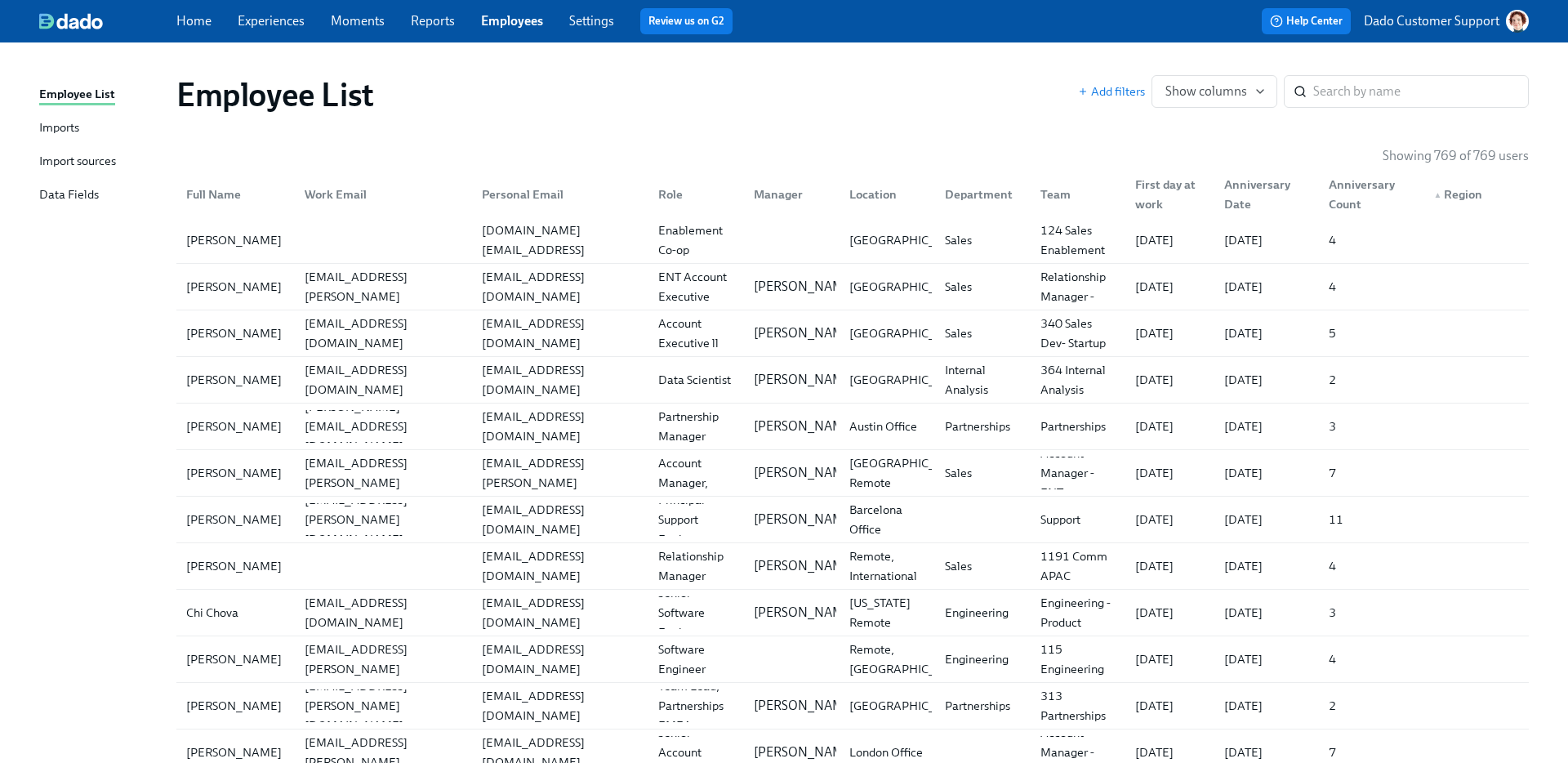
click at [1442, 200] on div "▲ Region" at bounding box center [1458, 194] width 61 height 20
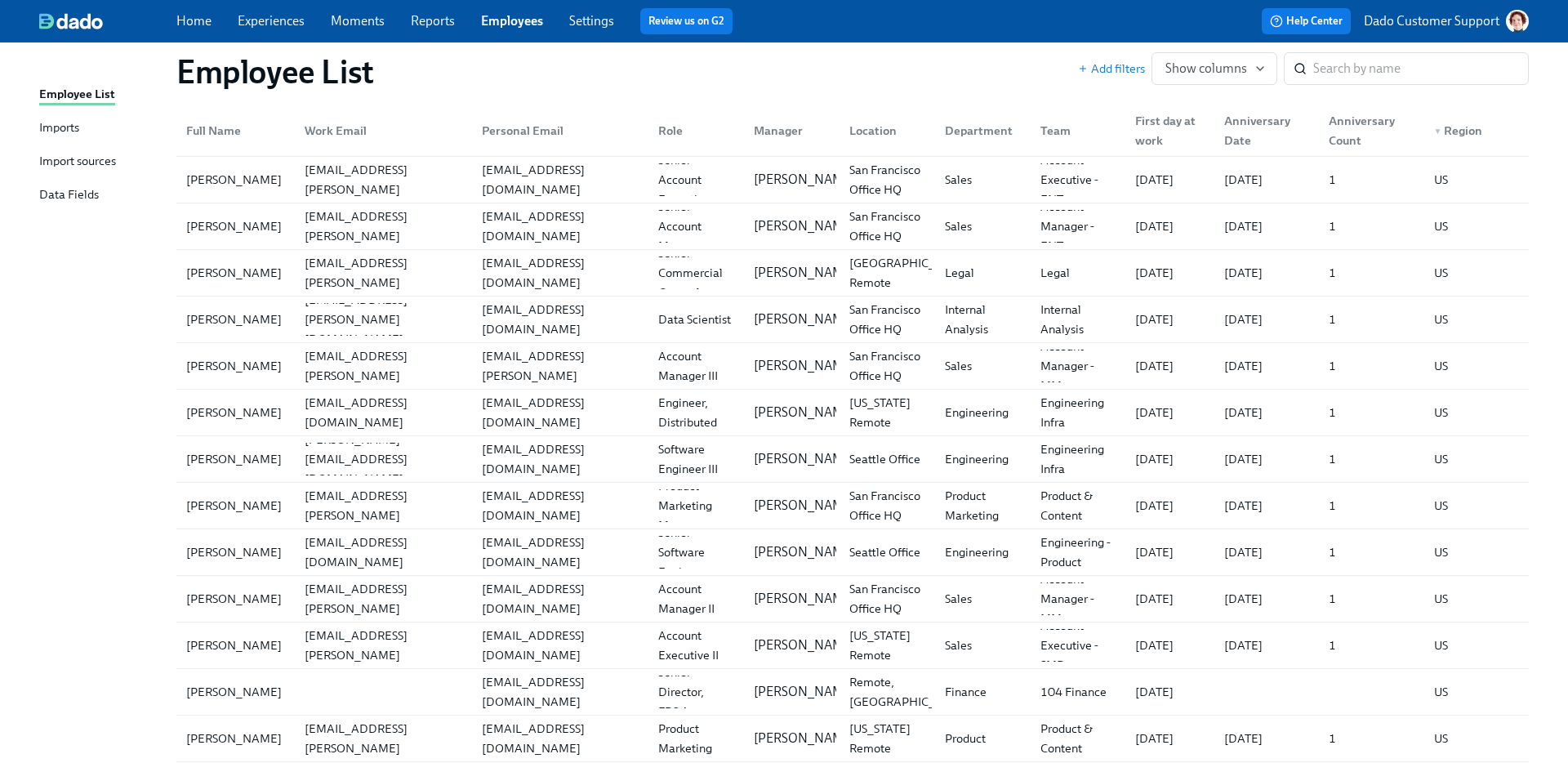
scroll to position [3217, 0]
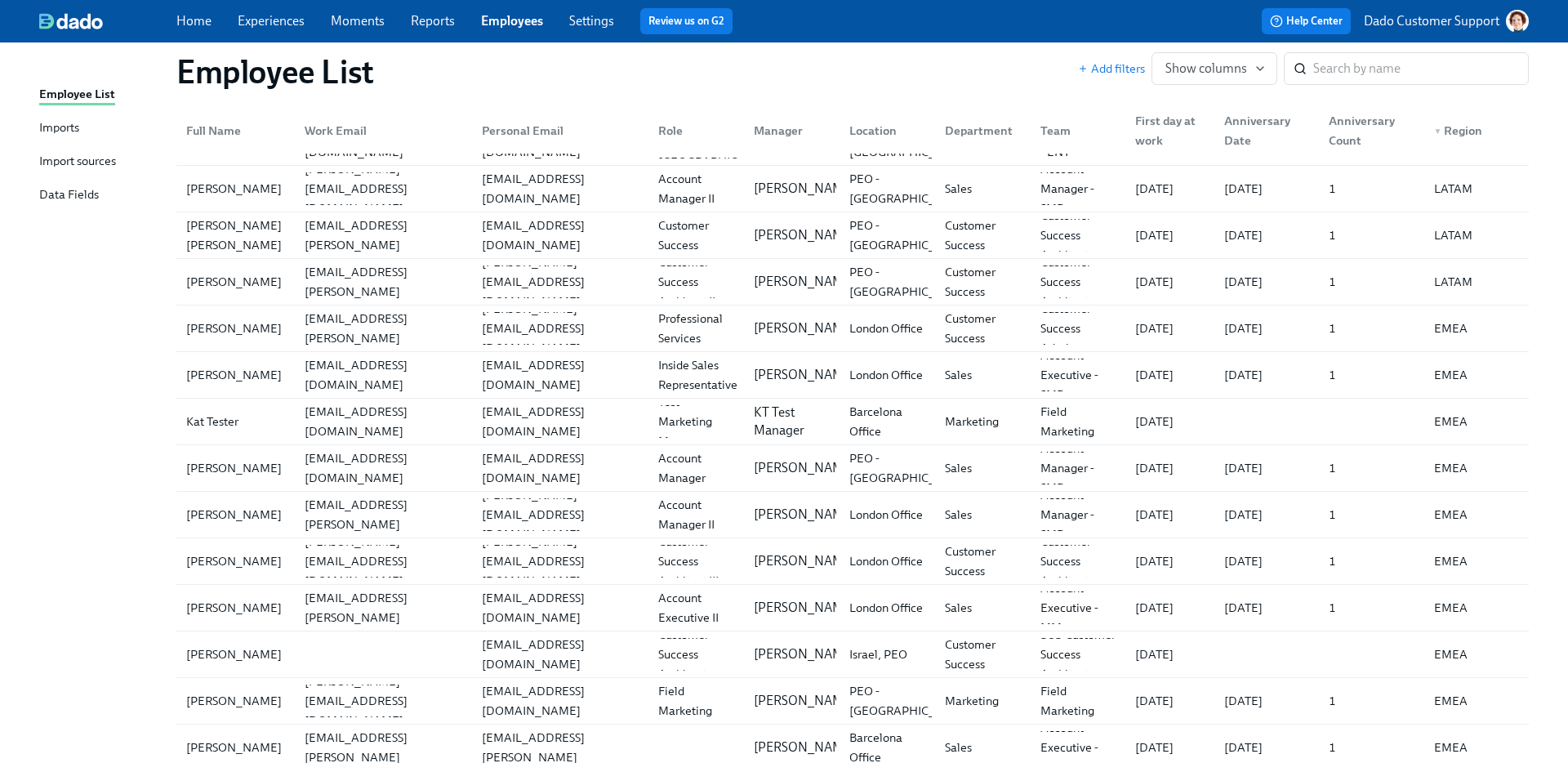
click at [74, 169] on div "Import sources" at bounding box center [77, 162] width 77 height 21
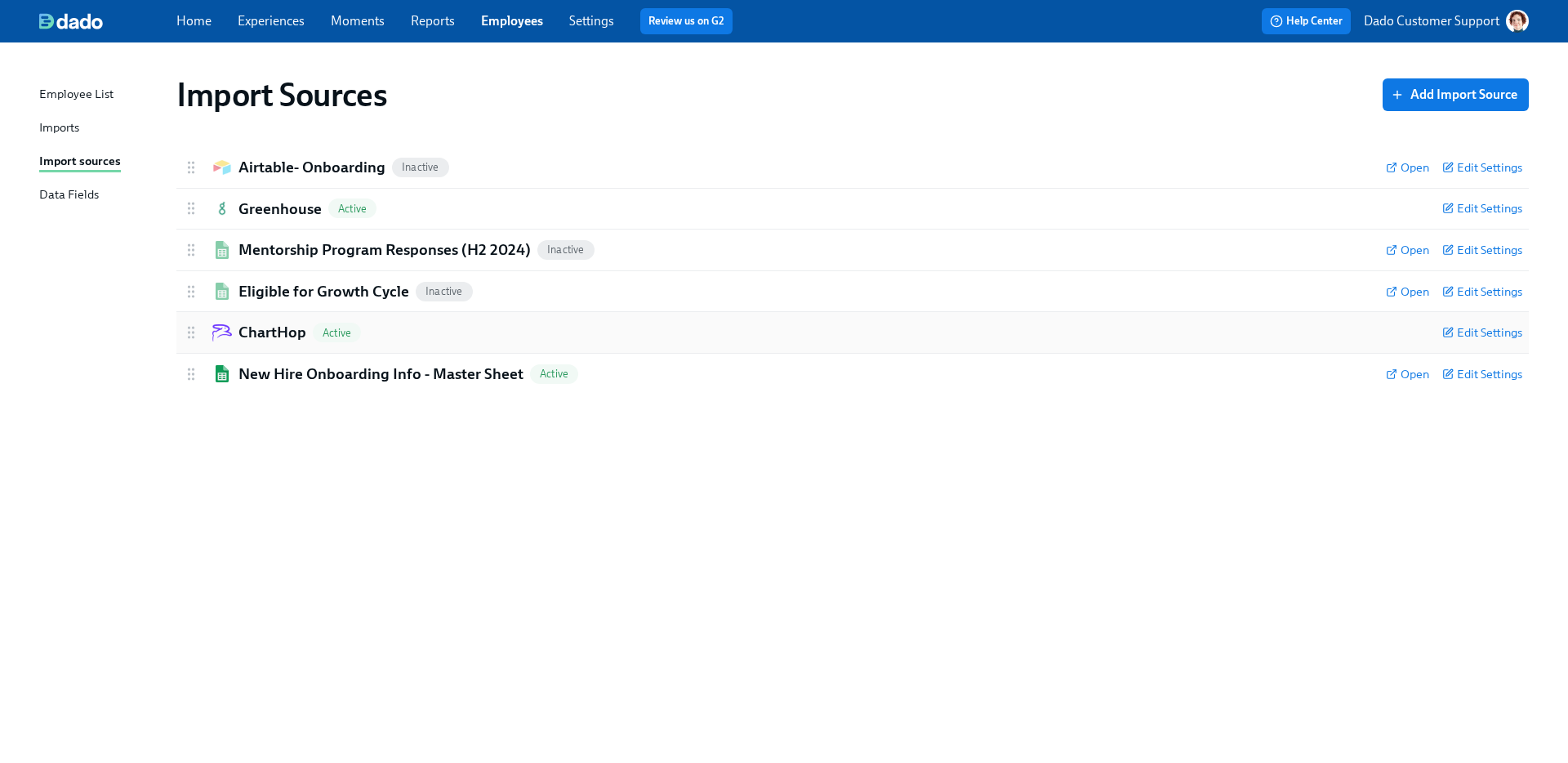
click at [262, 332] on h2 "ChartHop" at bounding box center [273, 332] width 68 height 21
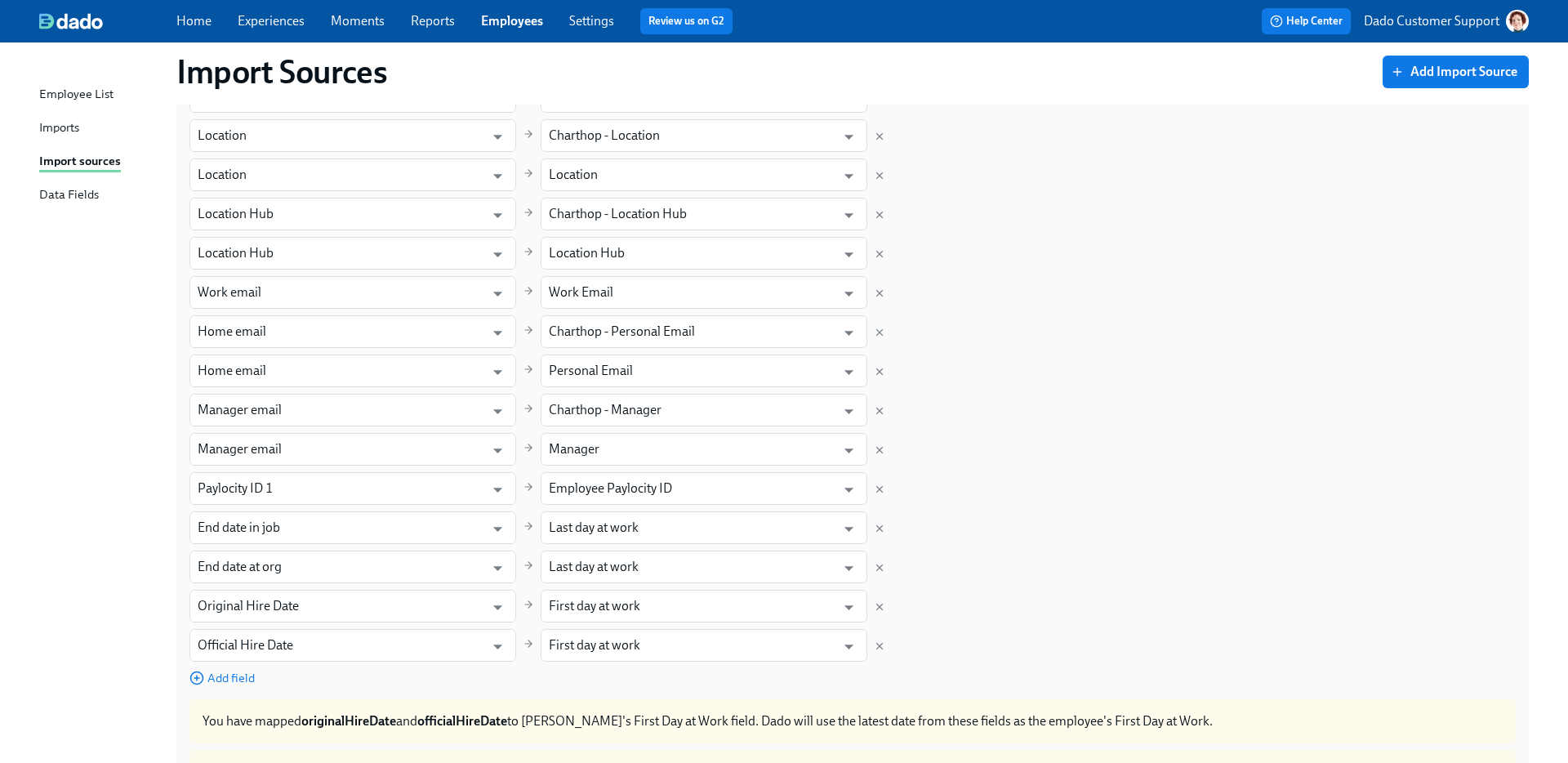
scroll to position [1127, 0]
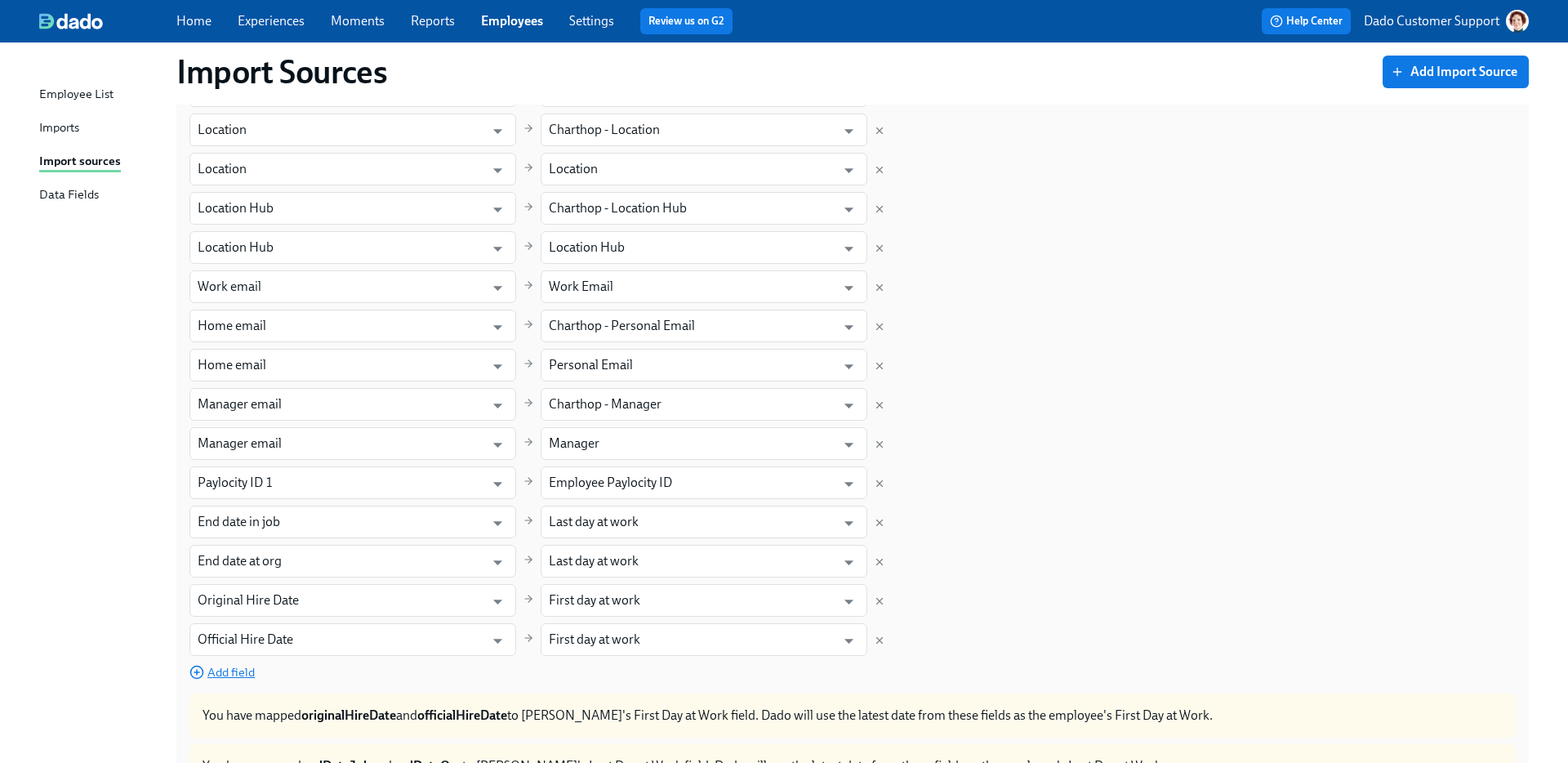
click at [251, 669] on span "Add field" at bounding box center [222, 672] width 65 height 17
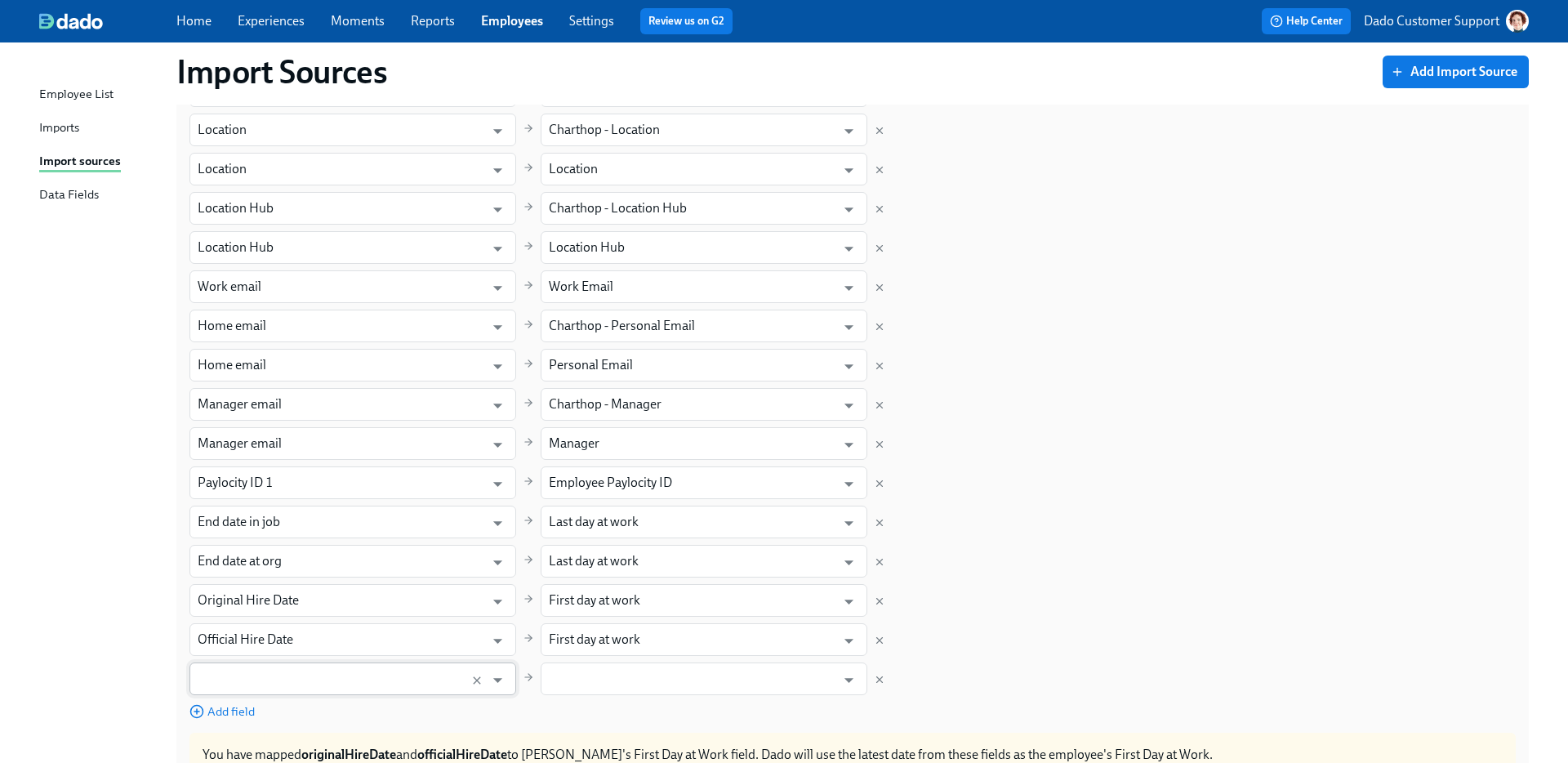
click at [255, 667] on input "text" at bounding box center [337, 679] width 279 height 33
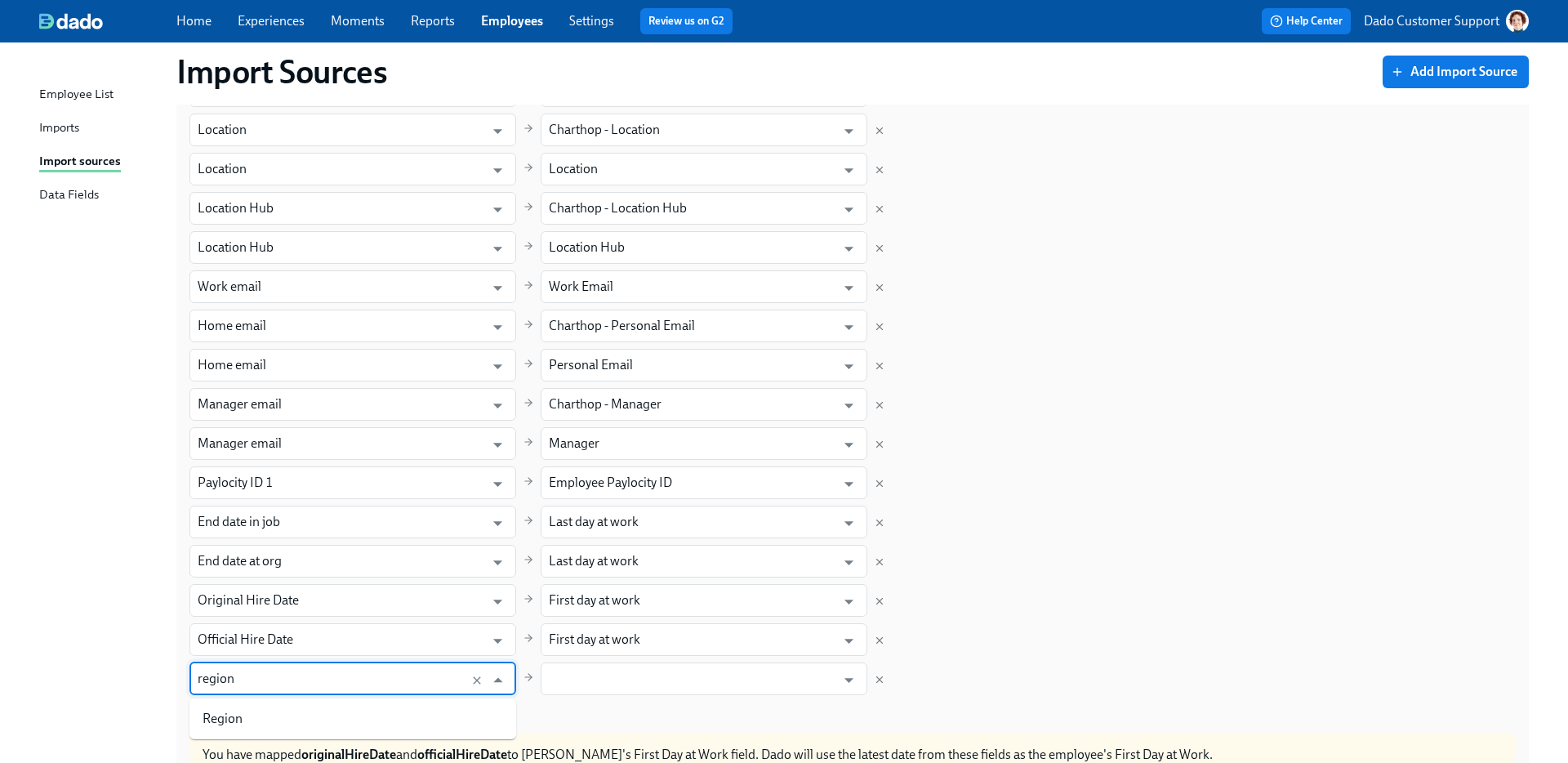
click at [260, 701] on ul "Region" at bounding box center [352, 718] width 326 height 41
click at [250, 724] on li "Region" at bounding box center [352, 719] width 326 height 28
type input "Region"
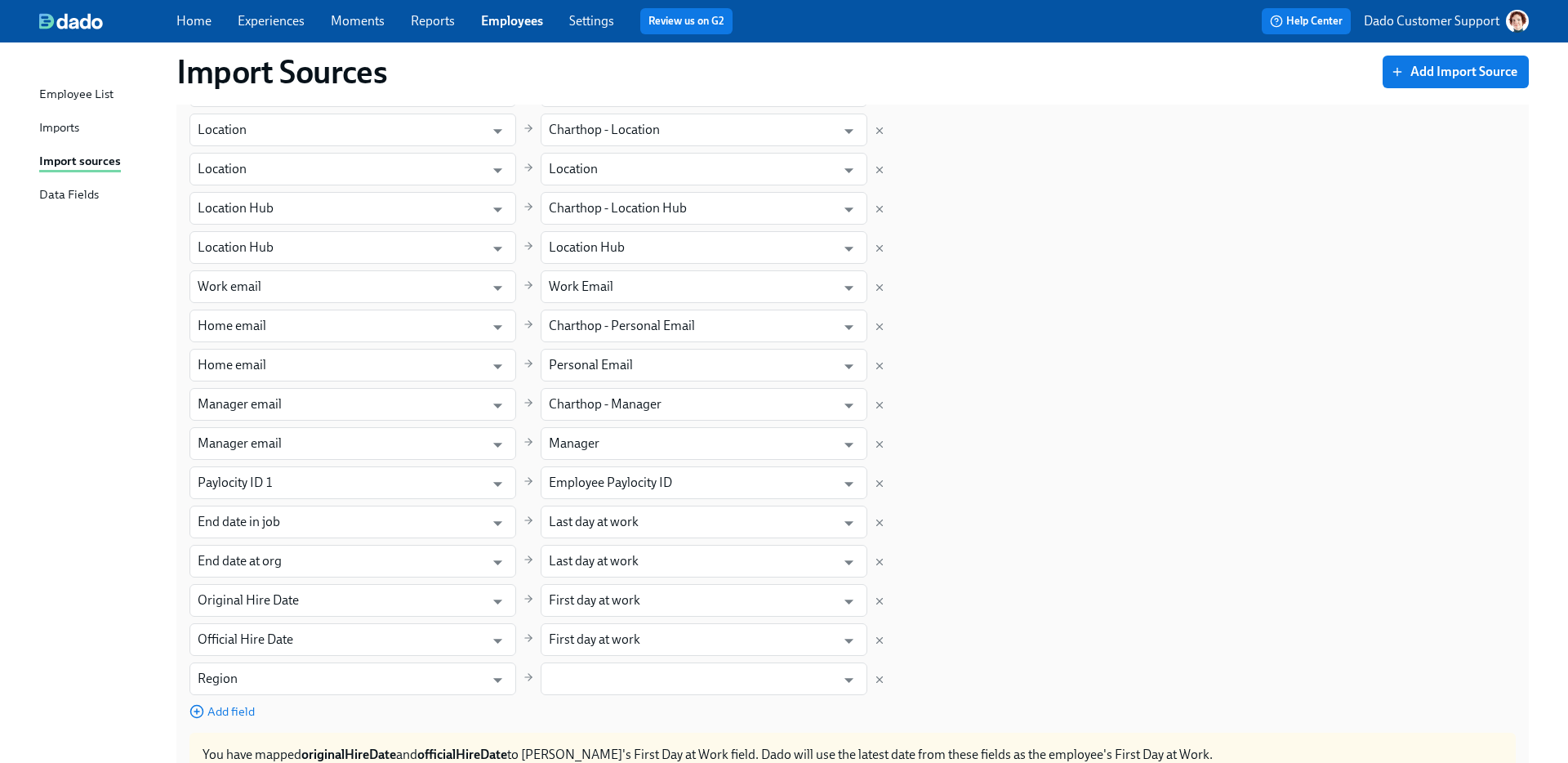
click at [592, 717] on div "Field in ChartHop Field in Dado First name ​ First Name ​ Preferred first name …" at bounding box center [852, 31] width 1327 height 1376
click at [587, 682] on input "text" at bounding box center [692, 679] width 287 height 33
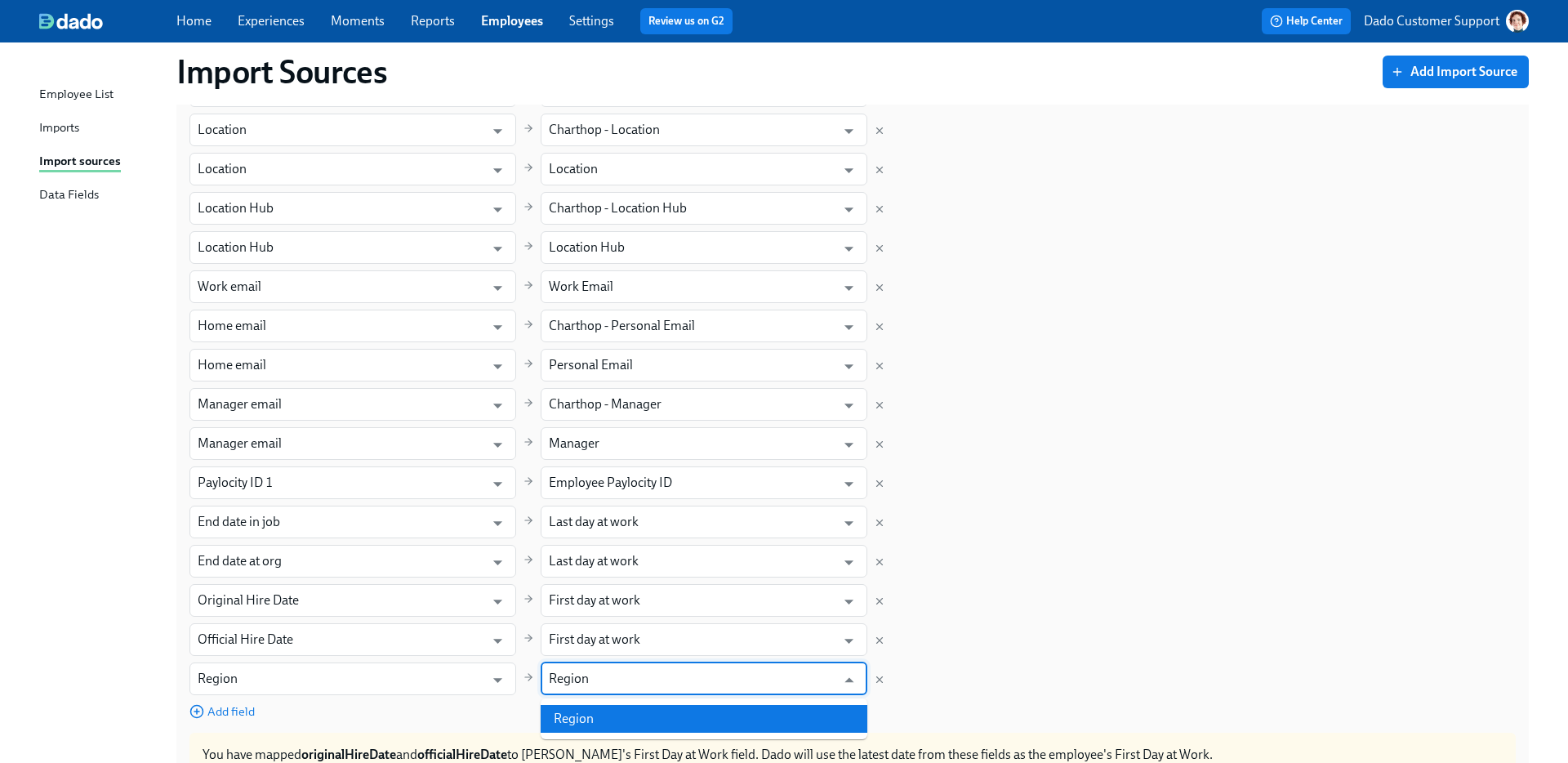
click at [605, 735] on ul "Region" at bounding box center [703, 718] width 326 height 41
type input "Region"
click at [627, 714] on div "Field in ChartHop Field in Dado First name ​ First Name ​ Preferred first name …" at bounding box center [852, 31] width 1327 height 1376
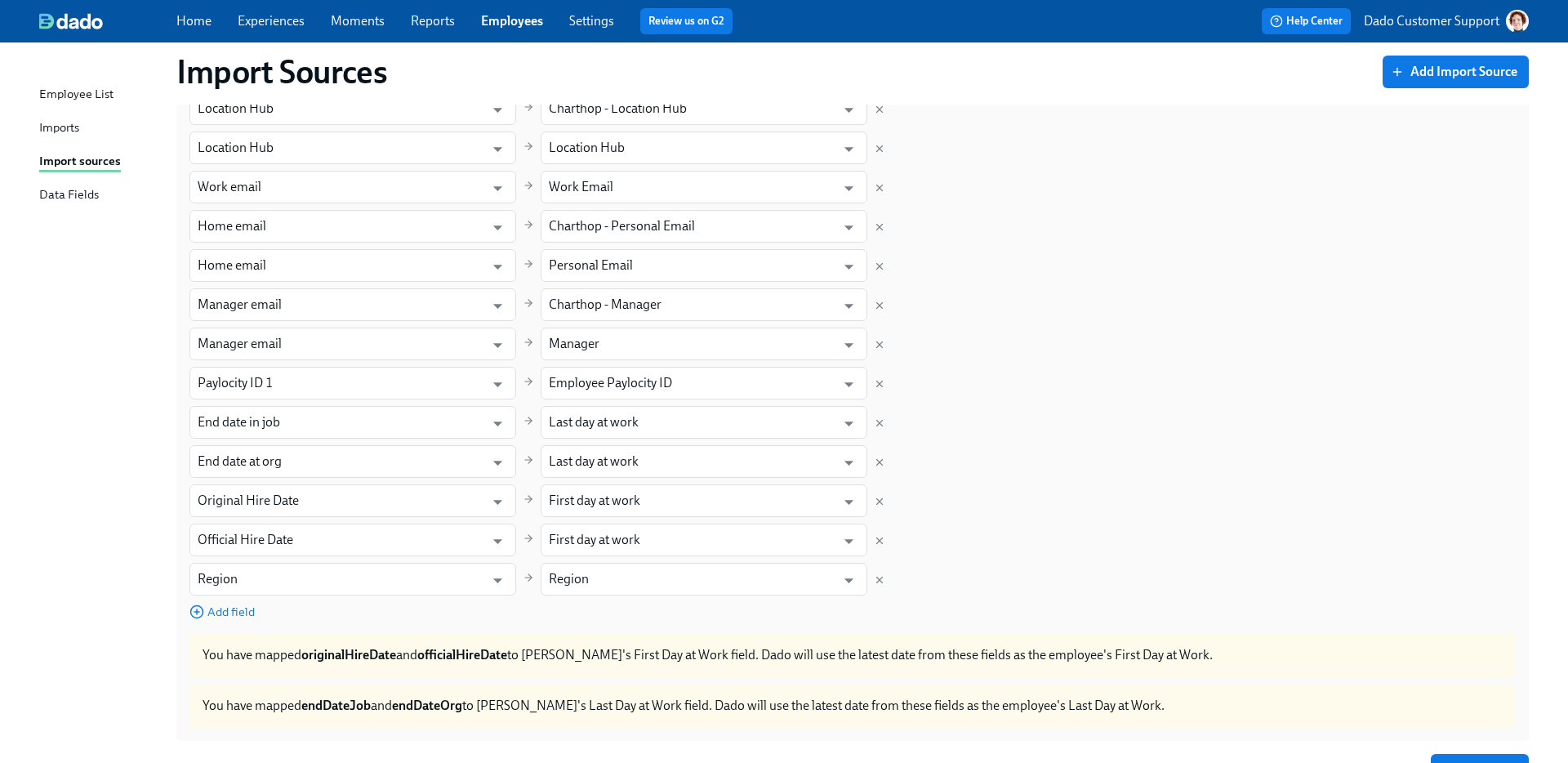
scroll to position [1338, 0]
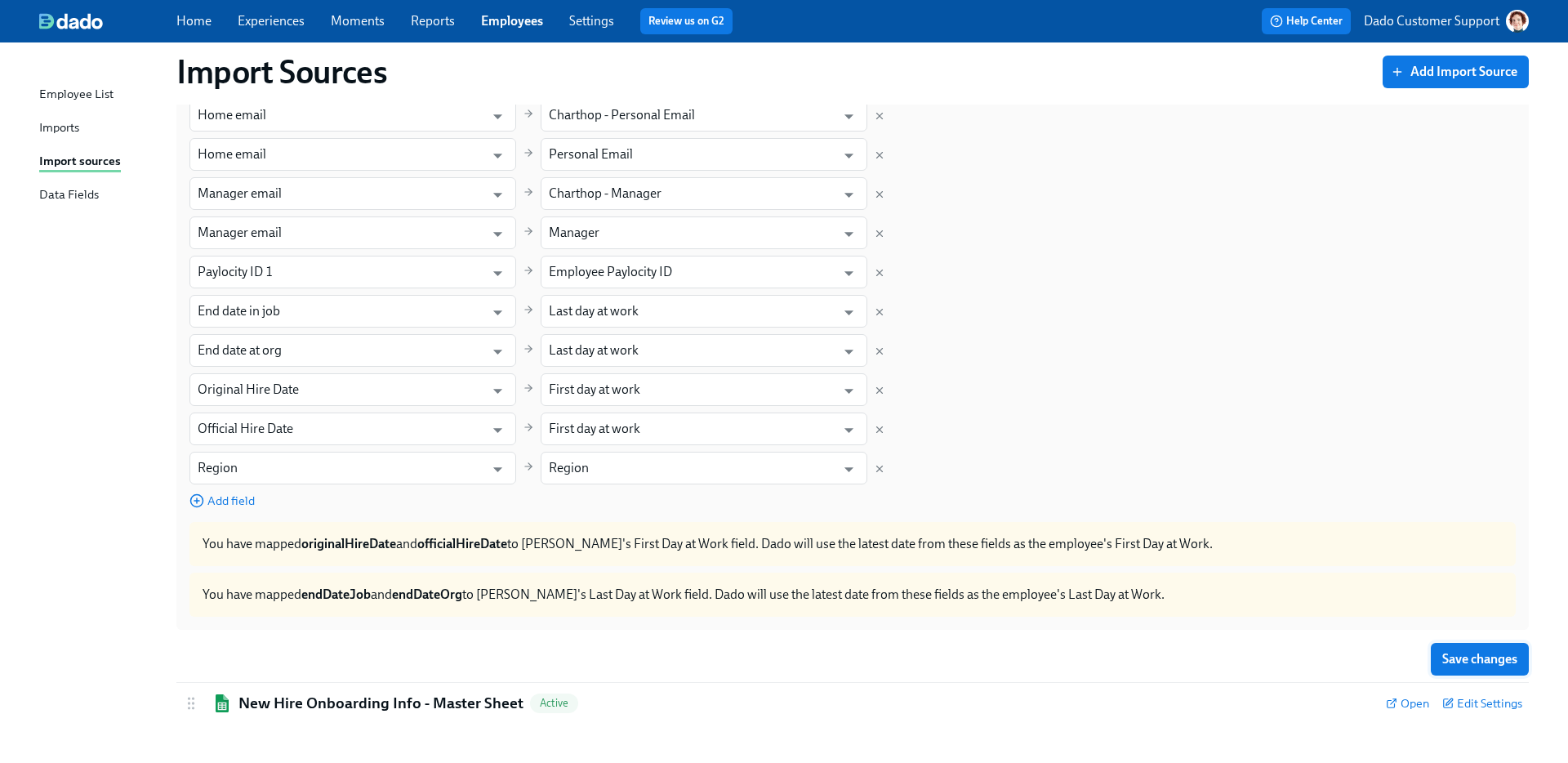
click at [1480, 662] on span "Save changes" at bounding box center [1480, 660] width 75 height 17
click at [78, 123] on div "Imports" at bounding box center [59, 128] width 40 height 21
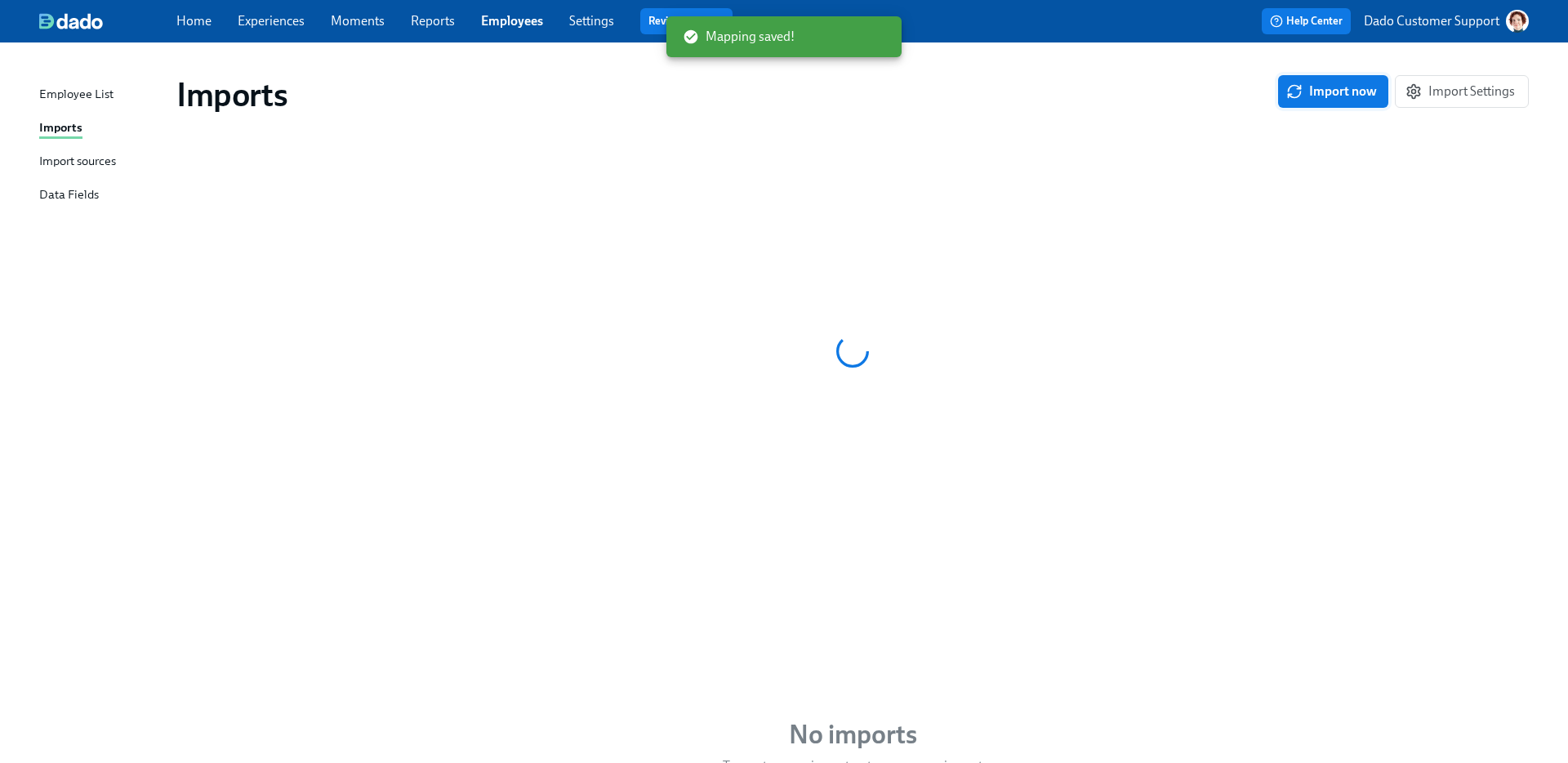
click at [1352, 93] on span "Import now" at bounding box center [1333, 92] width 88 height 17
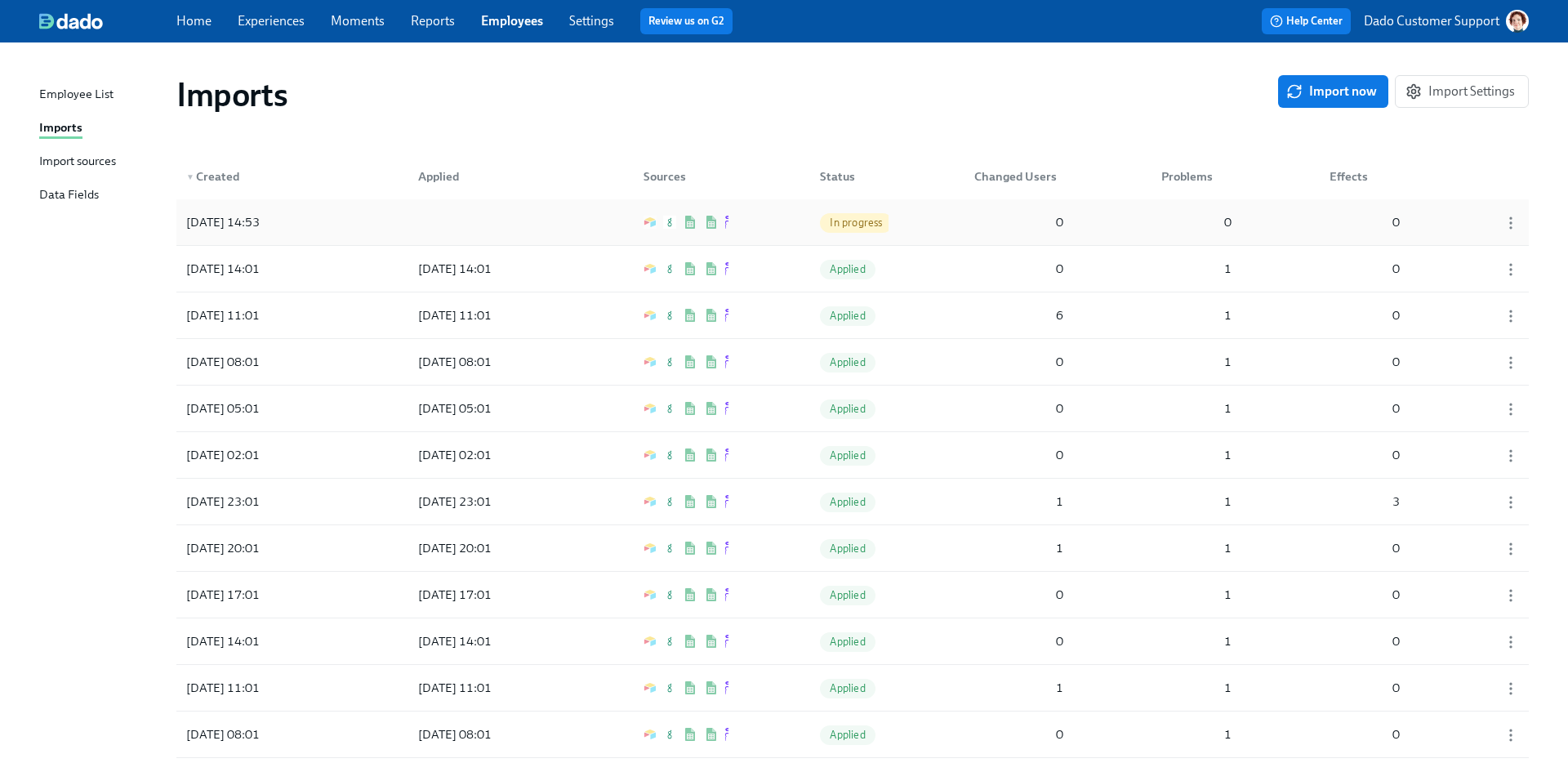
click at [431, 231] on div at bounding box center [479, 222] width 147 height 33
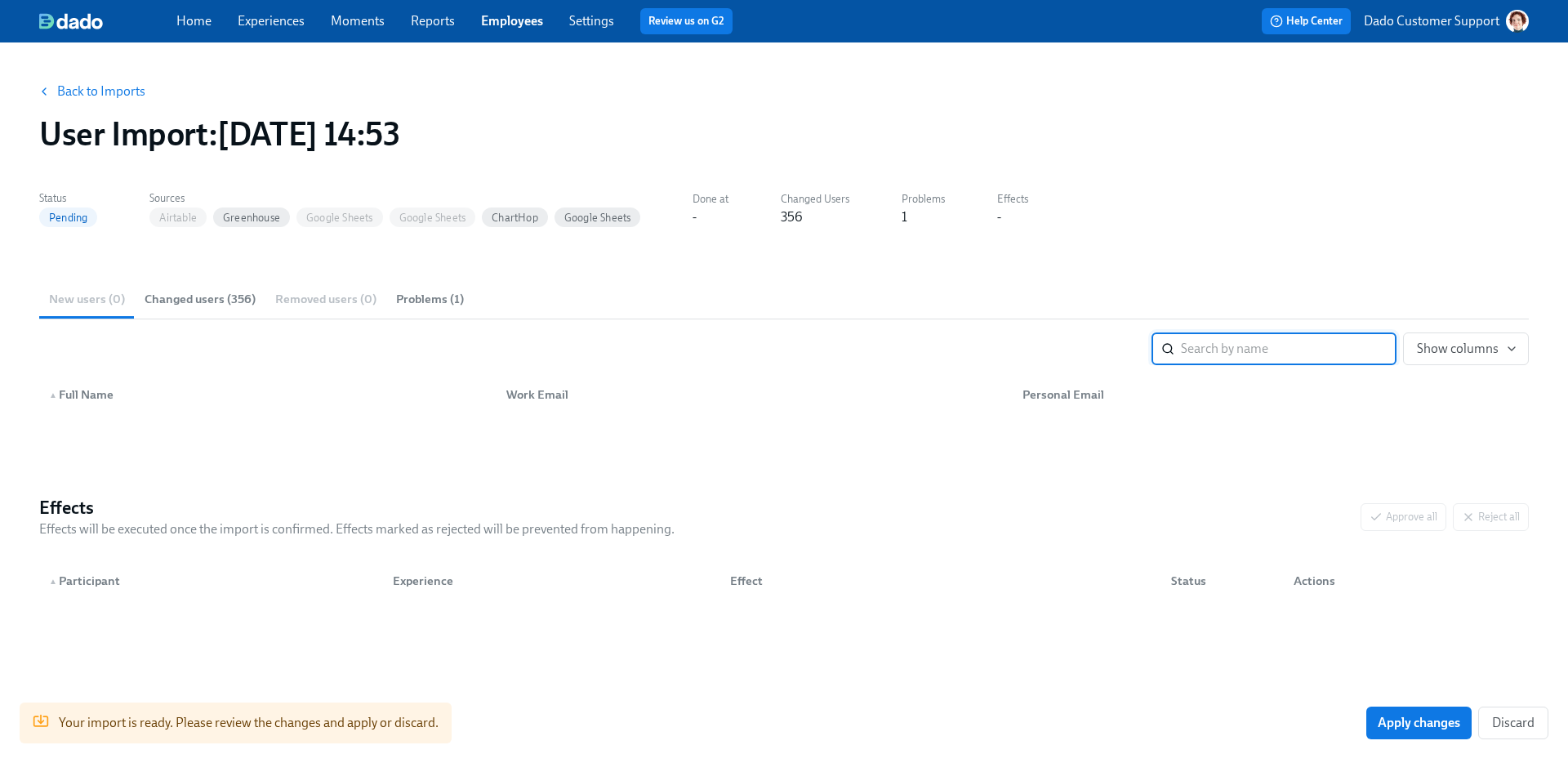
click at [196, 282] on button "Changed users (356)" at bounding box center [200, 298] width 131 height 39
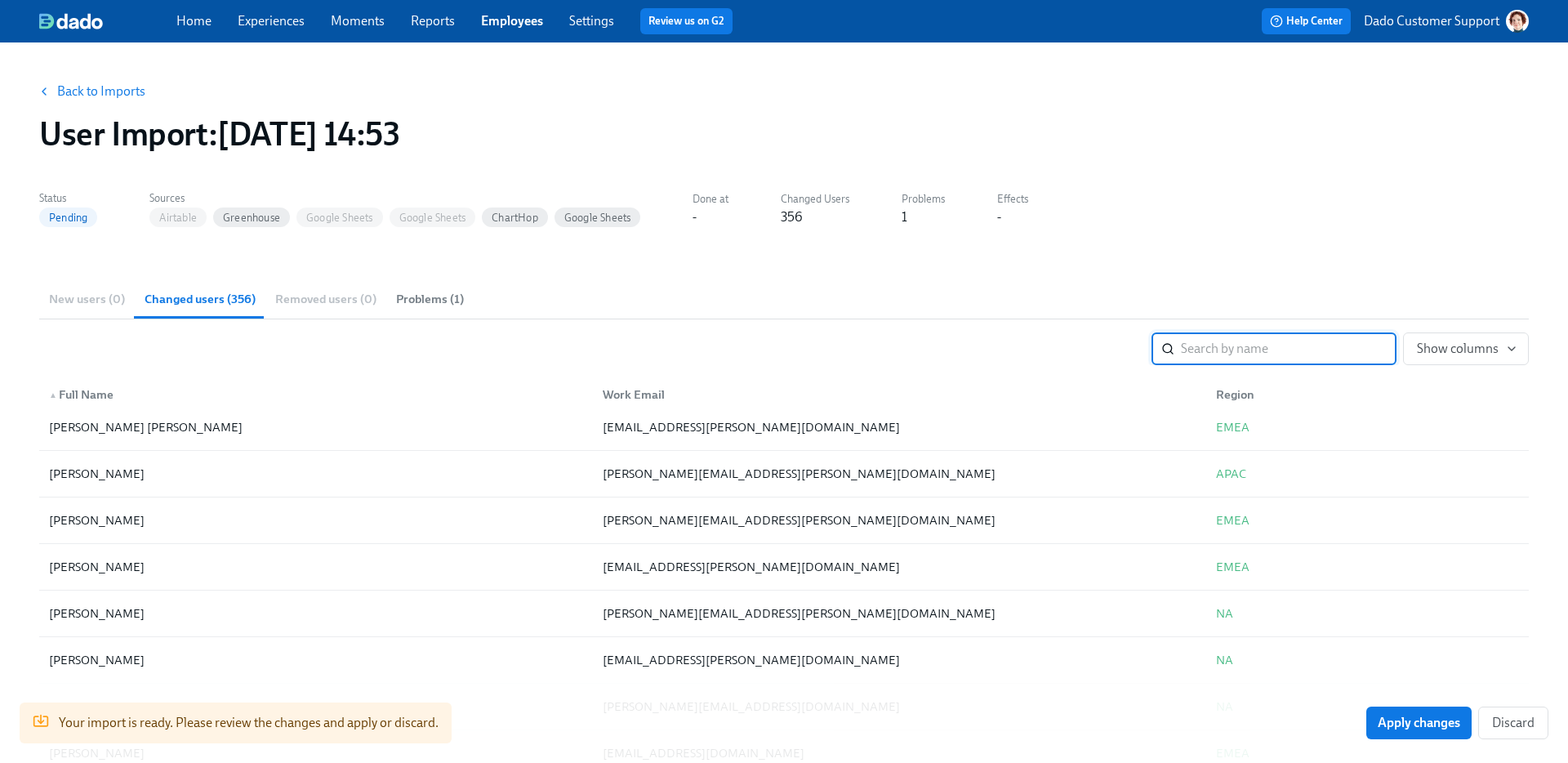
scroll to position [4598, 0]
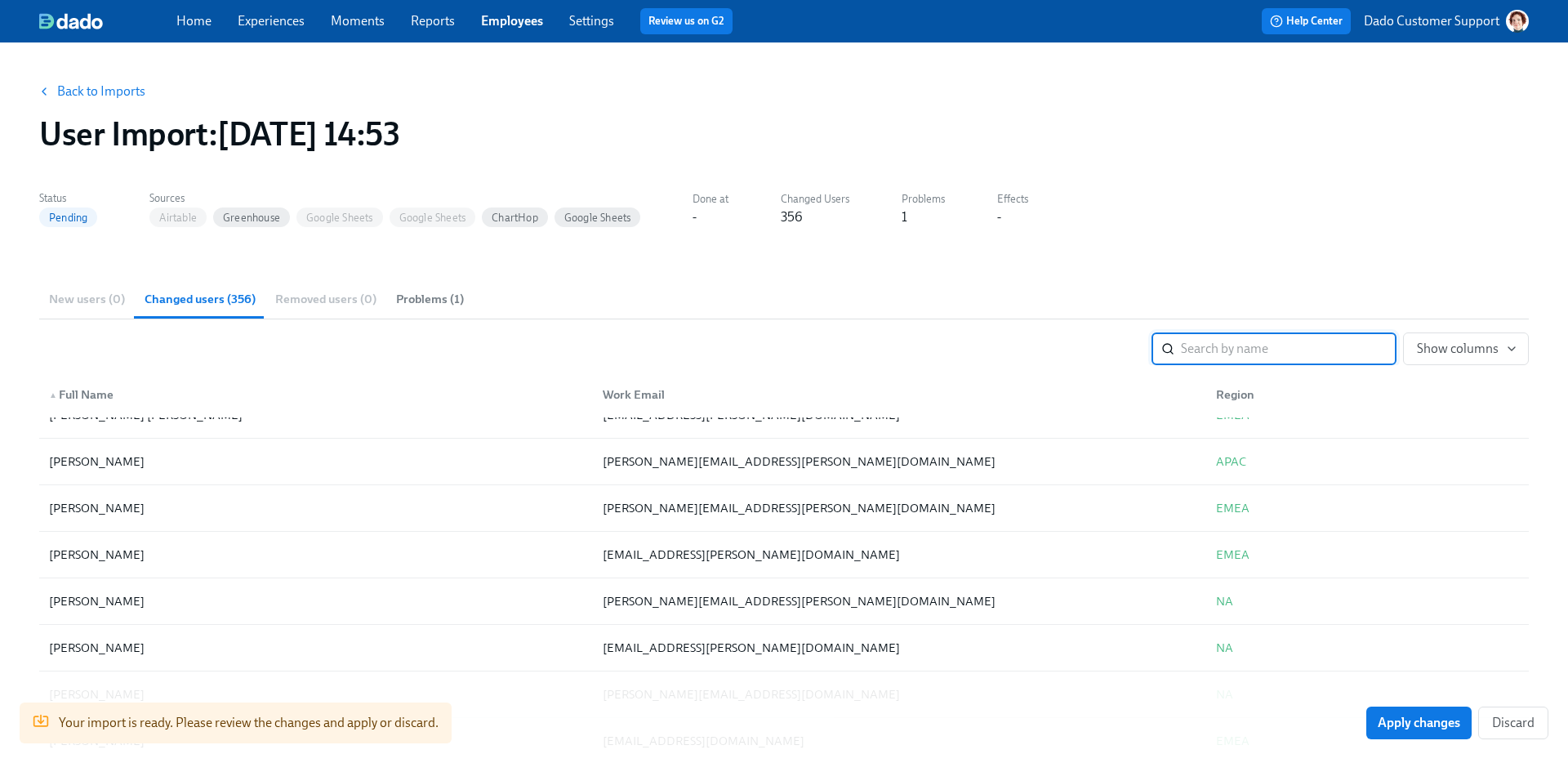
click at [1213, 388] on div "Region" at bounding box center [1235, 394] width 51 height 20
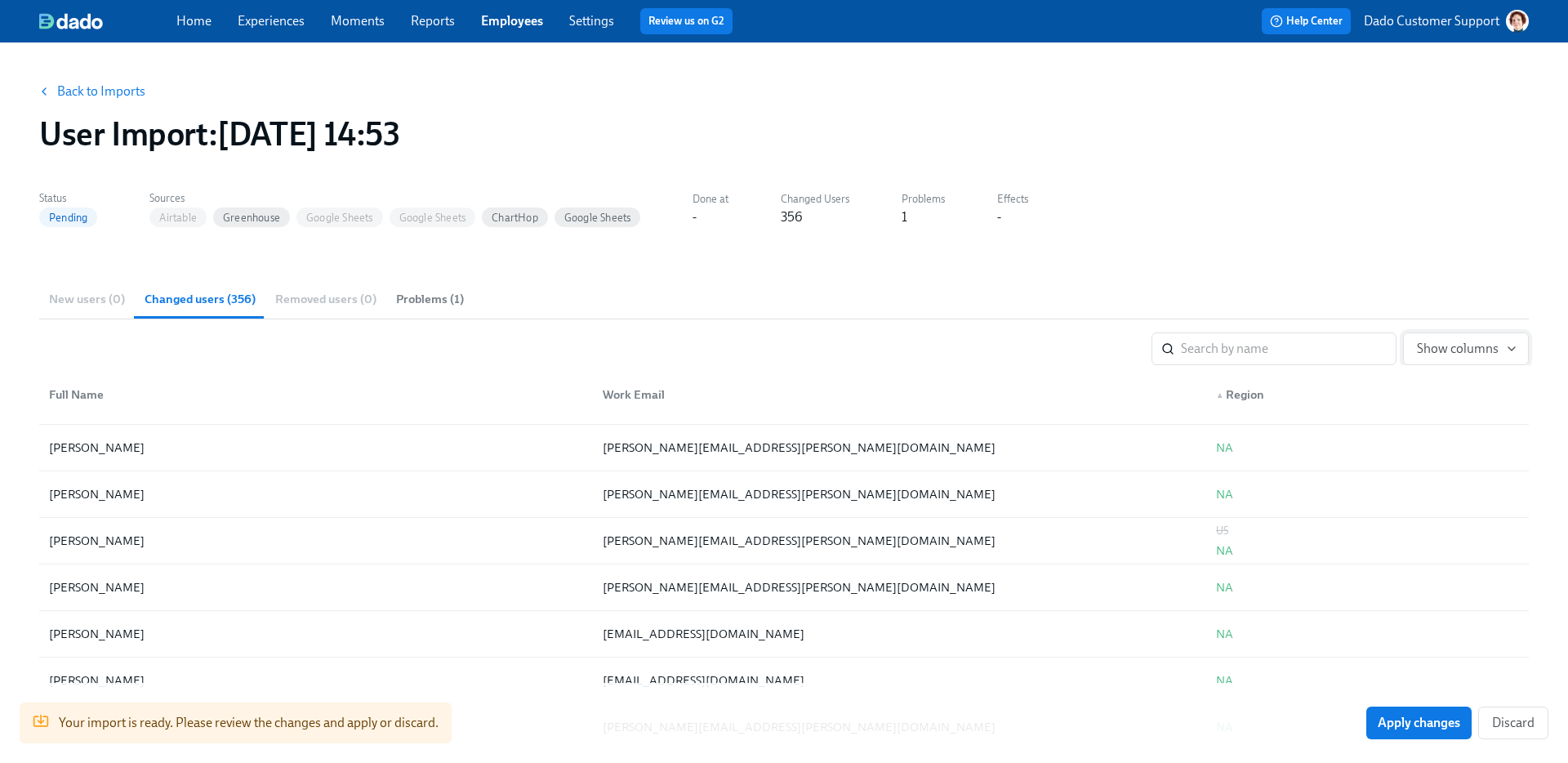
click at [1479, 348] on span "Show columns" at bounding box center [1466, 349] width 98 height 17
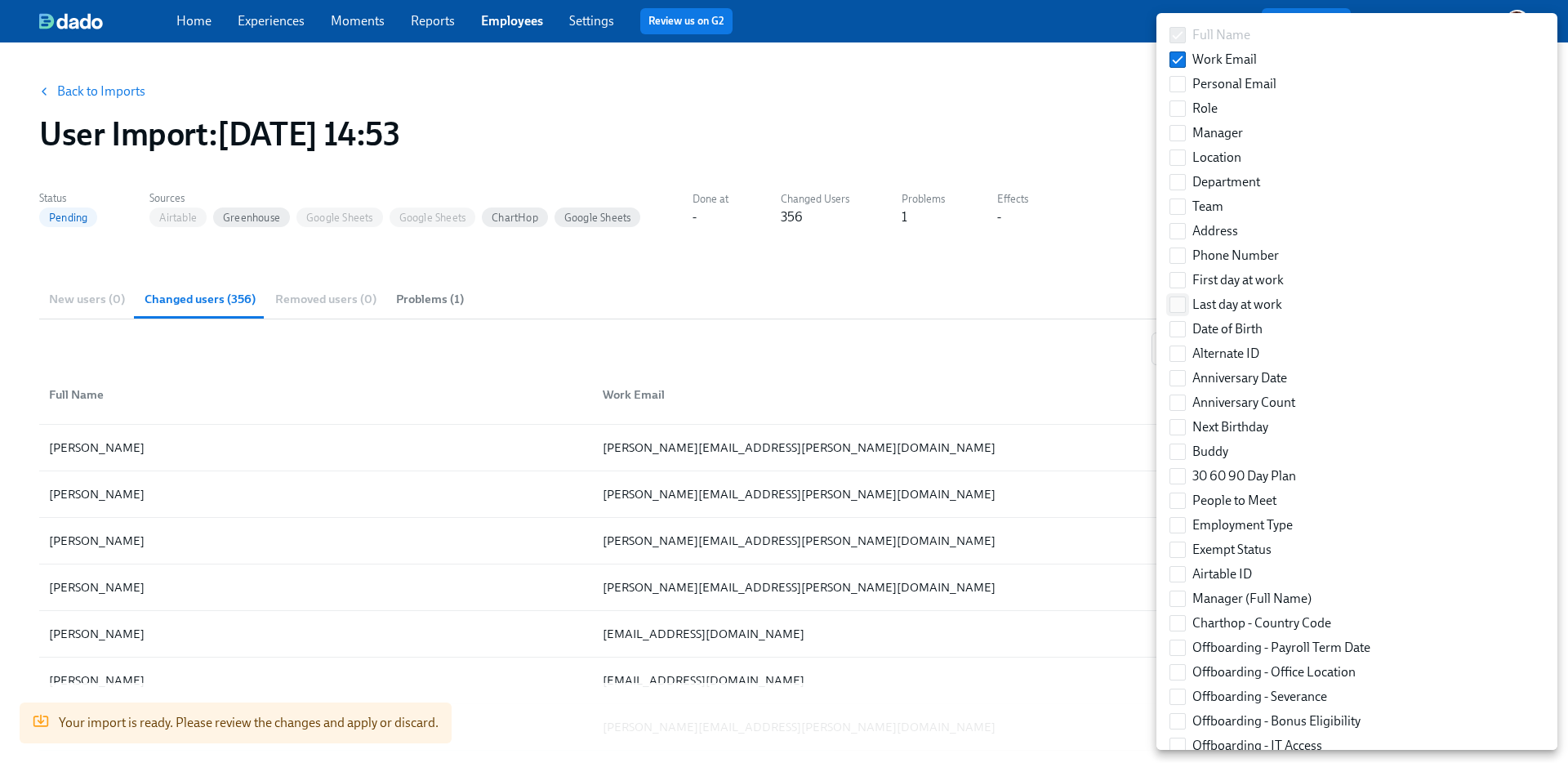
click at [1179, 304] on input "Last day at work" at bounding box center [1178, 305] width 15 height 15
checkbox input "true"
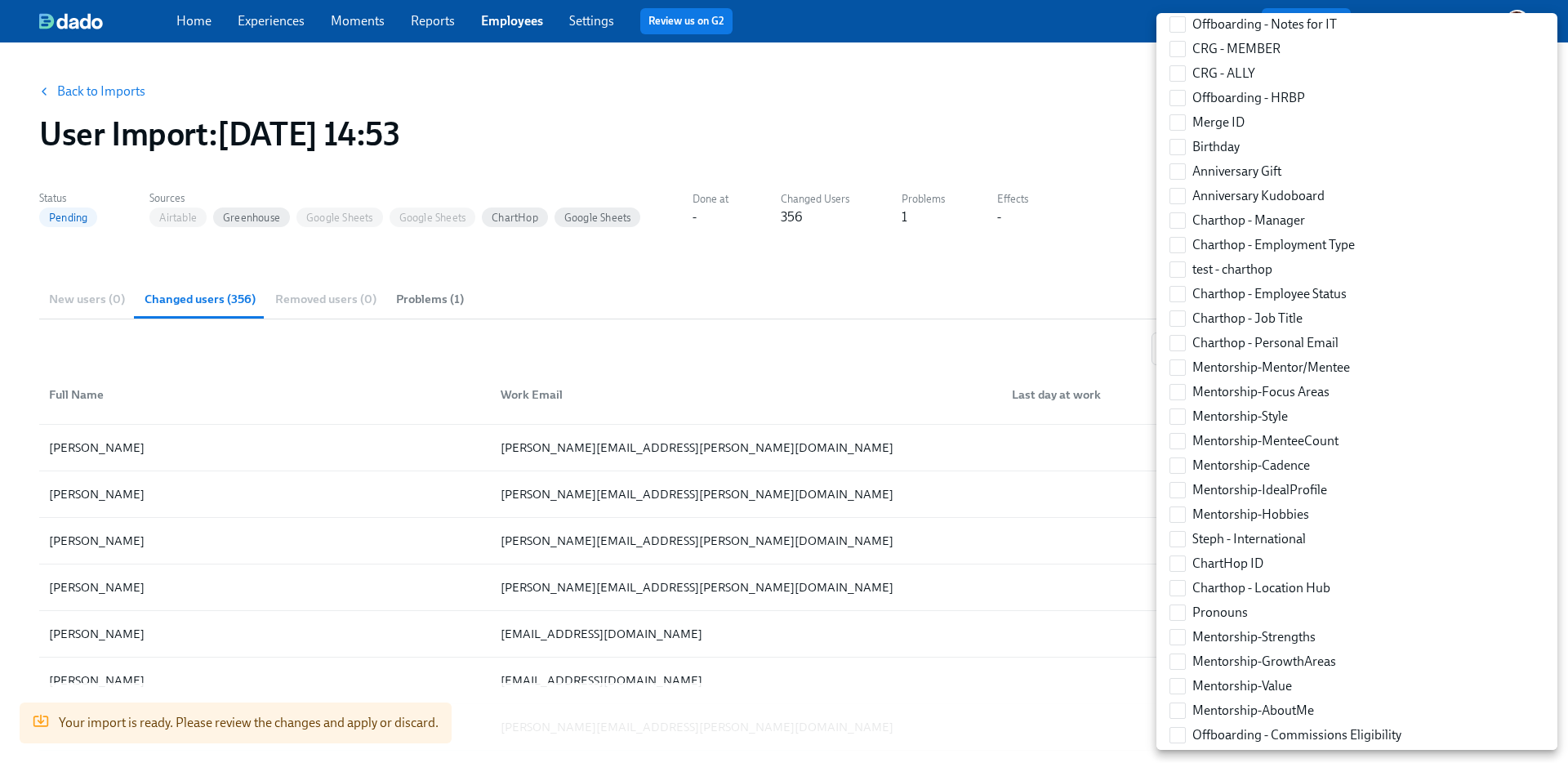
scroll to position [792, 0]
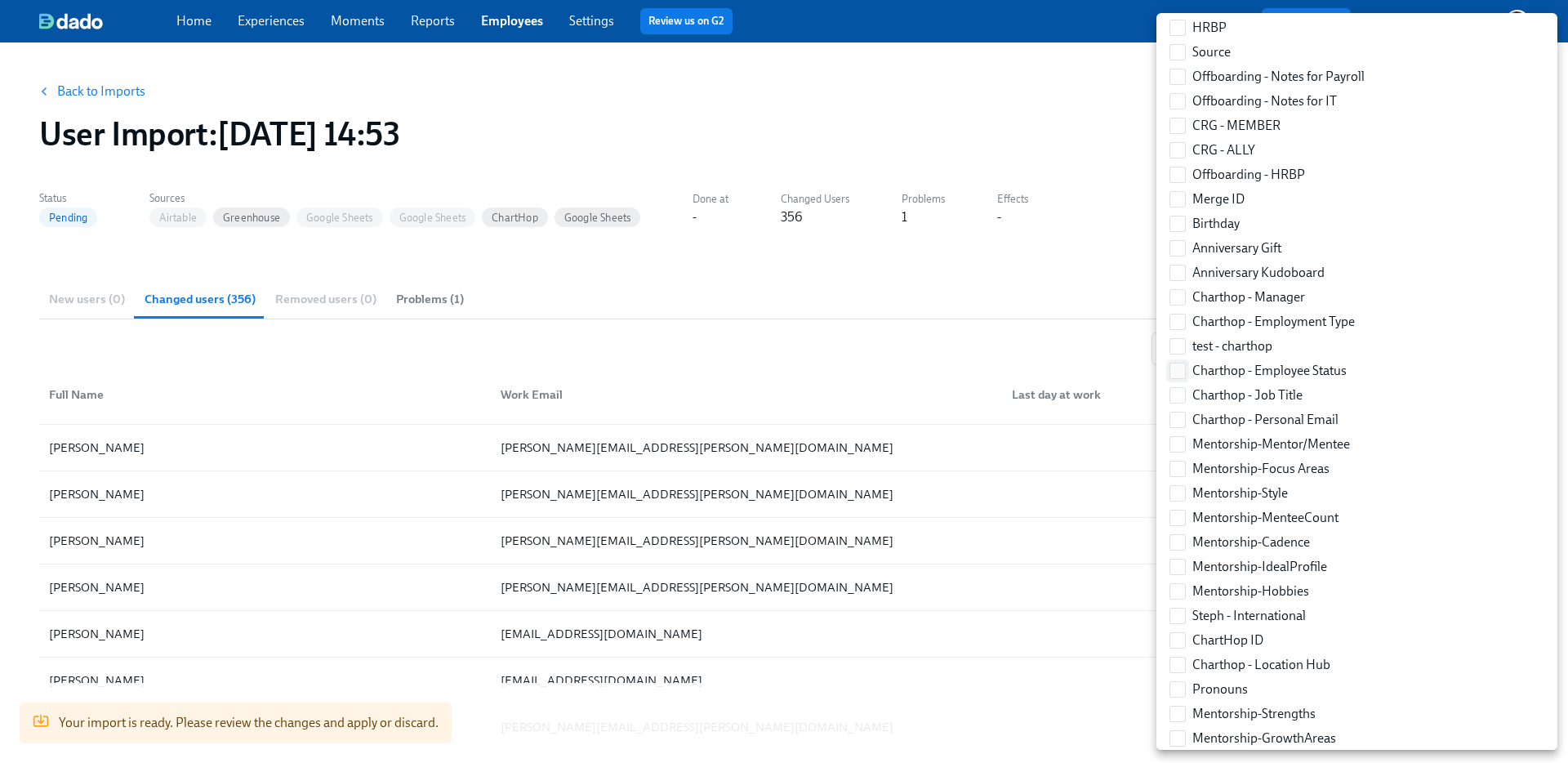
click at [1183, 367] on input "Charthop - Employee Status" at bounding box center [1178, 371] width 15 height 15
checkbox input "true"
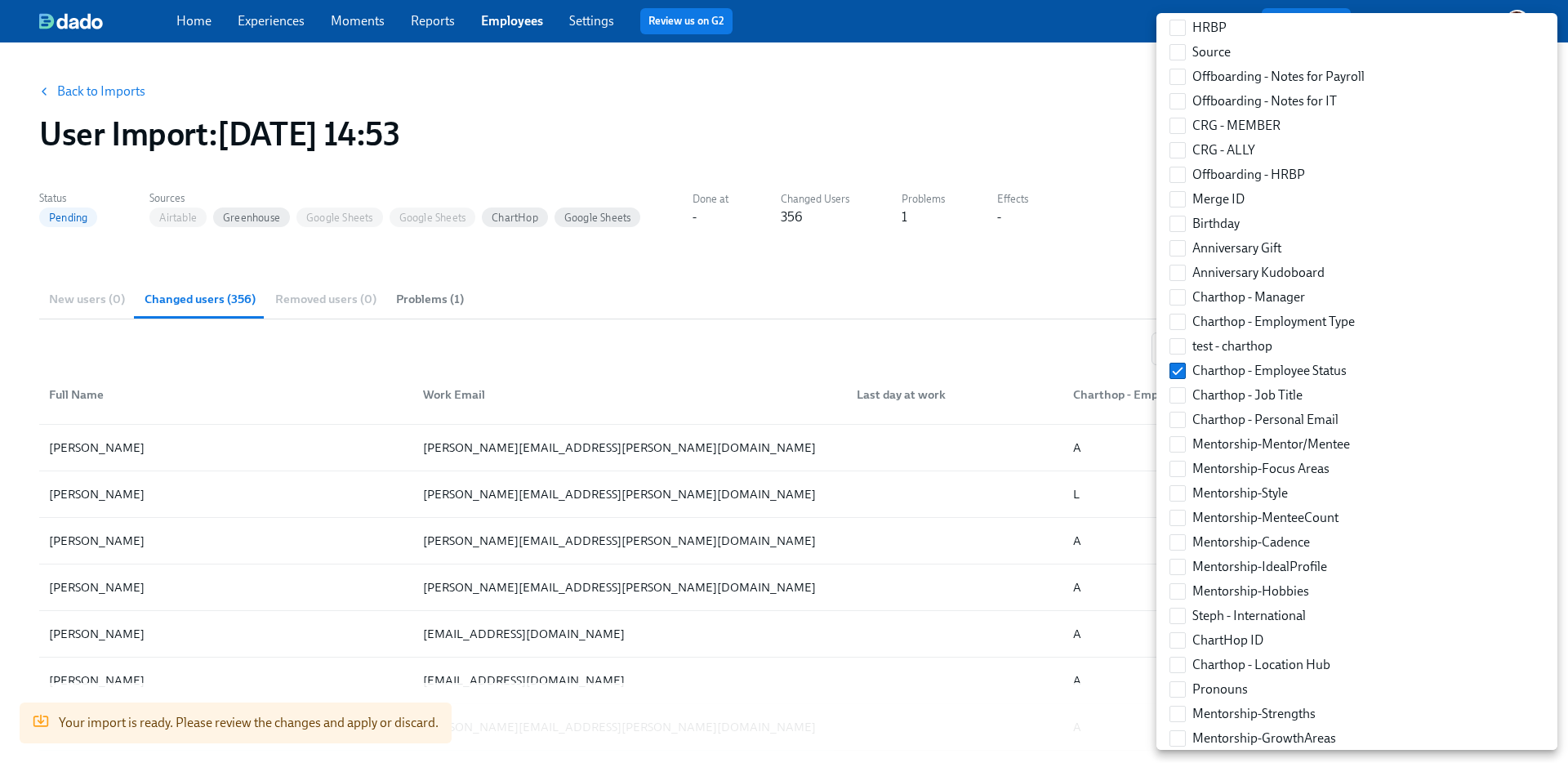
click at [1049, 350] on div at bounding box center [784, 381] width 1568 height 763
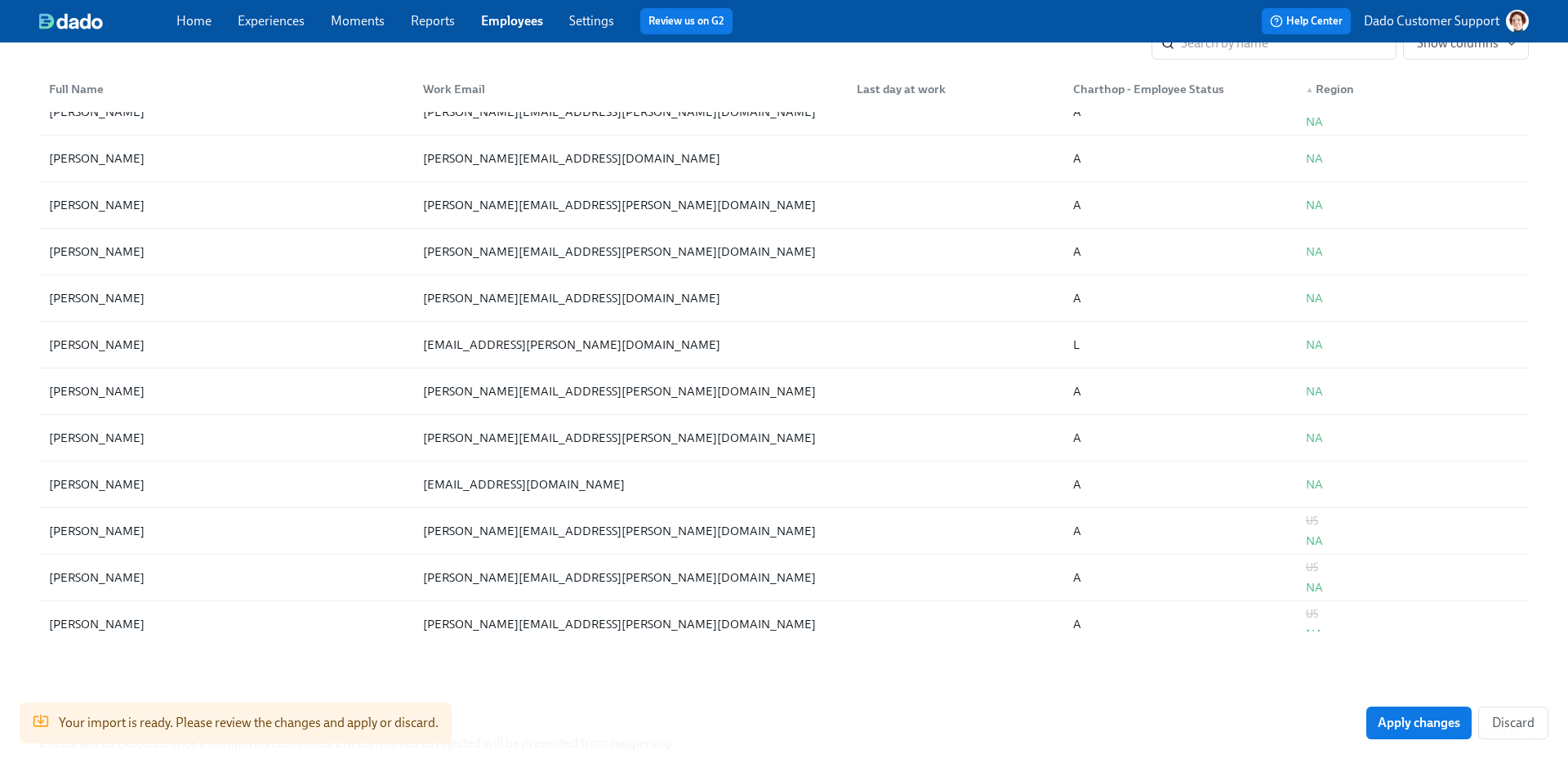
scroll to position [5440, 0]
click at [1495, 42] on span "Show columns" at bounding box center [1466, 43] width 98 height 17
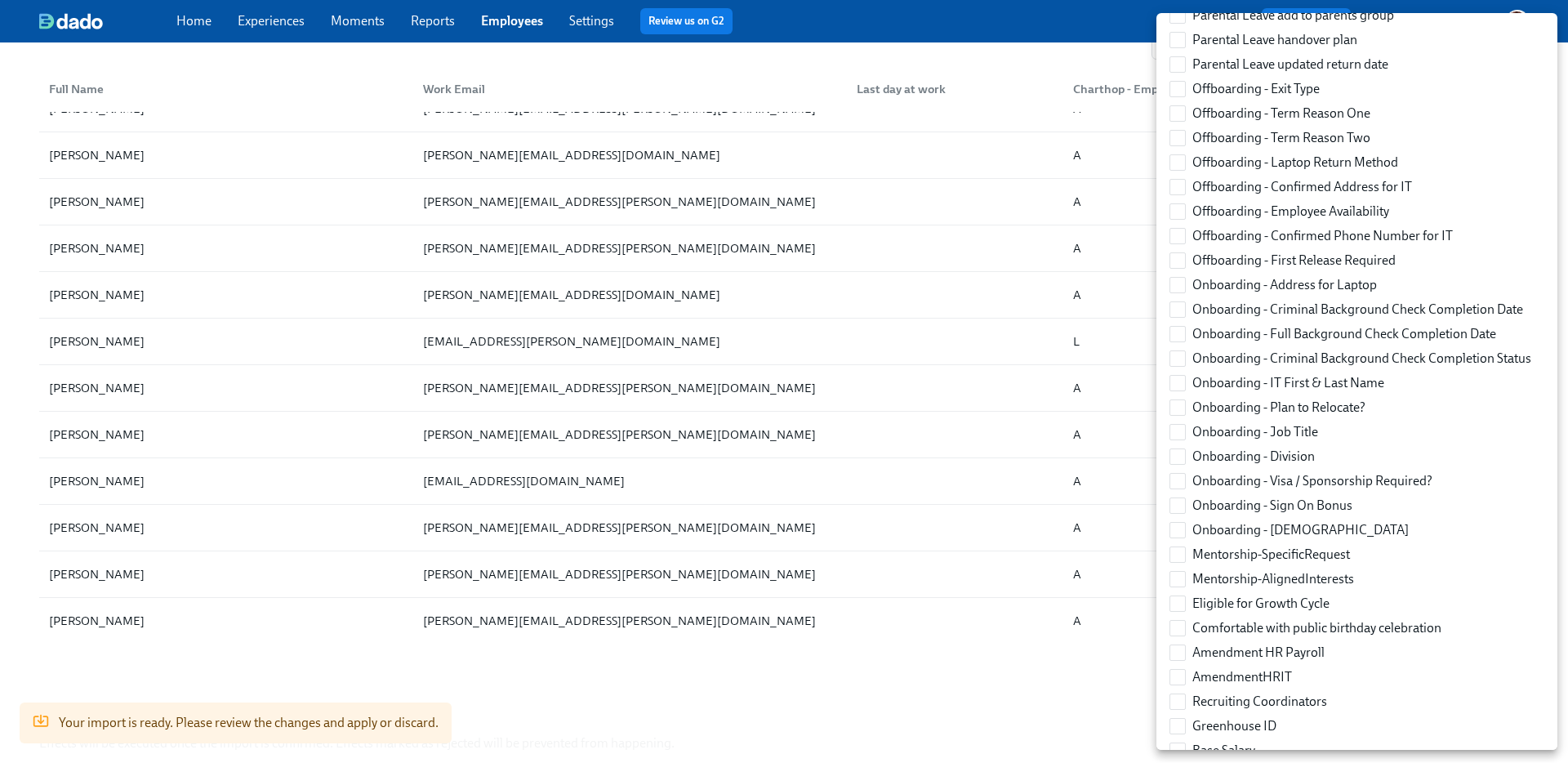
scroll to position [2346, 0]
click at [1288, 85] on span "Offboarding - Exit Type" at bounding box center [1256, 91] width 127 height 18
click at [1185, 85] on input "Offboarding - Exit Type" at bounding box center [1178, 91] width 15 height 15
checkbox input "true"
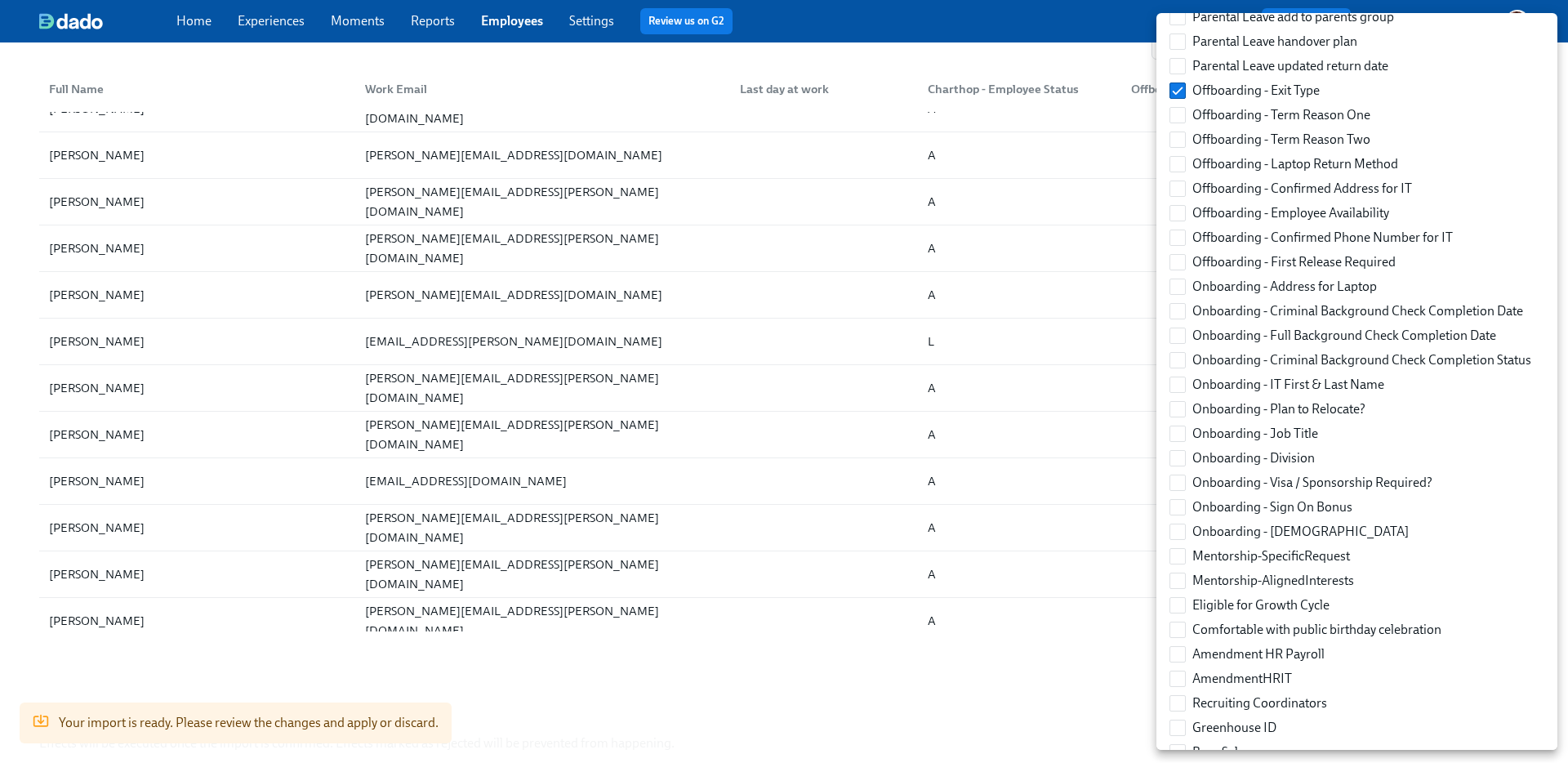
click at [1051, 70] on div at bounding box center [784, 381] width 1568 height 763
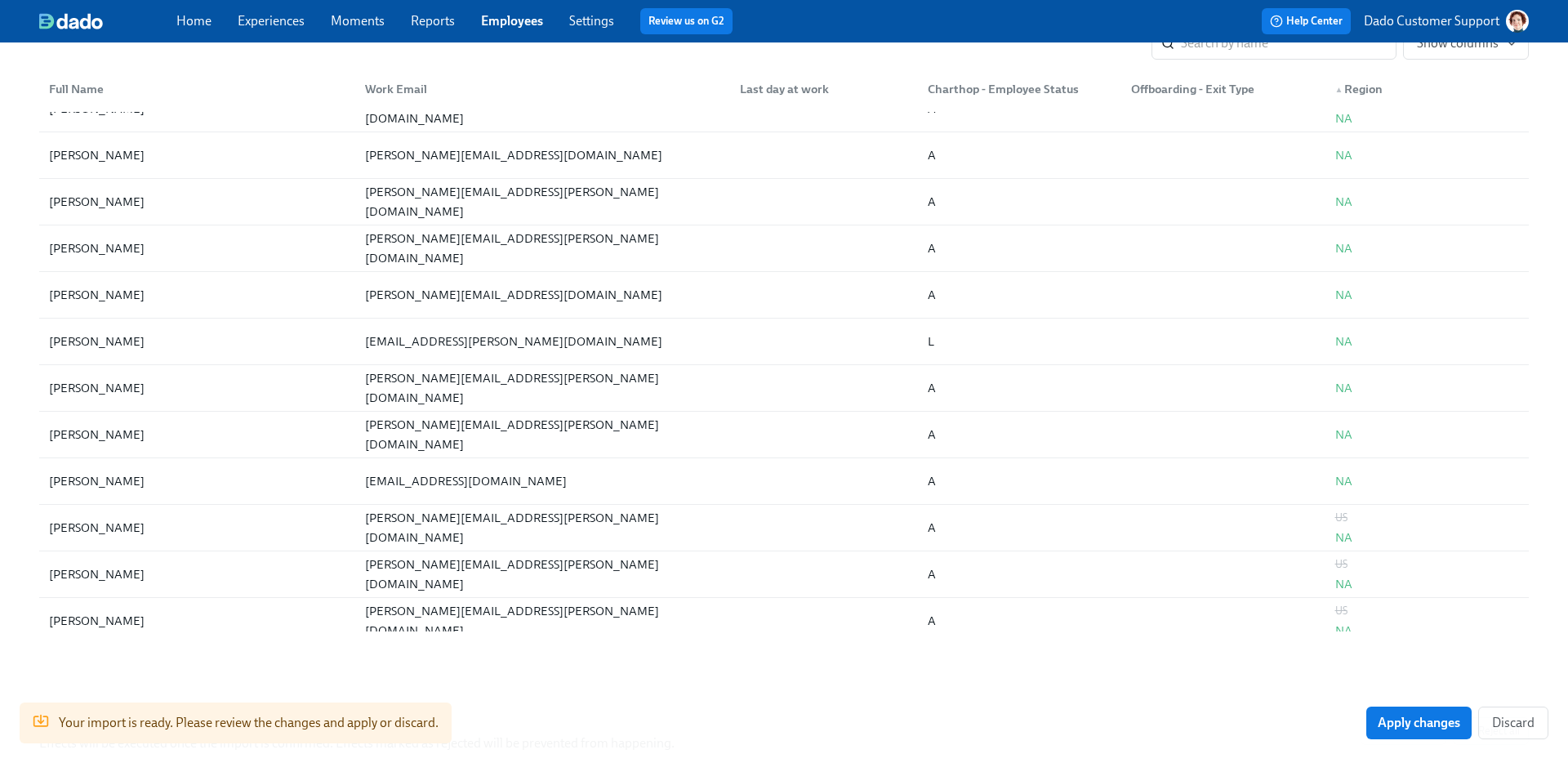
click at [1178, 86] on div "Offboarding - Exit Type" at bounding box center [1193, 89] width 136 height 20
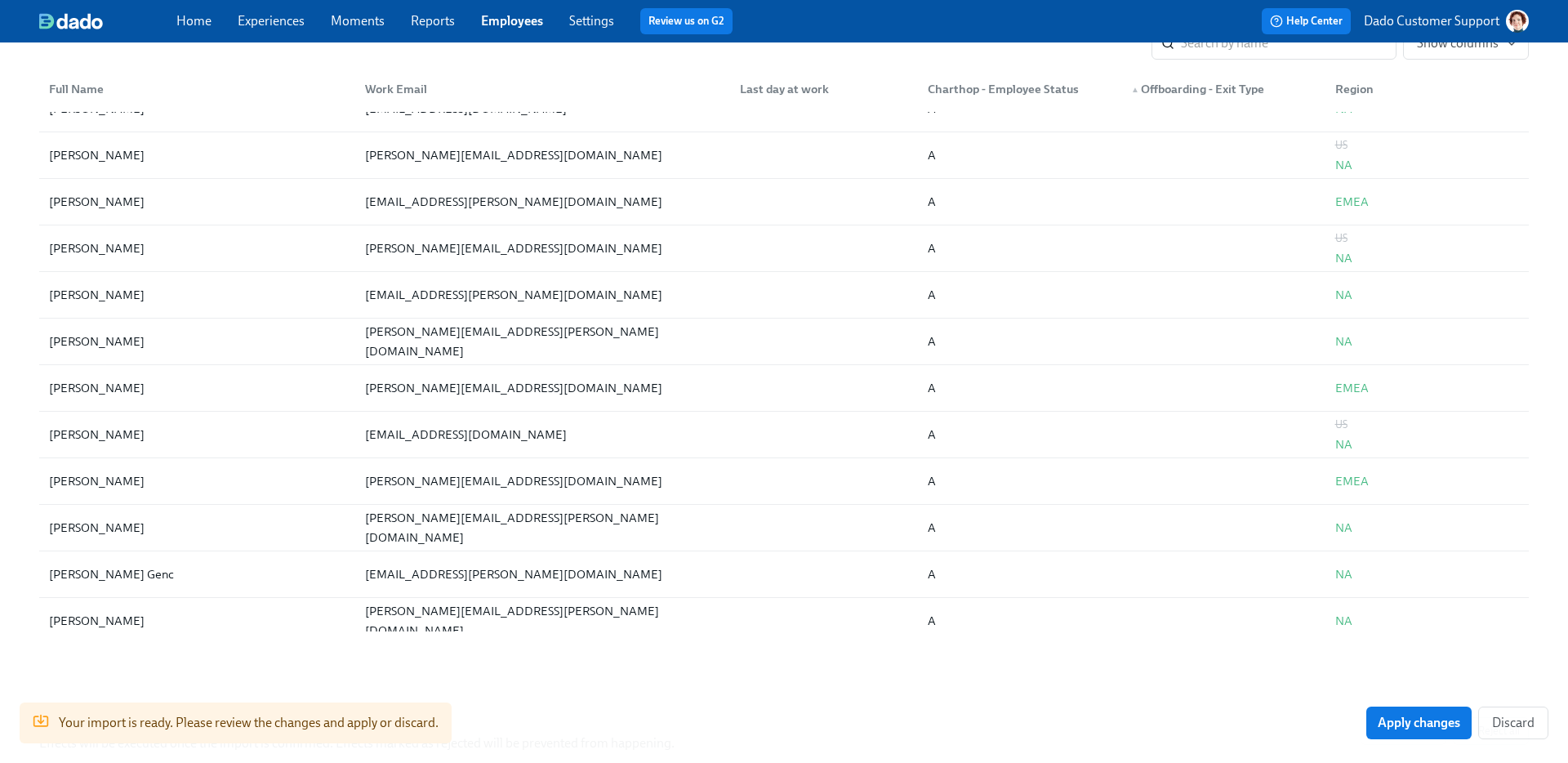
click at [1178, 86] on div "▲ Offboarding - Exit Type" at bounding box center [1198, 89] width 146 height 20
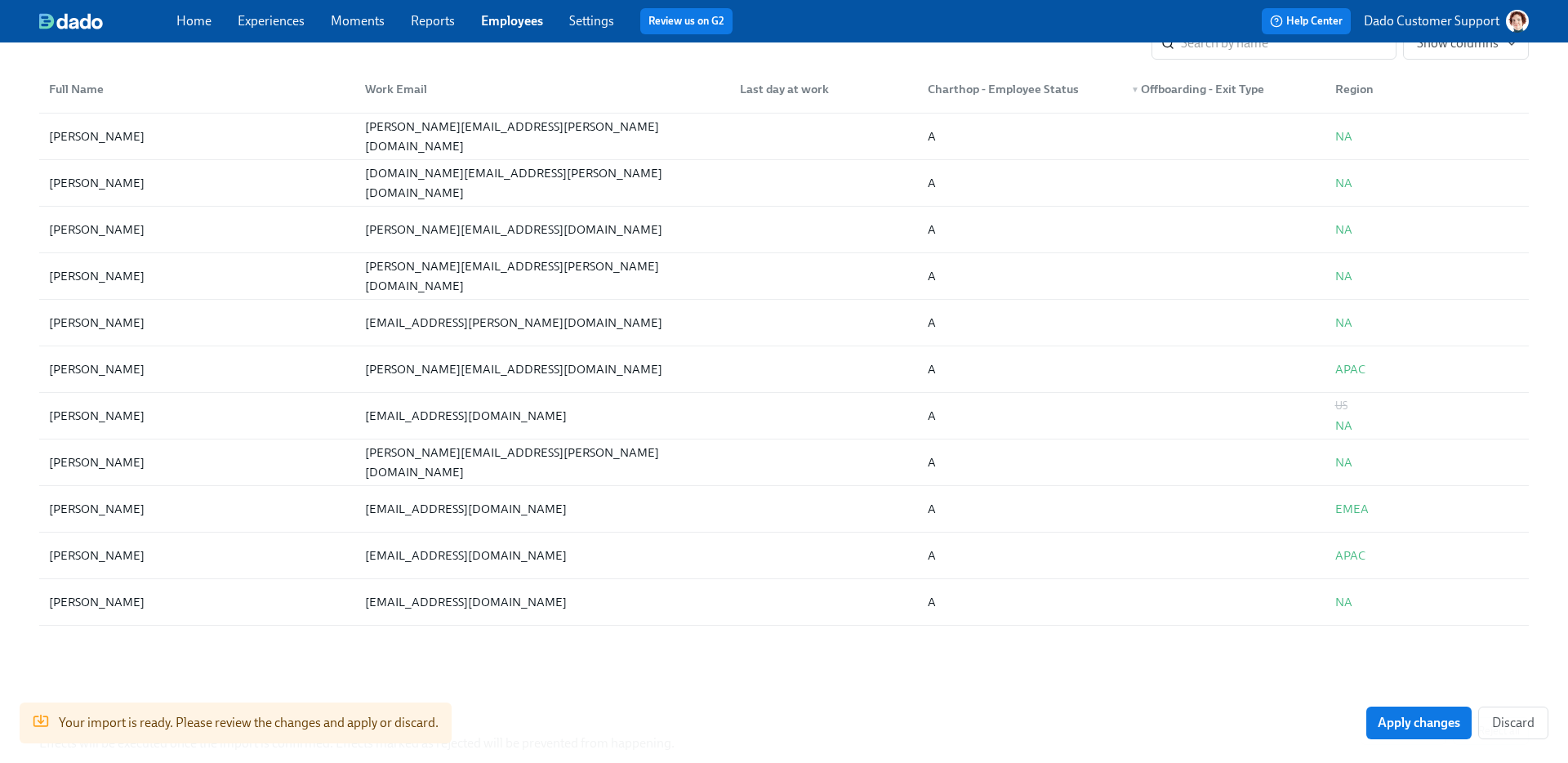
scroll to position [1044, 0]
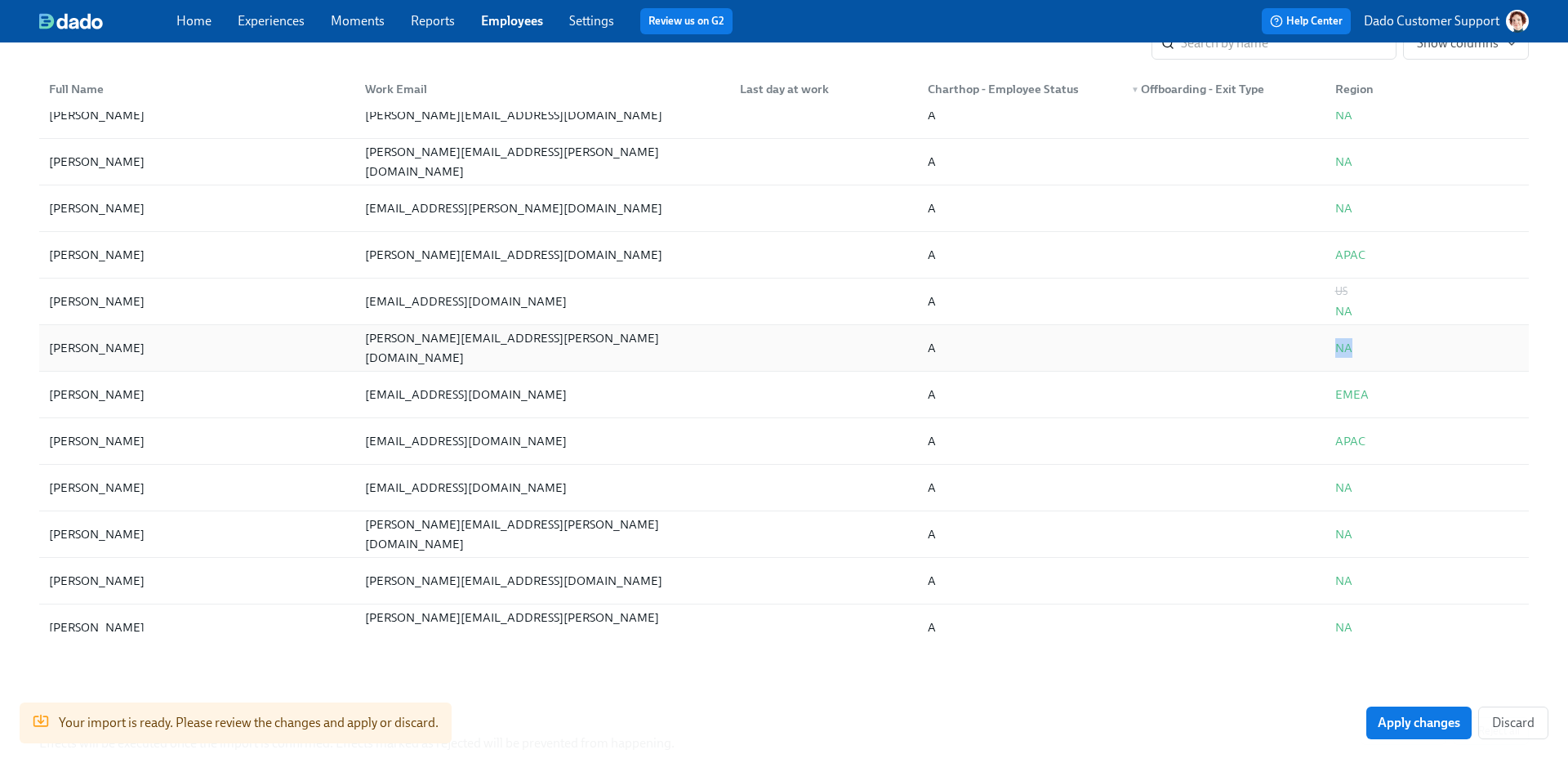
drag, startPoint x: 1323, startPoint y: 350, endPoint x: 1366, endPoint y: 350, distance: 43.0
click at [1366, 350] on div "NA" at bounding box center [1424, 348] width 204 height 33
click at [1346, 351] on div "NA" at bounding box center [1344, 348] width 17 height 20
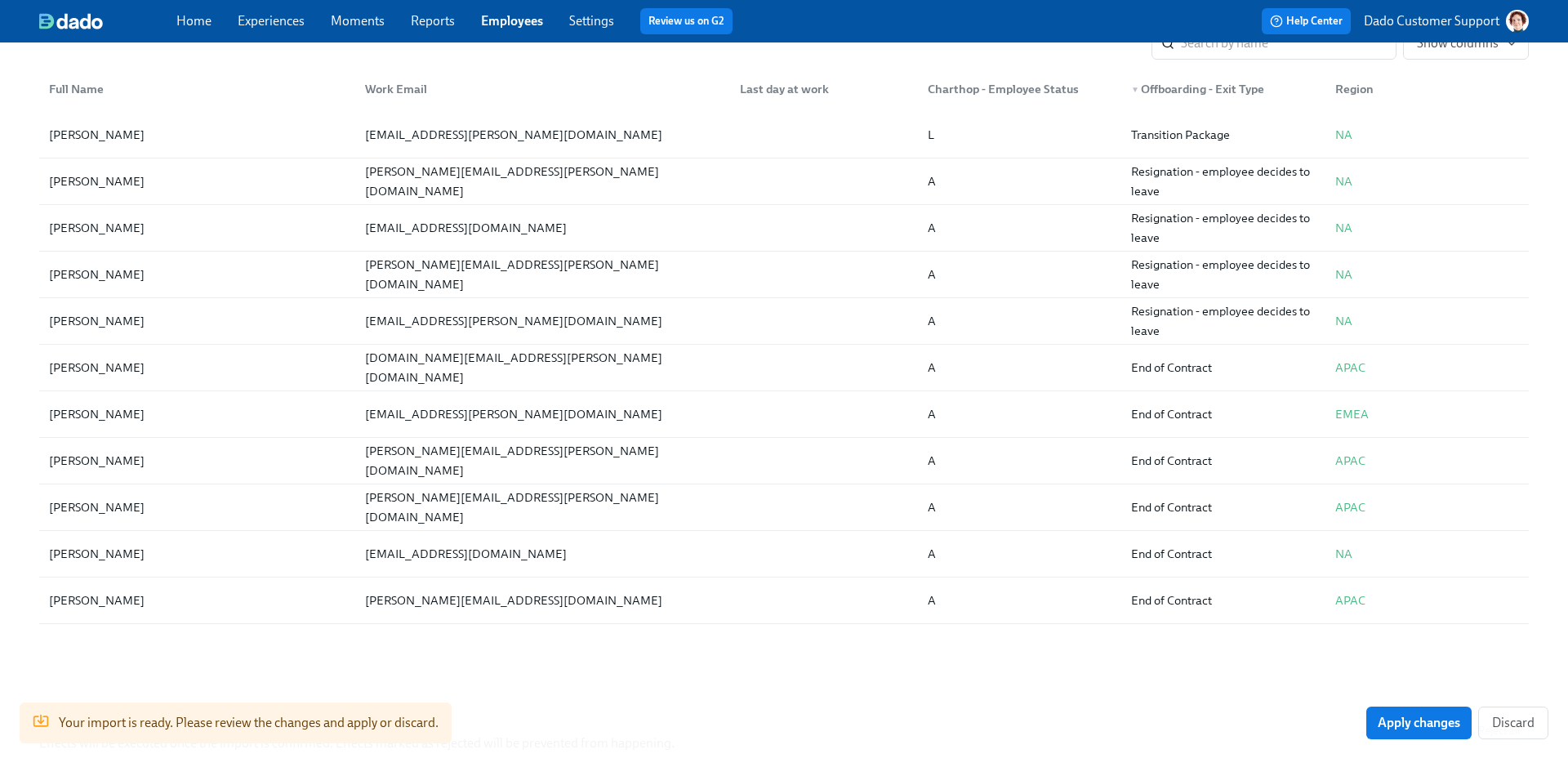
scroll to position [0, 0]
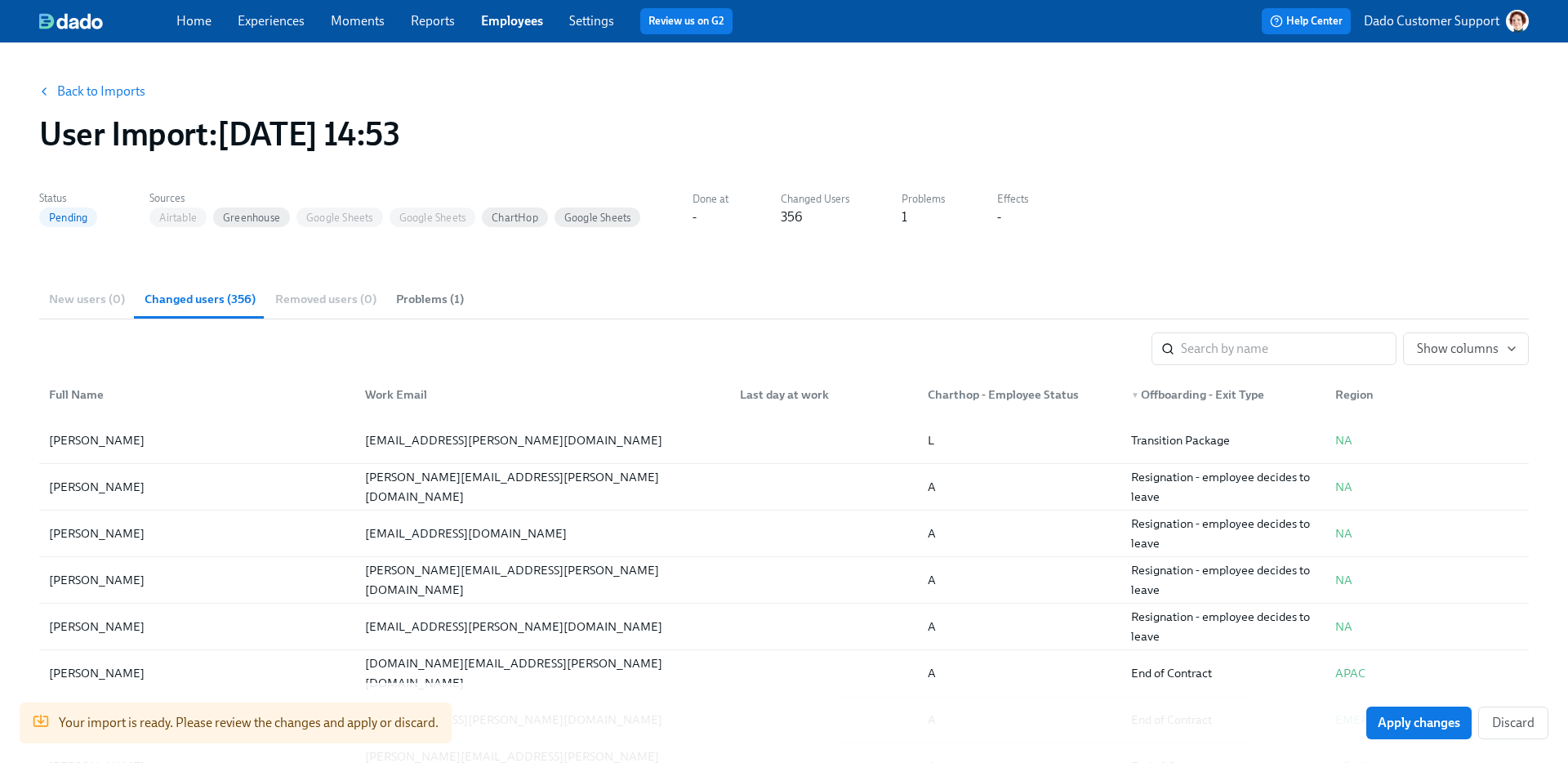
click at [92, 100] on button "Back to Imports" at bounding box center [93, 92] width 127 height 33
click at [65, 93] on link "Back to Imports" at bounding box center [101, 92] width 88 height 17
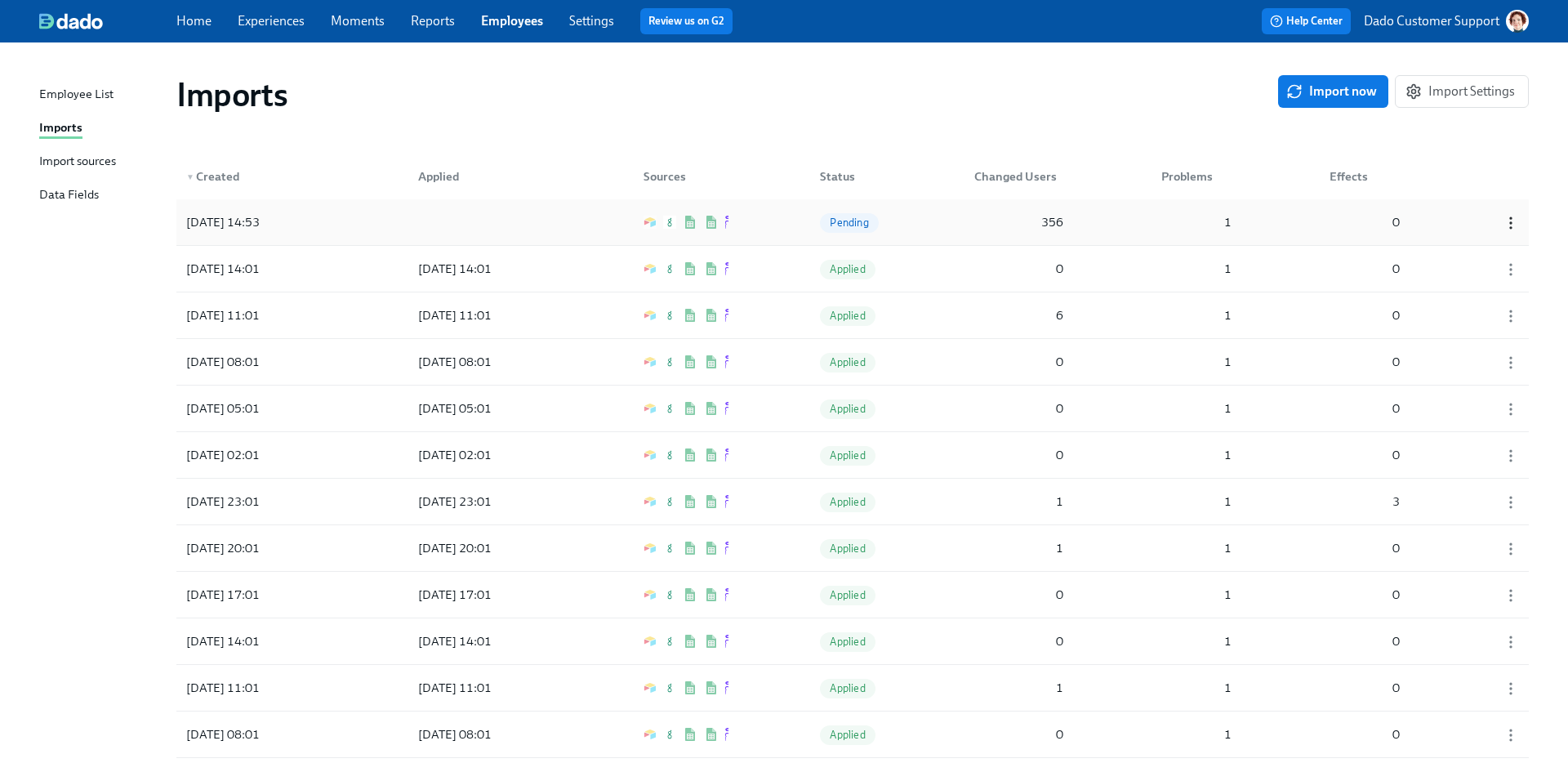
click at [1513, 224] on icon "button" at bounding box center [1511, 223] width 17 height 17
click at [1476, 248] on div "Discard" at bounding box center [1482, 250] width 42 height 18
click at [88, 150] on div "Employee List Imports Import sources Data Fields" at bounding box center [107, 152] width 137 height 134
click at [88, 165] on div "Import sources" at bounding box center [77, 162] width 77 height 21
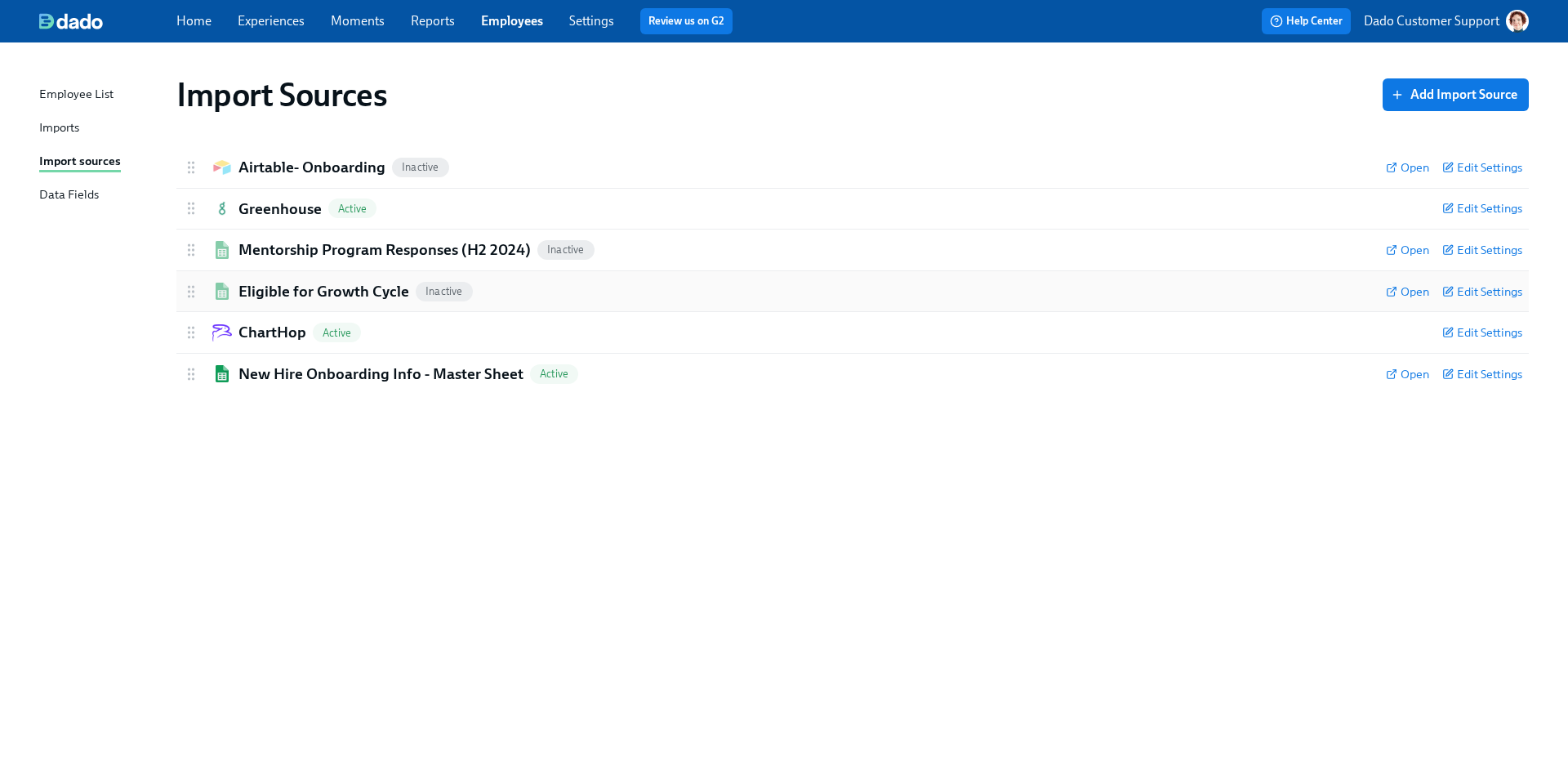
click at [315, 293] on h2 "Eligible for Growth Cycle" at bounding box center [324, 292] width 171 height 21
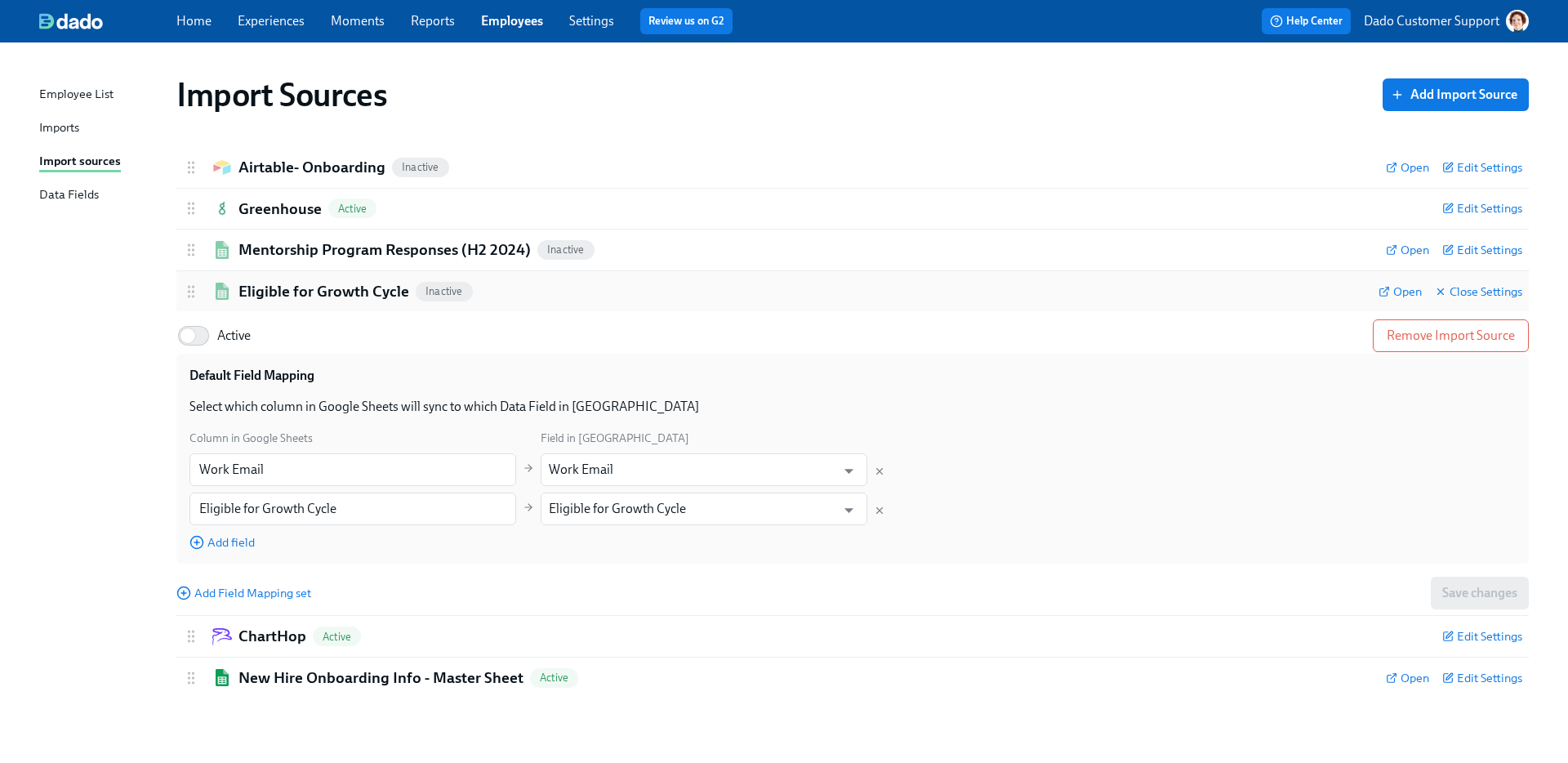
click at [315, 293] on h2 "Eligible for Growth Cycle" at bounding box center [324, 292] width 171 height 21
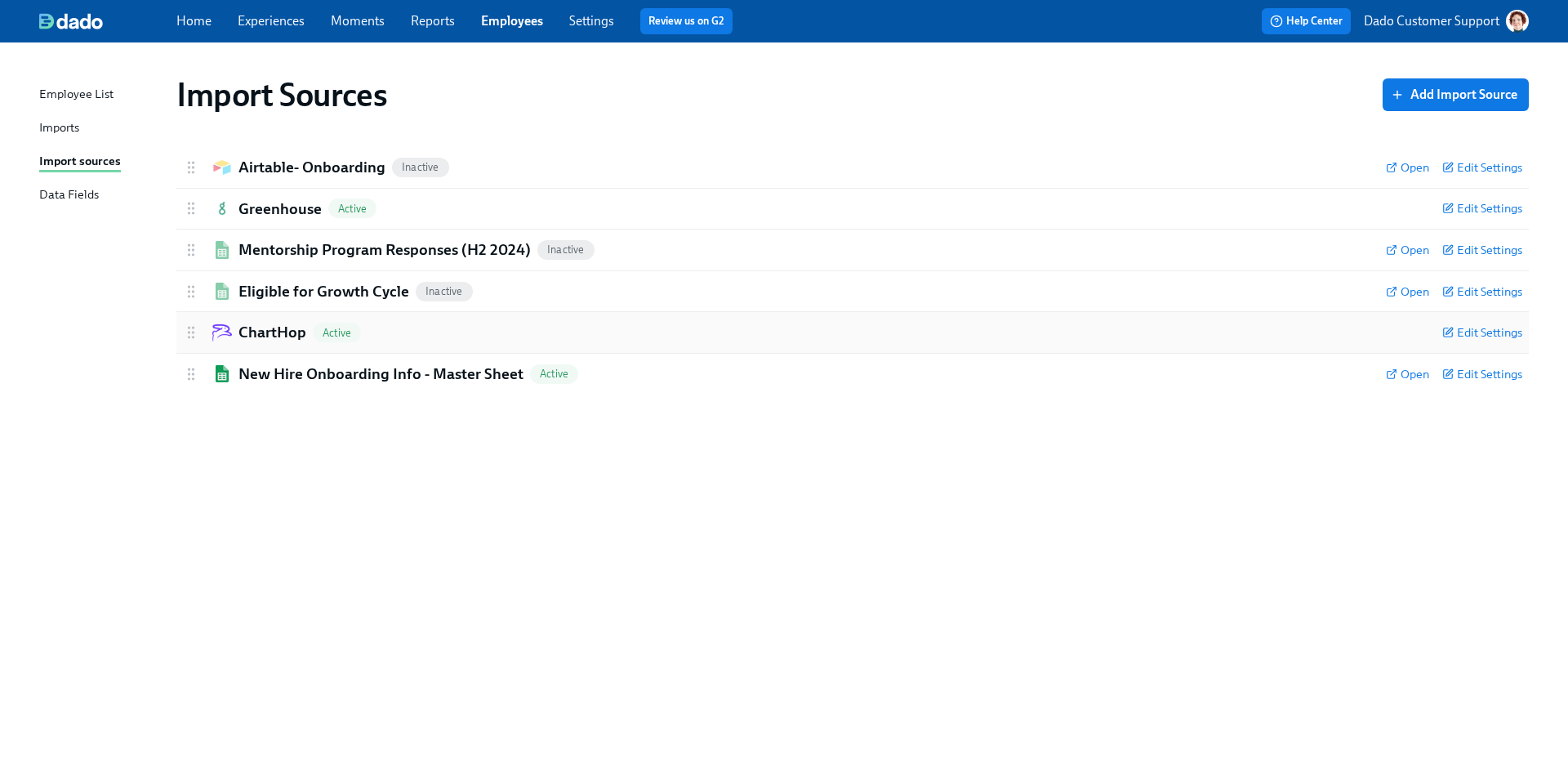
click at [274, 343] on div "ChartHop Active Edit Settings" at bounding box center [852, 331] width 1352 height 41
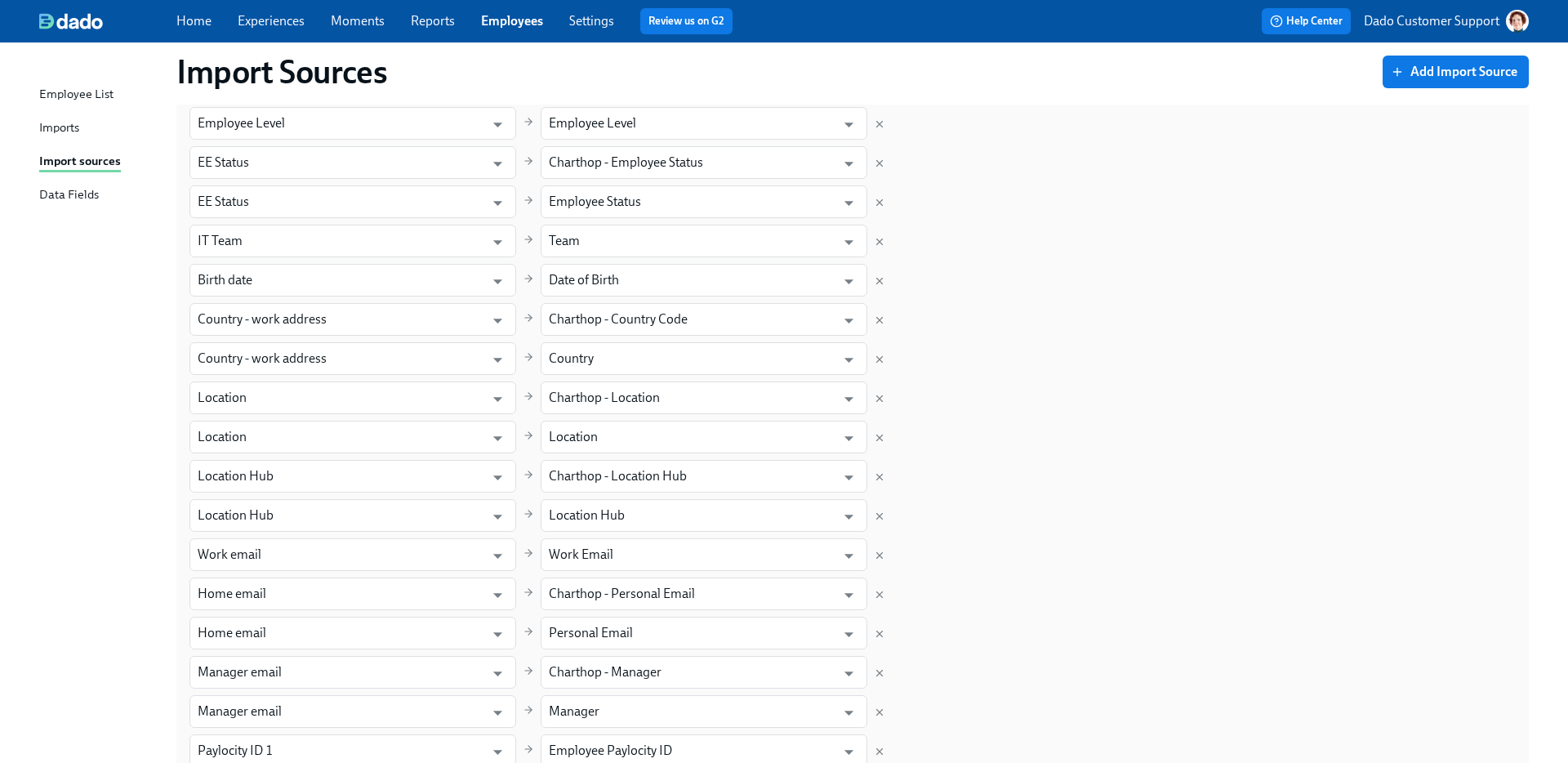
scroll to position [1338, 0]
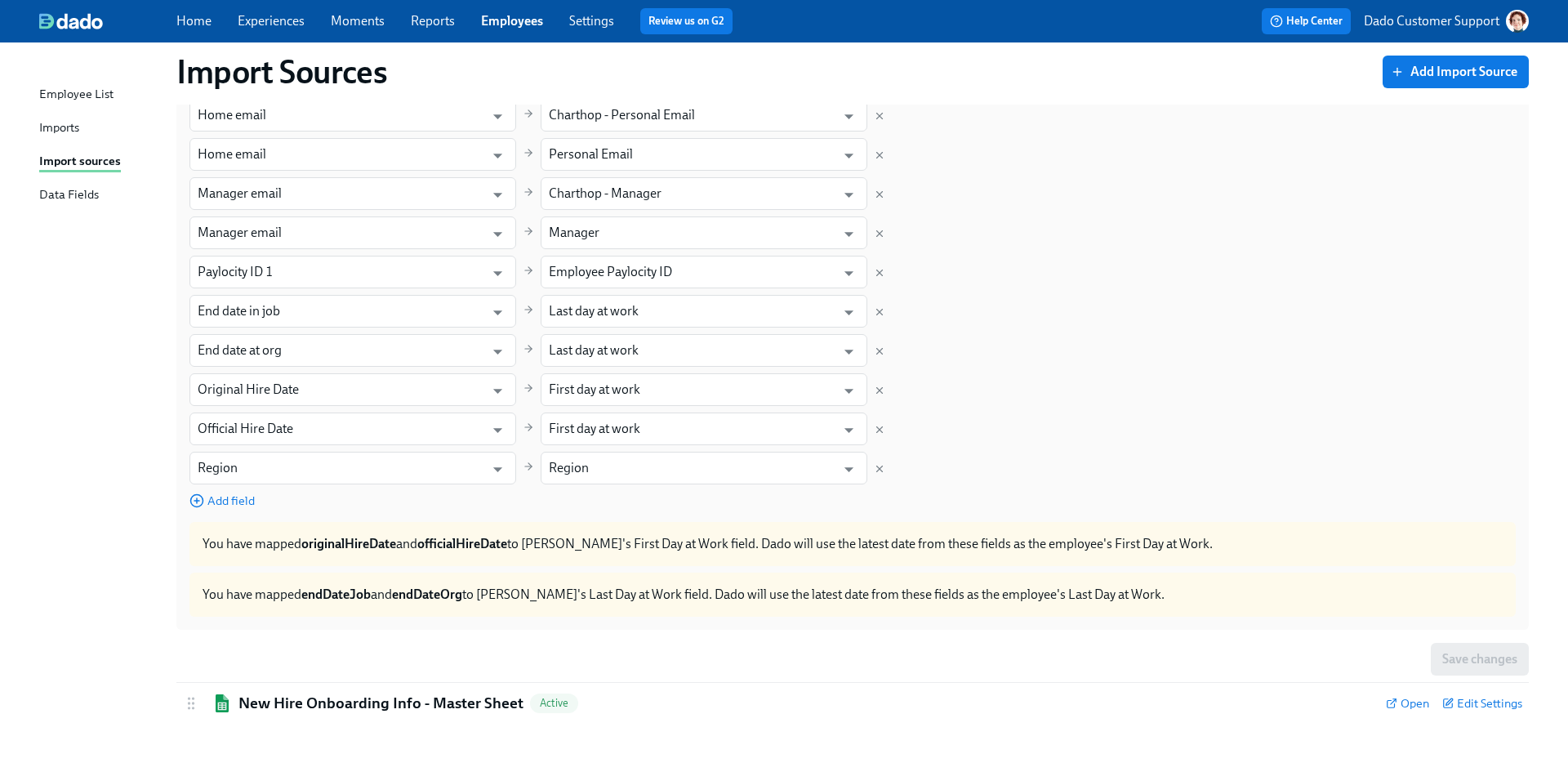
click at [879, 466] on icon "Delete mapping" at bounding box center [879, 469] width 12 height 12
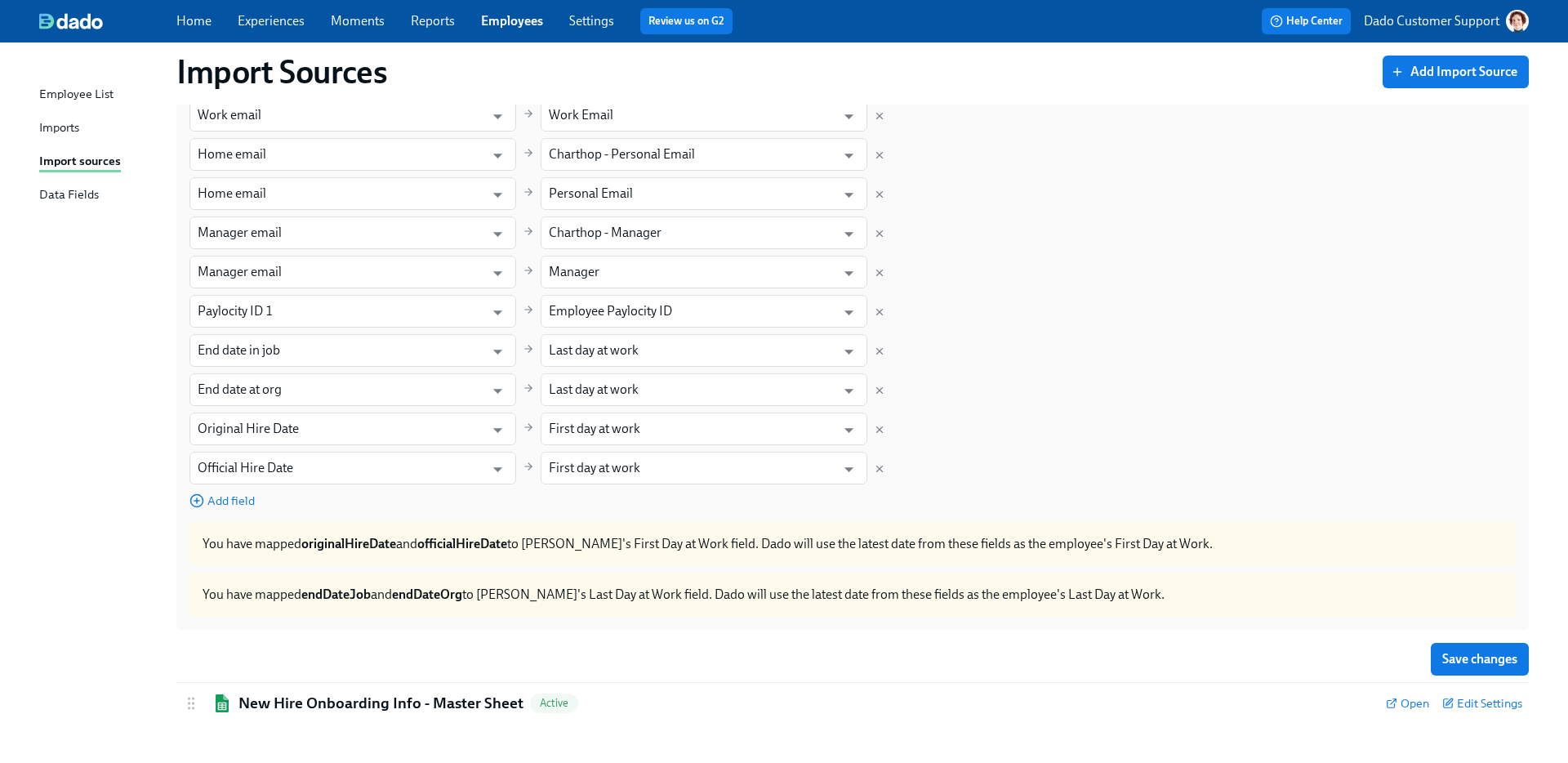
scroll to position [1298, 0]
click at [1481, 656] on span "Save changes" at bounding box center [1480, 660] width 75 height 17
